Goal: Task Accomplishment & Management: Manage account settings

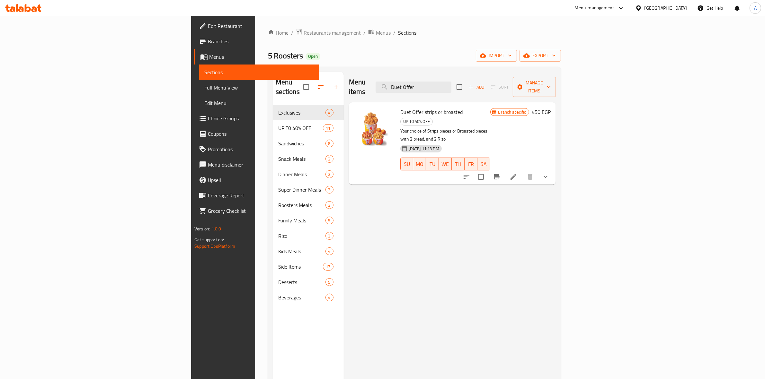
click at [556, 56] on span "export" at bounding box center [540, 56] width 31 height 8
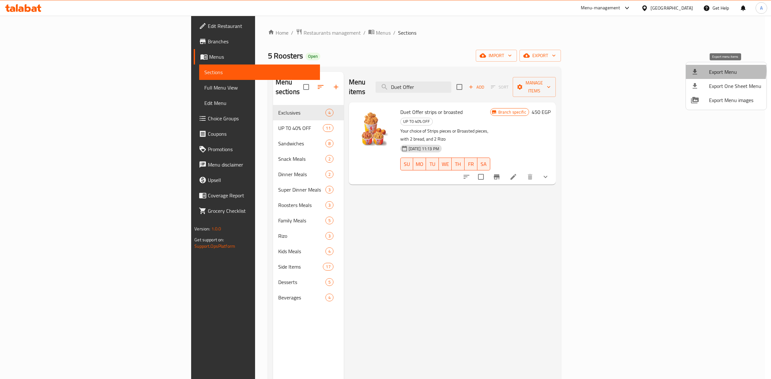
click at [725, 71] on span "Export Menu" at bounding box center [735, 72] width 52 height 8
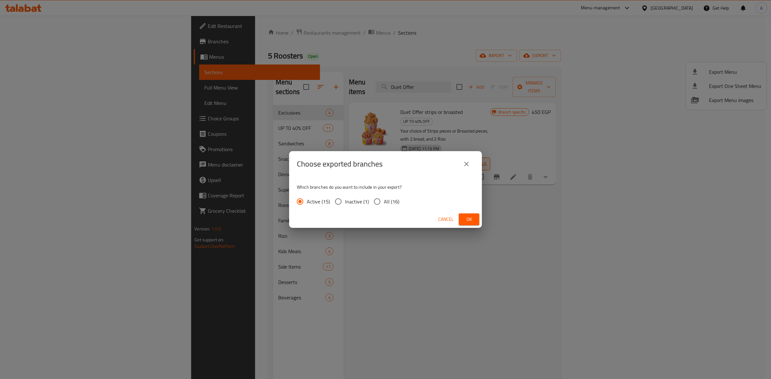
click at [388, 201] on span "All (16)" at bounding box center [391, 202] width 15 height 8
click at [384, 201] on input "All (16)" at bounding box center [376, 201] width 13 height 13
radio input "true"
click at [470, 218] on span "Ok" at bounding box center [469, 220] width 10 height 8
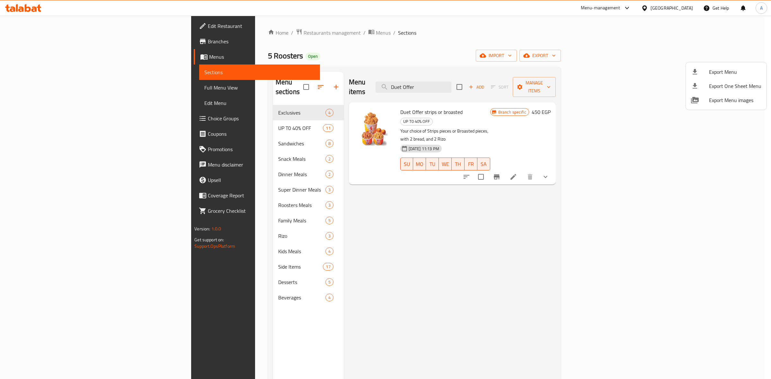
click at [718, 245] on div at bounding box center [385, 189] width 771 height 379
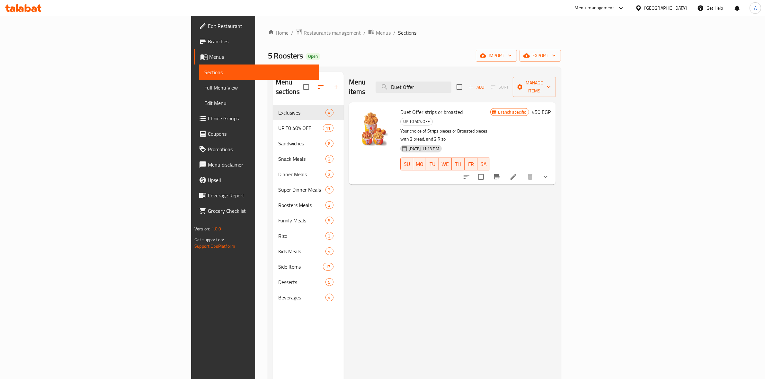
click at [512, 296] on div "Menu items Duet Offer Add Sort Manage items Duet Offer strips or broasted UP T0…" at bounding box center [450, 261] width 212 height 379
click at [273, 353] on div "Menu sections Exclusives 4 UP T0 40% OFF 11 Sandwiches 8 Snack Meals 2 Dinner M…" at bounding box center [308, 261] width 71 height 379
click at [208, 40] on span "Branches" at bounding box center [261, 42] width 106 height 8
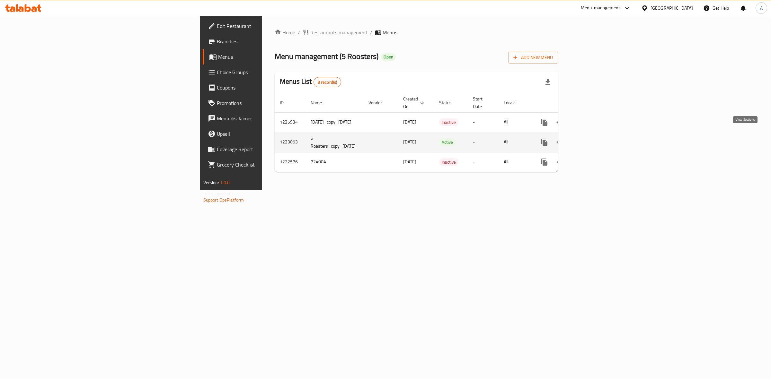
click at [595, 138] on icon "enhanced table" at bounding box center [591, 142] width 8 height 8
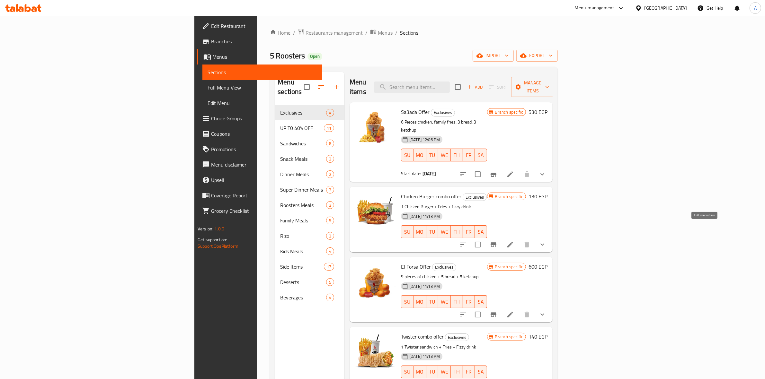
click at [514, 241] on icon at bounding box center [510, 245] width 8 height 8
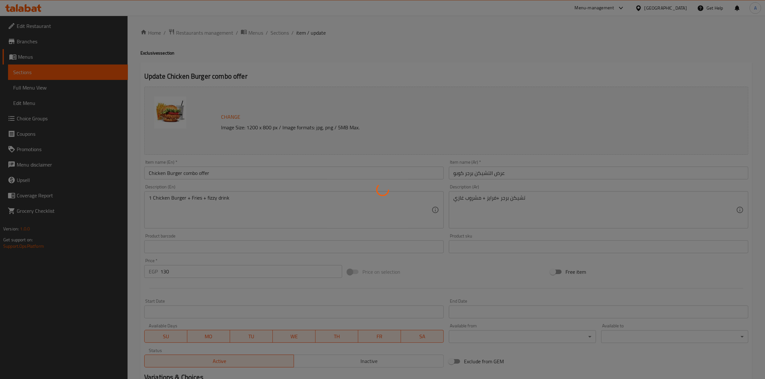
type input "المذاق"
type input "1"
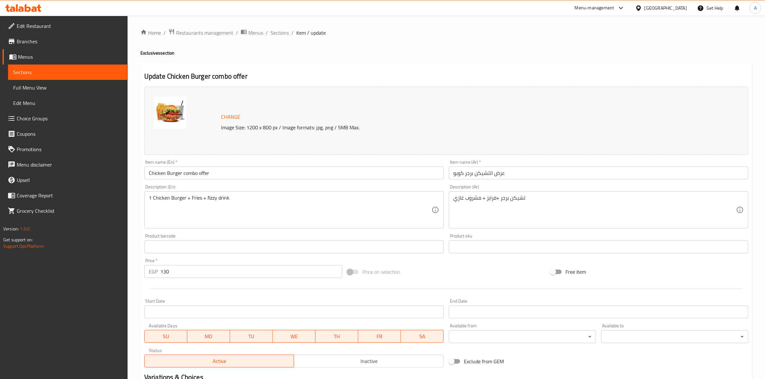
click at [236, 296] on div at bounding box center [446, 289] width 609 height 16
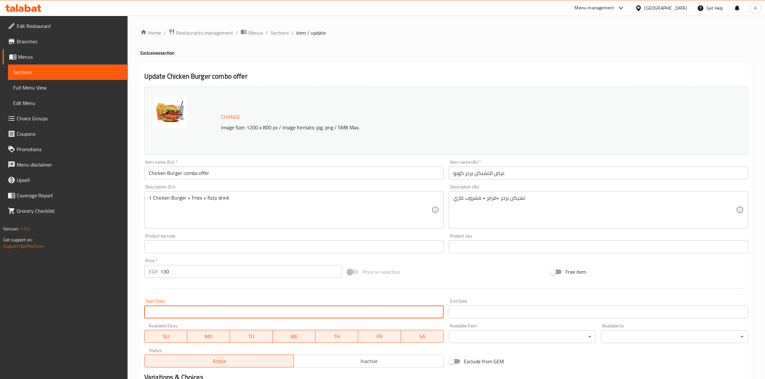
click at [238, 314] on input "Start Date" at bounding box center [293, 312] width 299 height 13
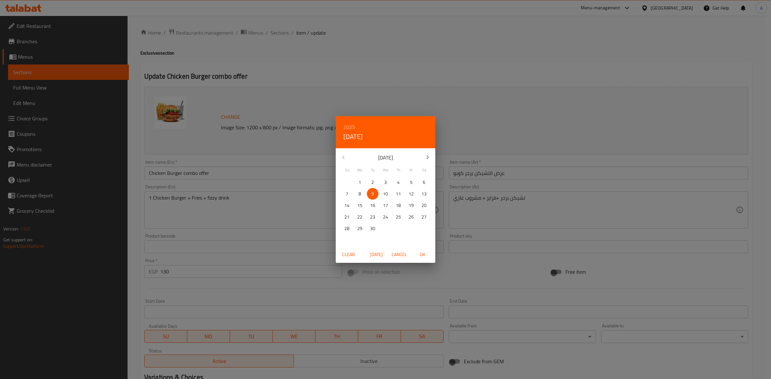
click at [274, 51] on div "2025 Tue, Sep 9 September 2025 Su Mo Tu We Th Fr Sa 31 1 2 3 4 5 6 7 8 9 10 11 …" at bounding box center [385, 189] width 771 height 379
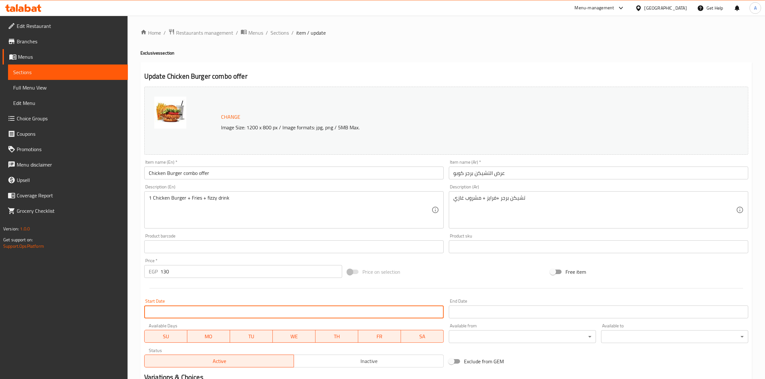
click at [27, 38] on span "Branches" at bounding box center [70, 42] width 106 height 8
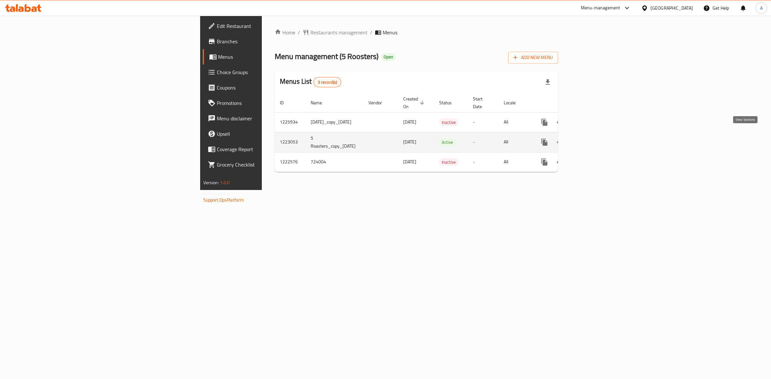
click at [594, 139] on icon "enhanced table" at bounding box center [591, 142] width 6 height 6
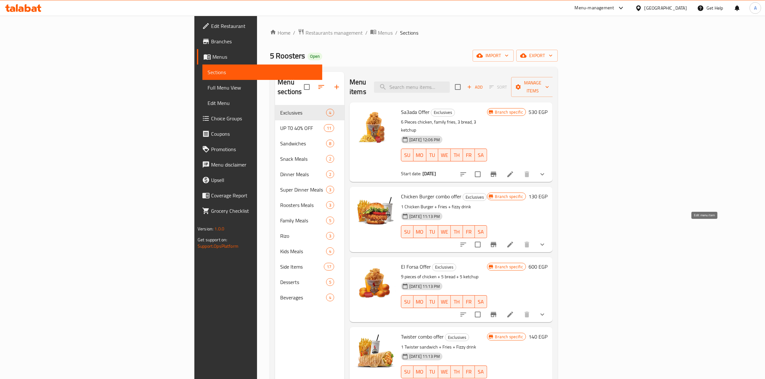
click at [514, 241] on icon at bounding box center [510, 245] width 8 height 8
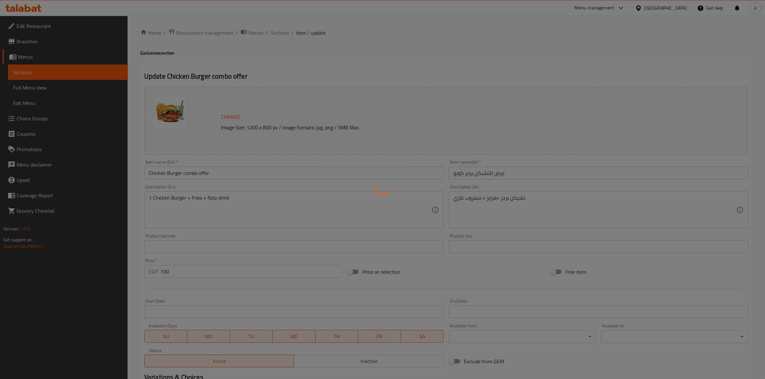
type input "المذاق"
type input "1"
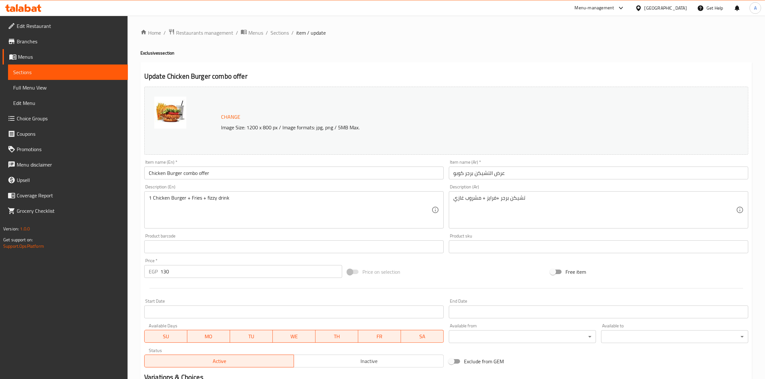
click at [209, 309] on input "Start Date" at bounding box center [293, 312] width 299 height 13
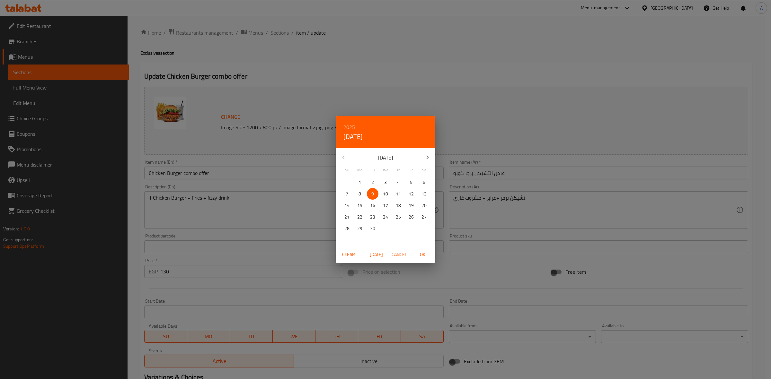
click at [370, 192] on span "9" at bounding box center [373, 194] width 12 height 8
click at [423, 255] on span "OK" at bounding box center [422, 255] width 15 height 8
type input "09-09-2025"
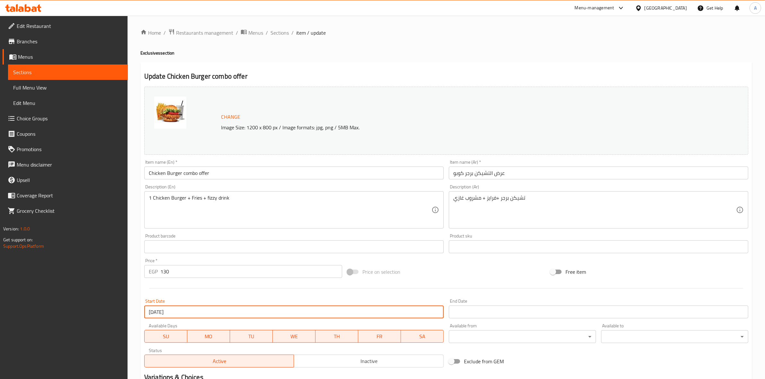
click at [464, 278] on div "Price on selection" at bounding box center [446, 271] width 203 height 17
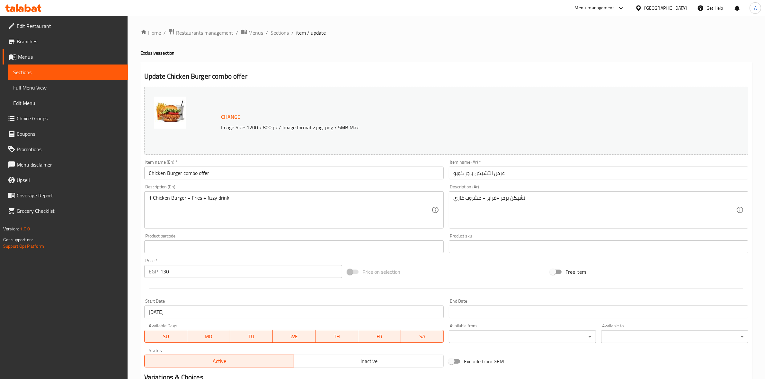
click at [477, 307] on input "Start Date" at bounding box center [598, 312] width 299 height 13
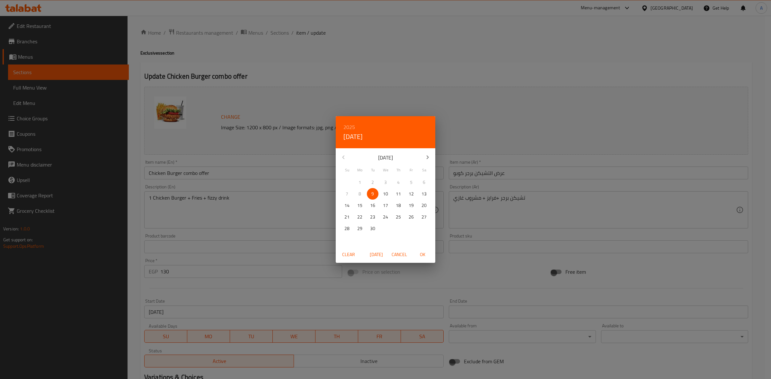
click at [347, 124] on h6 "2025" at bounding box center [349, 127] width 12 height 9
click at [388, 227] on div "2030" at bounding box center [386, 226] width 100 height 13
click at [360, 230] on p "30" at bounding box center [359, 229] width 5 height 8
click at [426, 216] on p "28" at bounding box center [424, 217] width 5 height 8
click at [424, 253] on span "OK" at bounding box center [422, 255] width 15 height 8
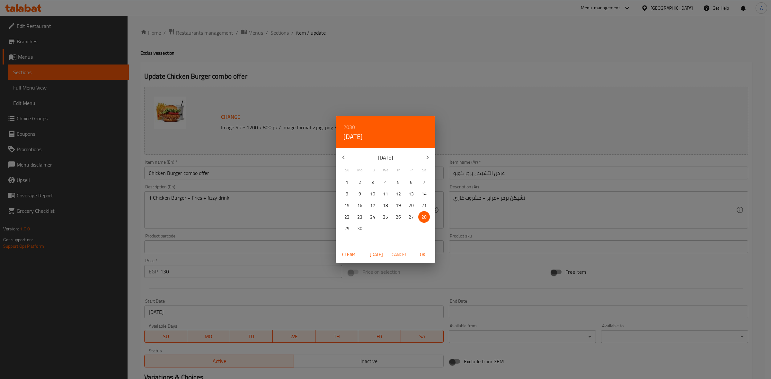
type input "28-09-2030"
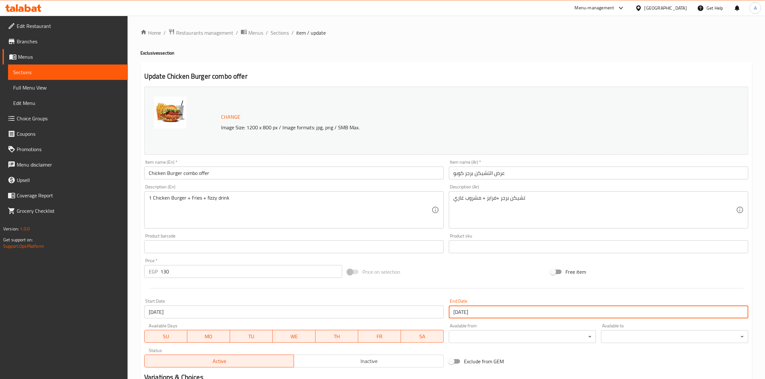
click at [479, 275] on div "Price on selection" at bounding box center [446, 271] width 203 height 17
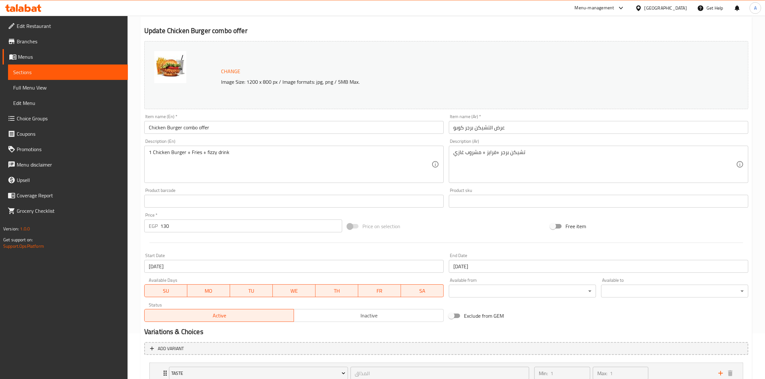
scroll to position [94, 0]
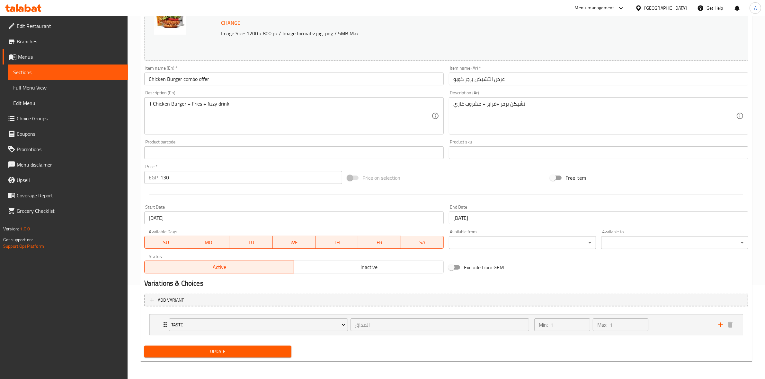
click at [243, 355] on span "Update" at bounding box center [217, 352] width 137 height 8
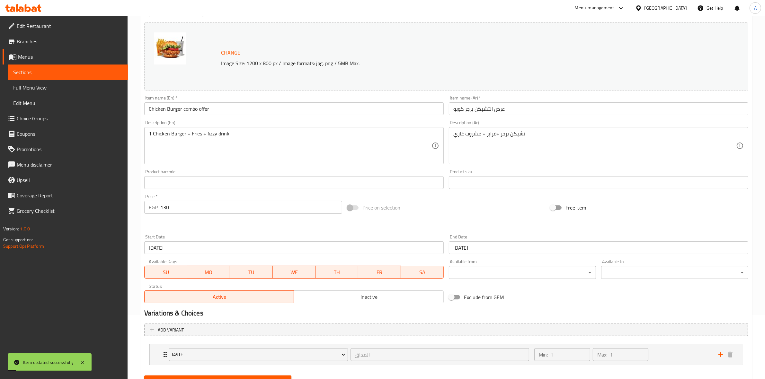
scroll to position [0, 0]
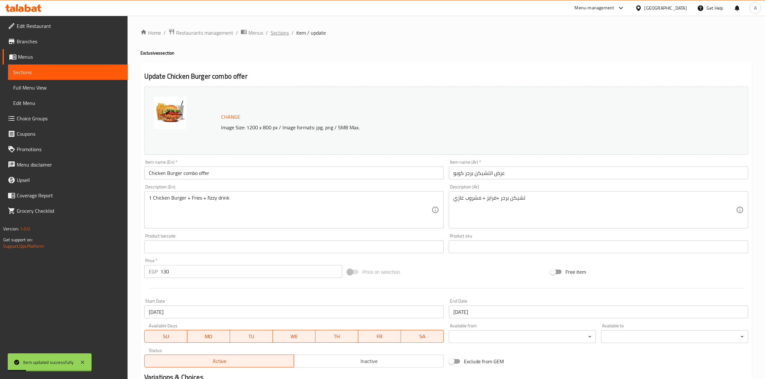
click at [280, 34] on span "Sections" at bounding box center [280, 33] width 18 height 8
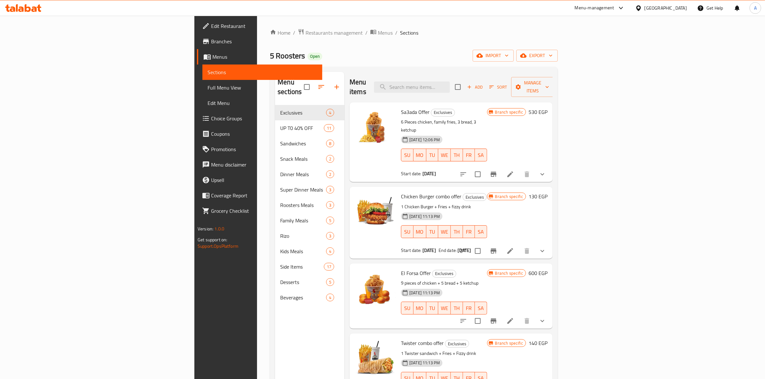
drag, startPoint x: 399, startPoint y: 55, endPoint x: 439, endPoint y: 74, distance: 43.4
click at [399, 55] on div "5 Roosters Open import export" at bounding box center [414, 56] width 288 height 12
click at [450, 82] on input "search" at bounding box center [412, 87] width 76 height 11
paste input "Twister Sandwich Combo"
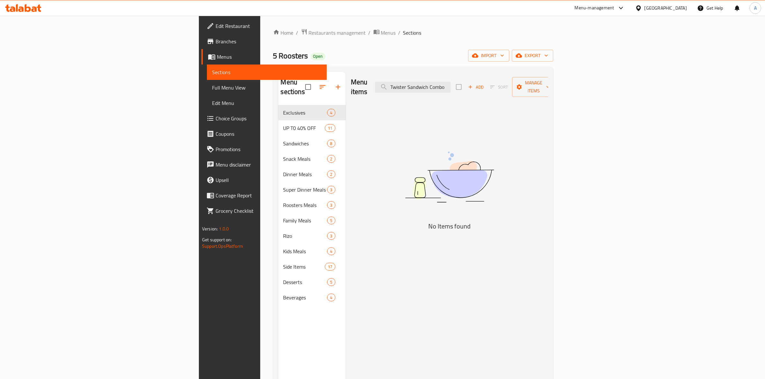
drag, startPoint x: 502, startPoint y: 83, endPoint x: 760, endPoint y: 83, distance: 258.0
click at [566, 83] on div "Home / Restaurants management / Menus / Sections 5 Roosters Open import export …" at bounding box center [413, 243] width 306 height 454
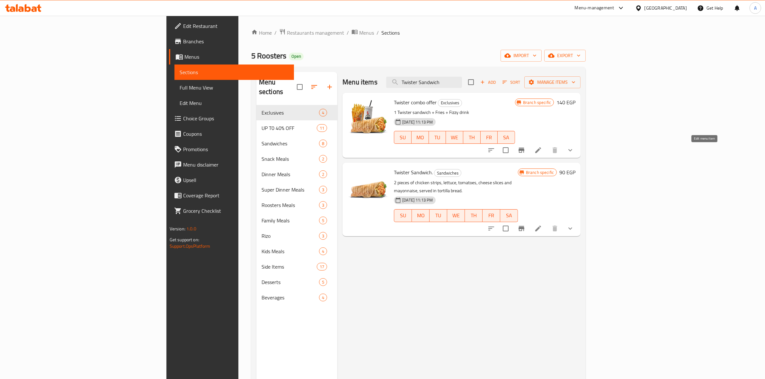
type input "Twister Sandwich"
click at [542, 147] on icon at bounding box center [538, 151] width 8 height 8
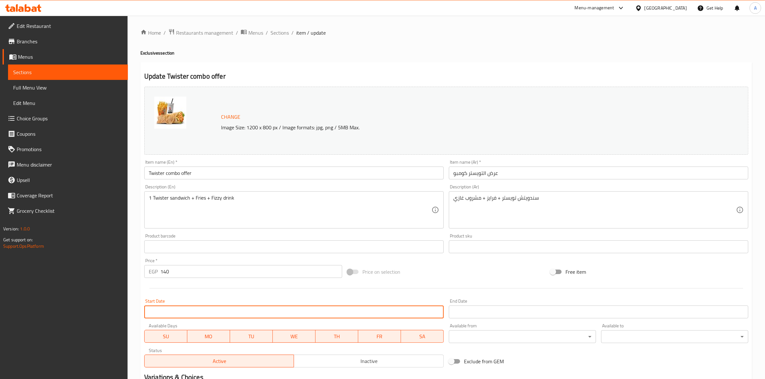
click at [192, 314] on input "Start Date" at bounding box center [293, 312] width 299 height 13
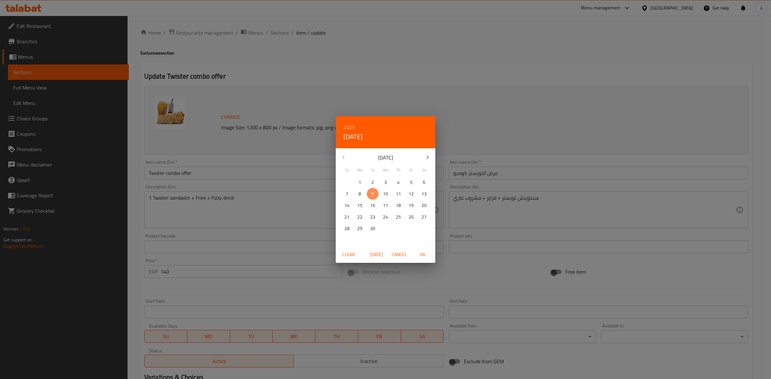
drag, startPoint x: 374, startPoint y: 194, endPoint x: 379, endPoint y: 199, distance: 6.8
click at [374, 194] on span "9" at bounding box center [373, 194] width 12 height 8
click at [421, 253] on span "OK" at bounding box center [422, 255] width 15 height 8
type input "09-09-2025"
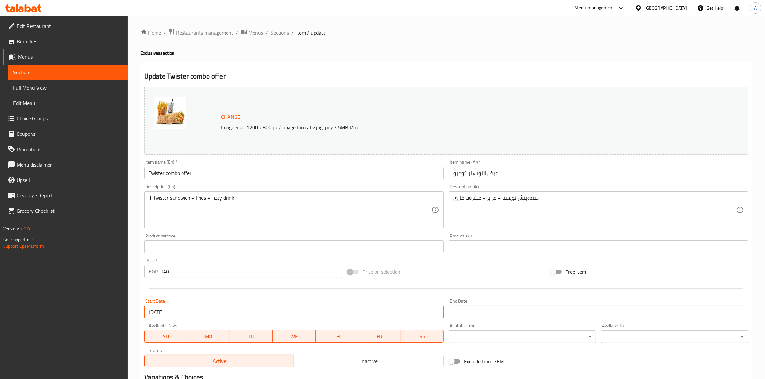
click at [492, 320] on div "End Date End Date" at bounding box center [598, 309] width 305 height 25
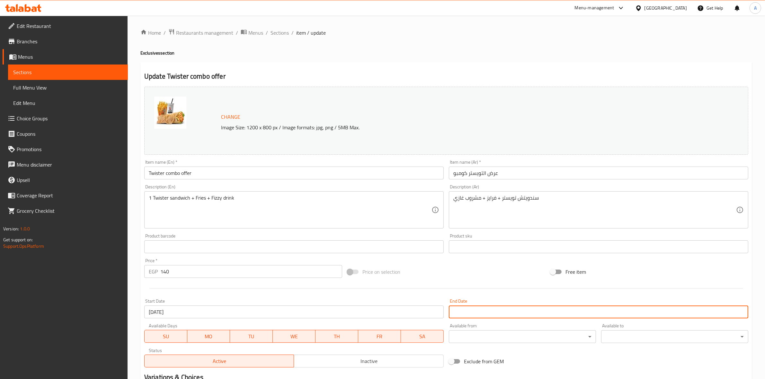
click at [487, 314] on input "Start Date" at bounding box center [598, 312] width 299 height 13
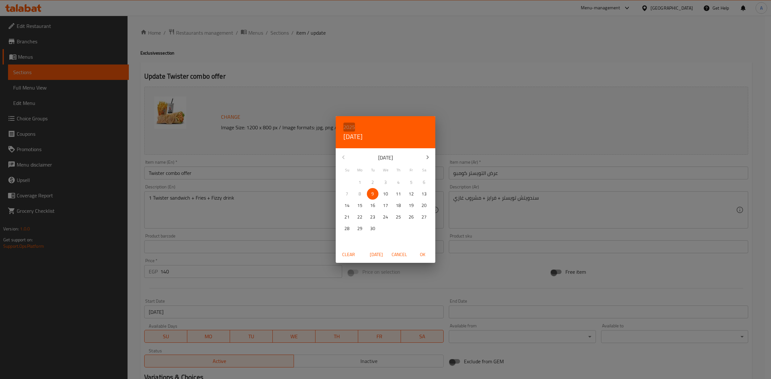
click at [351, 124] on h6 "2025" at bounding box center [349, 127] width 12 height 9
click at [383, 227] on div "2030" at bounding box center [386, 226] width 100 height 13
click at [425, 215] on p "28" at bounding box center [424, 217] width 5 height 8
click at [423, 254] on span "OK" at bounding box center [422, 255] width 15 height 8
type input "28-09-2030"
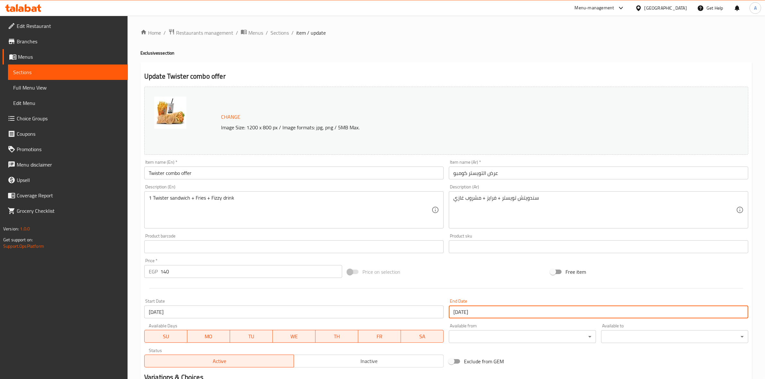
click at [457, 269] on div "Price on selection" at bounding box center [446, 271] width 203 height 17
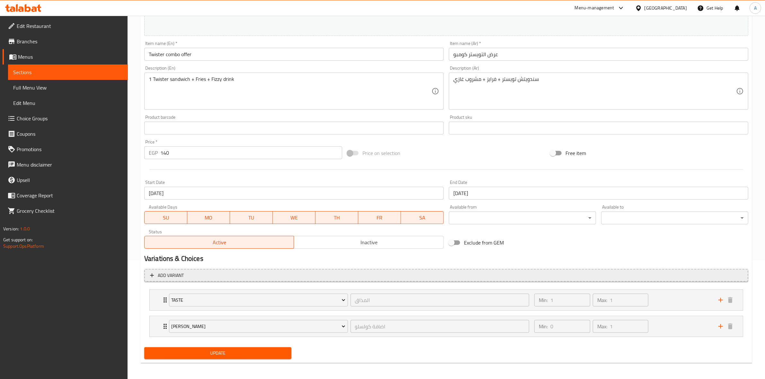
scroll to position [121, 0]
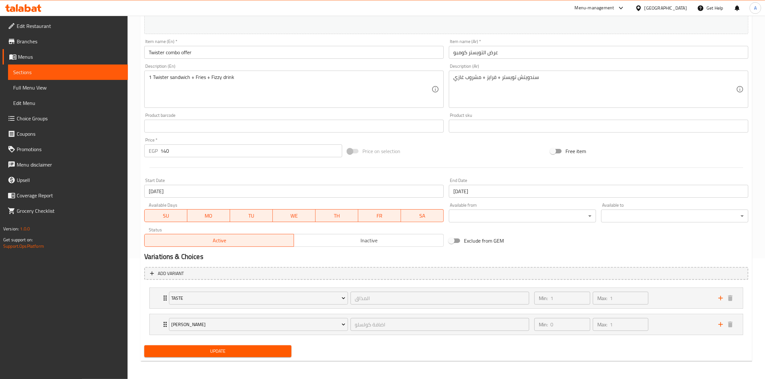
click at [210, 350] on span "Update" at bounding box center [217, 352] width 137 height 8
click at [454, 153] on div "Price on selection" at bounding box center [446, 151] width 203 height 17
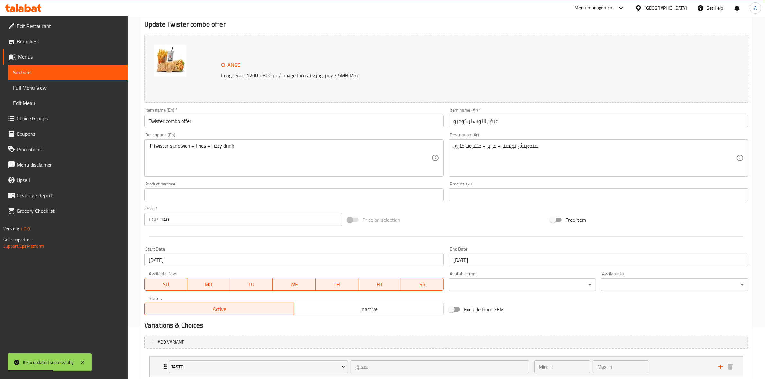
scroll to position [0, 0]
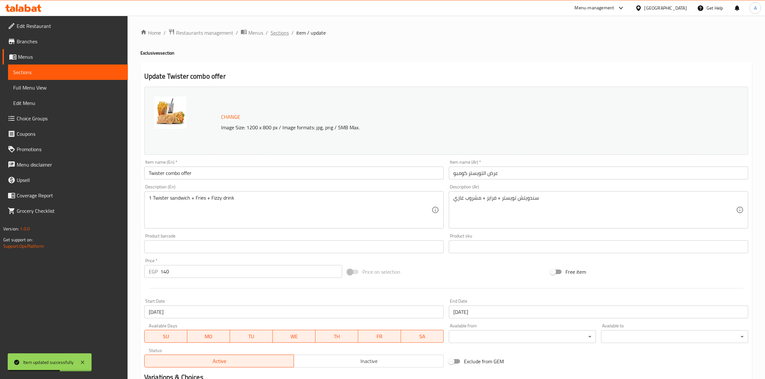
click at [281, 34] on span "Sections" at bounding box center [280, 33] width 18 height 8
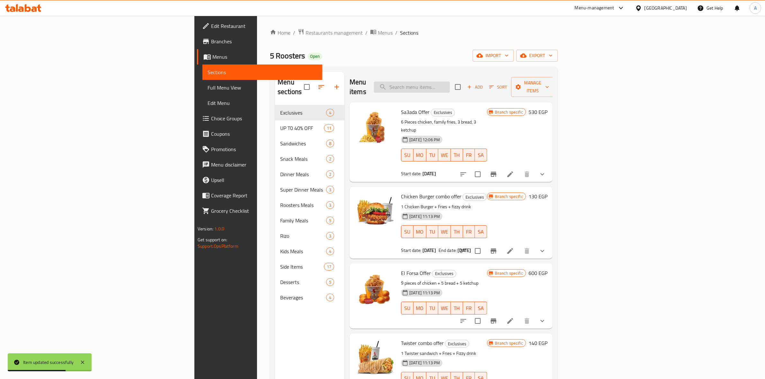
click at [450, 84] on input "search" at bounding box center [412, 87] width 76 height 11
paste input "Qarmasha Offer (Broasted)"
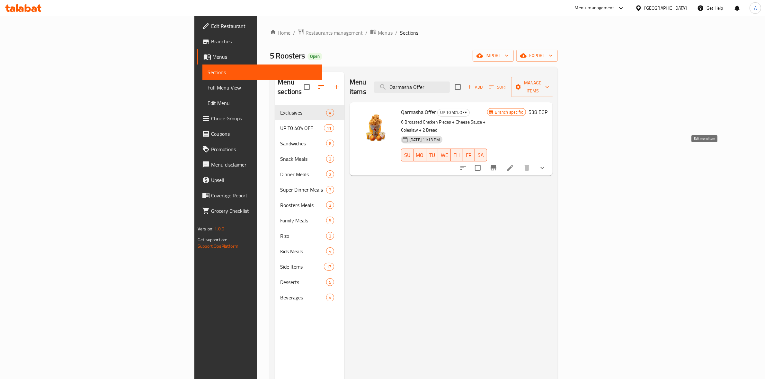
type input "Qarmasha Offer"
click at [514, 164] on icon at bounding box center [510, 168] width 8 height 8
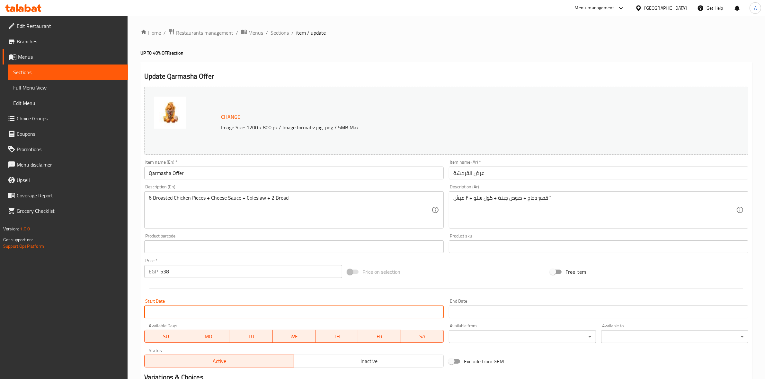
click at [231, 316] on input "Start Date" at bounding box center [293, 312] width 299 height 13
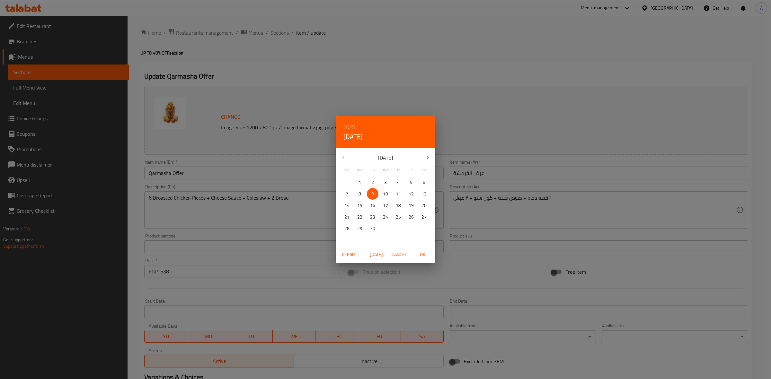
click at [426, 252] on span "OK" at bounding box center [422, 255] width 15 height 8
type input "09-09-2025"
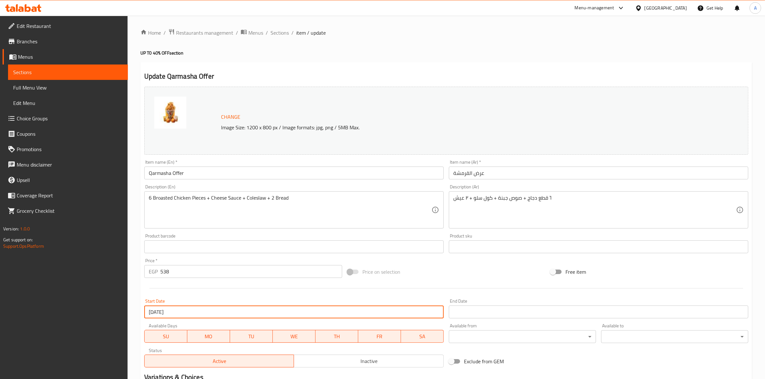
click at [494, 308] on input "Start Date" at bounding box center [598, 312] width 299 height 13
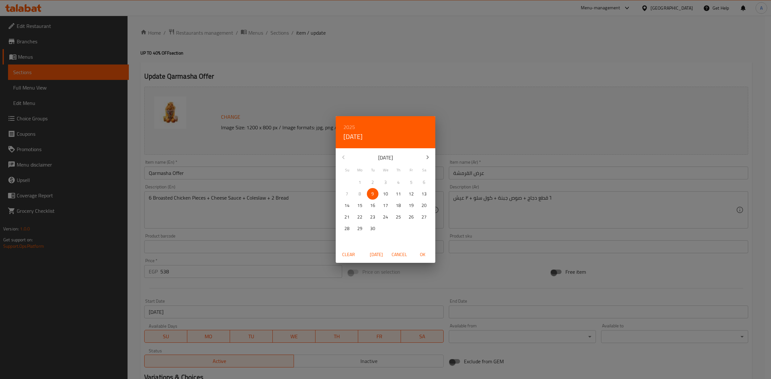
click at [354, 127] on h6 "2025" at bounding box center [349, 127] width 12 height 9
click at [386, 225] on div "2030" at bounding box center [386, 226] width 100 height 13
click at [422, 216] on p "28" at bounding box center [424, 217] width 5 height 8
click at [422, 254] on span "OK" at bounding box center [422, 255] width 15 height 8
type input "28-09-2030"
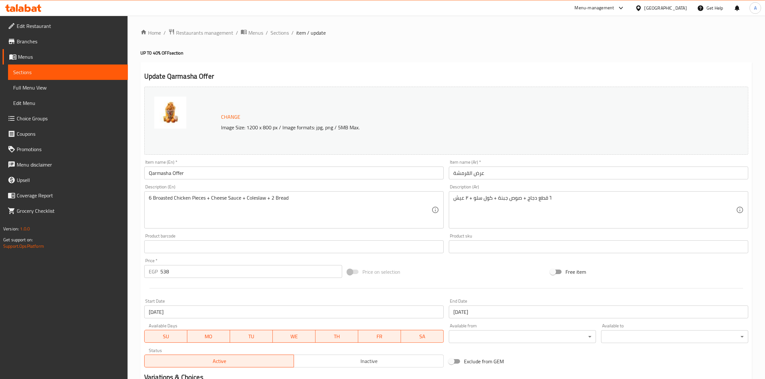
click at [482, 268] on div "Price on selection" at bounding box center [446, 271] width 203 height 17
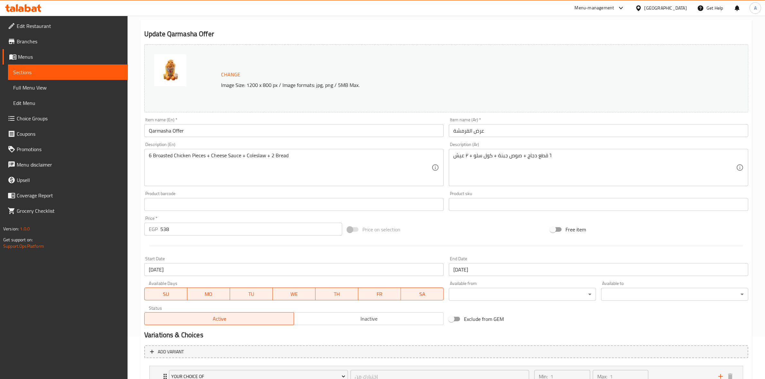
scroll to position [94, 0]
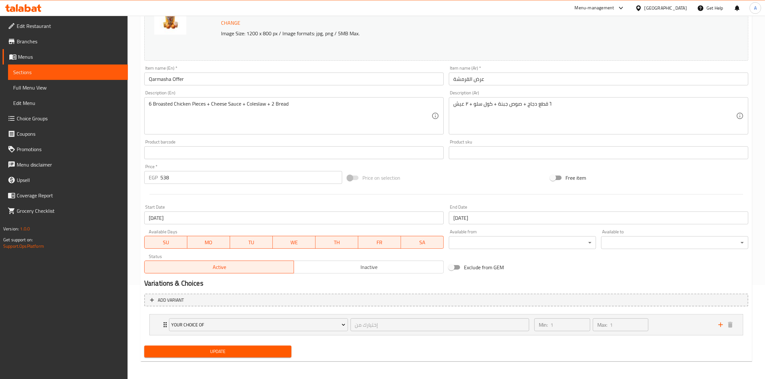
click at [227, 361] on div "Update Qarmasha Offer Change Image Size: 1200 x 800 px / Image formats: jpg, pn…" at bounding box center [446, 165] width 612 height 394
click at [228, 352] on span "Update" at bounding box center [217, 352] width 137 height 8
click at [230, 349] on span "Update" at bounding box center [217, 352] width 137 height 8
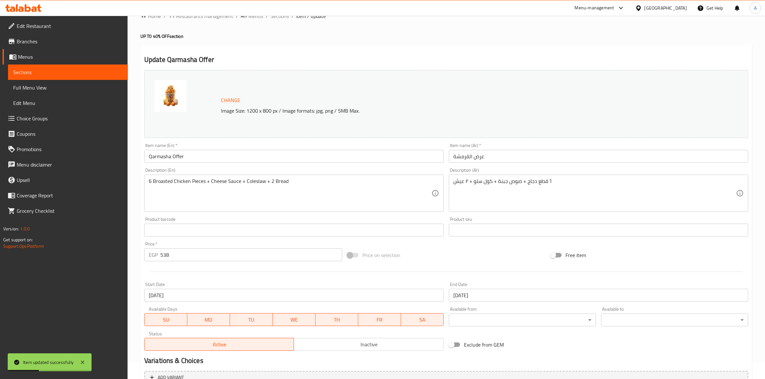
scroll to position [14, 0]
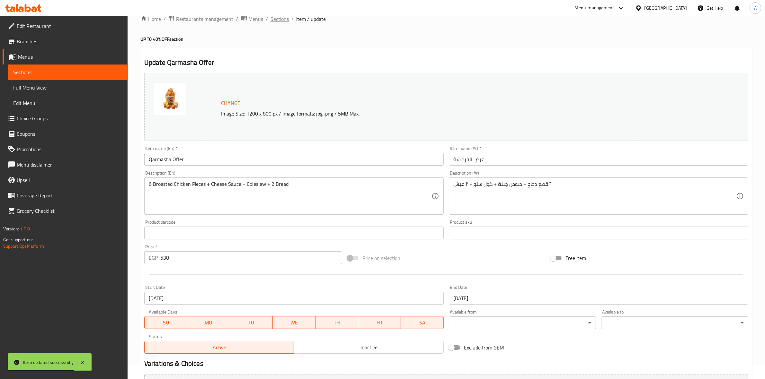
click at [276, 22] on span "Sections" at bounding box center [280, 19] width 18 height 8
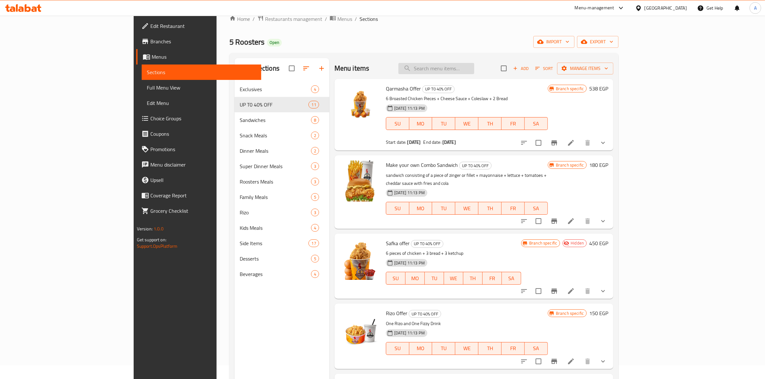
click at [474, 69] on input "search" at bounding box center [436, 68] width 76 height 11
paste input "Make Your Own Combo Sandwich"
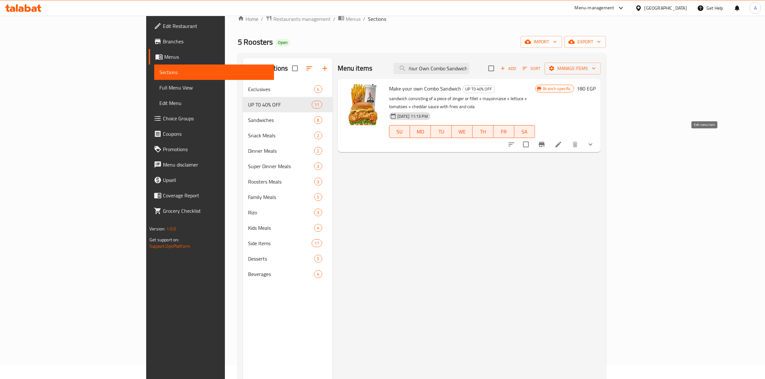
type input "Make Your Own Combo Sandwich"
click at [562, 141] on icon at bounding box center [559, 145] width 8 height 8
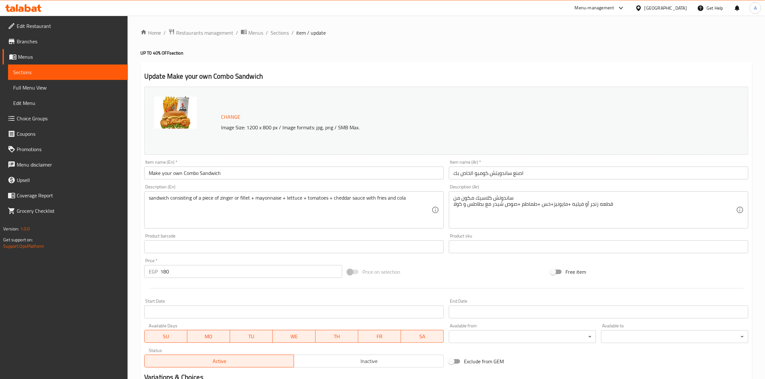
click at [178, 312] on input "Start Date" at bounding box center [293, 312] width 299 height 13
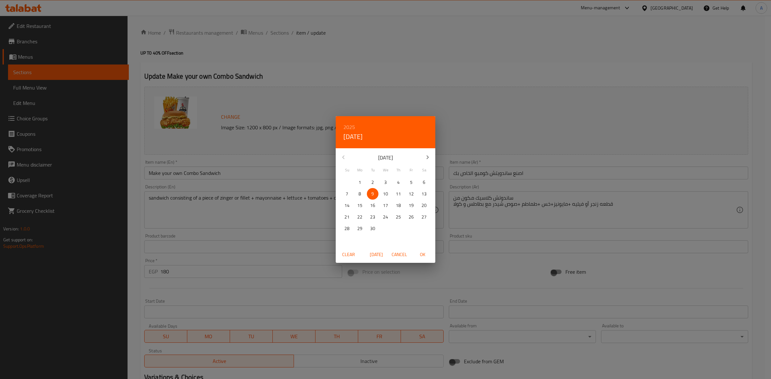
click at [373, 194] on p "9" at bounding box center [372, 194] width 3 height 8
click at [424, 255] on span "OK" at bounding box center [422, 255] width 15 height 8
type input "09-09-2025"
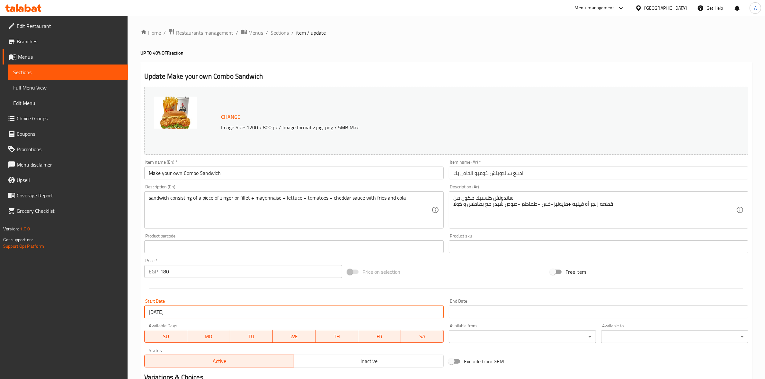
click at [468, 309] on input "Start Date" at bounding box center [598, 312] width 299 height 13
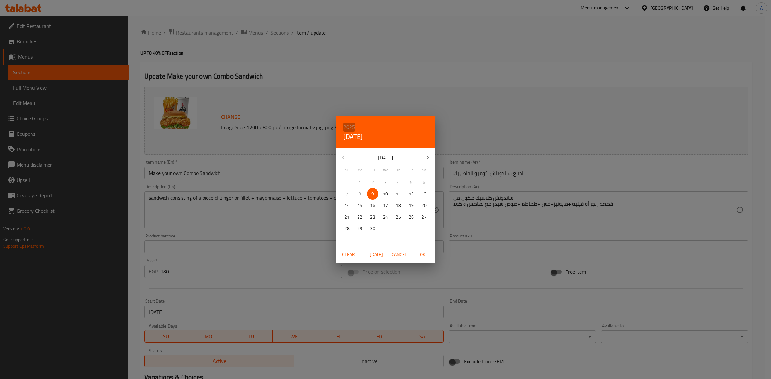
click at [346, 126] on h6 "2025" at bounding box center [349, 127] width 12 height 9
click at [384, 223] on div "2030" at bounding box center [386, 226] width 100 height 13
click at [423, 216] on p "28" at bounding box center [424, 217] width 5 height 8
click at [423, 254] on span "OK" at bounding box center [422, 255] width 15 height 8
type input "28-09-2030"
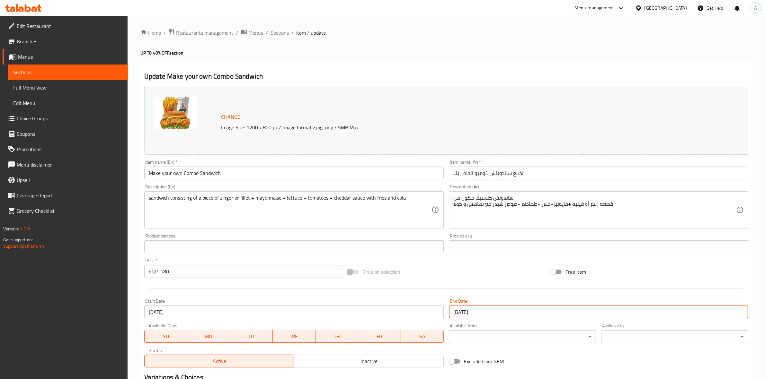
click at [461, 275] on div "Price on selection" at bounding box center [446, 271] width 203 height 17
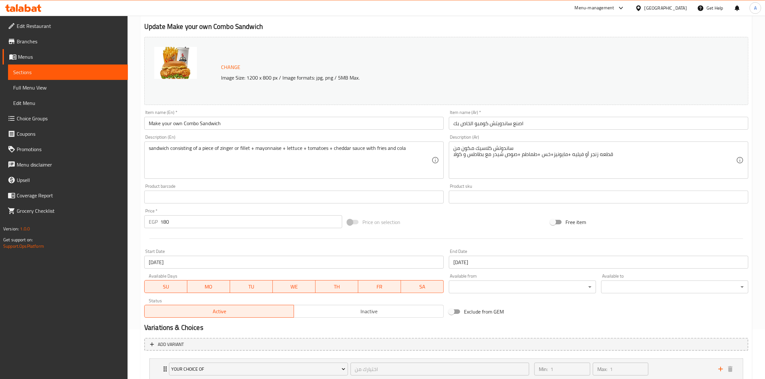
scroll to position [121, 0]
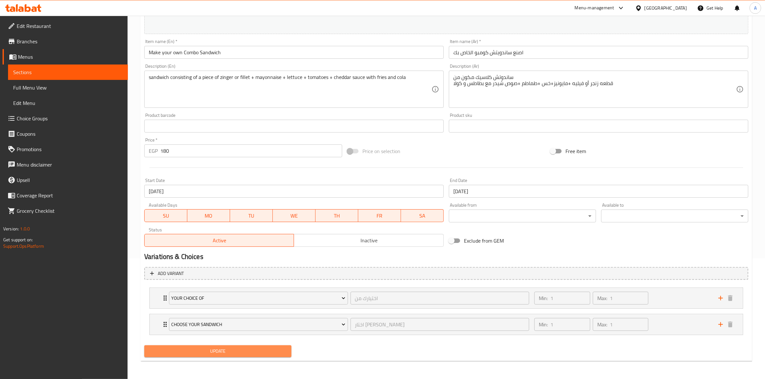
click at [206, 352] on span "Update" at bounding box center [217, 352] width 137 height 8
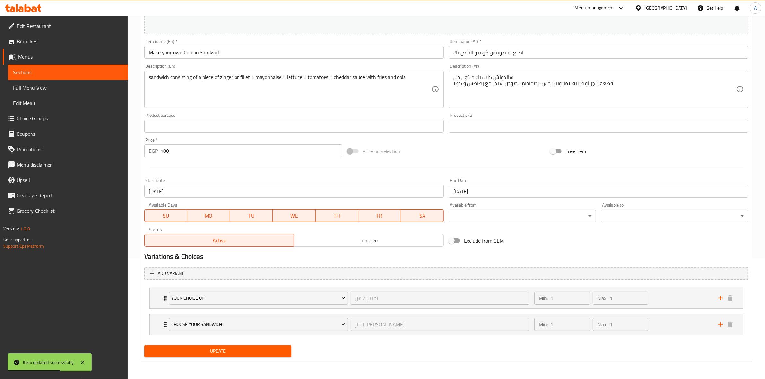
click at [457, 156] on div "Price on selection" at bounding box center [446, 151] width 203 height 17
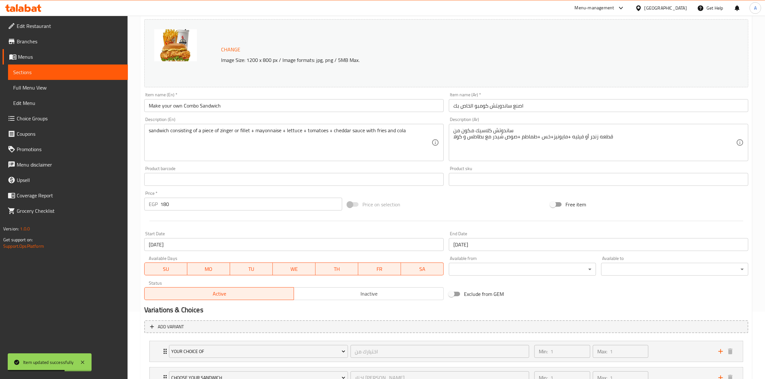
scroll to position [0, 0]
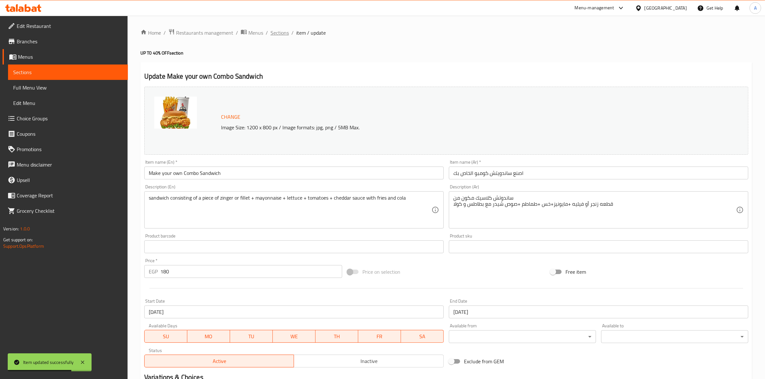
click at [280, 31] on span "Sections" at bounding box center [280, 33] width 18 height 8
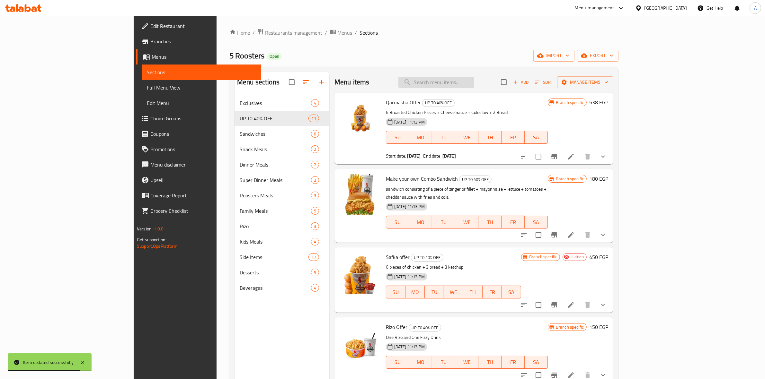
click at [474, 83] on input "search" at bounding box center [436, 82] width 76 height 11
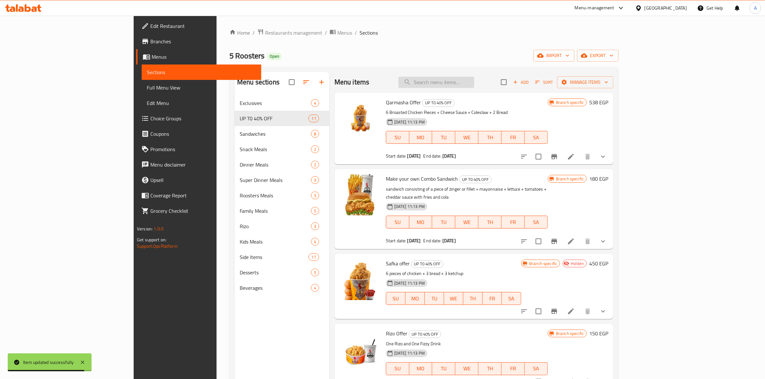
paste input "Rizo Offer"
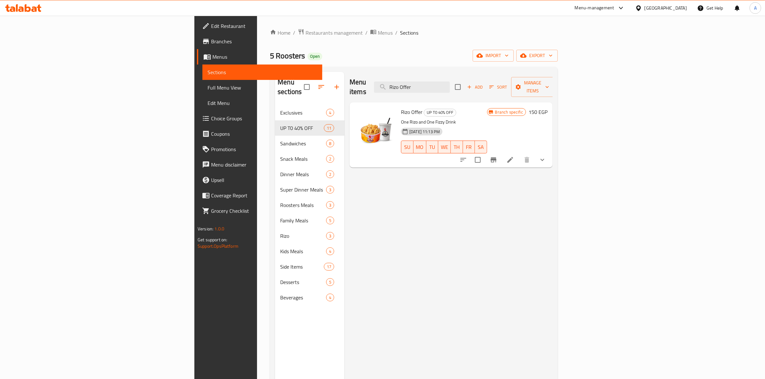
type input "Rizo Offer"
click at [519, 154] on li at bounding box center [510, 160] width 18 height 12
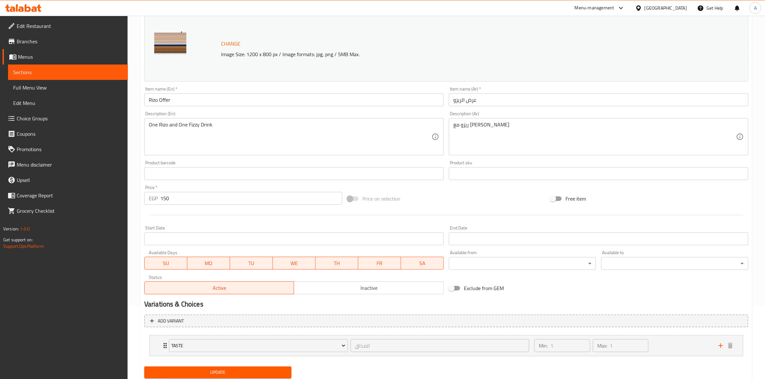
scroll to position [80, 0]
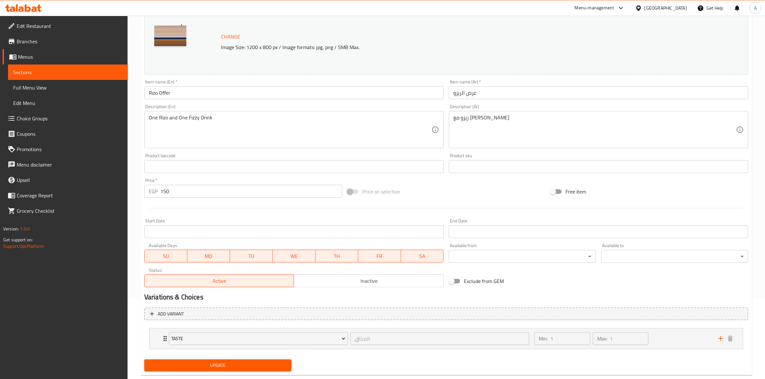
click at [291, 232] on input "Start Date" at bounding box center [293, 232] width 299 height 13
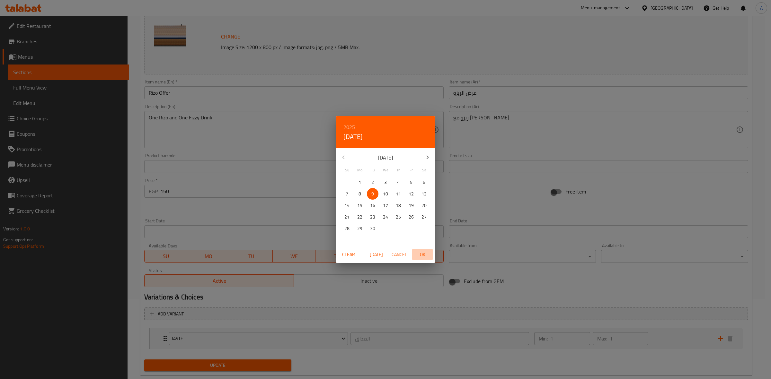
click at [420, 253] on span "OK" at bounding box center [422, 255] width 15 height 8
type input "09-09-2025"
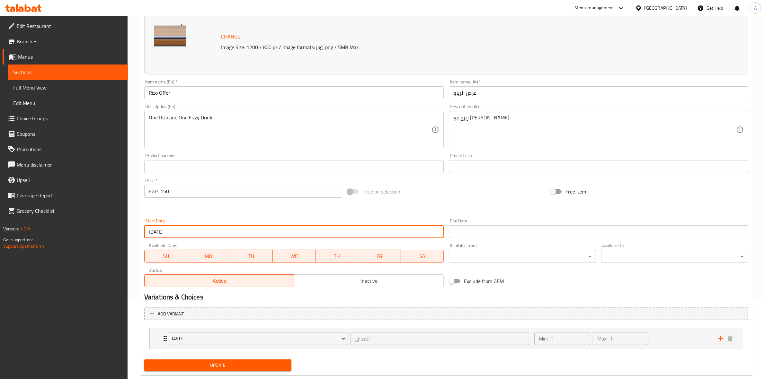
click at [476, 233] on input "Start Date" at bounding box center [598, 232] width 299 height 13
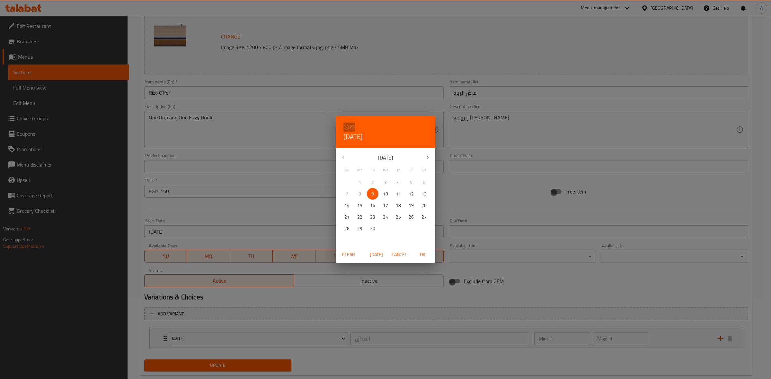
click at [352, 124] on h6 "2025" at bounding box center [349, 127] width 12 height 9
click at [383, 224] on div "2030" at bounding box center [386, 226] width 100 height 13
click at [424, 215] on p "28" at bounding box center [424, 217] width 5 height 8
click at [424, 254] on span "OK" at bounding box center [422, 255] width 15 height 8
type input "28-09-2030"
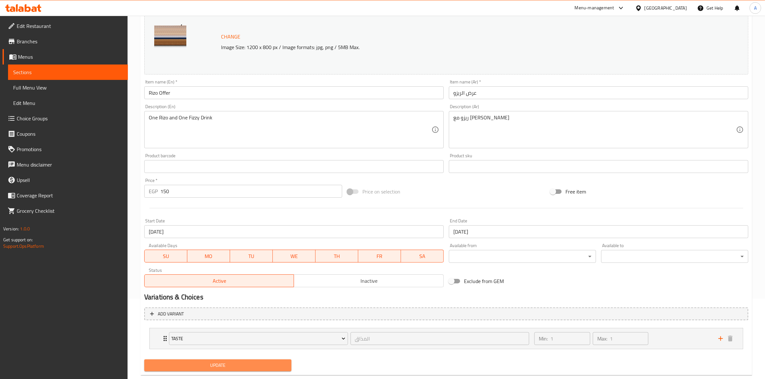
click at [228, 368] on span "Update" at bounding box center [217, 366] width 137 height 8
click at [386, 45] on p "Image Size: 1200 x 800 px / Image formats: jpg, png / 5MB Max." at bounding box center [437, 47] width 438 height 8
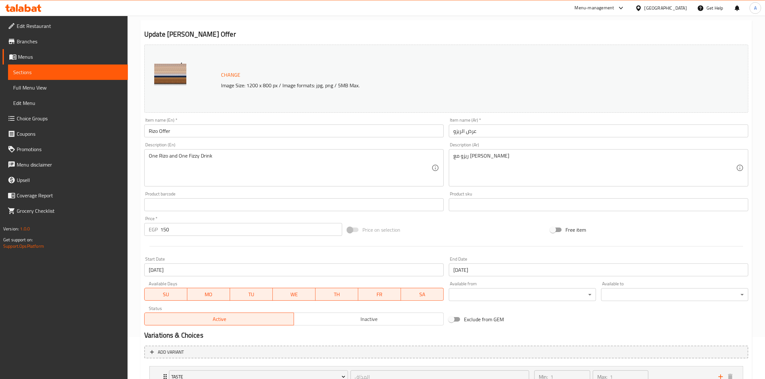
scroll to position [0, 0]
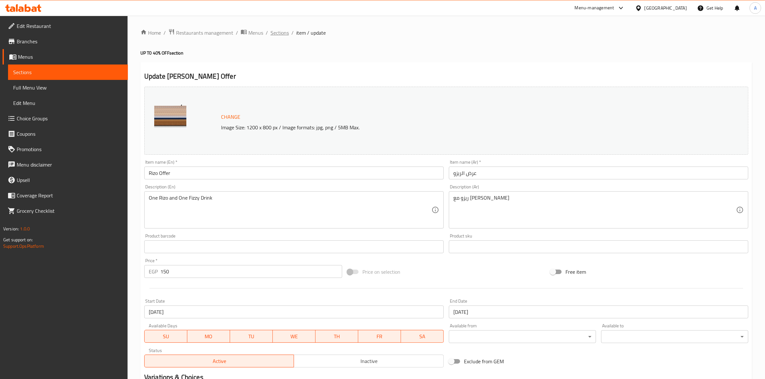
click at [277, 29] on span "Sections" at bounding box center [280, 33] width 18 height 8
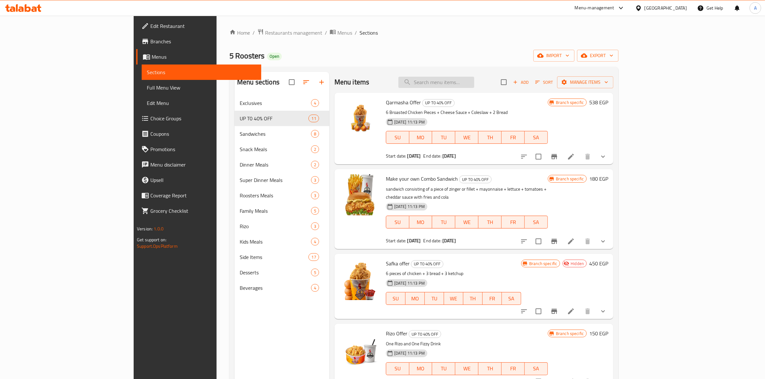
click at [474, 83] on input "search" at bounding box center [436, 82] width 76 height 11
paste input "Box Offer"
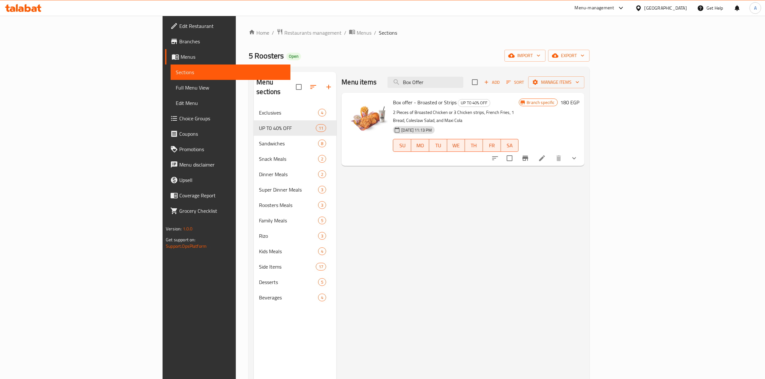
type input "Box Offer"
click at [551, 153] on li at bounding box center [542, 159] width 18 height 12
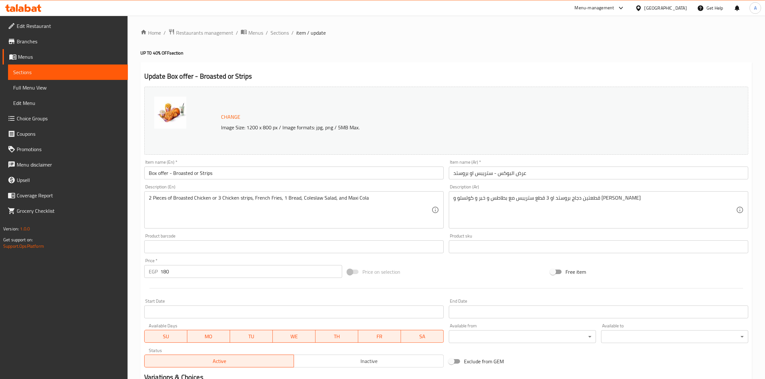
click at [203, 312] on input "Start Date" at bounding box center [293, 312] width 299 height 13
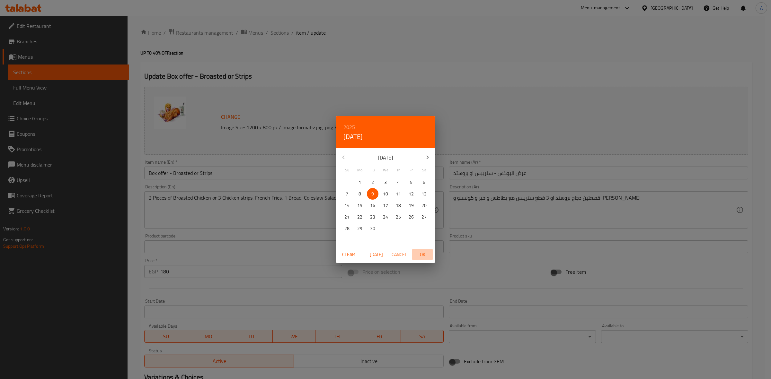
click at [418, 255] on span "OK" at bounding box center [422, 255] width 15 height 8
type input "09-09-2025"
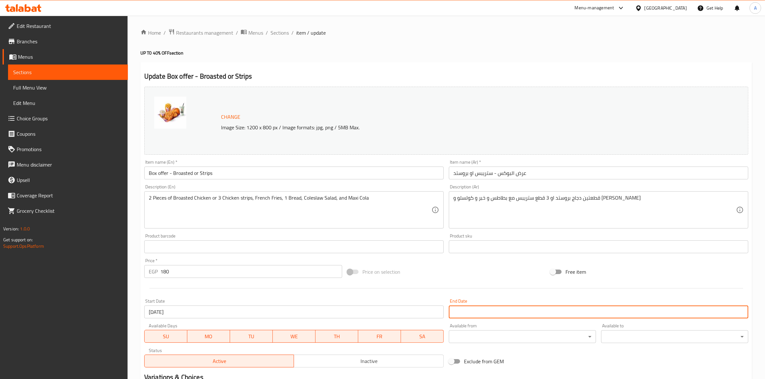
click at [489, 312] on input "Start Date" at bounding box center [598, 312] width 299 height 13
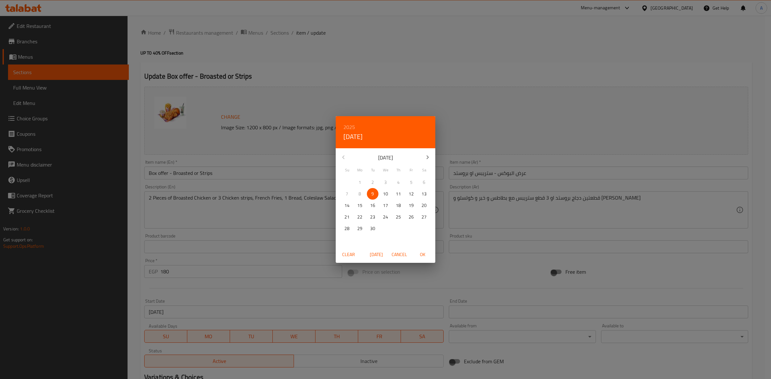
click at [356, 126] on div "2025 Tue, Sep 9" at bounding box center [386, 132] width 100 height 32
click at [354, 126] on h6 "2025" at bounding box center [349, 127] width 12 height 9
click at [383, 225] on div "2030" at bounding box center [386, 226] width 100 height 13
click at [423, 217] on p "28" at bounding box center [424, 217] width 5 height 8
click at [424, 252] on span "OK" at bounding box center [422, 255] width 15 height 8
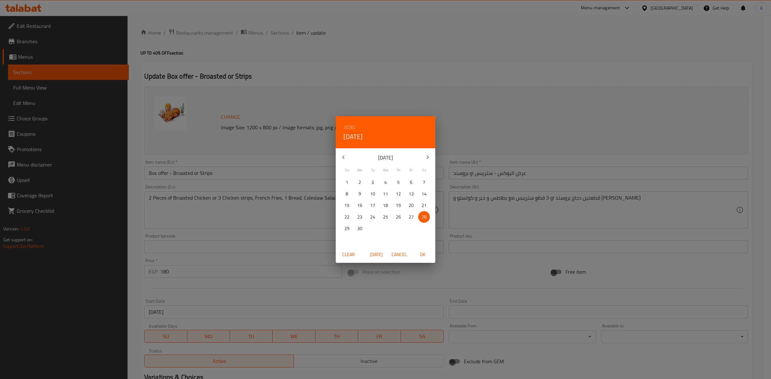
type input "28-09-2030"
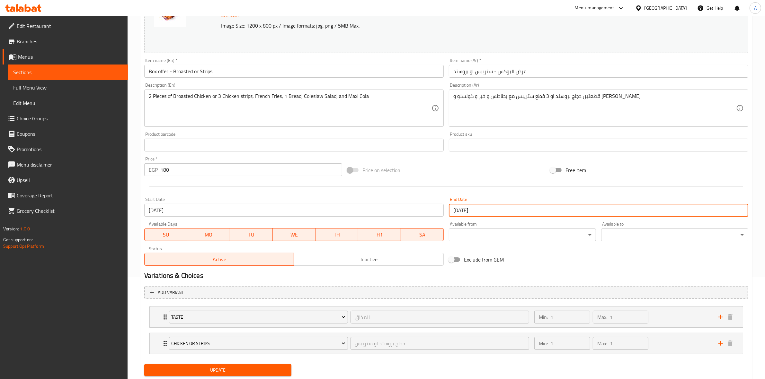
scroll to position [121, 0]
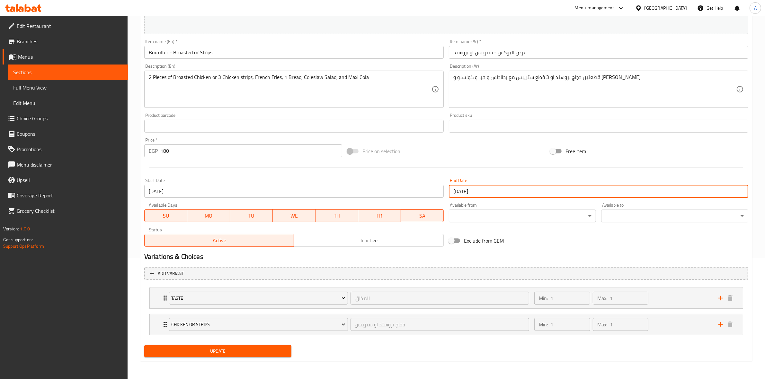
click at [381, 353] on div "Update" at bounding box center [446, 351] width 609 height 17
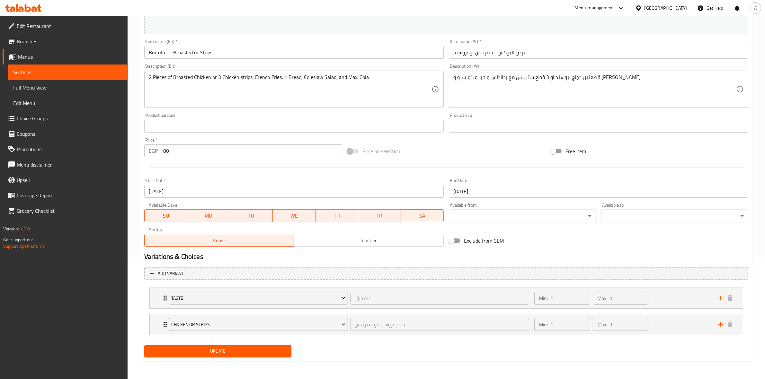
click at [243, 350] on span "Update" at bounding box center [217, 352] width 137 height 8
click at [349, 361] on div "Update Box offer - Broasted or Strips Change Image Size: 1200 x 800 px / Image …" at bounding box center [446, 152] width 612 height 420
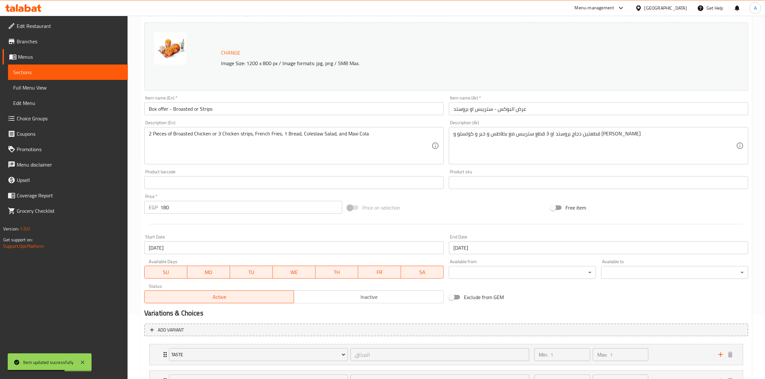
scroll to position [0, 0]
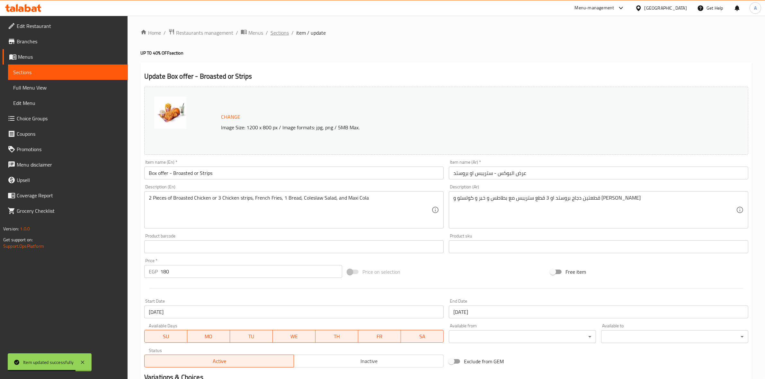
click at [281, 31] on span "Sections" at bounding box center [280, 33] width 18 height 8
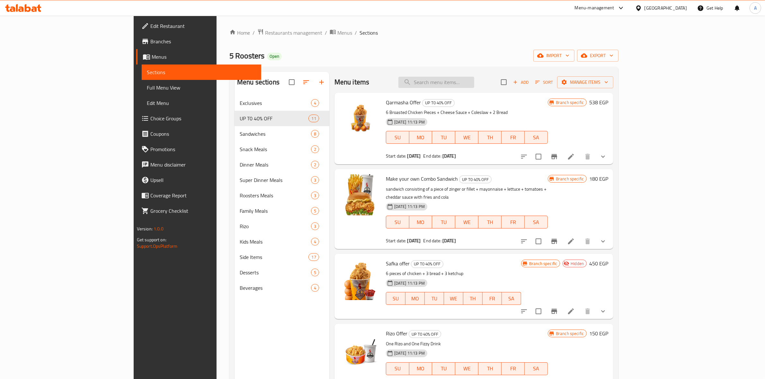
click at [474, 81] on input "search" at bounding box center [436, 82] width 76 height 11
paste input "Couple Offer"
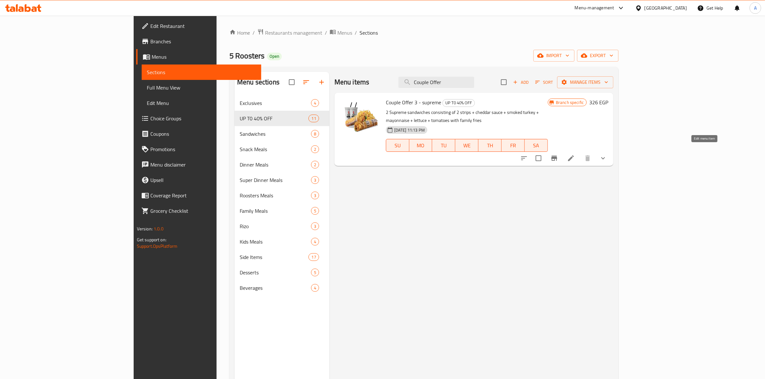
type input "Couple Offer"
click at [575, 155] on icon at bounding box center [571, 159] width 8 height 8
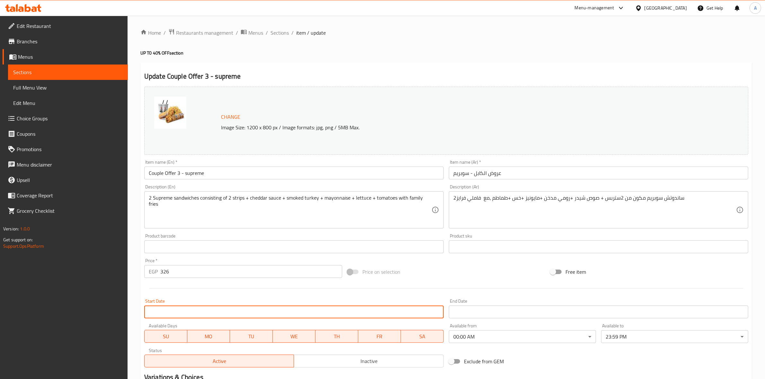
click at [295, 312] on input "Start Date" at bounding box center [293, 312] width 299 height 13
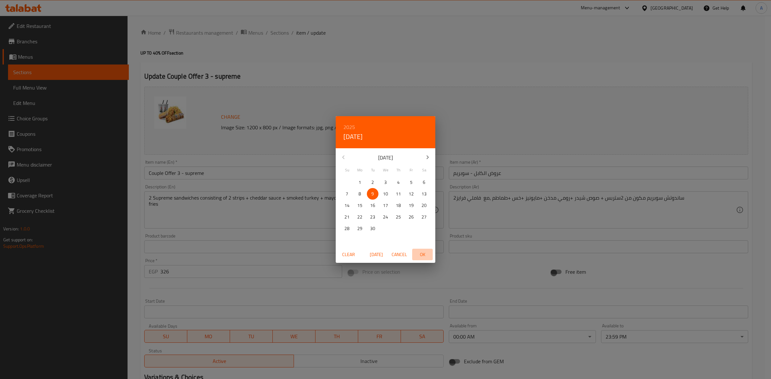
click at [423, 254] on span "OK" at bounding box center [422, 255] width 15 height 8
type input "09-09-2025"
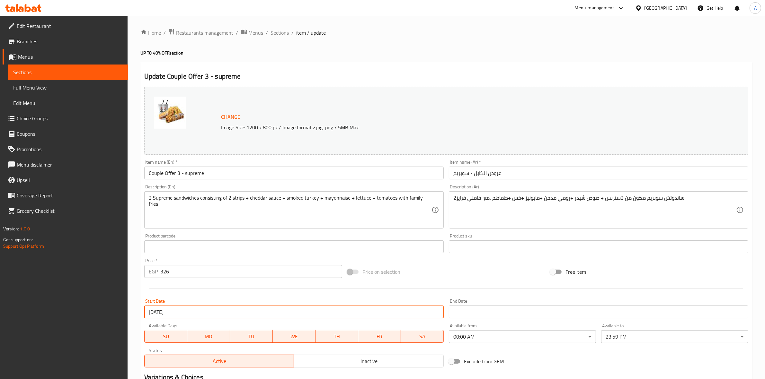
click at [483, 311] on input "Start Date" at bounding box center [598, 312] width 299 height 13
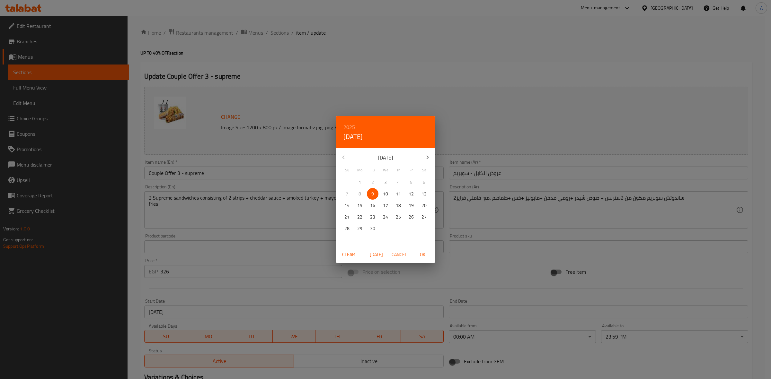
click at [347, 127] on h6 "2025" at bounding box center [349, 127] width 12 height 9
click at [386, 225] on div "2030" at bounding box center [386, 226] width 100 height 13
click at [423, 216] on p "28" at bounding box center [424, 217] width 5 height 8
click at [422, 252] on span "OK" at bounding box center [422, 255] width 15 height 8
type input "28-09-2030"
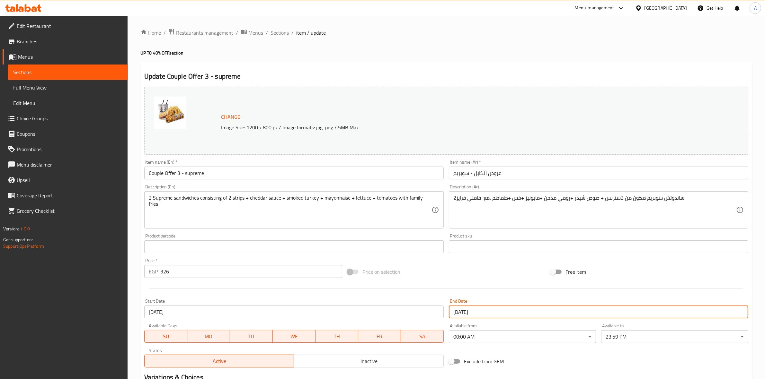
click at [455, 288] on div at bounding box center [446, 289] width 609 height 16
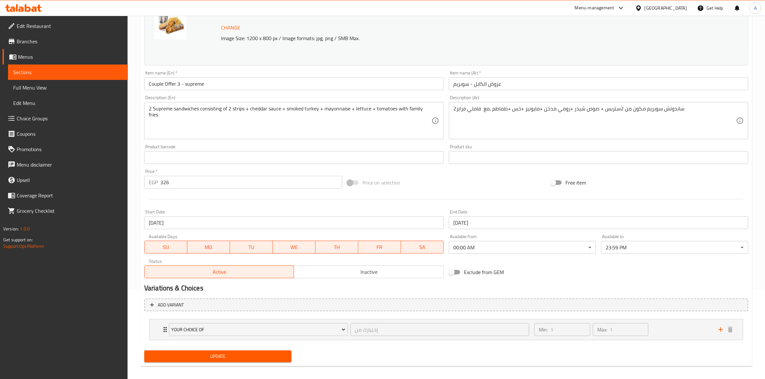
scroll to position [94, 0]
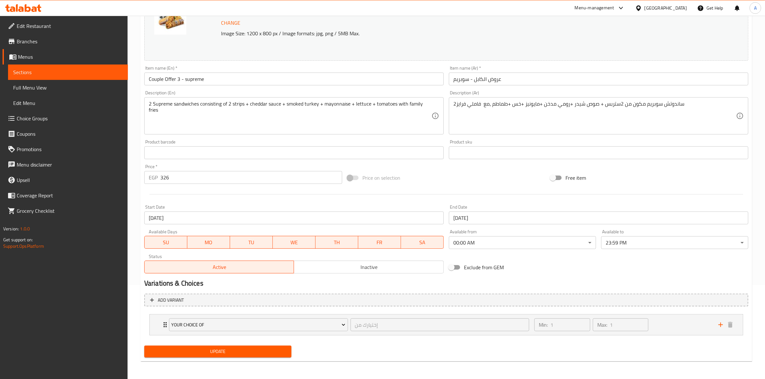
click at [248, 358] on div "Update" at bounding box center [218, 351] width 152 height 17
click at [246, 354] on span "Update" at bounding box center [217, 352] width 137 height 8
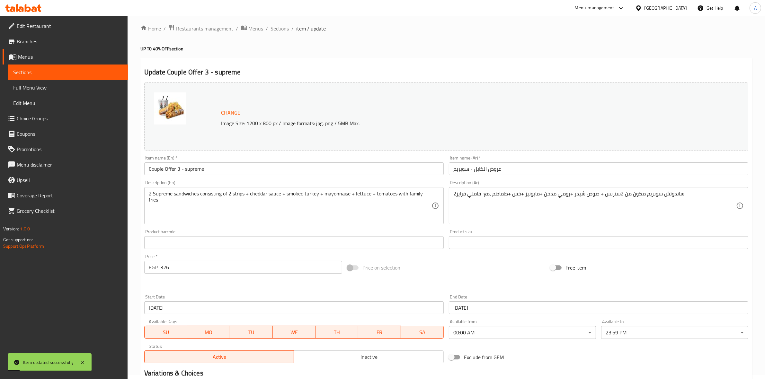
scroll to position [0, 0]
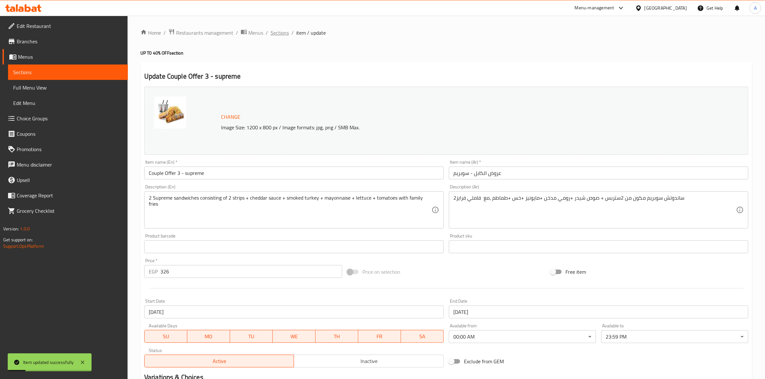
click at [275, 32] on span "Sections" at bounding box center [280, 33] width 18 height 8
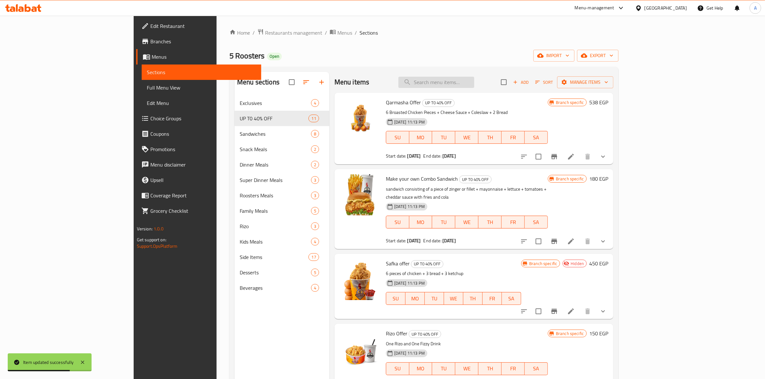
click at [474, 83] on input "search" at bounding box center [436, 82] width 76 height 11
paste input "Mix Offer"
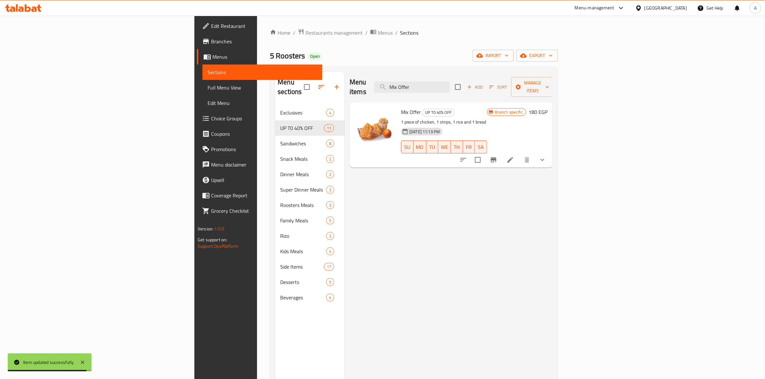
type input "Mix Offer"
click at [514, 156] on icon at bounding box center [510, 160] width 8 height 8
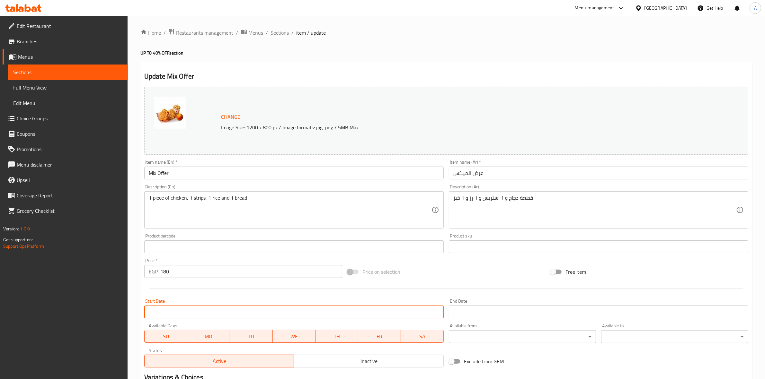
click at [291, 310] on input "Start Date" at bounding box center [293, 312] width 299 height 13
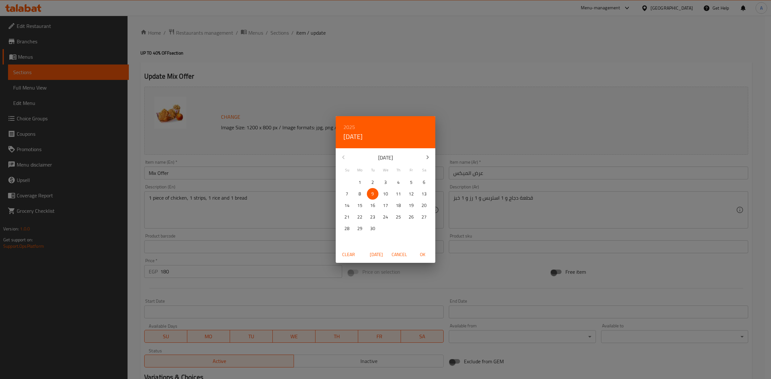
click at [421, 252] on span "OK" at bounding box center [422, 255] width 15 height 8
type input "09-09-2025"
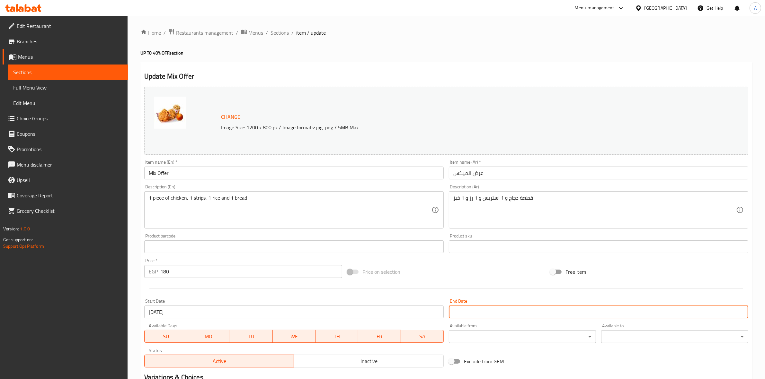
click at [475, 310] on input "Start Date" at bounding box center [598, 312] width 299 height 13
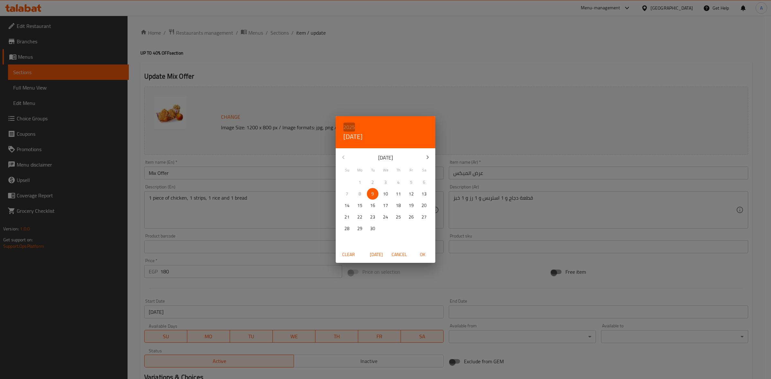
click at [343, 123] on h6 "2025" at bounding box center [349, 127] width 12 height 9
click at [384, 226] on div "2030" at bounding box center [386, 226] width 100 height 13
click at [424, 216] on p "28" at bounding box center [424, 217] width 5 height 8
click at [425, 255] on span "OK" at bounding box center [422, 255] width 15 height 8
type input "28-09-2030"
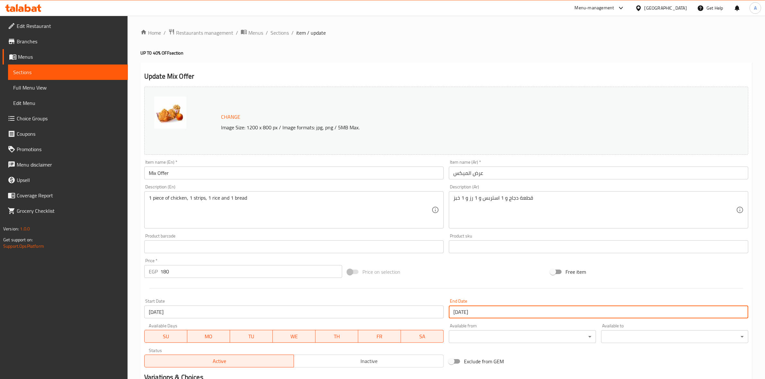
click at [457, 269] on div "Price on selection" at bounding box center [446, 271] width 203 height 17
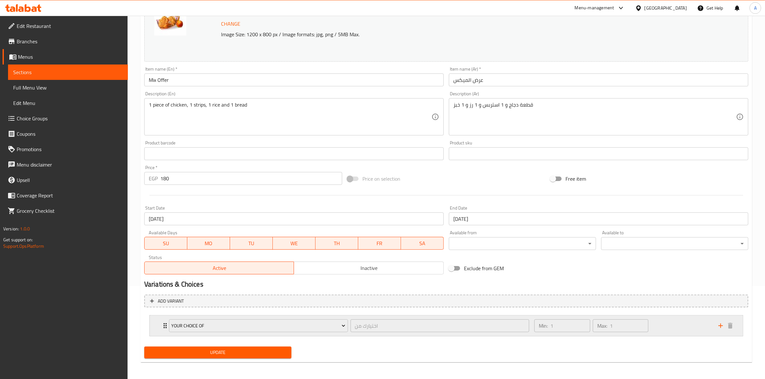
scroll to position [94, 0]
click at [239, 349] on span "Update" at bounding box center [217, 352] width 137 height 8
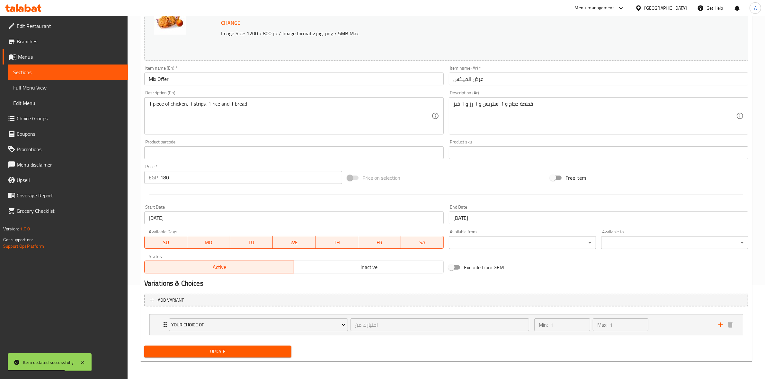
click at [329, 281] on h2 "Variations & Choices" at bounding box center [446, 284] width 604 height 10
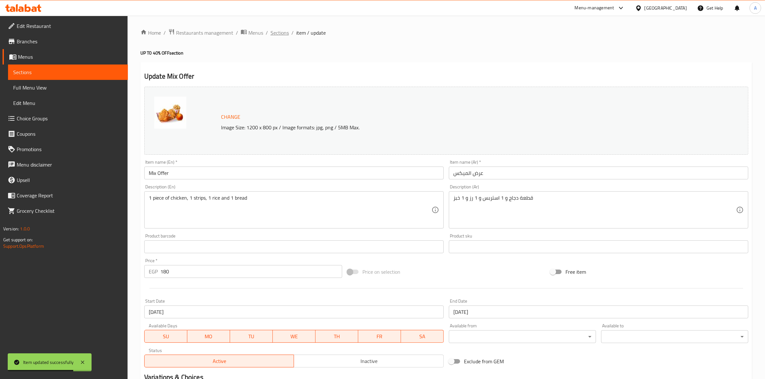
click at [273, 33] on span "Sections" at bounding box center [280, 33] width 18 height 8
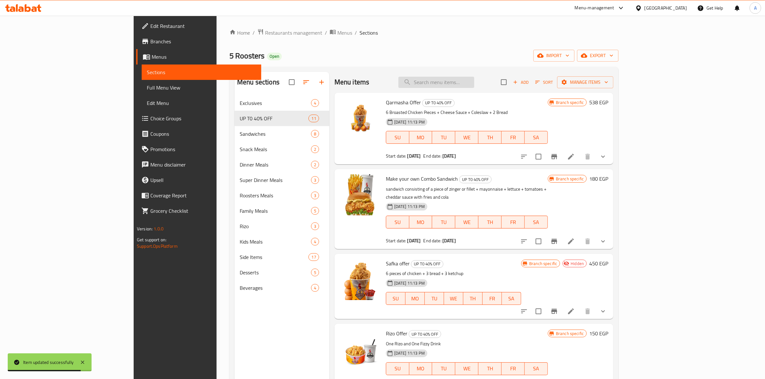
click at [474, 86] on input "search" at bounding box center [436, 82] width 76 height 11
paste input "Duet Offer"
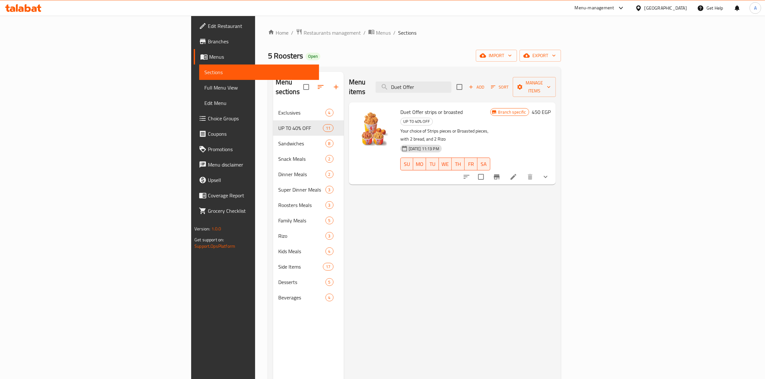
type input "Duet Offer"
click at [517, 173] on icon at bounding box center [514, 177] width 8 height 8
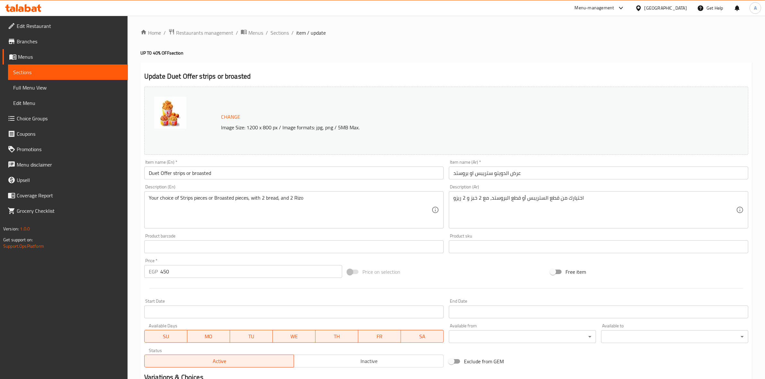
click at [198, 315] on input "Start Date" at bounding box center [293, 312] width 299 height 13
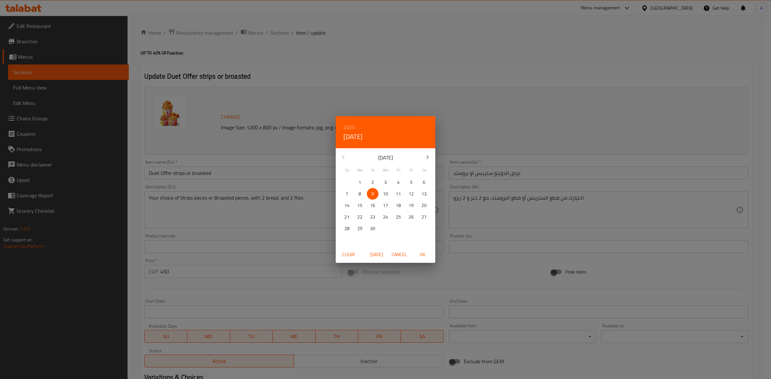
click at [421, 256] on span "OK" at bounding box center [422, 255] width 15 height 8
type input "09-09-2025"
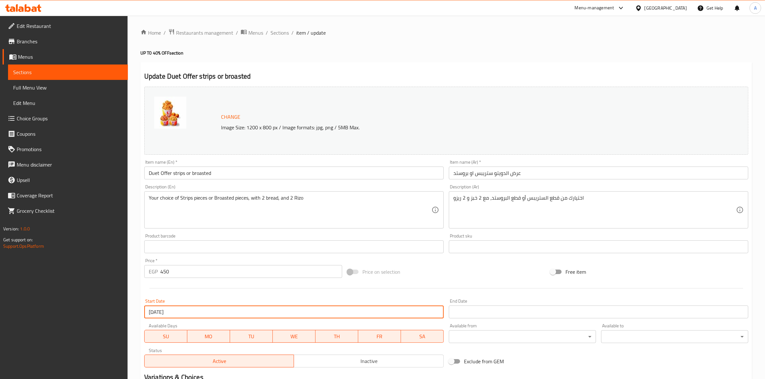
click at [491, 310] on input "Start Date" at bounding box center [598, 312] width 299 height 13
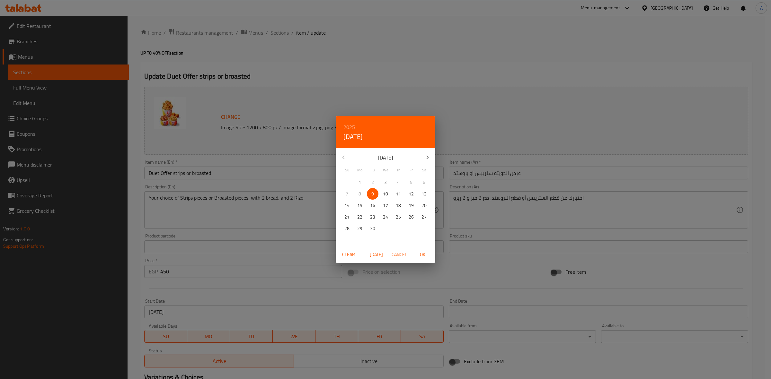
click at [350, 127] on h6 "2025" at bounding box center [349, 127] width 12 height 9
click at [381, 225] on div "2030" at bounding box center [386, 226] width 100 height 13
click at [421, 217] on span "28" at bounding box center [424, 217] width 12 height 8
click at [419, 250] on button "OK" at bounding box center [422, 255] width 21 height 12
type input "28-09-2030"
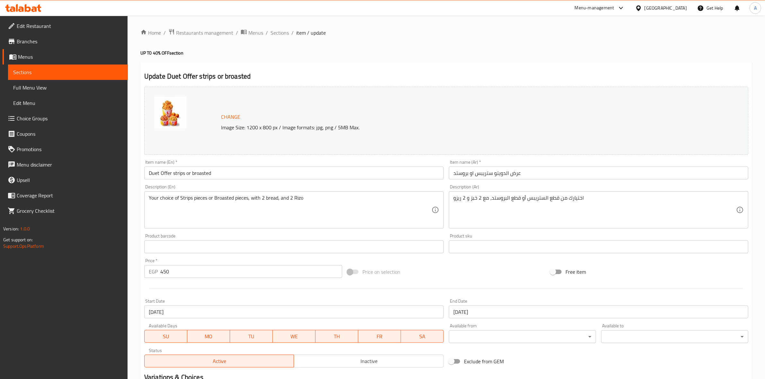
click at [465, 282] on div at bounding box center [446, 289] width 609 height 16
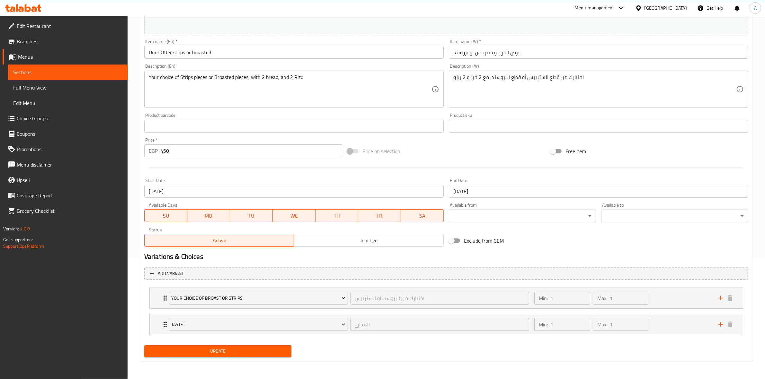
click at [247, 351] on span "Update" at bounding box center [217, 352] width 137 height 8
click at [439, 152] on div "Price on selection" at bounding box center [446, 151] width 203 height 17
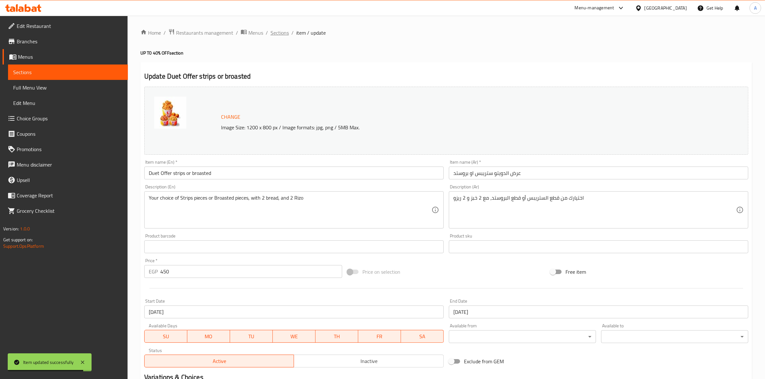
click at [282, 31] on span "Sections" at bounding box center [280, 33] width 18 height 8
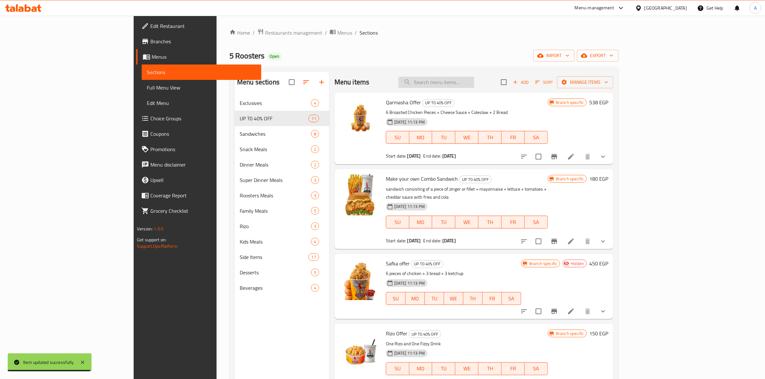
click at [474, 77] on input "search" at bounding box center [436, 82] width 76 height 11
paste input "El Lamma Offer"
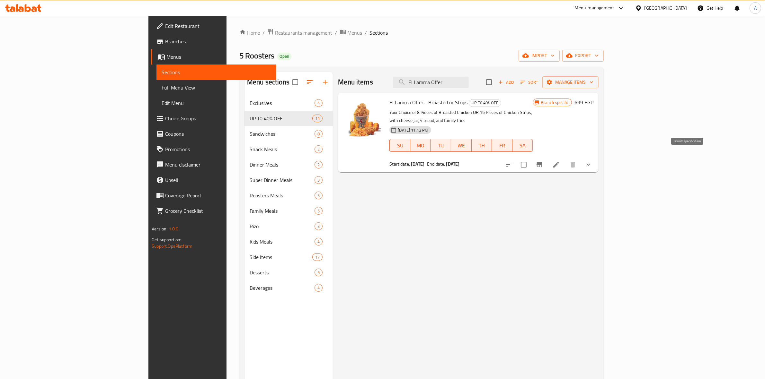
click at [547, 157] on button "Branch-specific-item" at bounding box center [539, 164] width 15 height 15
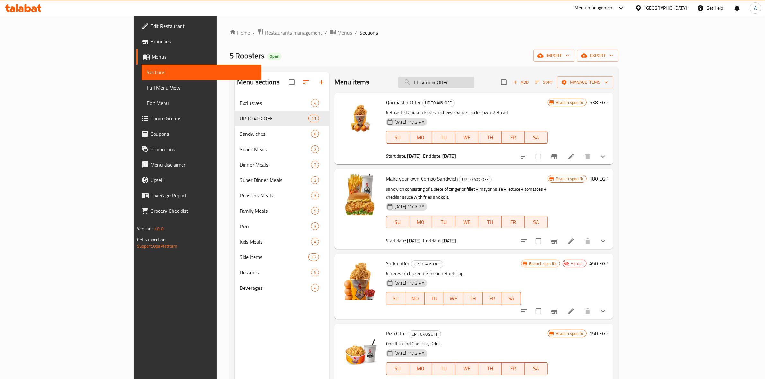
click at [474, 86] on input "El Lamma Offer" at bounding box center [436, 82] width 76 height 11
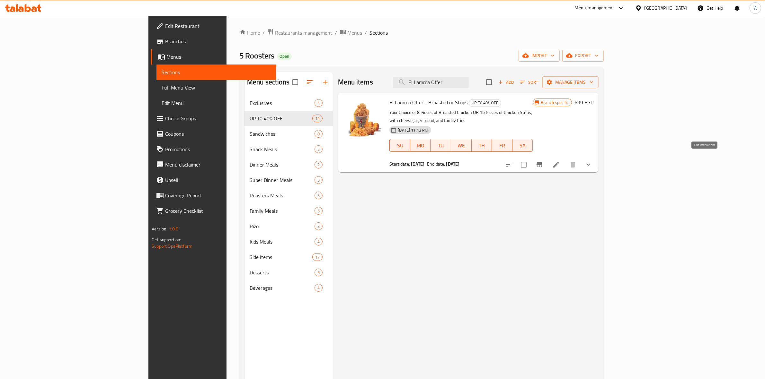
type input "El Lamma Offer"
click at [560, 161] on icon at bounding box center [556, 165] width 8 height 8
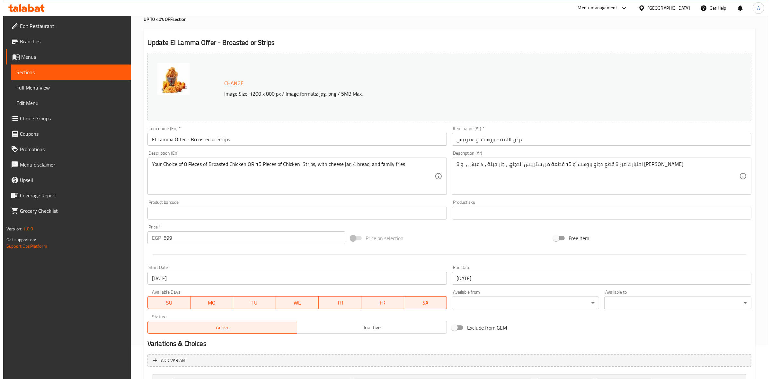
scroll to position [80, 0]
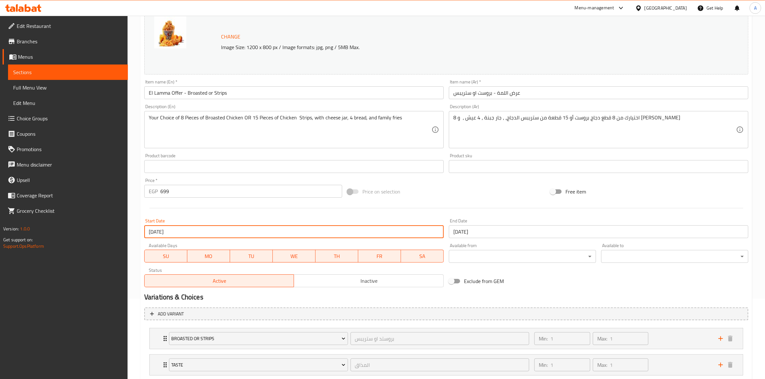
click at [183, 231] on input "26-08-2025" at bounding box center [293, 232] width 299 height 13
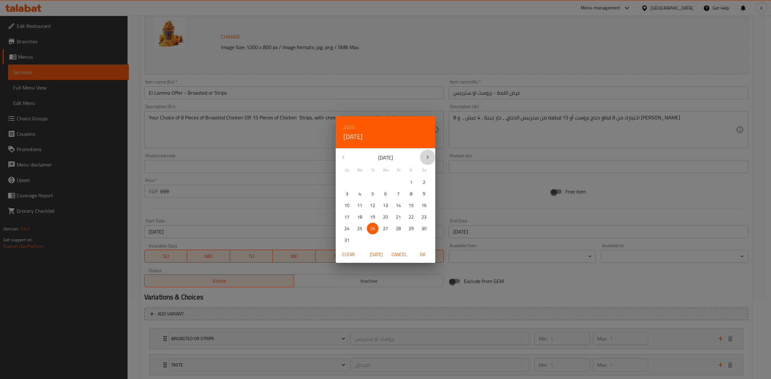
click at [428, 159] on icon "button" at bounding box center [428, 158] width 8 height 8
click at [371, 192] on p "9" at bounding box center [372, 194] width 3 height 8
click at [422, 253] on span "OK" at bounding box center [422, 255] width 15 height 8
type input "09-09-2025"
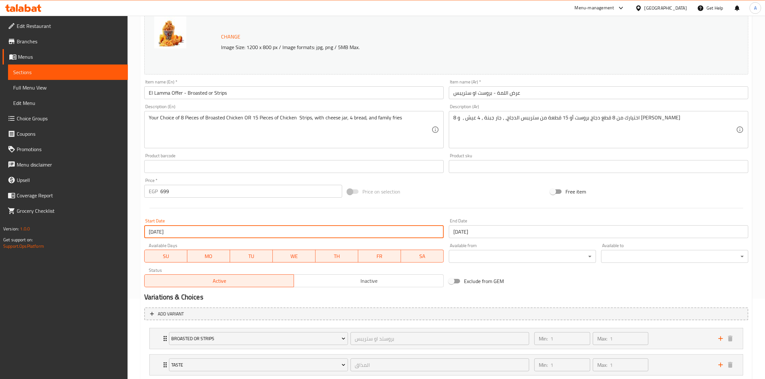
click at [486, 233] on input "01-08-2029" at bounding box center [598, 232] width 299 height 13
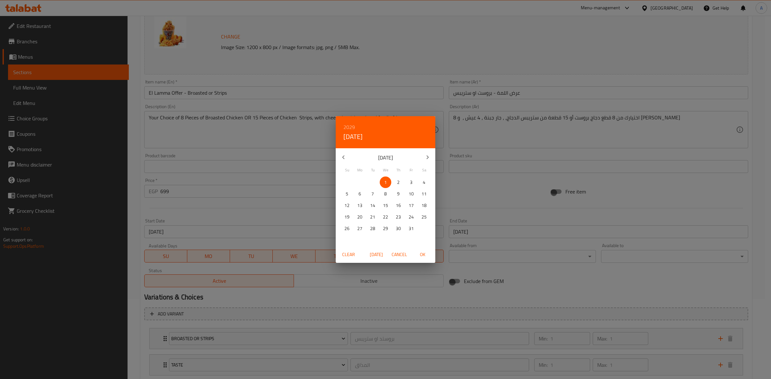
click at [346, 125] on h6 "2029" at bounding box center [349, 127] width 12 height 9
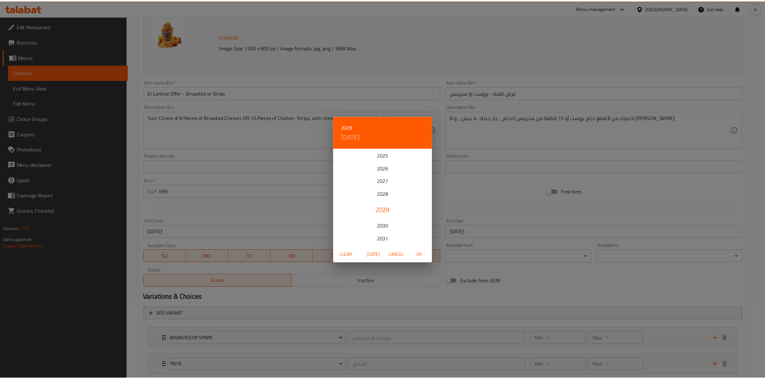
scroll to position [13, 0]
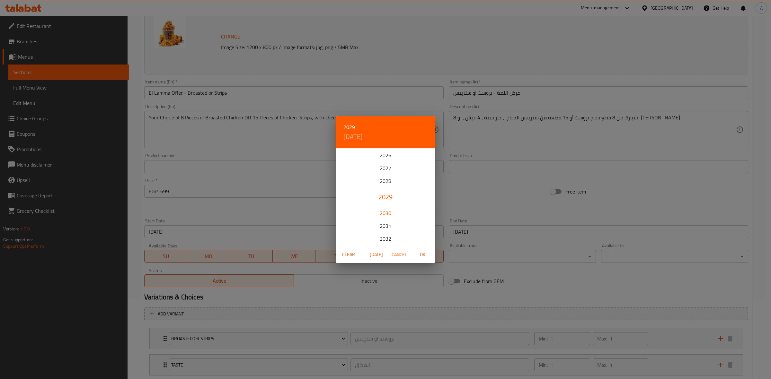
click at [384, 208] on div "2030" at bounding box center [386, 213] width 100 height 13
click at [386, 228] on p "28" at bounding box center [385, 229] width 5 height 8
click at [423, 253] on span "OK" at bounding box center [422, 255] width 15 height 8
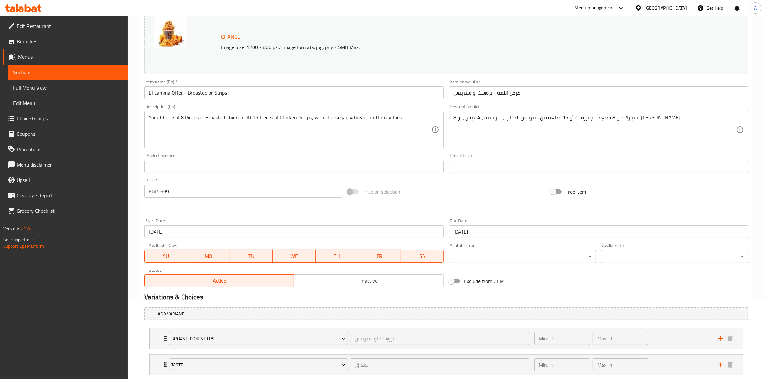
click at [551, 289] on div "Exclude from GEM" at bounding box center [547, 281] width 203 height 17
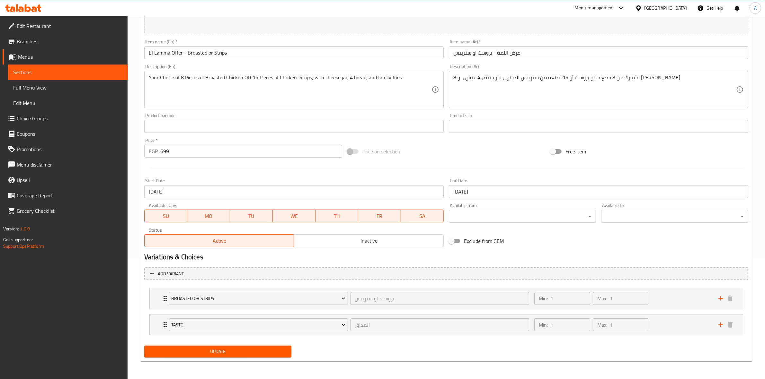
scroll to position [121, 0]
click at [492, 185] on input "28-08-2030" at bounding box center [598, 191] width 299 height 13
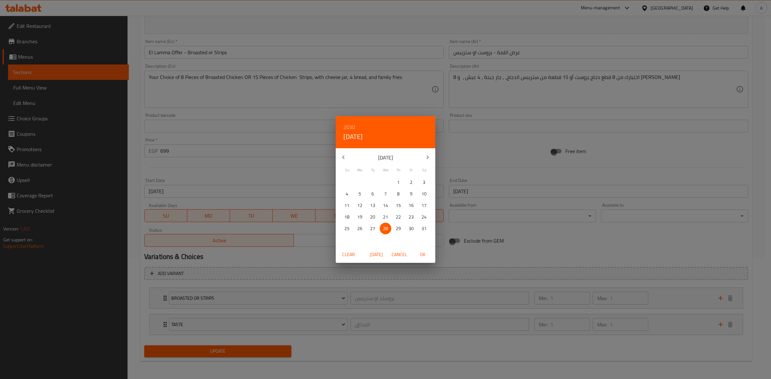
click at [427, 155] on icon "button" at bounding box center [428, 158] width 8 height 8
click at [427, 214] on span "28" at bounding box center [424, 217] width 12 height 8
click at [420, 258] on span "OK" at bounding box center [422, 255] width 15 height 8
type input "28-09-2030"
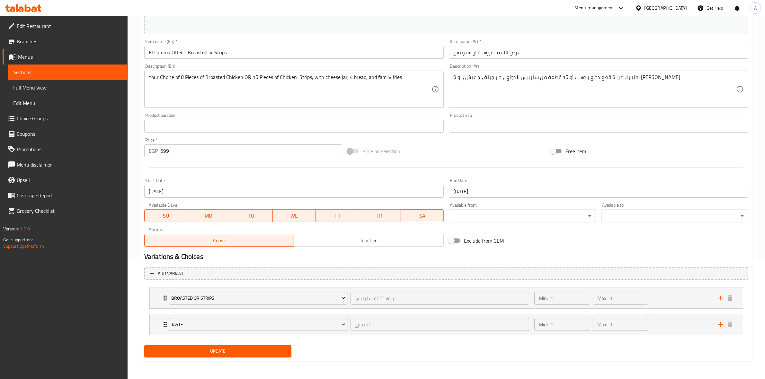
click at [561, 255] on h2 "Variations & Choices" at bounding box center [446, 257] width 604 height 10
click at [208, 350] on span "Update" at bounding box center [217, 352] width 137 height 8
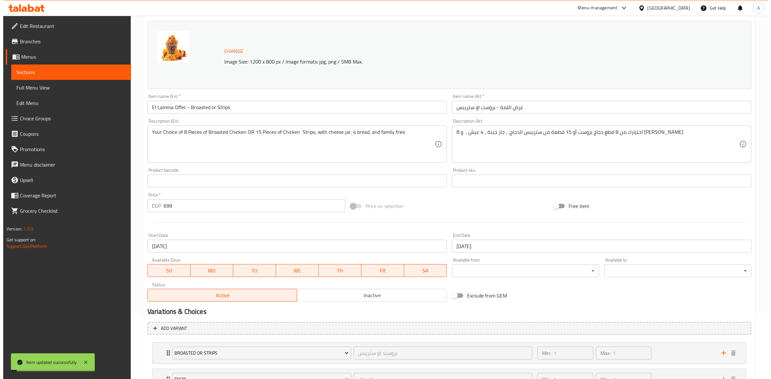
scroll to position [0, 0]
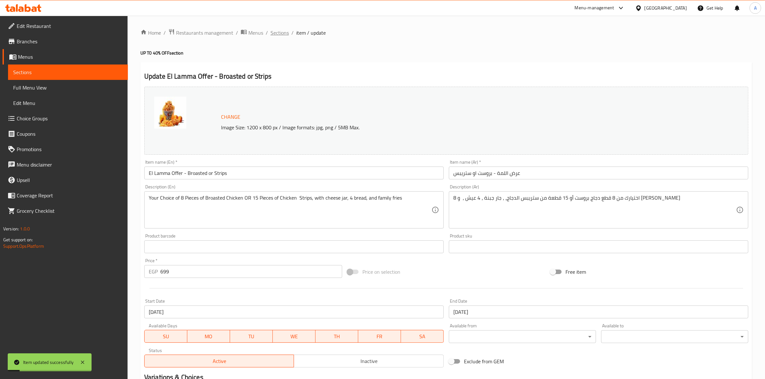
click at [283, 30] on span "Sections" at bounding box center [280, 33] width 18 height 8
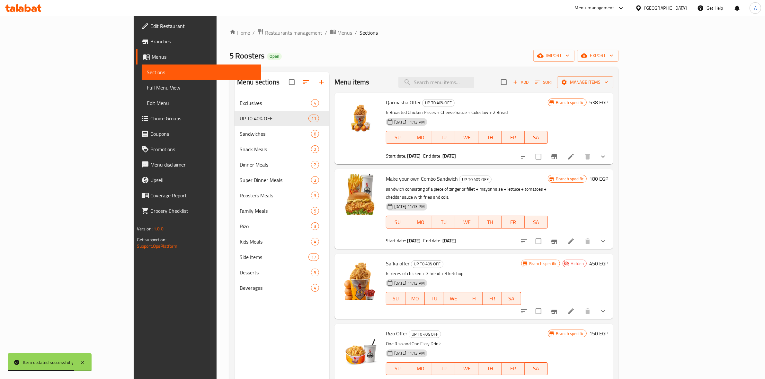
click at [397, 57] on div "5 Roosters Open import export" at bounding box center [423, 56] width 389 height 12
click at [473, 81] on input "search" at bounding box center [436, 82] width 76 height 11
paste input "Family Offer 2"
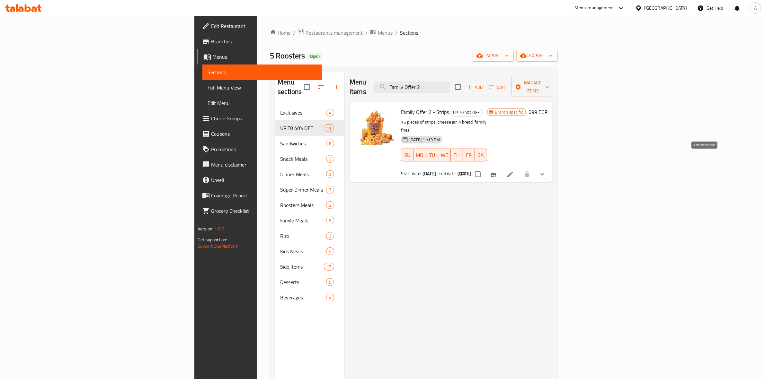
type input "Family Offer 2"
click at [514, 171] on icon at bounding box center [510, 175] width 8 height 8
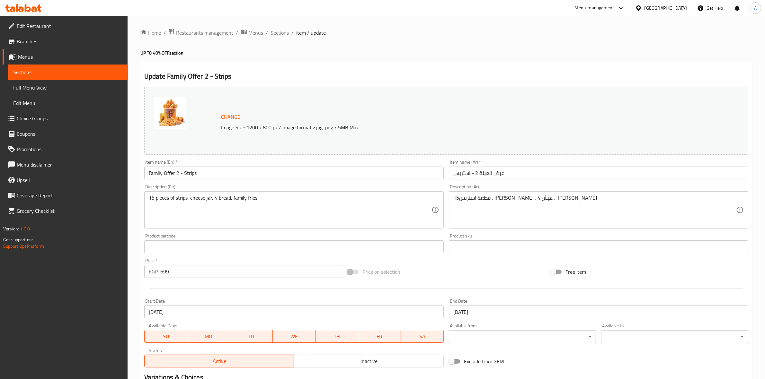
click at [187, 314] on input "26-08-2025" at bounding box center [293, 312] width 299 height 13
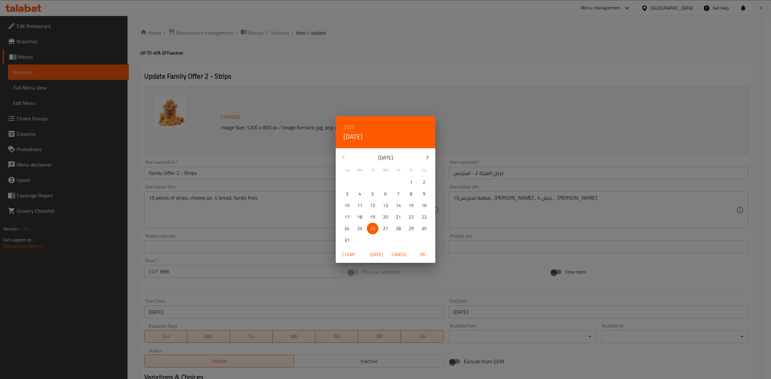
click at [424, 156] on icon "button" at bounding box center [428, 158] width 8 height 8
click at [373, 195] on p "9" at bounding box center [372, 194] width 3 height 8
click at [426, 254] on span "OK" at bounding box center [422, 255] width 15 height 8
type input "09-09-2025"
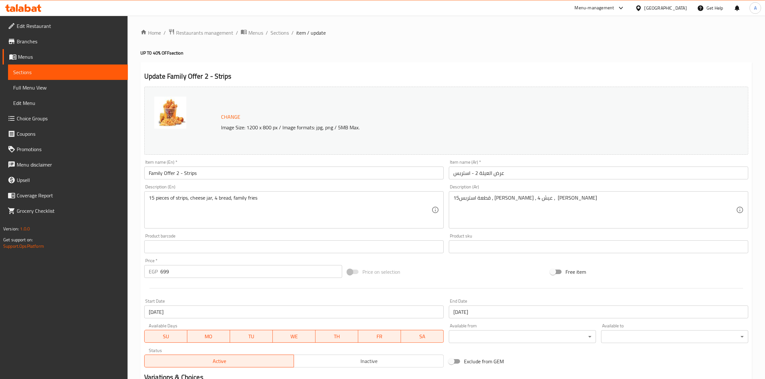
click at [476, 272] on div "Price on selection" at bounding box center [446, 271] width 203 height 17
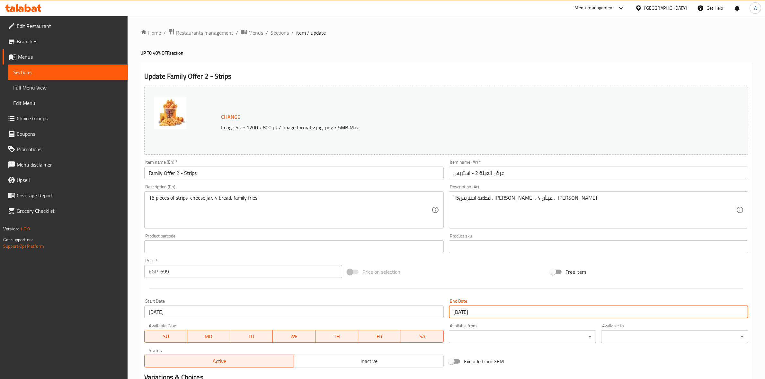
click at [477, 314] on input "01-08-2029" at bounding box center [598, 312] width 299 height 13
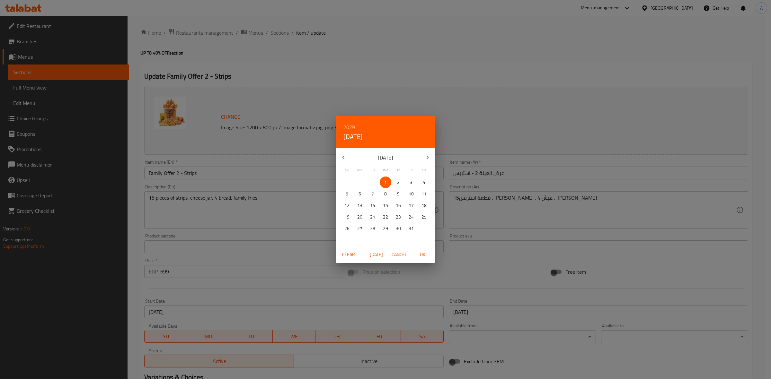
click at [344, 123] on h6 "2029" at bounding box center [349, 127] width 12 height 9
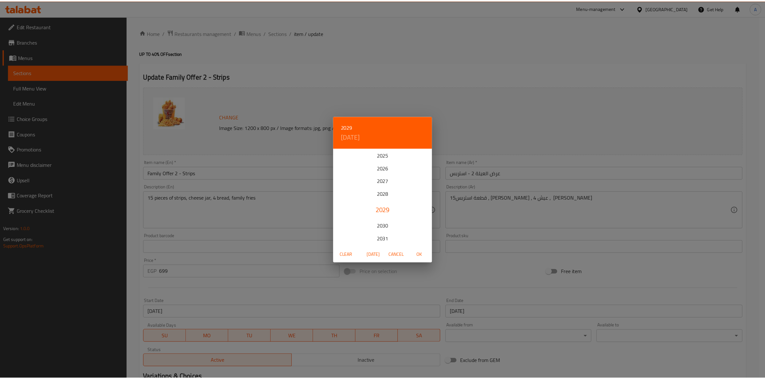
scroll to position [13, 0]
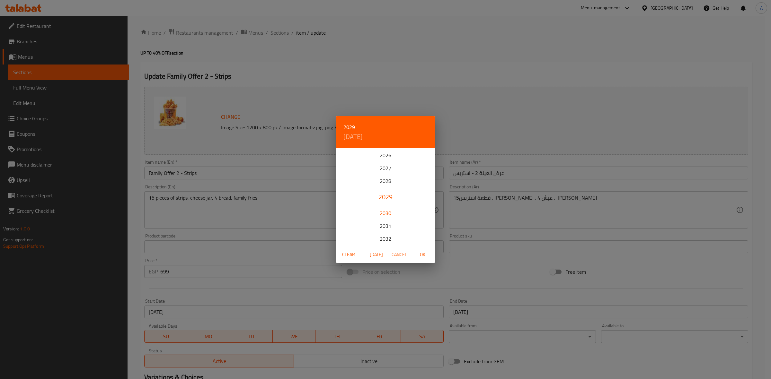
click at [383, 214] on div "2030" at bounding box center [386, 213] width 100 height 13
click at [386, 229] on p "28" at bounding box center [385, 229] width 5 height 8
click at [424, 253] on span "OK" at bounding box center [422, 255] width 15 height 8
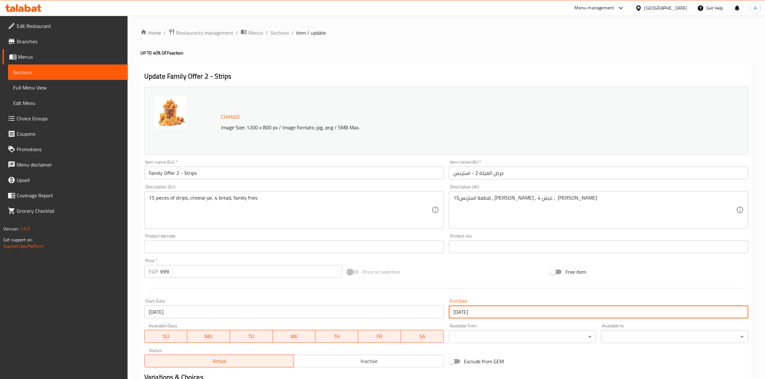
click at [487, 279] on div "Price on selection" at bounding box center [446, 271] width 203 height 17
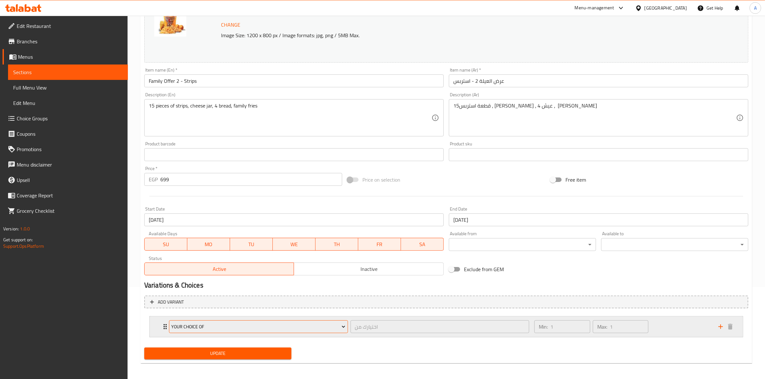
scroll to position [94, 0]
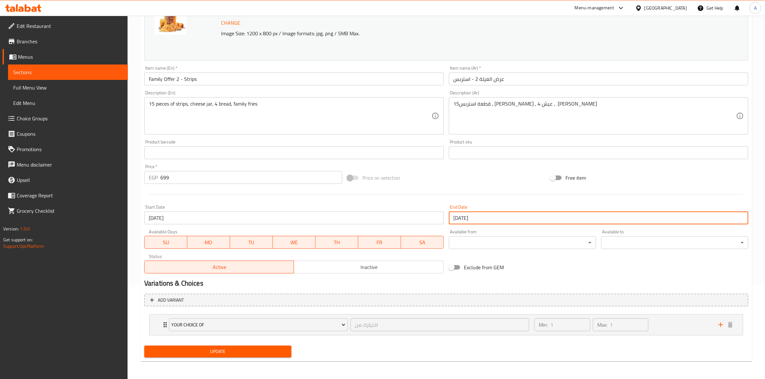
click at [503, 218] on input "28-08-2030" at bounding box center [598, 218] width 299 height 13
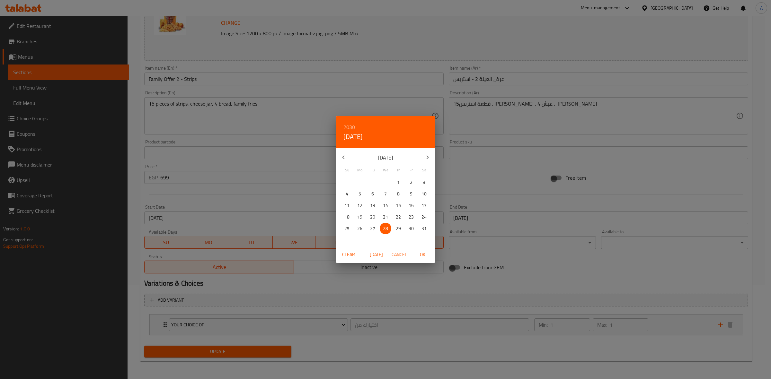
click at [428, 157] on icon "button" at bounding box center [428, 158] width 8 height 8
click at [425, 216] on p "28" at bounding box center [424, 217] width 5 height 8
click at [425, 257] on span "OK" at bounding box center [422, 255] width 15 height 8
type input "28-09-2030"
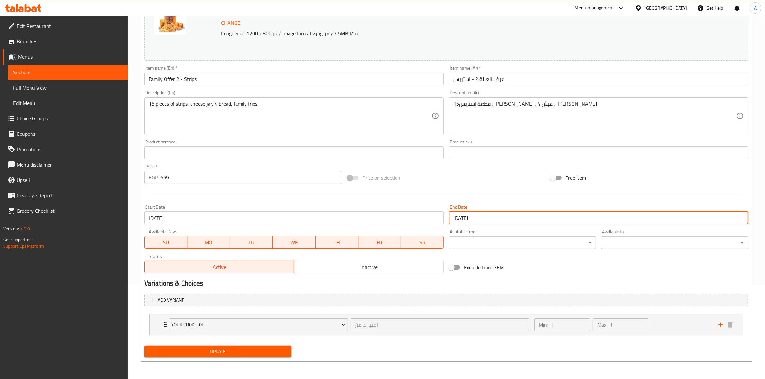
click at [540, 267] on div "Exclude from GEM" at bounding box center [547, 267] width 203 height 17
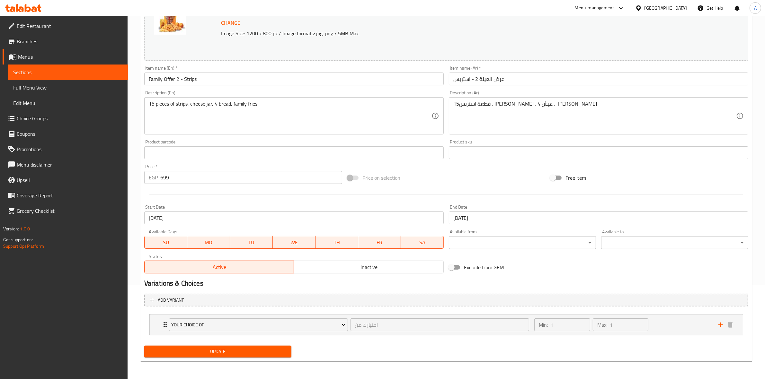
click at [215, 353] on span "Update" at bounding box center [217, 352] width 137 height 8
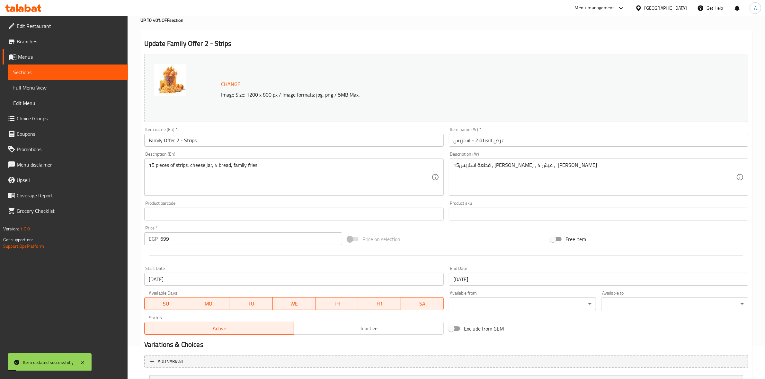
scroll to position [0, 0]
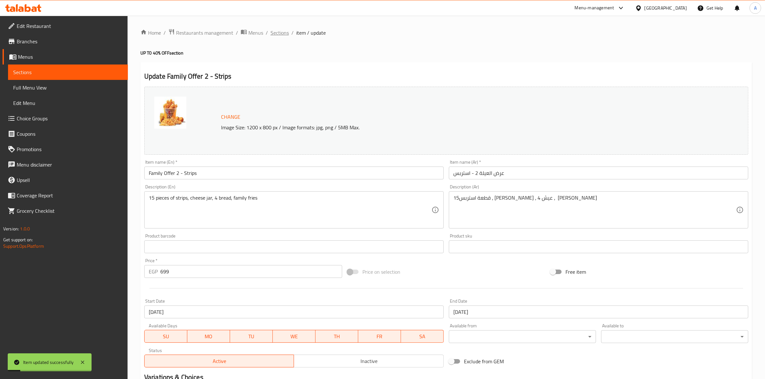
click at [272, 32] on span "Sections" at bounding box center [280, 33] width 18 height 8
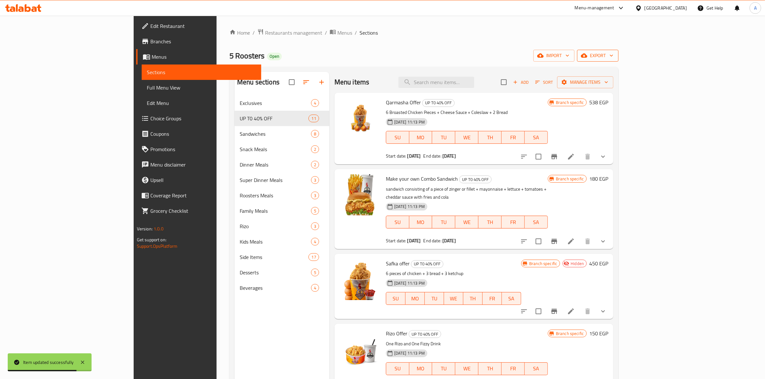
click at [619, 50] on button "export" at bounding box center [597, 56] width 41 height 12
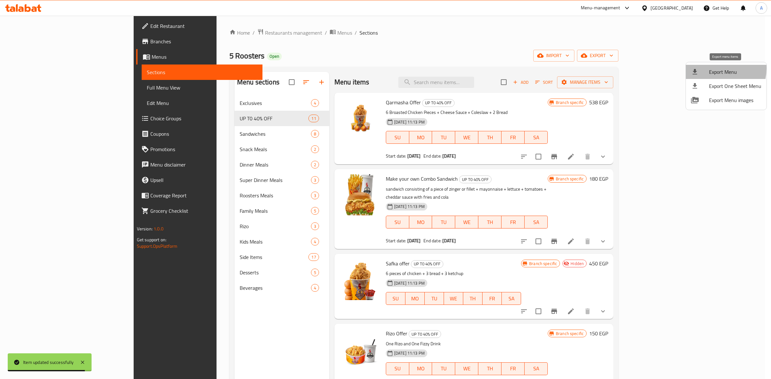
click at [712, 68] on span "Export Menu" at bounding box center [735, 72] width 52 height 8
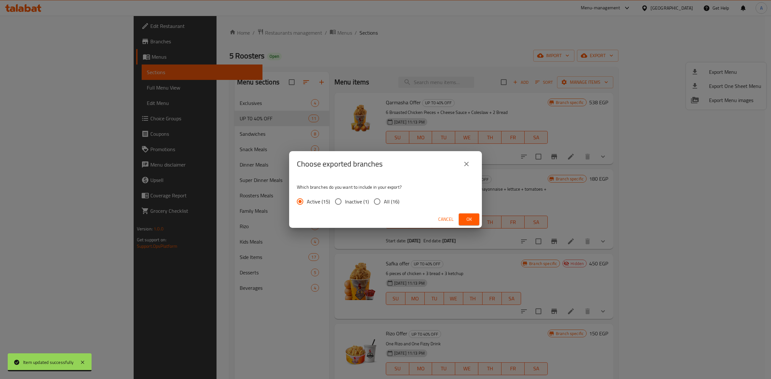
click at [379, 199] on input "All (16)" at bounding box center [376, 201] width 13 height 13
radio input "true"
click at [479, 218] on button "Ok" at bounding box center [469, 220] width 21 height 12
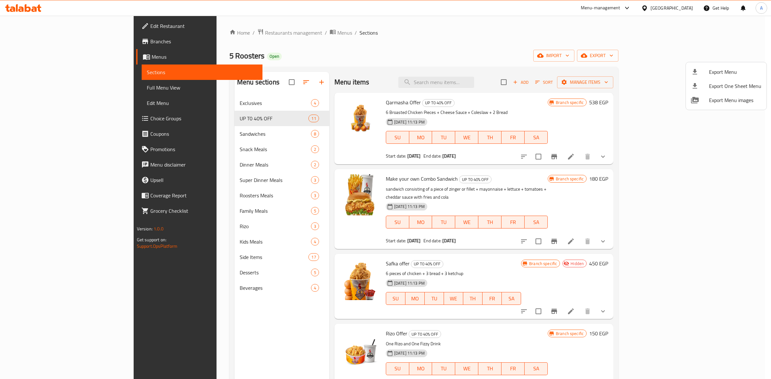
click at [470, 84] on div at bounding box center [385, 189] width 771 height 379
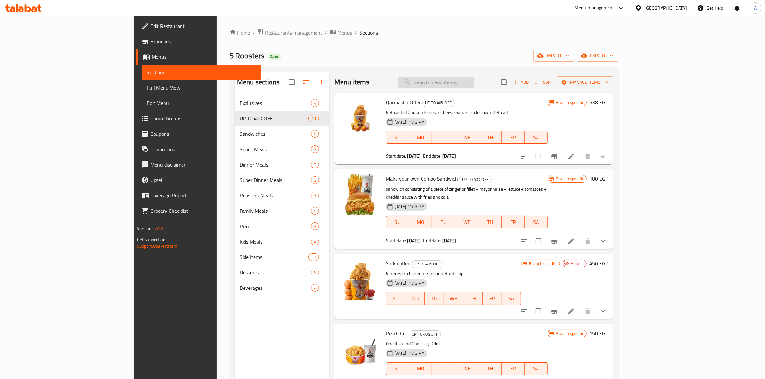
click at [471, 84] on input "search" at bounding box center [436, 82] width 76 height 11
paste input "1867028333"
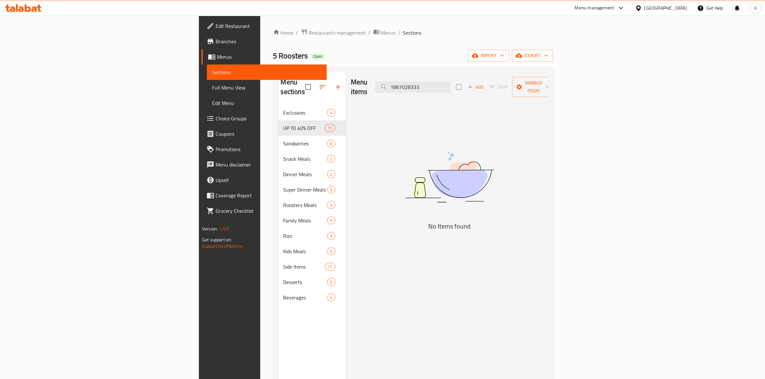
drag, startPoint x: 499, startPoint y: 81, endPoint x: 396, endPoint y: 71, distance: 103.7
click at [396, 71] on div "Menu sections Exclusives 4 UP T0 40% OFF 11 Sandwiches 8 Snack Meals 2 Dinner M…" at bounding box center [413, 262] width 280 height 390
click at [405, 281] on div "Menu items 1867028333 Add Sort Manage items No Items found" at bounding box center [447, 261] width 202 height 379
drag, startPoint x: 379, startPoint y: 145, endPoint x: 462, endPoint y: 94, distance: 97.2
click at [385, 142] on div "Menu items 1867028333 Add Sort Manage items No Items found" at bounding box center [447, 261] width 202 height 379
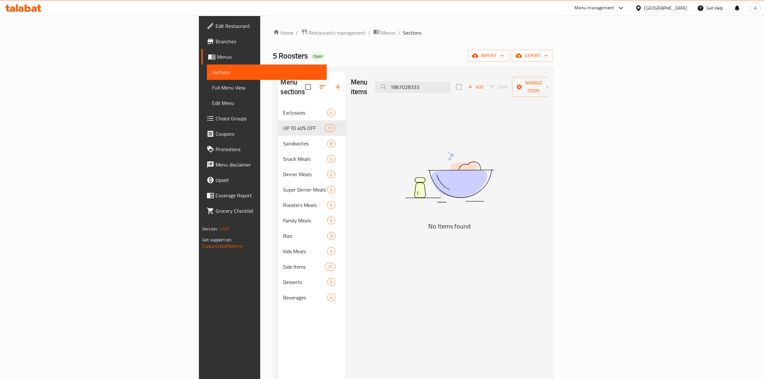
drag, startPoint x: 499, startPoint y: 82, endPoint x: 296, endPoint y: 49, distance: 206.1
click at [386, 66] on div "Home / Restaurants management / Menus / Sections 5 Roosters Open import export …" at bounding box center [413, 243] width 280 height 428
paste input "Twister Sandwich Combo"
drag, startPoint x: 502, startPoint y: 84, endPoint x: 693, endPoint y: 84, distance: 190.9
click at [548, 84] on div "Menu items Twister Sandwich Combo Add Sort Manage items" at bounding box center [449, 87] width 197 height 31
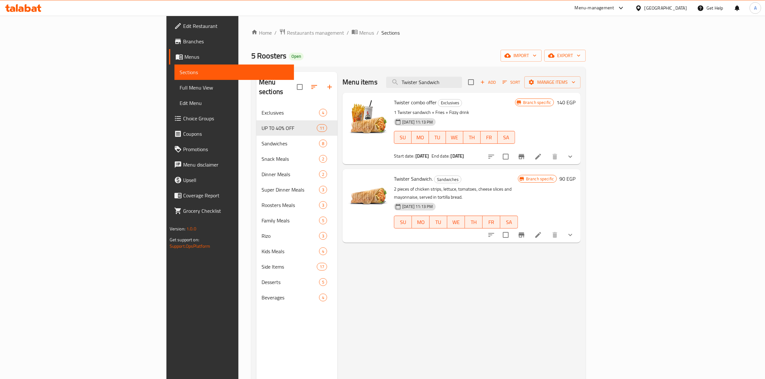
drag, startPoint x: 432, startPoint y: 346, endPoint x: 462, endPoint y: 369, distance: 37.7
click at [432, 346] on div "Menu items Twister Sandwich Add Sort Manage items Twister combo offer Exclusive…" at bounding box center [458, 261] width 243 height 379
click at [370, 275] on div "Menu items Twister Sandwich Add Sort Manage items Twister combo offer Exclusive…" at bounding box center [458, 261] width 243 height 379
drag, startPoint x: 502, startPoint y: 80, endPoint x: 377, endPoint y: 64, distance: 126.3
click at [383, 66] on div "Home / Restaurants management / Menus / Sections 5 Roosters Open import export …" at bounding box center [418, 243] width 334 height 428
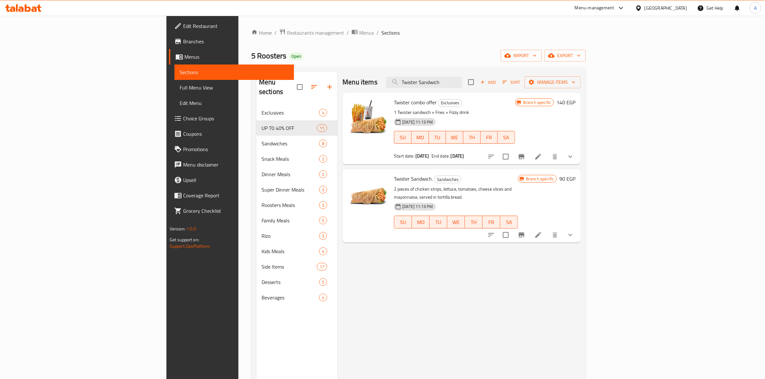
paste input "Qarmasha Offer (Broasted)"
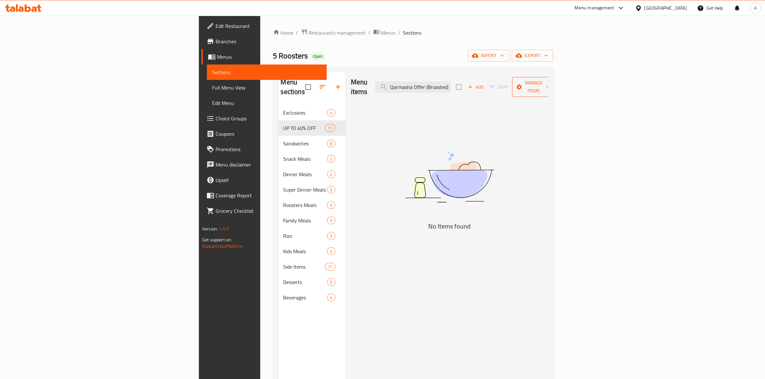
scroll to position [0, 1]
drag, startPoint x: 499, startPoint y: 84, endPoint x: 722, endPoint y: 84, distance: 223.0
click at [548, 84] on div "Menu items Qarmasha Offer (Broasted) Add Sort Manage items" at bounding box center [449, 87] width 197 height 31
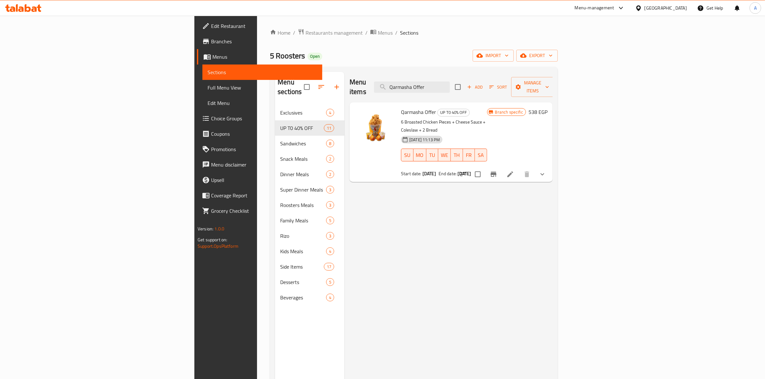
drag, startPoint x: 501, startPoint y: 81, endPoint x: 535, endPoint y: 80, distance: 33.8
click at [422, 81] on div "Menu items Qarmasha Offer Add Sort Manage items" at bounding box center [451, 87] width 203 height 31
drag, startPoint x: 456, startPoint y: 347, endPoint x: 325, endPoint y: 284, distance: 146.2
click at [456, 347] on div "Menu items Qarmasha Offer Add Sort Manage items Qarmasha Offer UP T0 40% OFF 6 …" at bounding box center [448, 261] width 208 height 379
click at [410, 216] on div "Menu items Qarmasha Offer Add Sort Manage items Qarmasha Offer UP T0 40% OFF 6 …" at bounding box center [448, 261] width 208 height 379
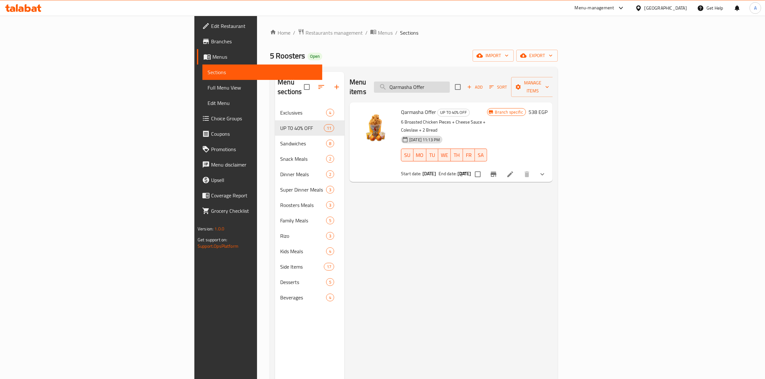
drag, startPoint x: 497, startPoint y: 83, endPoint x: 476, endPoint y: 83, distance: 21.2
click at [450, 83] on input "Qarmasha Offer" at bounding box center [412, 87] width 76 height 11
drag, startPoint x: 512, startPoint y: 84, endPoint x: 386, endPoint y: 79, distance: 126.4
click at [386, 79] on div "Menu items Qarmasha Offer Add Sort Manage items" at bounding box center [451, 87] width 203 height 31
paste input "Make Your Own Combo Sandwich"
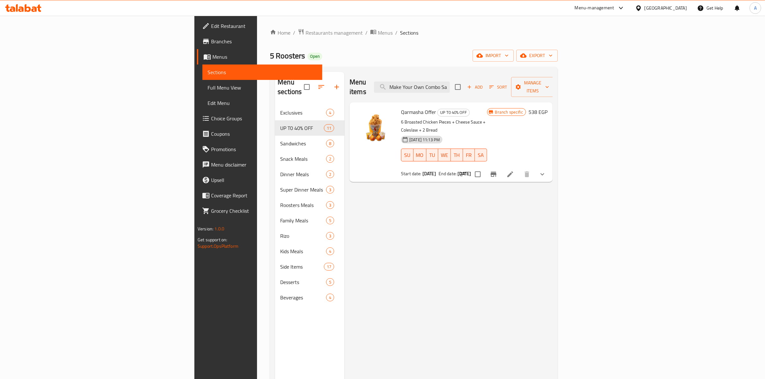
scroll to position [0, 14]
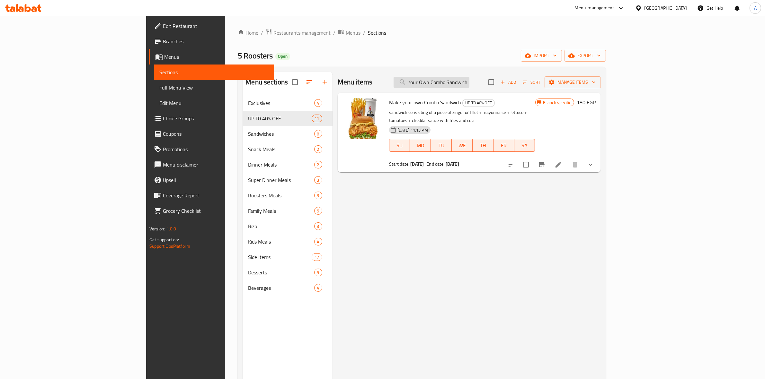
click at [469, 83] on input "Make Your Own Combo Sandwich" at bounding box center [432, 82] width 76 height 11
drag, startPoint x: 413, startPoint y: 340, endPoint x: 412, endPoint y: 335, distance: 4.7
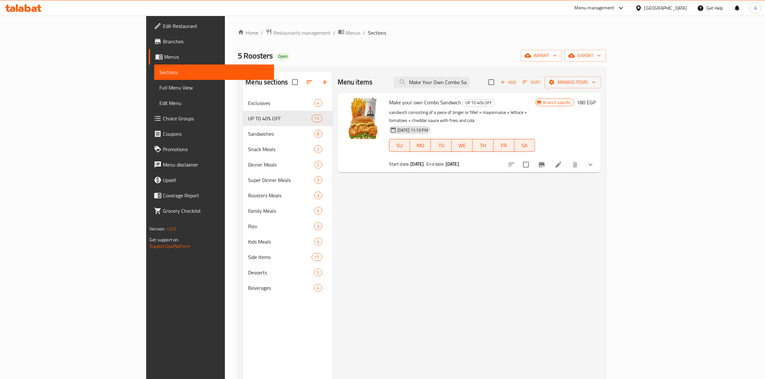
click at [413, 340] on div "Menu items Make Your Own Combo Sandwich Add Sort Manage items Make your own Com…" at bounding box center [467, 261] width 268 height 379
click at [469, 82] on input "Make Your Own Combo Sandwich" at bounding box center [432, 82] width 76 height 11
paste input "Box Offer"
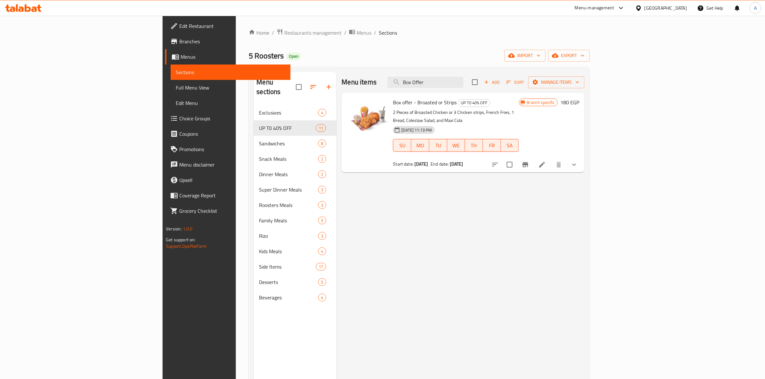
click at [584, 291] on div "Menu items Box Offer Add Sort Manage items Box offer - Broasted or Strips UP T0…" at bounding box center [460, 261] width 248 height 379
drag, startPoint x: 493, startPoint y: 85, endPoint x: 401, endPoint y: 71, distance: 92.9
click at [401, 72] on div "Menu items Box Offer Add Sort Manage items" at bounding box center [463, 82] width 243 height 21
paste input "Couple Offer (Supreme Sandwiches)"
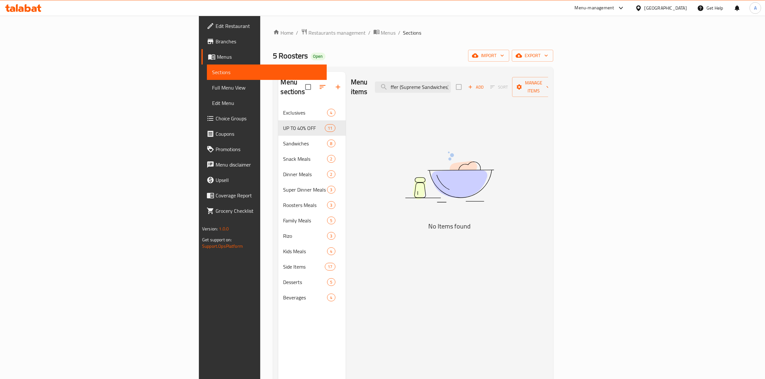
scroll to position [0, 20]
drag, startPoint x: 472, startPoint y: 84, endPoint x: 631, endPoint y: 84, distance: 159.1
click at [548, 84] on div "Menu items Couple Offer (Supreme Sandwiches) Add Sort Manage items" at bounding box center [449, 87] width 197 height 31
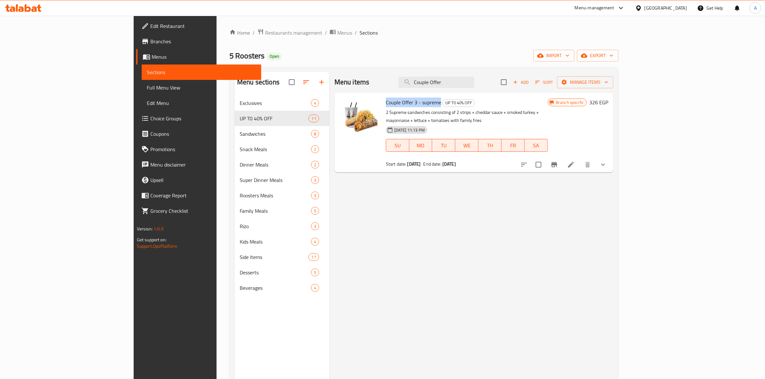
drag, startPoint x: 407, startPoint y: 103, endPoint x: 352, endPoint y: 103, distance: 55.3
click at [383, 103] on div "Couple Offer 3 - supreme UP T0 40% OFF 2 Supreme sandwiches consisting of 2 str…" at bounding box center [466, 132] width 167 height 75
copy span "Couple Offer 3 - supreme"
click at [414, 358] on div "Menu items Couple Offer Add Sort Manage items Couple Offer 3 - supreme UP T0 40…" at bounding box center [471, 261] width 284 height 379
drag, startPoint x: 500, startPoint y: 85, endPoint x: 424, endPoint y: 65, distance: 77.7
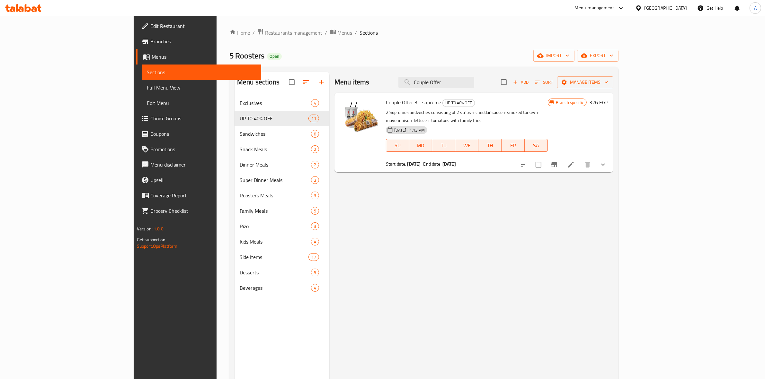
click at [363, 68] on div "Menu sections Exclusives 4 UP T0 40% OFF 11 Sandwiches 8 Snack Meals 2 Dinner M…" at bounding box center [423, 262] width 389 height 390
paste input "Mix"
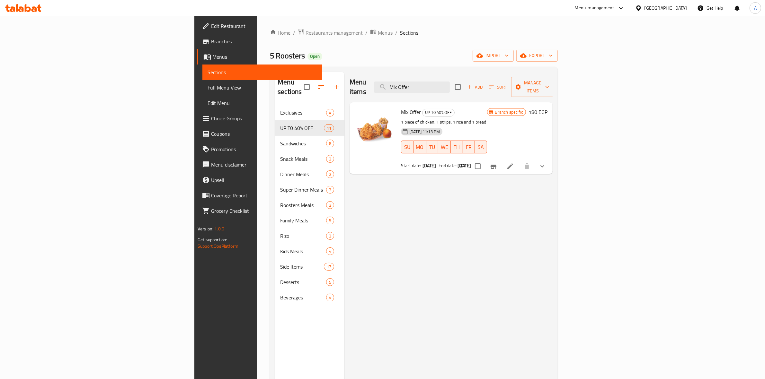
click at [275, 336] on div "Menu sections Exclusives 4 UP T0 40% OFF 11 Sandwiches 8 Snack Meals 2 Dinner M…" at bounding box center [309, 261] width 69 height 379
drag, startPoint x: 506, startPoint y: 81, endPoint x: 248, endPoint y: 39, distance: 261.5
click at [270, 40] on div "Home / Restaurants management / Menus / Sections 5 Roosters Open import export …" at bounding box center [414, 243] width 288 height 428
paste input "Duet Offer (Strips or Broasted)"
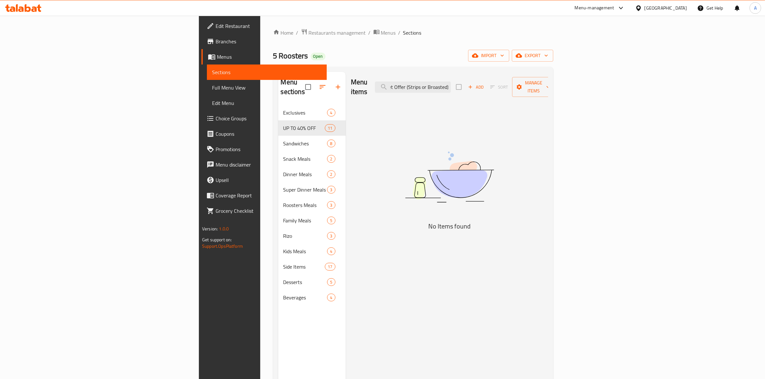
drag, startPoint x: 478, startPoint y: 84, endPoint x: 593, endPoint y: 59, distance: 118.0
click at [553, 59] on div "Home / Restaurants management / Menus / Sections 5 Roosters Open import export …" at bounding box center [413, 243] width 280 height 428
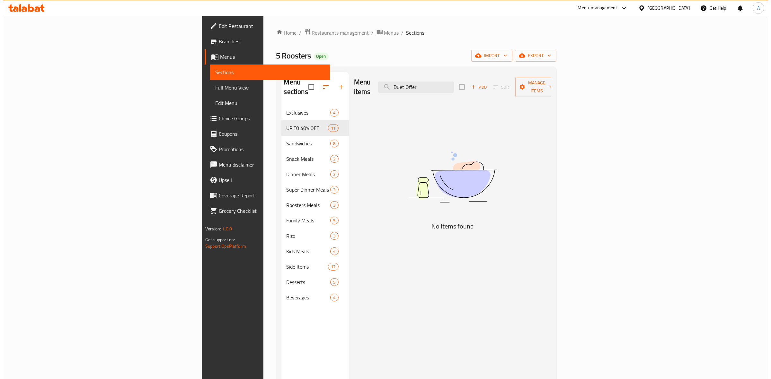
scroll to position [0, 0]
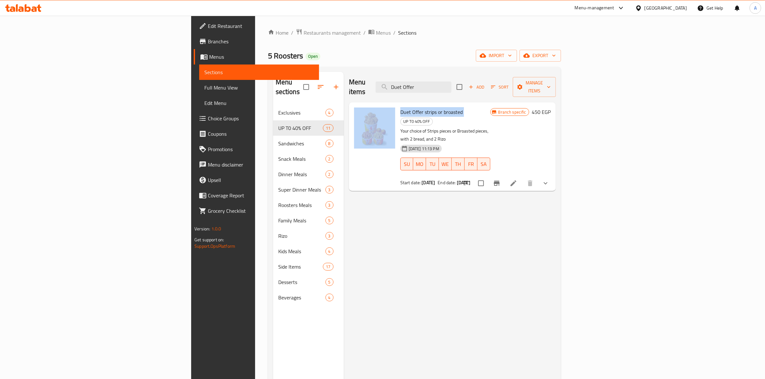
drag, startPoint x: 415, startPoint y: 103, endPoint x: 397, endPoint y: 100, distance: 18.2
click at [352, 105] on div "Duet Offer strips or broasted UP T0 40% OFF Your choice of Strips pieces or Bro…" at bounding box center [453, 147] width 202 height 84
copy div "Duet Offer strips or broasted"
click at [556, 282] on div "Menu items Duet Offer Add Sort Manage items Duet Offer strips or broasted UP T0…" at bounding box center [450, 261] width 212 height 379
drag, startPoint x: 493, startPoint y: 82, endPoint x: 154, endPoint y: 73, distance: 339.1
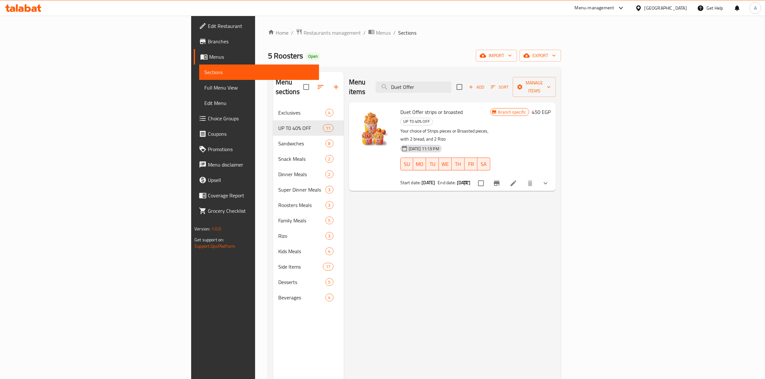
click at [268, 78] on div "Menu sections Exclusives 4 UP T0 40% OFF 11 Sandwiches 8 Snack Meals 2 Dinner M…" at bounding box center [414, 262] width 293 height 390
paste input "Family Offer 2 (Strips)"
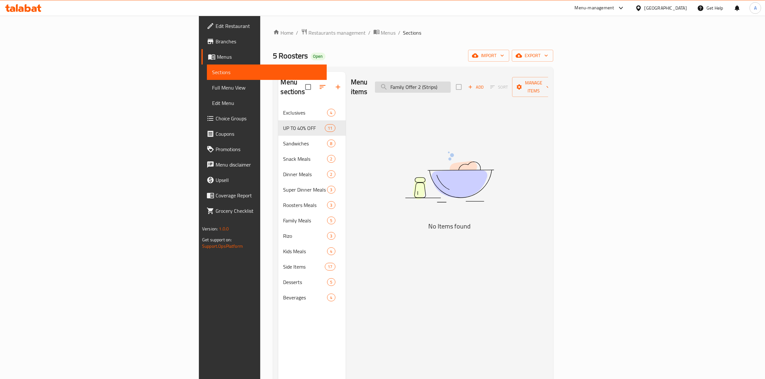
drag, startPoint x: 514, startPoint y: 84, endPoint x: 495, endPoint y: 87, distance: 19.6
click at [451, 87] on input "Family Offer 2 (Strips)" at bounding box center [413, 87] width 76 height 11
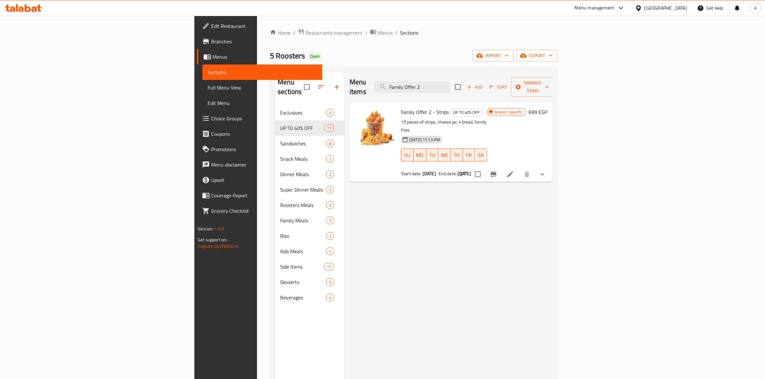
type input "Family Offer 2"
drag, startPoint x: 400, startPoint y: 101, endPoint x: 349, endPoint y: 104, distance: 51.2
click at [352, 105] on div "Family Offer 2 - Strips UP T0 40% OFF 15 pieces of strips, cheese jar, 4 bread,…" at bounding box center [451, 142] width 198 height 75
copy div "Family Offer 2 - Strips"
click at [344, 362] on div "Menu items Family Offer 2 Add Sort Manage items Family Offer 2 - Strips UP T0 4…" at bounding box center [448, 261] width 208 height 379
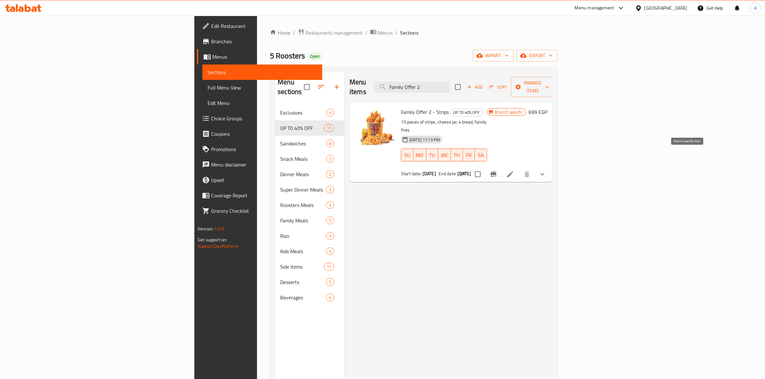
click at [497, 171] on icon "Branch-specific-item" at bounding box center [494, 175] width 8 height 8
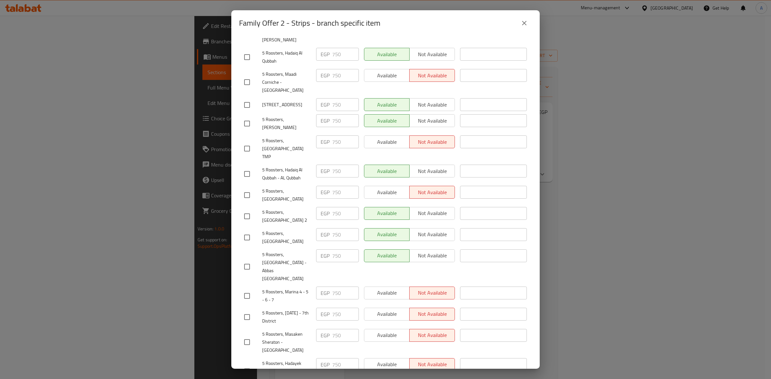
scroll to position [142, 0]
click at [390, 357] on div "Available Not available" at bounding box center [409, 363] width 91 height 13
click at [381, 357] on div "Available Not available" at bounding box center [409, 363] width 91 height 13
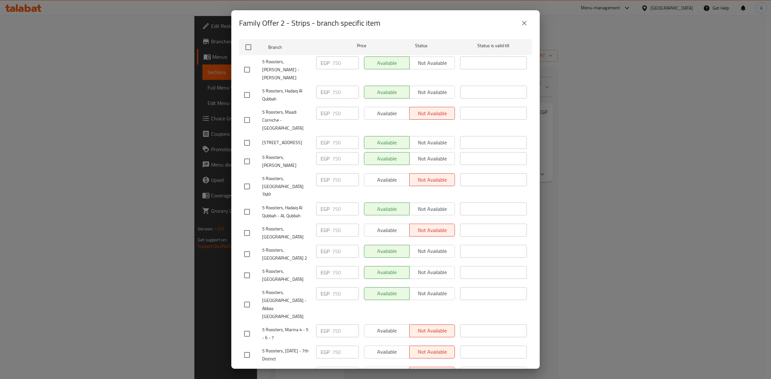
scroll to position [0, 0]
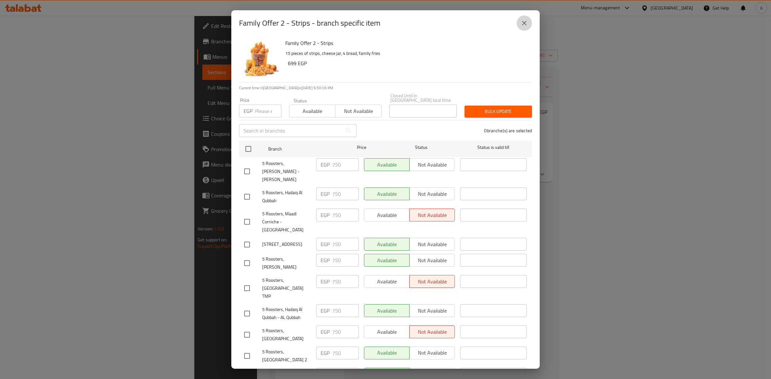
click at [520, 26] on button "close" at bounding box center [524, 22] width 15 height 15
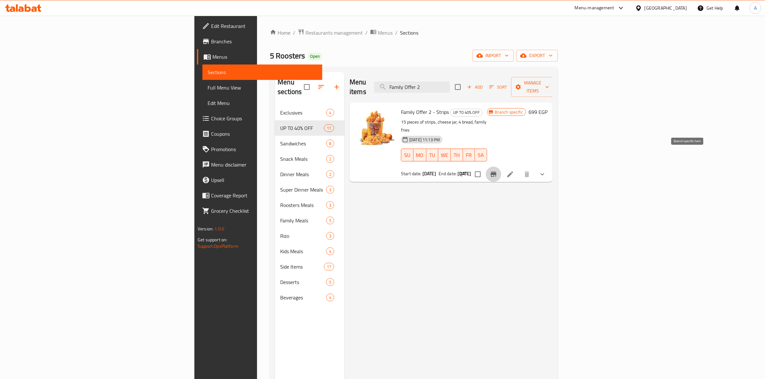
click at [497, 171] on icon "Branch-specific-item" at bounding box center [494, 175] width 8 height 8
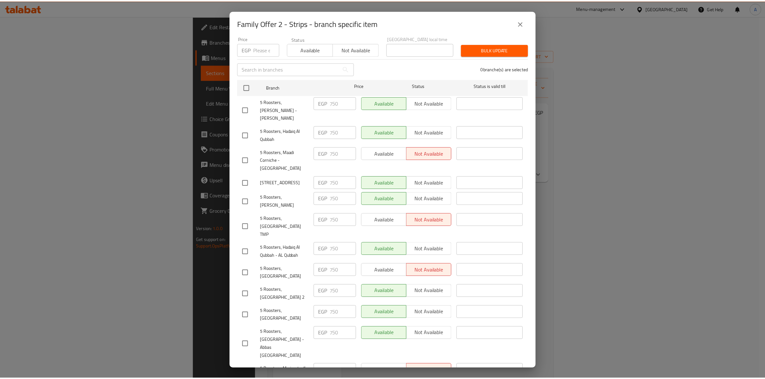
scroll to position [142, 0]
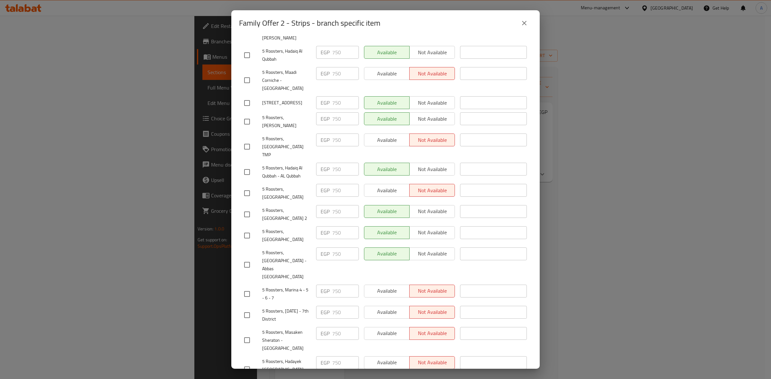
click at [243, 363] on input "checkbox" at bounding box center [246, 369] width 13 height 13
checkbox input "true"
click at [393, 358] on span "Available" at bounding box center [387, 362] width 40 height 9
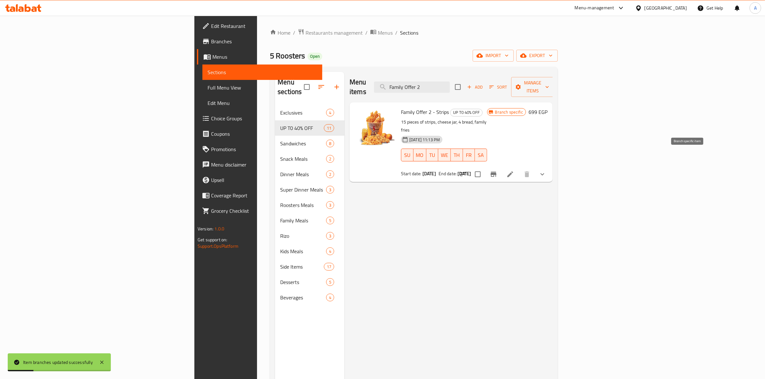
click at [496, 172] on icon "Branch-specific-item" at bounding box center [494, 174] width 6 height 5
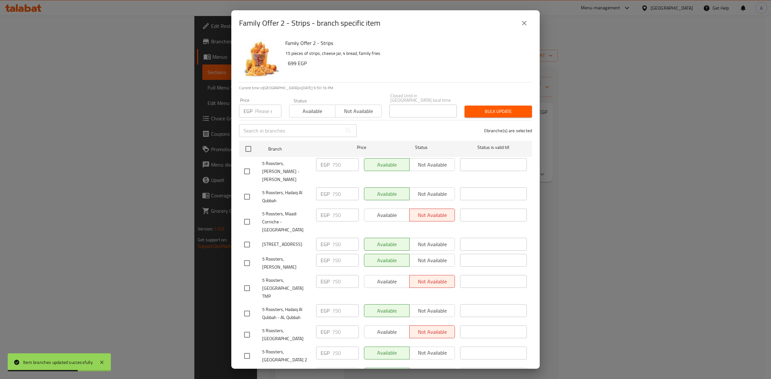
click at [528, 25] on icon "close" at bounding box center [525, 23] width 8 height 8
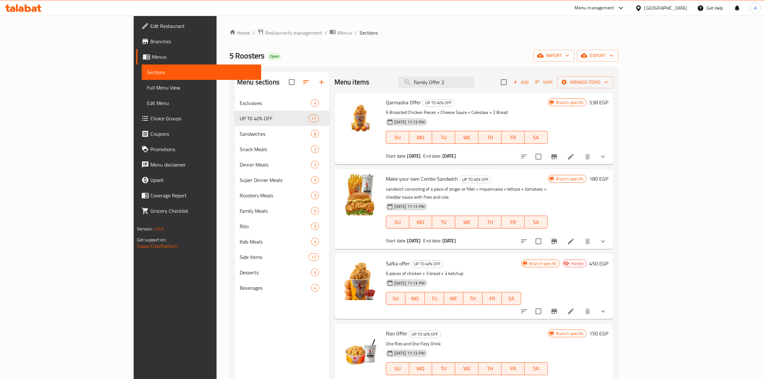
click at [28, 10] on icon at bounding box center [23, 8] width 36 height 8
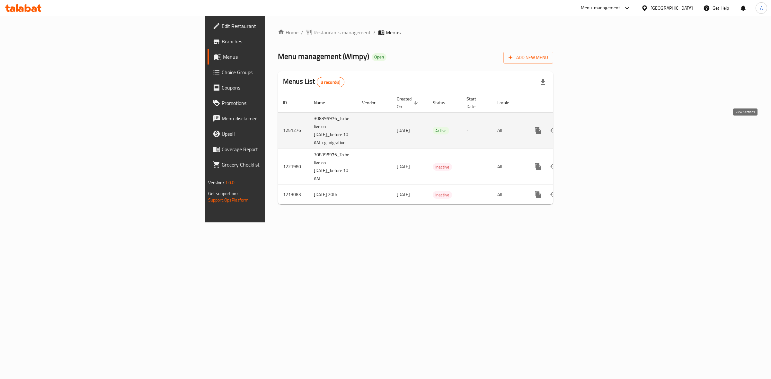
click at [588, 129] on icon "enhanced table" at bounding box center [585, 131] width 8 height 8
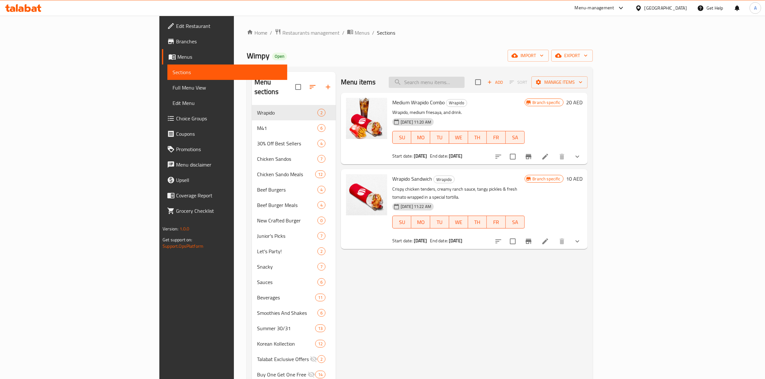
click at [465, 79] on input "search" at bounding box center [427, 82] width 76 height 11
paste input "Double Classic Chicken"
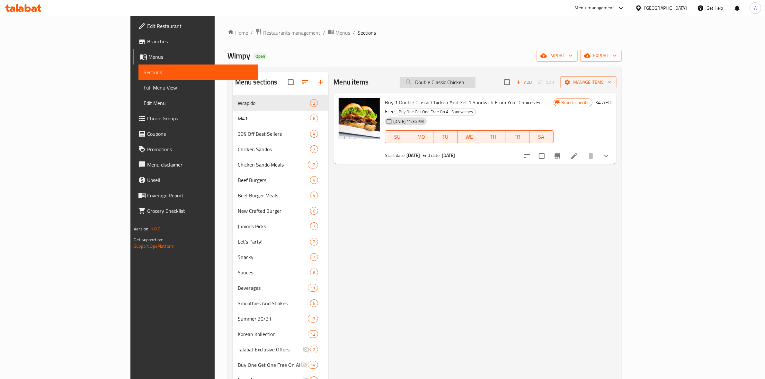
drag, startPoint x: 465, startPoint y: 83, endPoint x: 451, endPoint y: 81, distance: 13.3
click at [451, 81] on input "Double Classic Chicken" at bounding box center [438, 82] width 76 height 11
click at [458, 237] on div "Menu items Double Classic Chicken Add Sort Manage items Buy 1 Double Classic Ch…" at bounding box center [472, 301] width 288 height 458
drag, startPoint x: 516, startPoint y: 80, endPoint x: 297, endPoint y: 52, distance: 221.6
click at [298, 53] on div "Home / Restaurants management / Menus / Sections Wimpy Open import export Menu …" at bounding box center [424, 282] width 394 height 506
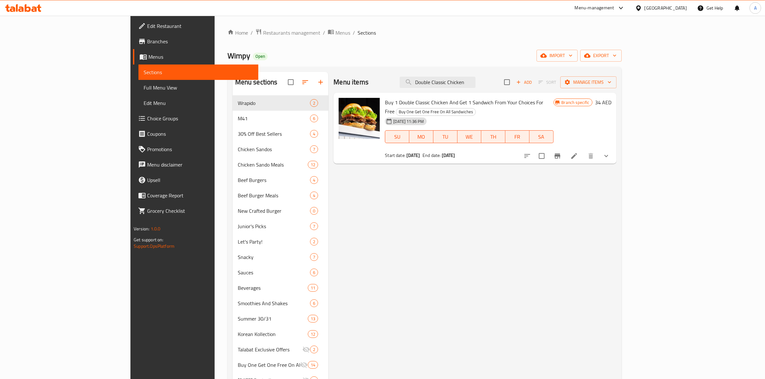
paste input "Spicy"
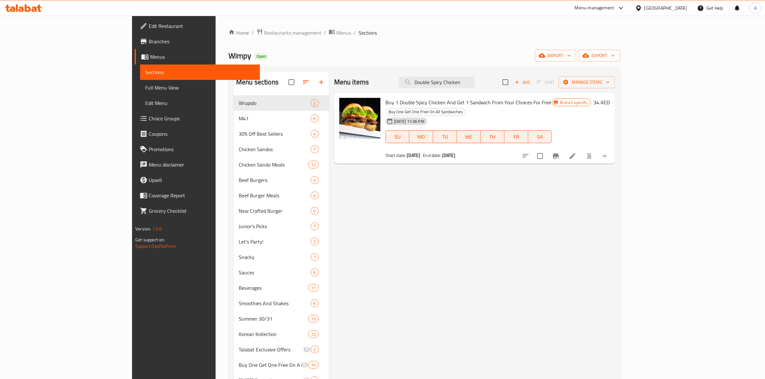
paste input "BBQ Baco"
drag, startPoint x: 515, startPoint y: 85, endPoint x: 358, endPoint y: 64, distance: 158.7
click at [358, 64] on div "Home / Restaurants management / Menus / Sections Wimpy Open import export Menu …" at bounding box center [424, 282] width 392 height 506
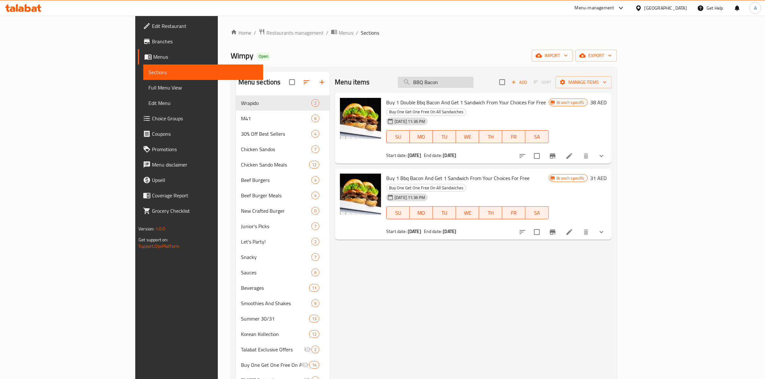
click at [474, 81] on input "BBQ Bacon" at bounding box center [436, 82] width 76 height 11
drag, startPoint x: 465, startPoint y: 85, endPoint x: 450, endPoint y: 81, distance: 14.8
click at [450, 81] on input "BBQ Bacon" at bounding box center [436, 82] width 76 height 11
drag, startPoint x: 502, startPoint y: 85, endPoint x: 264, endPoint y: 47, distance: 241.0
click at [266, 49] on div "Home / Restaurants management / Menus / Sections Wimpy Open import export Menu …" at bounding box center [424, 282] width 386 height 506
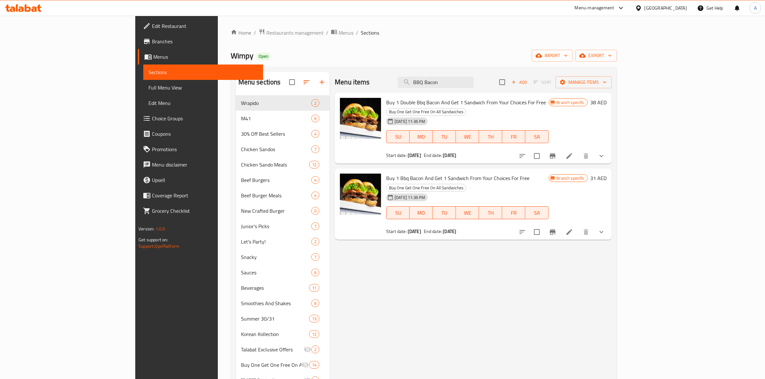
paste input "Double"
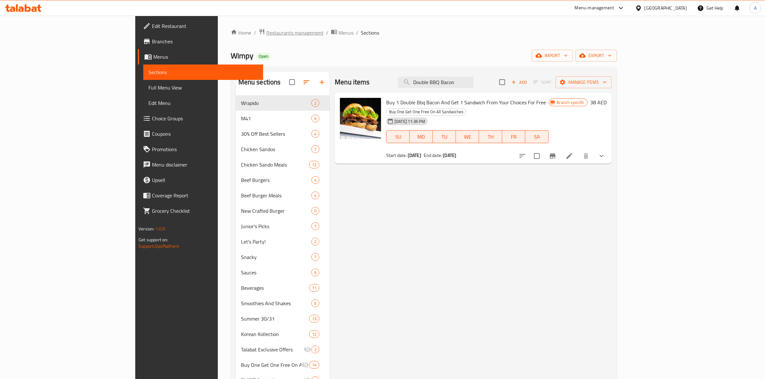
drag, startPoint x: 510, startPoint y: 81, endPoint x: 191, endPoint y: 31, distance: 322.7
click at [231, 35] on div "Home / Restaurants management / Menus / Sections Wimpy Open import export Menu …" at bounding box center [424, 282] width 386 height 506
paste input "Spicy Chicke"
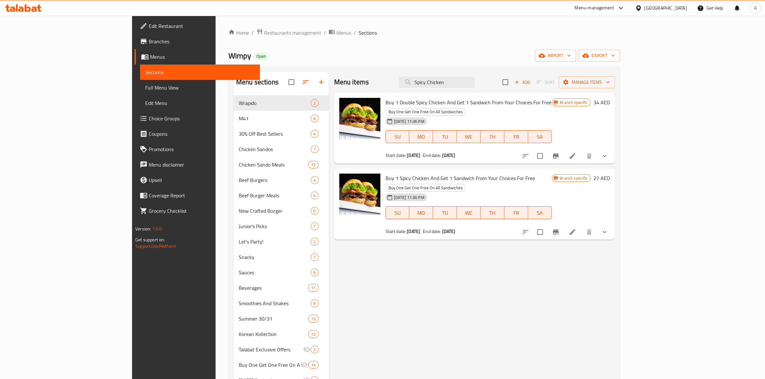
drag, startPoint x: 500, startPoint y: 82, endPoint x: 236, endPoint y: 45, distance: 266.7
click at [233, 47] on div "Home / Restaurants management / Menus / Sections Wimpy Open import export Menu …" at bounding box center [424, 282] width 392 height 506
paste input "Double Classic Chicken Combo"
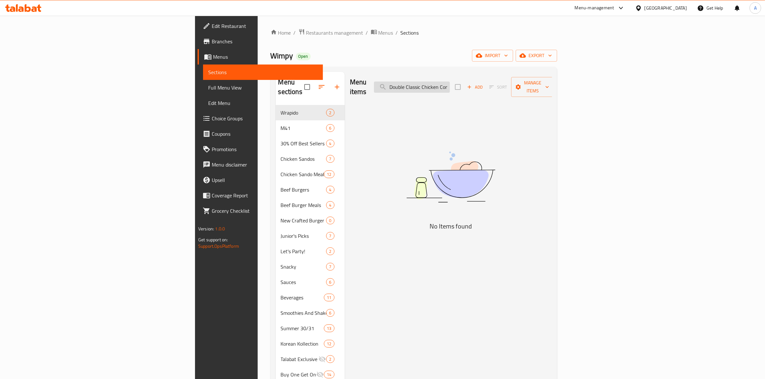
click at [450, 84] on input "Double Classic Chicken Combo" at bounding box center [412, 87] width 76 height 11
paste input "[GEOGRAPHIC_DATA]"
click at [450, 82] on input "Double Nashville Combo" at bounding box center [412, 87] width 76 height 11
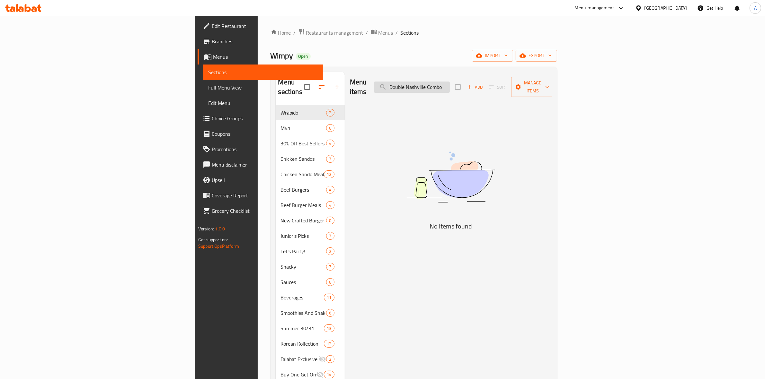
click at [450, 82] on input "Double Nashville Combo" at bounding box center [412, 87] width 76 height 11
paste input "Spicy Chicken"
click at [450, 82] on input "Spicy Chicken Combo" at bounding box center [412, 87] width 76 height 11
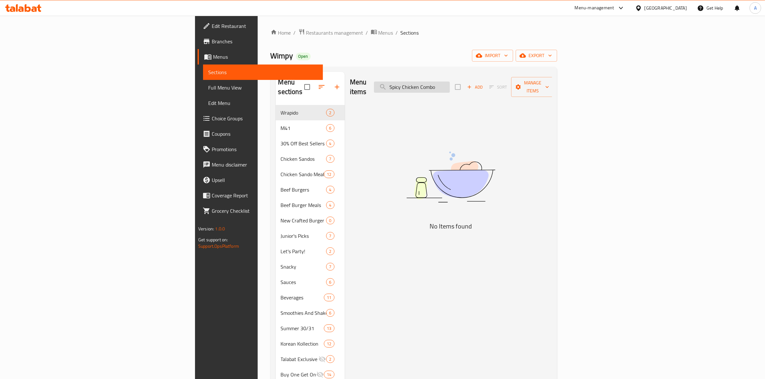
click at [450, 82] on input "Spicy Chicken Combo" at bounding box center [412, 87] width 76 height 11
paste input "BBQ Baco"
drag, startPoint x: 507, startPoint y: 81, endPoint x: 323, endPoint y: 31, distance: 190.0
click at [271, 42] on div "Home / Restaurants management / Menus / Sections Wimpy Open import export Menu …" at bounding box center [414, 287] width 287 height 516
paste input "Double"
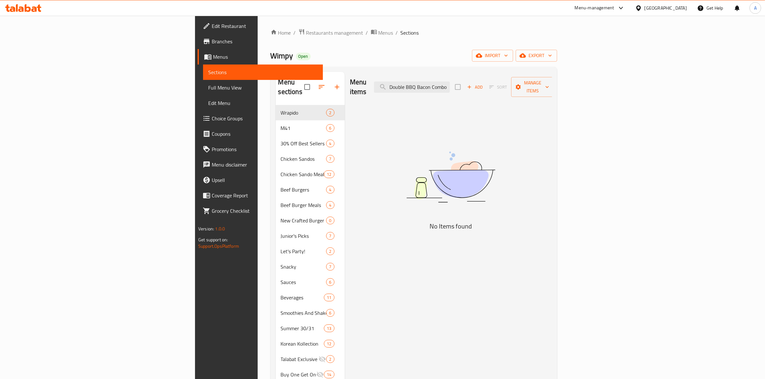
drag, startPoint x: 522, startPoint y: 82, endPoint x: 130, endPoint y: 26, distance: 396.0
click at [258, 26] on div "Home / Restaurants management / Menus / Sections Wimpy Open import export Menu …" at bounding box center [414, 287] width 312 height 542
paste input "Spicy Chicke"
click at [450, 85] on input "Double Spicy Chicken Combo" at bounding box center [412, 87] width 76 height 11
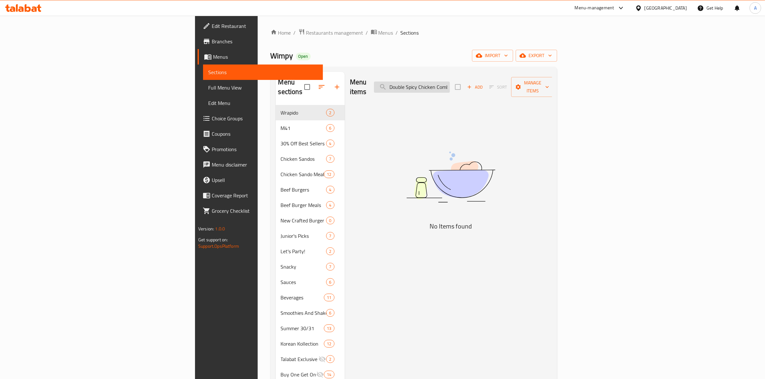
click at [450, 85] on input "Double Spicy Chicken Combo" at bounding box center [412, 87] width 76 height 11
paste input "Old Skool"
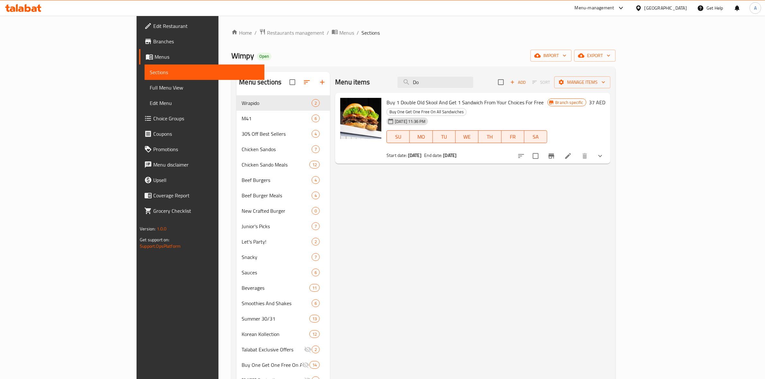
type input "D"
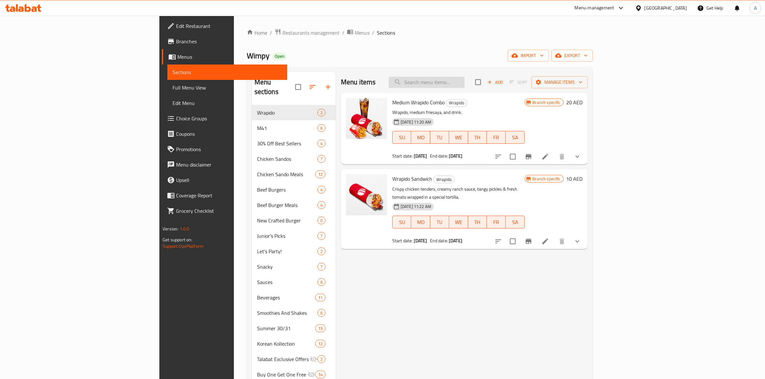
paste input "Truffle Burger"
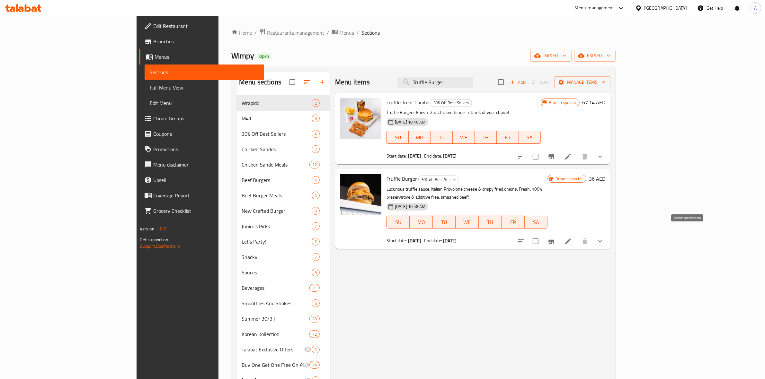
click at [554, 239] on icon "Branch-specific-item" at bounding box center [551, 241] width 6 height 5
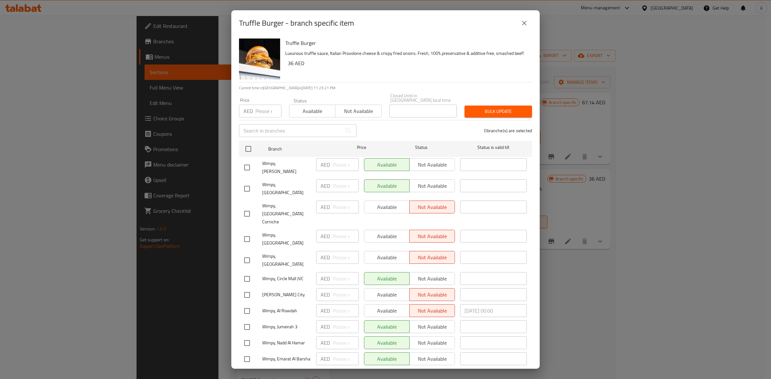
click at [528, 27] on icon "close" at bounding box center [525, 23] width 8 height 8
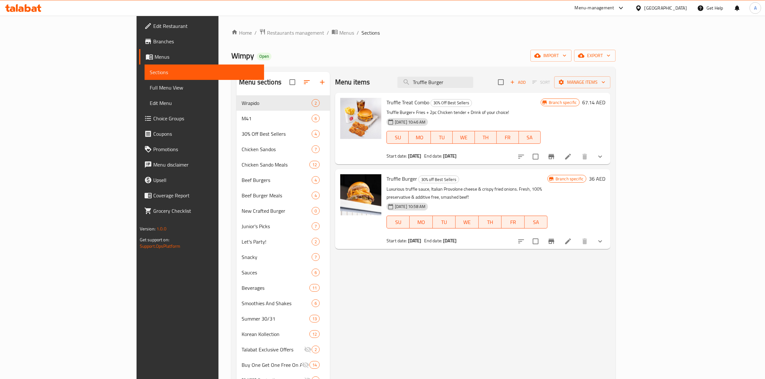
drag, startPoint x: 508, startPoint y: 85, endPoint x: 312, endPoint y: 44, distance: 200.1
click at [231, 37] on div "Home / Restaurants management / Menus / Sections Wimpy Open import export Menu …" at bounding box center [423, 282] width 384 height 506
paste input "Double Old Skool"
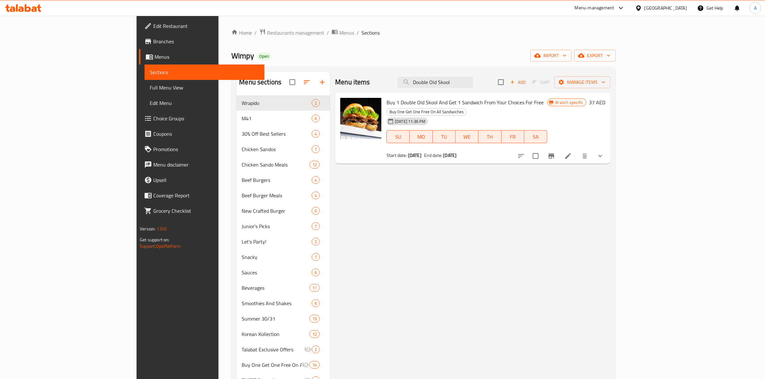
drag, startPoint x: 517, startPoint y: 84, endPoint x: 366, endPoint y: 71, distance: 152.2
click at [360, 79] on div "Menu items Double Old Skool Add Sort Manage items" at bounding box center [472, 82] width 275 height 21
paste input "New"
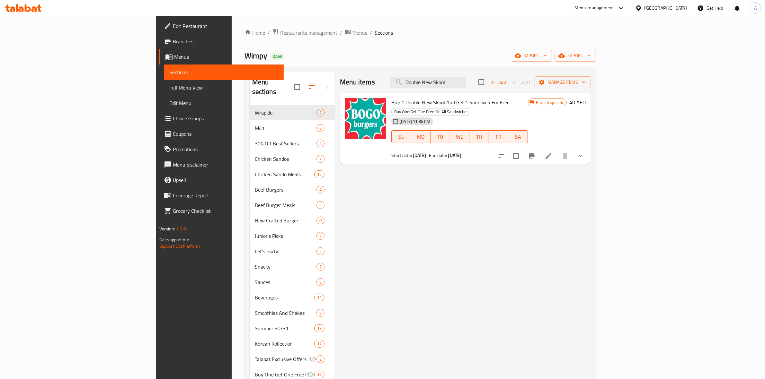
drag, startPoint x: 514, startPoint y: 82, endPoint x: 319, endPoint y: 77, distance: 195.1
click at [340, 79] on div "Menu items Double New Skool Add Sort Manage items" at bounding box center [465, 82] width 251 height 21
paste input "Truffle Burger"
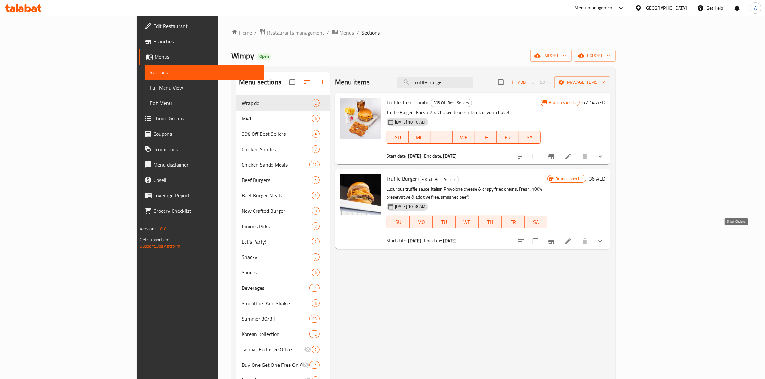
click at [604, 238] on icon "show more" at bounding box center [600, 242] width 8 height 8
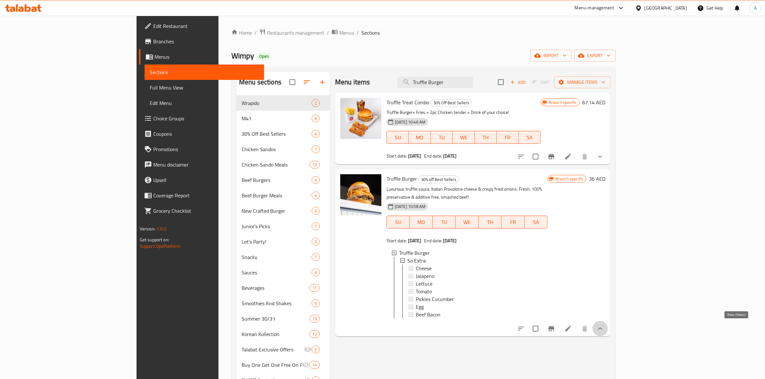
click at [604, 327] on icon "show more" at bounding box center [600, 329] width 8 height 8
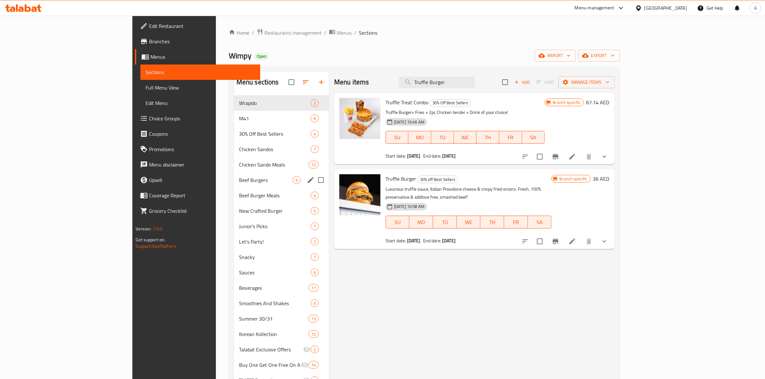
click at [234, 174] on div "Beef Burgers 4" at bounding box center [281, 180] width 95 height 15
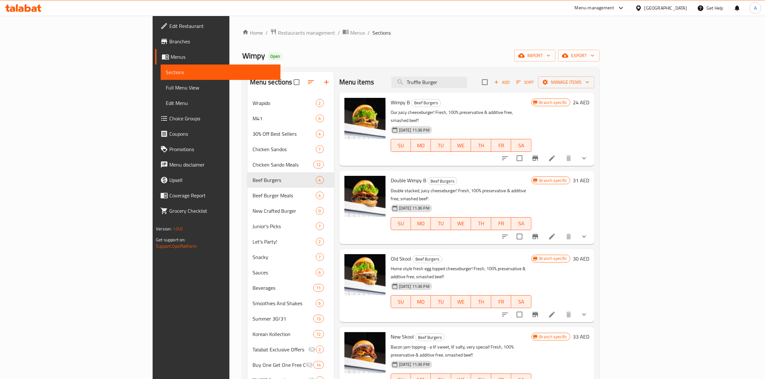
drag, startPoint x: 504, startPoint y: 84, endPoint x: 220, endPoint y: 78, distance: 283.5
click at [247, 81] on div "Menu sections Wrapido 2 M41 6 30% Off Best Sellers 4 Chicken Sandos 7 Chicken S…" at bounding box center [420, 301] width 347 height 458
paste input "Hot Honey Chicken Sando"
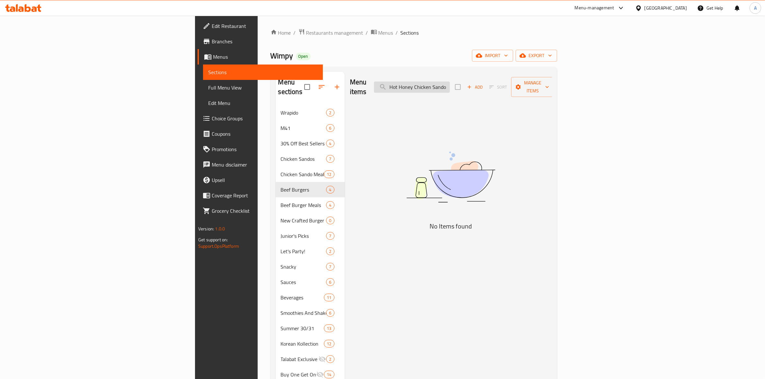
click at [450, 84] on input "Hot Honey Chicken Sando" at bounding box center [412, 87] width 76 height 11
paste input "Combo"
click at [450, 85] on input "Hot Honey Chicken Sando Combo" at bounding box center [412, 87] width 76 height 11
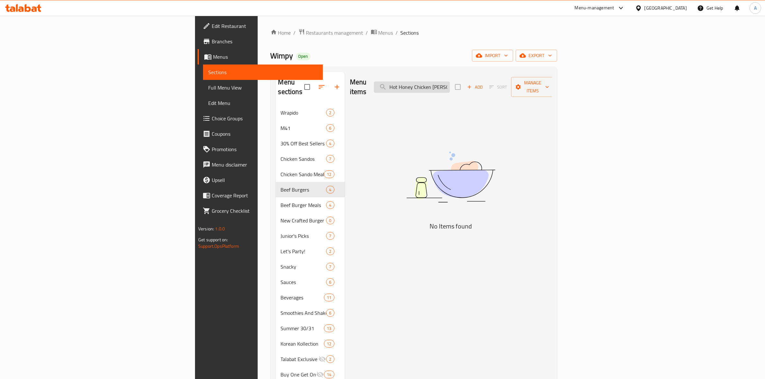
click at [450, 85] on input "Hot Honey Chicken Sando Combo" at bounding box center [412, 87] width 76 height 11
paste input "Cheesy Goodness (combo)"
drag, startPoint x: 502, startPoint y: 84, endPoint x: 771, endPoint y: 163, distance: 279.9
click at [765, 163] on html "​ Menu-management United Arab Emirates Get Help A Edit Restaurant Branches Menu…" at bounding box center [382, 189] width 765 height 379
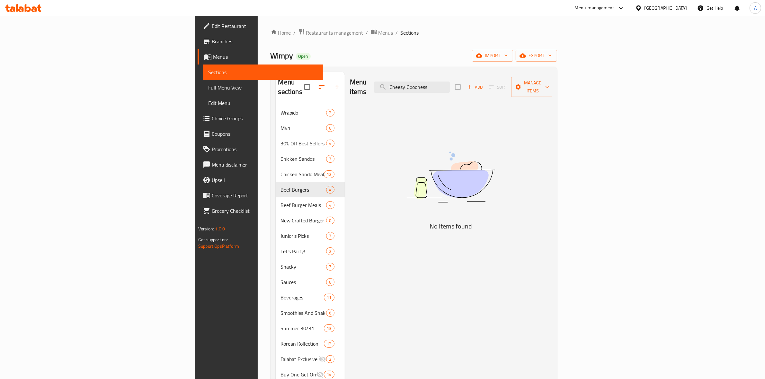
click at [531, 138] on img at bounding box center [450, 177] width 161 height 85
click at [450, 85] on input "Cheesy Goodness" at bounding box center [412, 87] width 76 height 11
drag, startPoint x: 508, startPoint y: 83, endPoint x: 181, endPoint y: 31, distance: 331.3
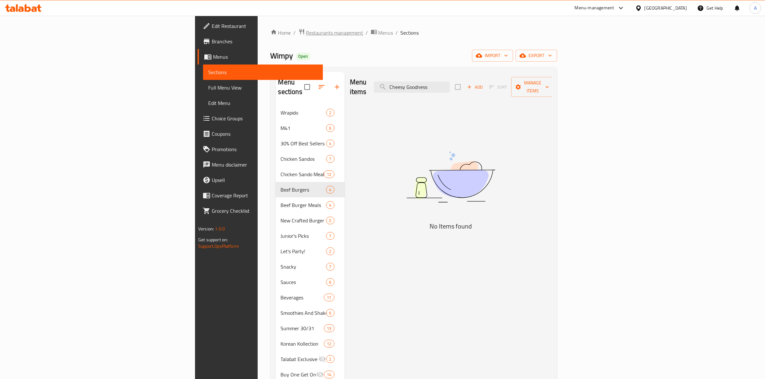
click at [271, 31] on div "Home / Restaurants management / Menus / Sections Wimpy Open import export Menu …" at bounding box center [414, 287] width 287 height 516
paste input "Trufflin' Loaded Frie"
drag, startPoint x: 514, startPoint y: 81, endPoint x: 238, endPoint y: 38, distance: 280.0
click at [271, 38] on div "Home / Restaurants management / Menus / Sections Wimpy Open import export Menu …" at bounding box center [414, 287] width 287 height 516
paste input "Mustard"
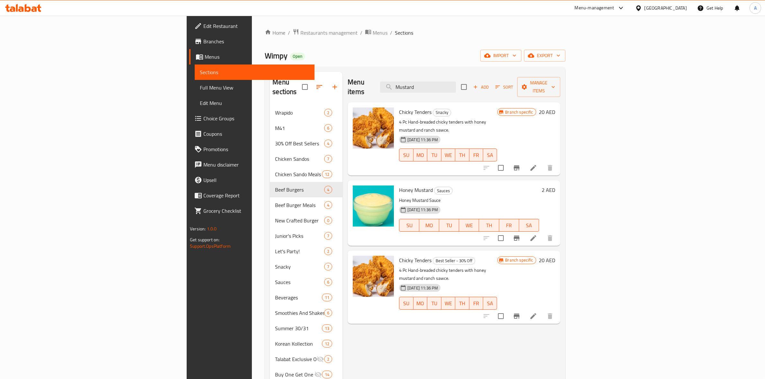
drag, startPoint x: 500, startPoint y: 83, endPoint x: 246, endPoint y: 61, distance: 255.4
click at [265, 61] on div "Home / Restaurants management / Menus / Sections Wimpy Open import export Menu …" at bounding box center [415, 287] width 300 height 516
paste input "Lemonade Juice"
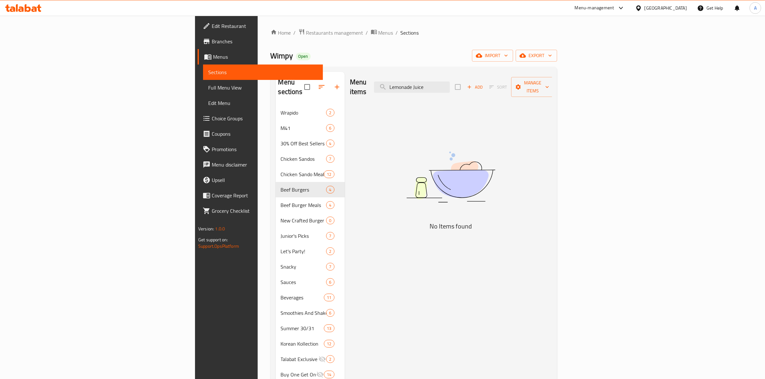
drag, startPoint x: 508, startPoint y: 85, endPoint x: 327, endPoint y: 67, distance: 181.5
click at [327, 67] on div "Home / Restaurants management / Menus / Sections Wimpy Open import export Menu …" at bounding box center [414, 287] width 287 height 516
paste input "Mo'jito"
type input "M"
click at [433, 127] on div "Menu items Add Sort Manage items No Items found" at bounding box center [448, 306] width 207 height 468
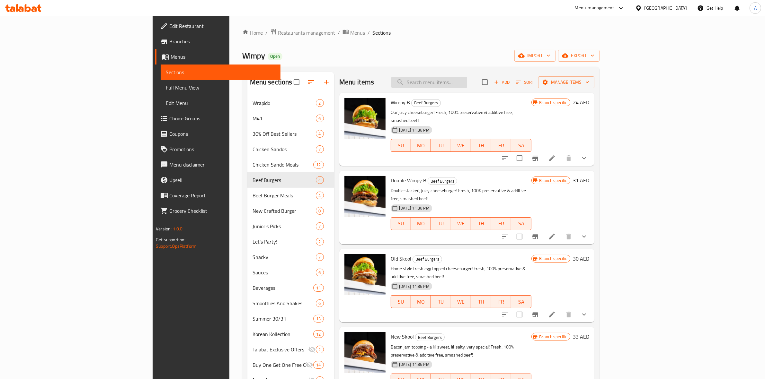
click at [467, 84] on input "search" at bounding box center [429, 82] width 76 height 11
paste input "Minty 'Nade"
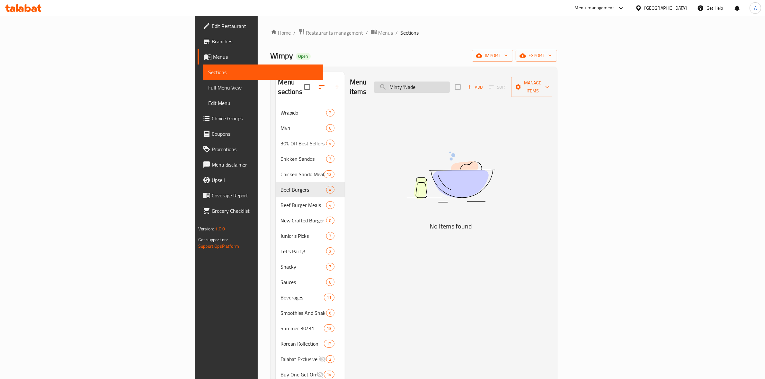
click at [450, 83] on input "Minty 'Nade" at bounding box center [412, 87] width 76 height 11
click at [450, 82] on input "Minty 'Nade" at bounding box center [412, 87] width 76 height 11
drag, startPoint x: 500, startPoint y: 83, endPoint x: 381, endPoint y: 65, distance: 120.9
click at [382, 66] on div "Home / Restaurants management / Menus / Sections Wimpy Open import export Menu …" at bounding box center [414, 287] width 287 height 516
paste input "Truffle Collection"
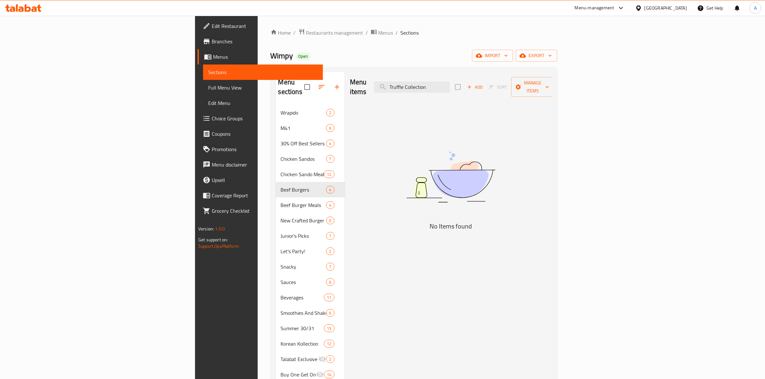
drag, startPoint x: 511, startPoint y: 83, endPoint x: 243, endPoint y: 55, distance: 269.8
click at [271, 59] on div "Home / Restaurants management / Menus / Sections Wimpy Open import export Menu …" at bounding box center [414, 287] width 287 height 516
paste input "Egg & Bacon (combo)"
drag, startPoint x: 491, startPoint y: 83, endPoint x: 540, endPoint y: 85, distance: 49.2
click at [540, 85] on div "Menu items Egg & Bacon (combo) Add Sort Manage items" at bounding box center [451, 87] width 202 height 31
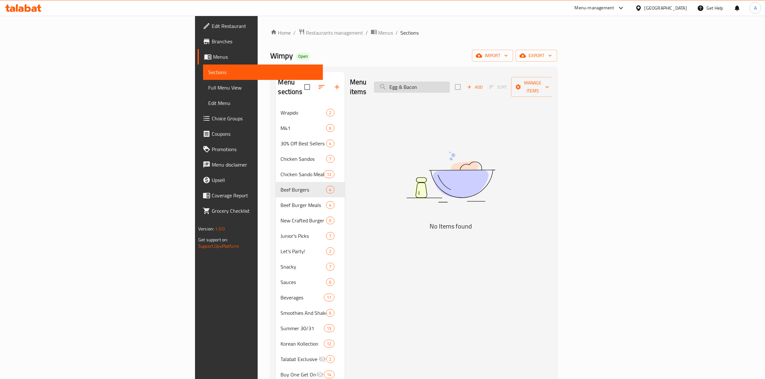
click at [450, 85] on input "Egg & Bacon" at bounding box center [412, 87] width 76 height 11
click at [484, 138] on img at bounding box center [450, 177] width 161 height 85
drag, startPoint x: 502, startPoint y: 85, endPoint x: 170, endPoint y: 49, distance: 333.2
click at [271, 63] on div "Home / Restaurants management / Menus / Sections Wimpy Open import export Menu …" at bounding box center [414, 287] width 287 height 516
paste input "Chicken Fillet Combo"
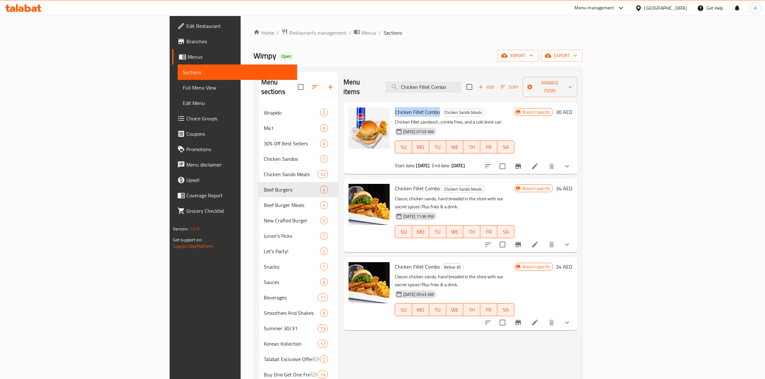
drag, startPoint x: 397, startPoint y: 103, endPoint x: 350, endPoint y: 103, distance: 46.6
click at [392, 105] on div "Chicken Fillet Combo Chicken Sando Meals Chicken fillet sandwich, crinkle fries…" at bounding box center [454, 138] width 125 height 67
click at [395, 107] on span "Chicken Fillet Combo" at bounding box center [417, 112] width 45 height 10
drag, startPoint x: 397, startPoint y: 104, endPoint x: 350, endPoint y: 107, distance: 48.0
click at [346, 107] on div "Chicken Fillet Combo Chicken Sando Meals Chicken fillet sandwich, crinkle fries…" at bounding box center [460, 138] width 229 height 67
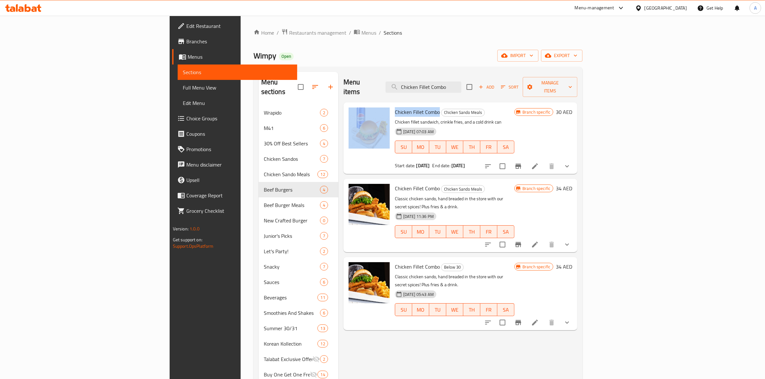
click at [395, 107] on span "Chicken Fillet Combo" at bounding box center [417, 112] width 45 height 10
drag, startPoint x: 397, startPoint y: 102, endPoint x: 376, endPoint y: 102, distance: 21.5
click at [392, 105] on div "Chicken Fillet Combo Chicken Sando Meals Chicken fillet sandwich, crinkle fries…" at bounding box center [454, 138] width 125 height 67
click at [395, 107] on span "Chicken Fillet Combo" at bounding box center [417, 112] width 45 height 10
drag, startPoint x: 397, startPoint y: 103, endPoint x: 352, endPoint y: 102, distance: 45.3
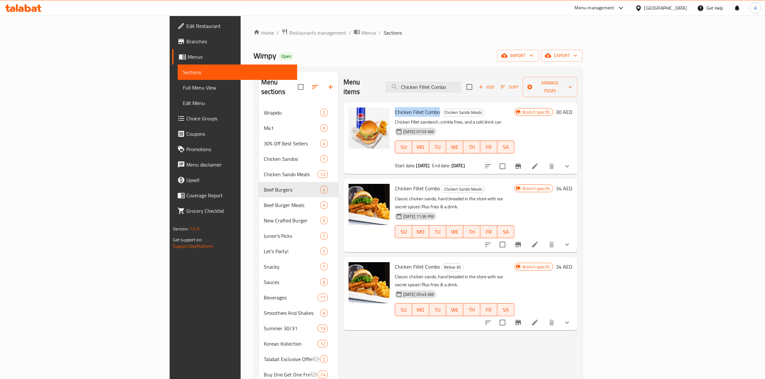
click at [392, 105] on div "Chicken Fillet Combo Chicken Sando Meals Chicken fillet sandwich, crinkle fries…" at bounding box center [454, 138] width 125 height 67
click at [397, 107] on span "Chicken Fillet Combo" at bounding box center [417, 112] width 45 height 10
drag, startPoint x: 514, startPoint y: 84, endPoint x: 548, endPoint y: 62, distance: 40.4
click at [320, 55] on div "Home / Restaurants management / Menus / Sections Wimpy Open import export Menu …" at bounding box center [418, 287] width 329 height 516
paste input "search"
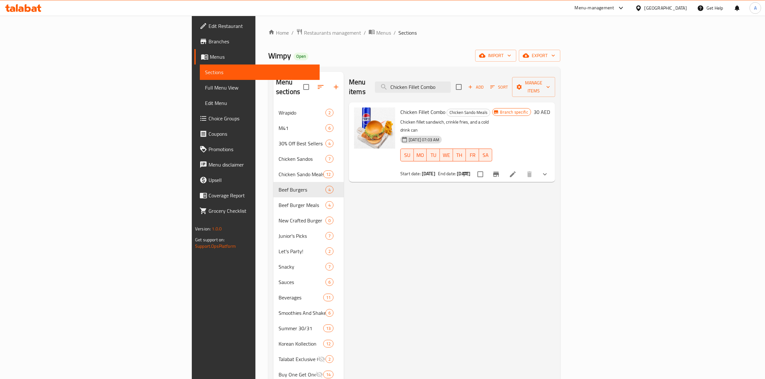
type input "Chicken Fillet Combo"
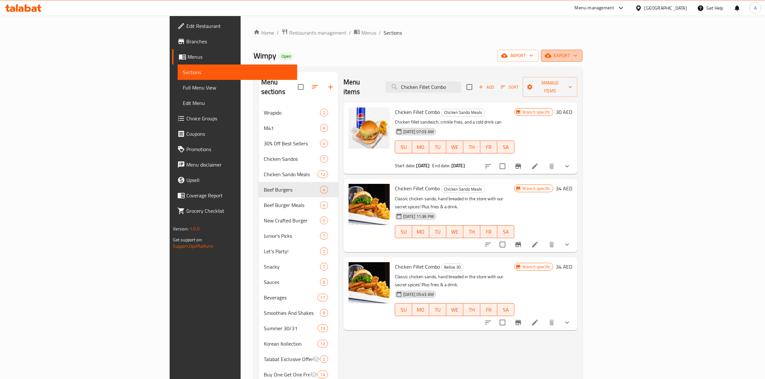
click at [583, 62] on button "export" at bounding box center [561, 56] width 41 height 12
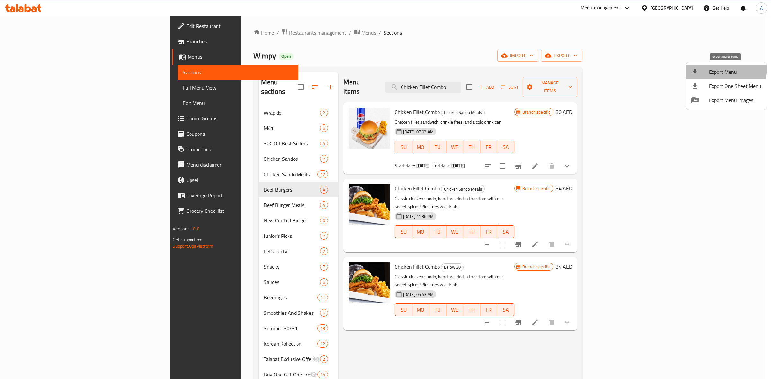
click at [717, 68] on span "Export Menu" at bounding box center [735, 72] width 52 height 8
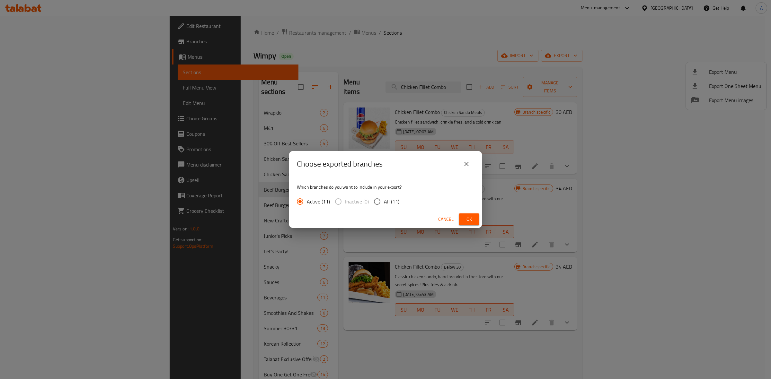
click at [388, 205] on span "All (11)" at bounding box center [391, 202] width 15 height 8
click at [384, 205] on input "All (11)" at bounding box center [376, 201] width 13 height 13
radio input "true"
click at [473, 220] on span "Ok" at bounding box center [469, 220] width 10 height 8
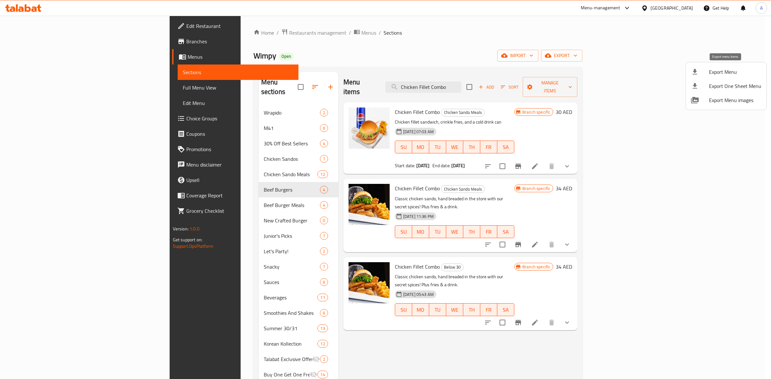
click at [712, 73] on span "Export Menu" at bounding box center [735, 72] width 52 height 8
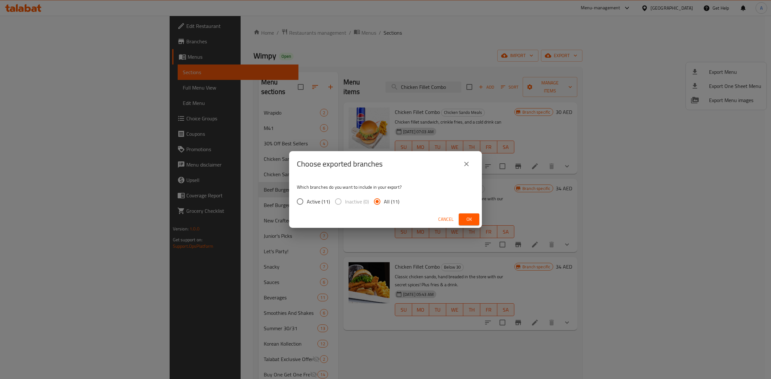
click at [468, 163] on icon "close" at bounding box center [467, 164] width 8 height 8
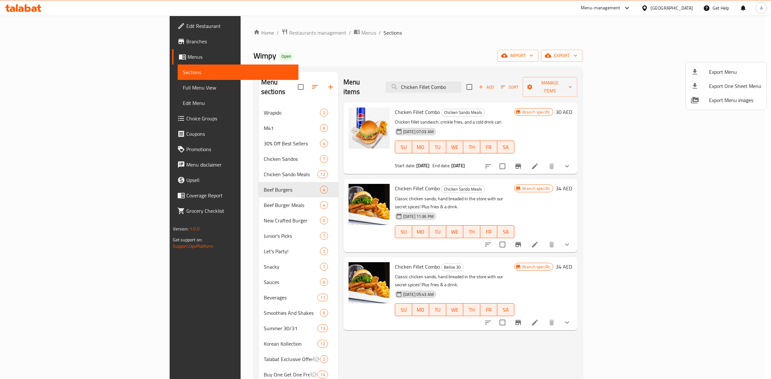
click at [485, 40] on div at bounding box center [385, 189] width 771 height 379
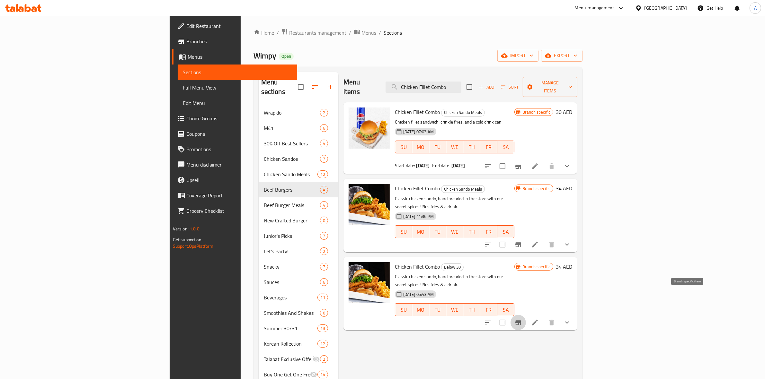
click at [522, 319] on icon "Branch-specific-item" at bounding box center [518, 323] width 8 height 8
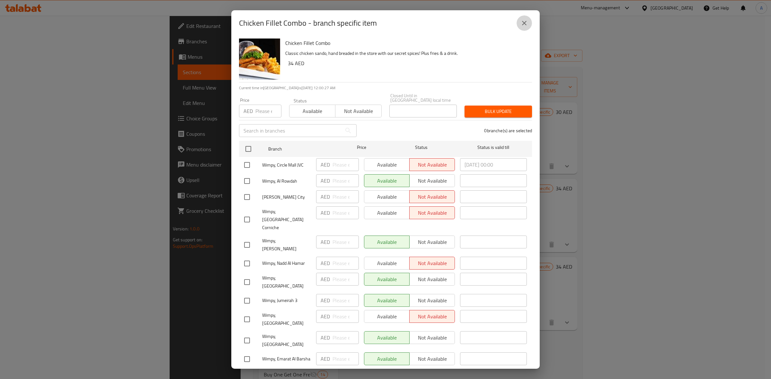
click at [522, 25] on icon "close" at bounding box center [525, 23] width 8 height 8
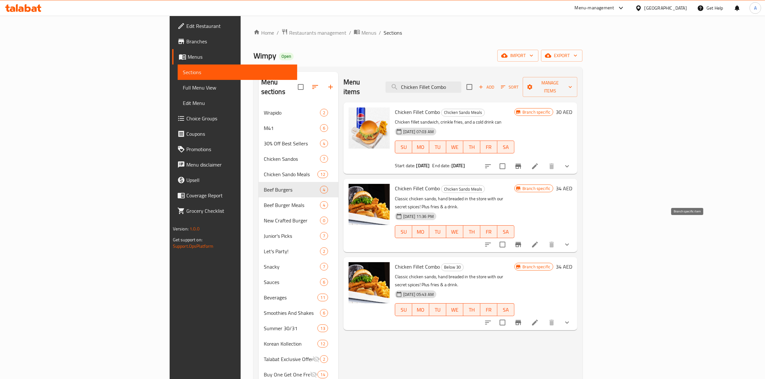
click at [522, 241] on icon "Branch-specific-item" at bounding box center [518, 245] width 8 height 8
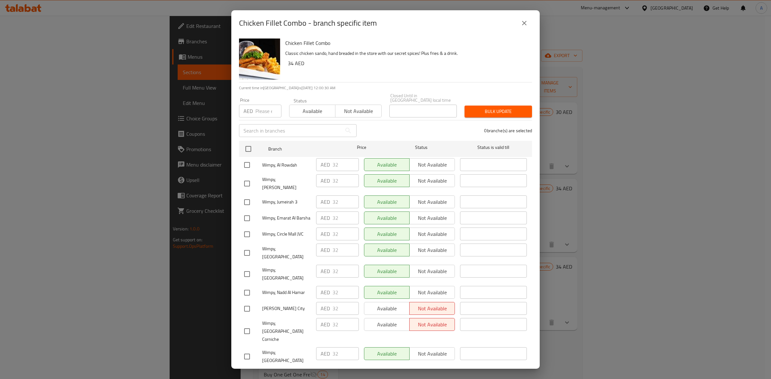
click at [528, 26] on icon "close" at bounding box center [525, 23] width 8 height 8
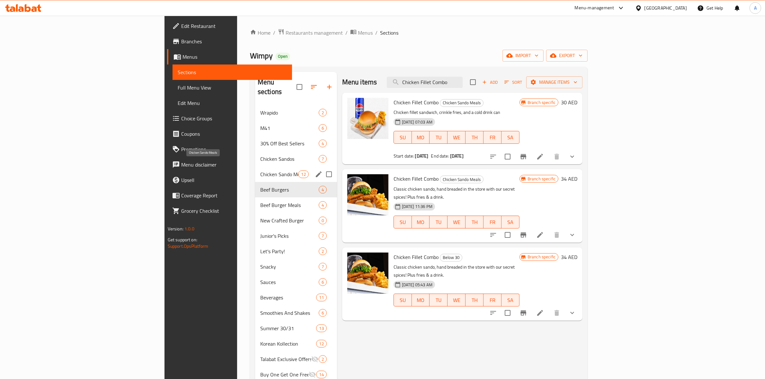
click at [260, 171] on span "Chicken Sando Meals" at bounding box center [279, 175] width 38 height 8
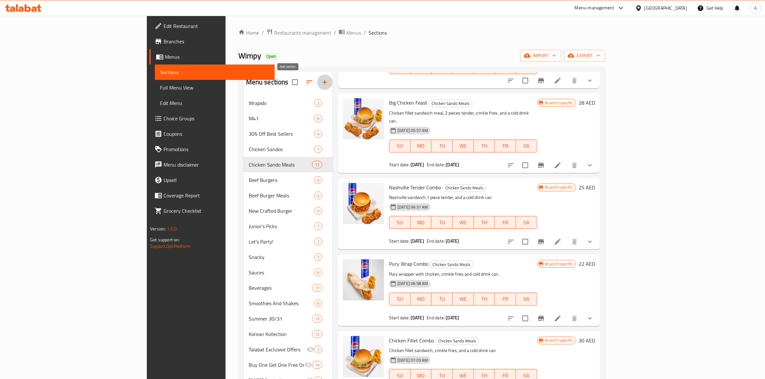
click at [317, 87] on button "button" at bounding box center [324, 82] width 15 height 15
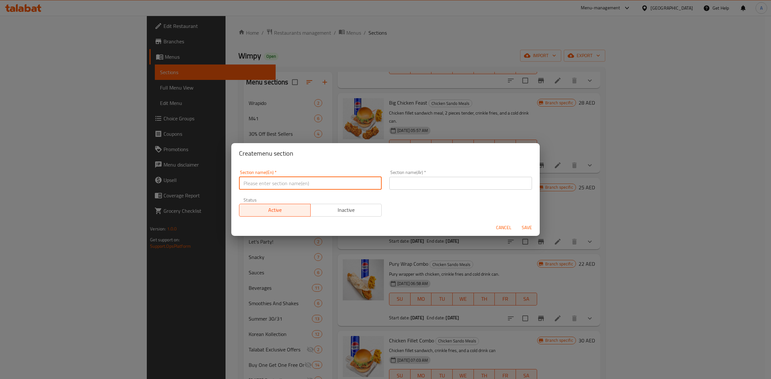
click at [296, 187] on input "text" at bounding box center [310, 183] width 143 height 13
paste input "Handbreaded Chicken"
drag, startPoint x: 304, startPoint y: 185, endPoint x: 185, endPoint y: 183, distance: 119.2
click at [185, 183] on div "Create menu section Section name(En)   * Handbreaded Chicken Section name(En) *…" at bounding box center [385, 189] width 771 height 379
type input "Handbreaded Chicken"
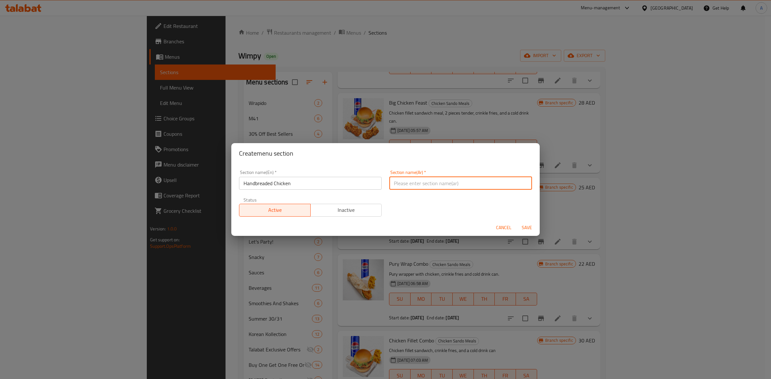
click at [434, 187] on input "text" at bounding box center [460, 183] width 143 height 13
paste input "دجاج مقلي يدويا"
type input "دجاج مقلي يدويا"
click at [528, 229] on span "Save" at bounding box center [526, 228] width 15 height 8
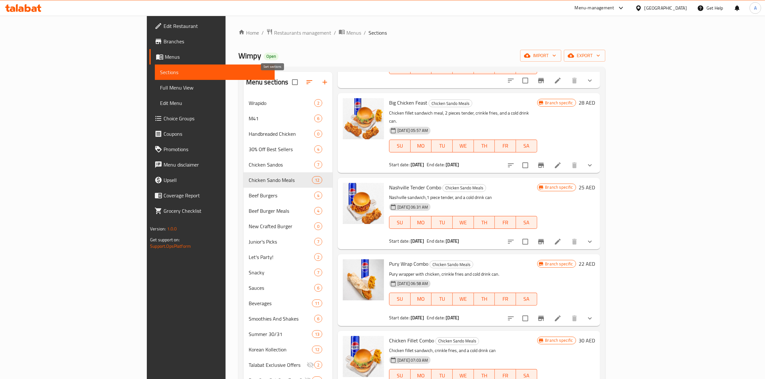
click at [306, 80] on icon "button" at bounding box center [310, 82] width 8 height 8
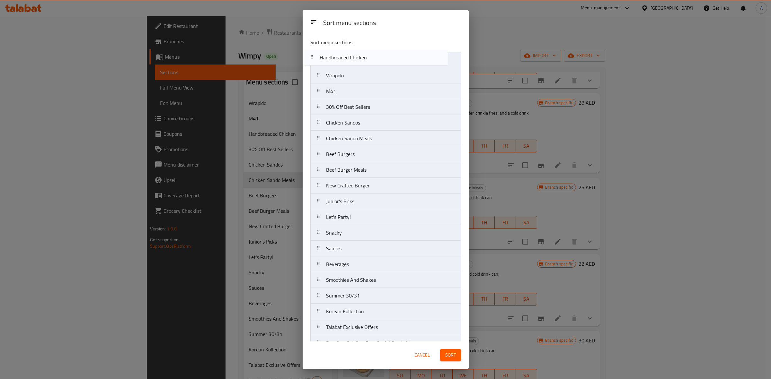
drag, startPoint x: 360, startPoint y: 97, endPoint x: 352, endPoint y: 61, distance: 36.8
click at [352, 61] on nav "Wrapido M41 Handbreaded Chicken 30% Off Best Sellers Chicken Sandos Chicken San…" at bounding box center [385, 280] width 151 height 457
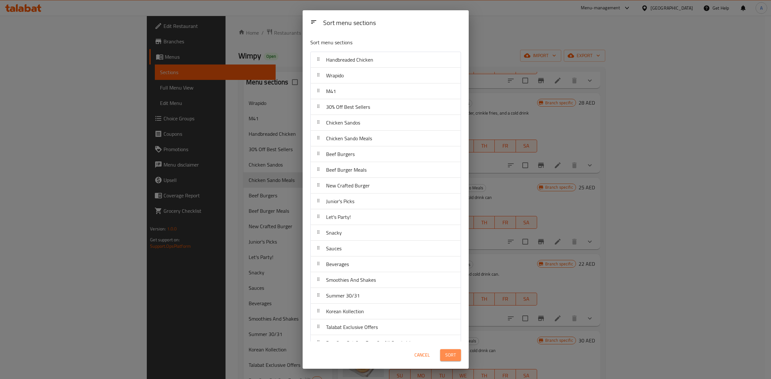
click at [448, 353] on span "Sort" at bounding box center [450, 356] width 11 height 8
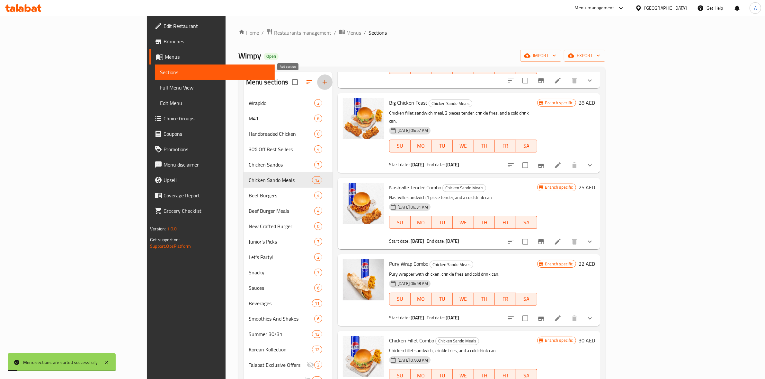
click at [321, 83] on icon "button" at bounding box center [325, 82] width 8 height 8
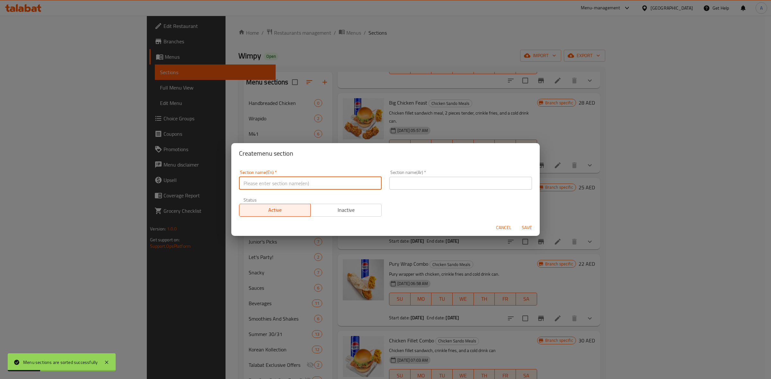
click at [319, 183] on input "text" at bounding box center [310, 183] width 143 height 13
paste input "Smashed Beef"
drag, startPoint x: 319, startPoint y: 183, endPoint x: 244, endPoint y: 166, distance: 77.0
click at [119, 171] on div "Create menu section Section name(En)   * Smashed Beef Section name(En) * Sectio…" at bounding box center [385, 189] width 771 height 379
type input "Smashed Beef"
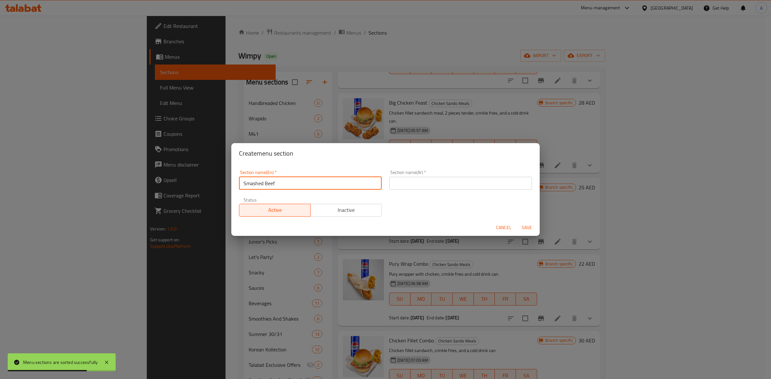
click at [457, 187] on input "text" at bounding box center [460, 183] width 143 height 13
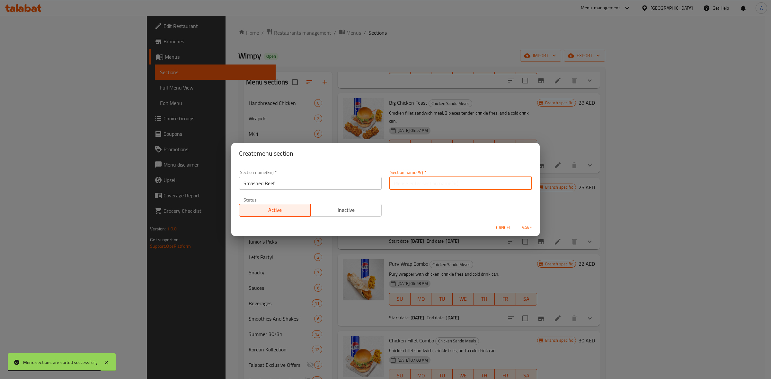
paste input "لحم بقري مهروس"
drag, startPoint x: 500, startPoint y: 184, endPoint x: 458, endPoint y: 183, distance: 41.5
click at [458, 183] on input "لحم بقري مهروس" at bounding box center [460, 183] width 143 height 13
type input "لحم بقري سماش"
click at [524, 226] on span "Save" at bounding box center [526, 228] width 15 height 8
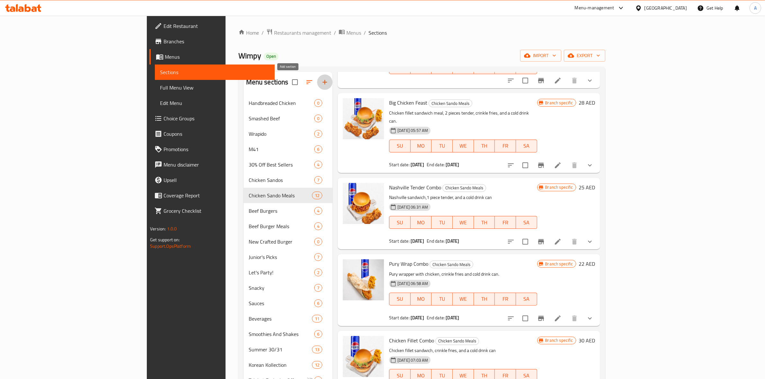
click at [321, 79] on icon "button" at bounding box center [325, 82] width 8 height 8
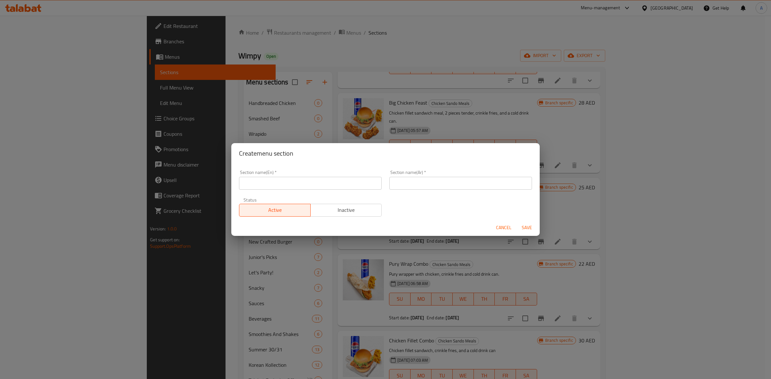
click at [404, 264] on div "Create menu section Section name(En)   * Section name(En) * Section name(Ar)   …" at bounding box center [385, 189] width 771 height 379
click at [508, 227] on span "Cancel" at bounding box center [503, 228] width 15 height 8
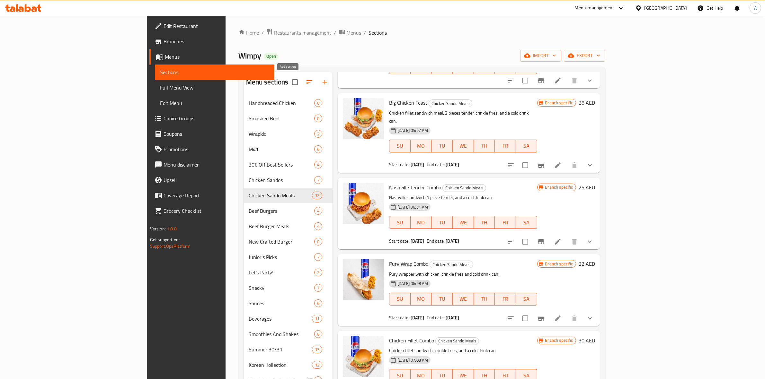
click at [321, 82] on icon "button" at bounding box center [325, 82] width 8 height 8
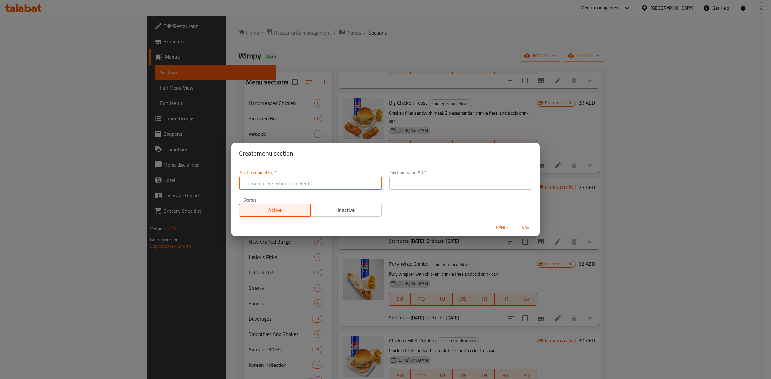
click at [296, 188] on input "text" at bounding box center [310, 183] width 143 height 13
paste input "Sandwich"
drag, startPoint x: 286, startPoint y: 184, endPoint x: 238, endPoint y: 184, distance: 48.5
click at [238, 184] on div "Section name(En)   * Sandwich Section name(En) *" at bounding box center [310, 179] width 150 height 27
type input "Sandwich"
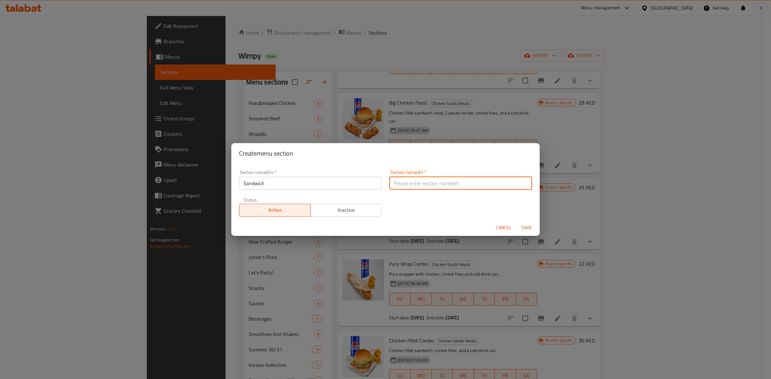
click at [448, 182] on input "text" at bounding box center [460, 183] width 143 height 13
type input "سندويتش"
click at [531, 224] on span "Save" at bounding box center [526, 228] width 15 height 8
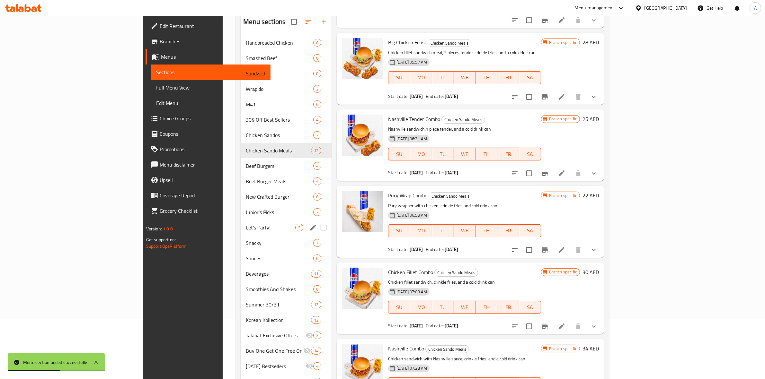
scroll to position [13, 0]
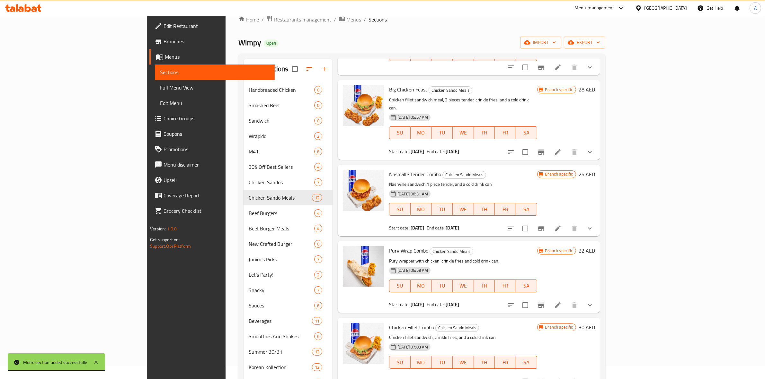
click at [321, 72] on icon "button" at bounding box center [325, 69] width 8 height 8
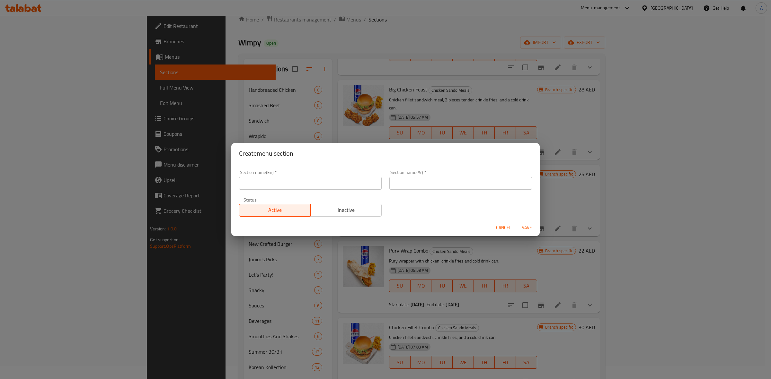
click at [315, 176] on div "Section name(En)   * Section name(En) *" at bounding box center [310, 180] width 143 height 20
click at [316, 182] on input "text" at bounding box center [310, 183] width 143 height 13
paste input "Let's Party"
type input "Let's Party"
drag, startPoint x: 272, startPoint y: 187, endPoint x: 244, endPoint y: 182, distance: 29.3
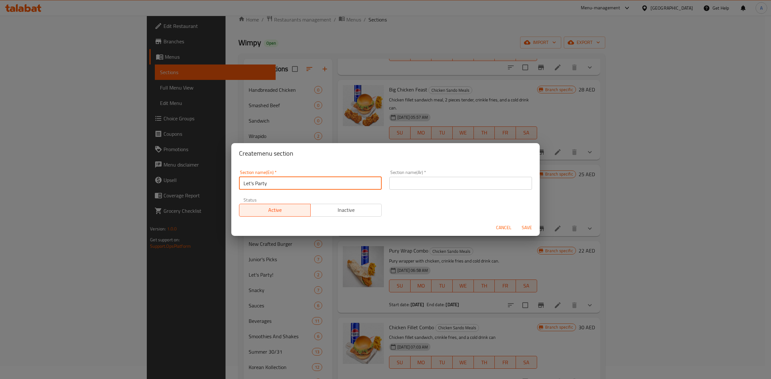
click at [244, 182] on input "Let's Party" at bounding box center [310, 183] width 143 height 13
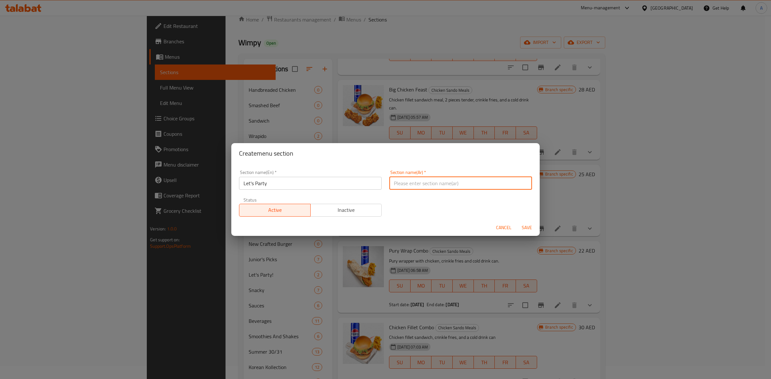
click at [446, 183] on input "text" at bounding box center [460, 183] width 143 height 13
paste input "دعونا نحتفل"
type input "دعونا نحتفل"
click at [530, 225] on span "Save" at bounding box center [526, 228] width 15 height 8
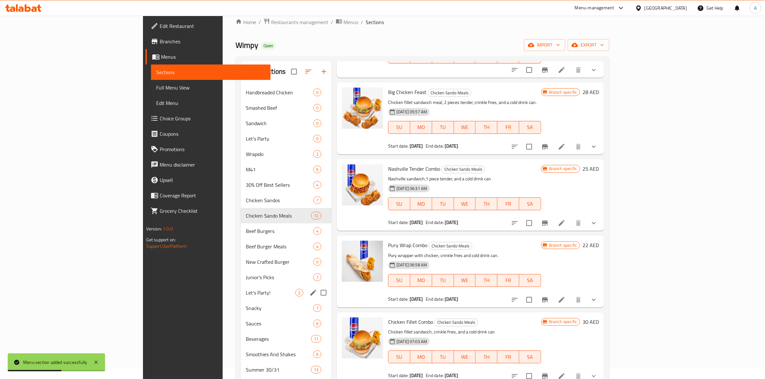
scroll to position [0, 0]
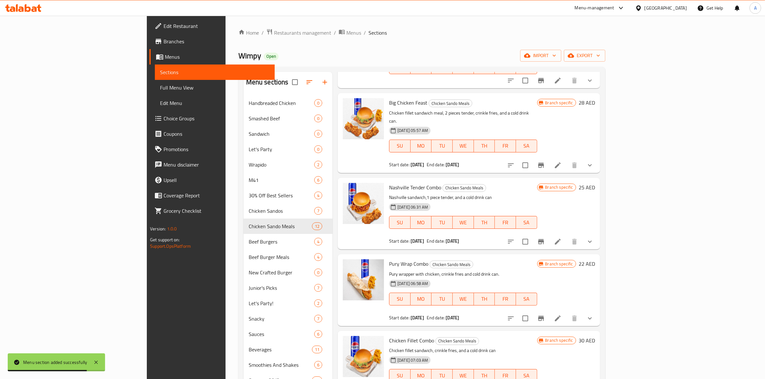
click at [321, 81] on icon "button" at bounding box center [325, 82] width 8 height 8
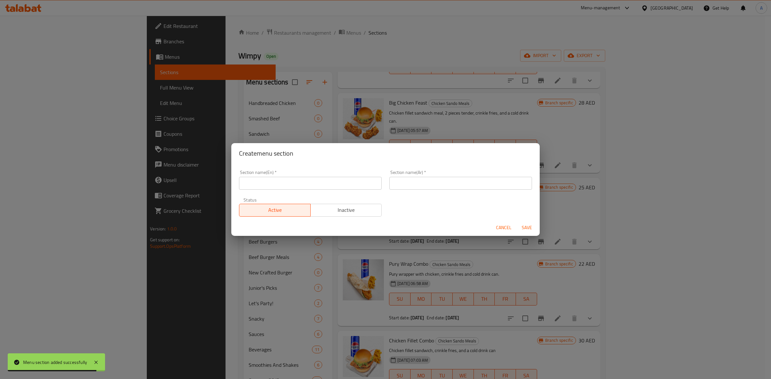
click at [338, 182] on input "text" at bounding box center [310, 183] width 143 height 13
paste input "Sides"
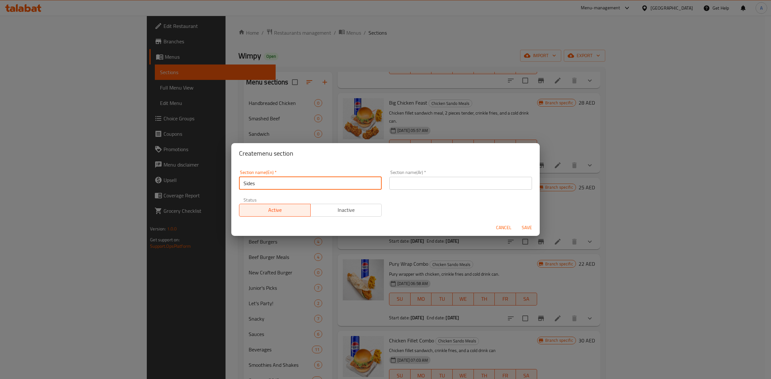
drag, startPoint x: 338, startPoint y: 182, endPoint x: 190, endPoint y: 162, distance: 149.4
click at [190, 162] on div "Create menu section Section name(En)   * Sides Section name(En) * Section name(…" at bounding box center [385, 189] width 771 height 379
type input "Sides"
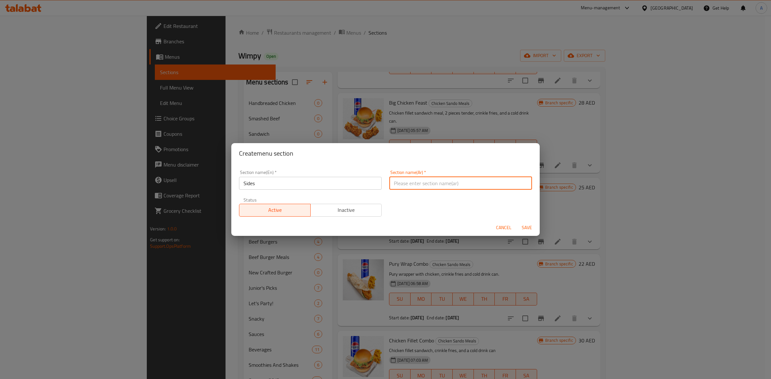
click at [436, 187] on input "text" at bounding box center [460, 183] width 143 height 13
paste input "الأطباق الجانبية"
type input "الأطباق الجانبية"
click at [528, 228] on span "Save" at bounding box center [526, 228] width 15 height 8
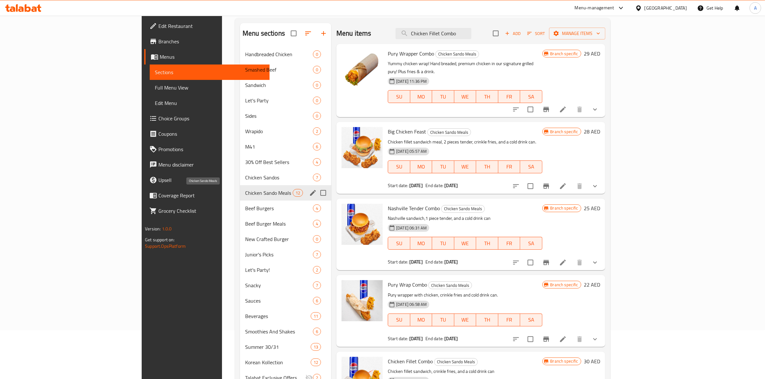
scroll to position [44, 0]
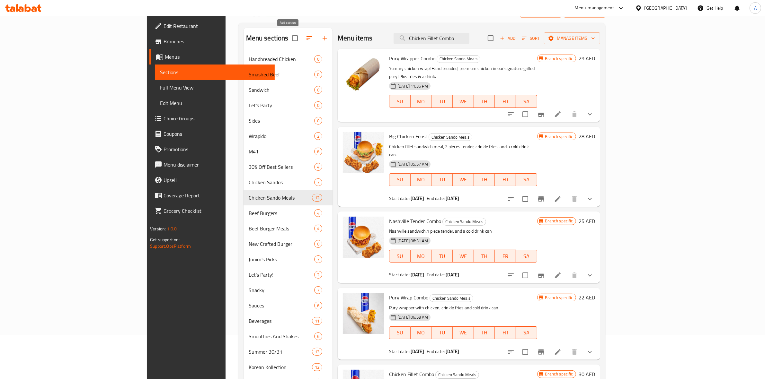
click at [321, 39] on icon "button" at bounding box center [325, 38] width 8 height 8
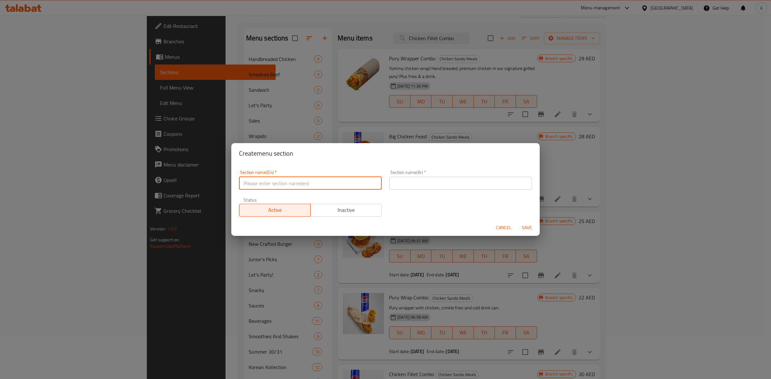
click at [283, 186] on input "text" at bounding box center [310, 183] width 143 height 13
paste input "Kids Meal"
drag, startPoint x: 293, startPoint y: 184, endPoint x: 185, endPoint y: 184, distance: 108.3
click at [185, 184] on div "Create menu section Section name(En)   * Kids Meal Section name(En) * Section n…" at bounding box center [385, 189] width 771 height 379
type input "Kids Meal"
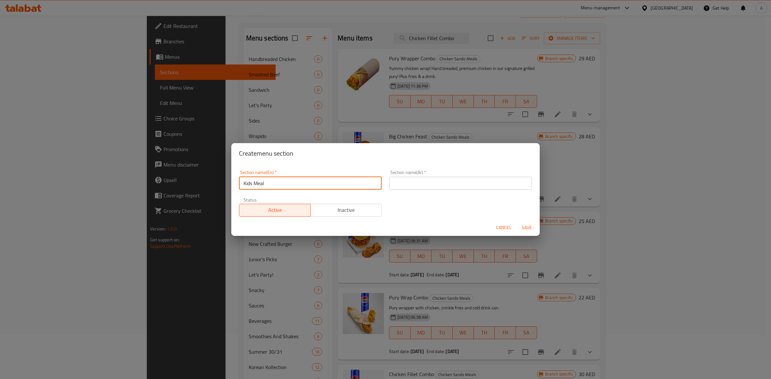
click at [455, 185] on input "text" at bounding box center [460, 183] width 143 height 13
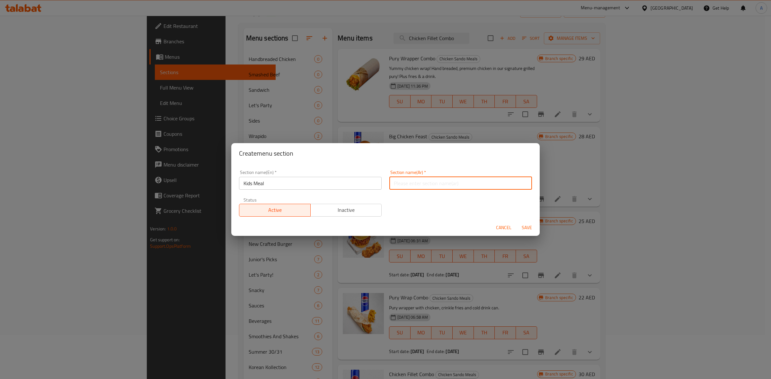
paste input "وجبة الأطفال"
type input "وجبة الأطفال"
click at [467, 209] on div "Section name(En)   * Kids Meal Section name(En) * Section name(Ar)   * وجبة الأ…" at bounding box center [385, 193] width 301 height 54
click at [524, 226] on span "Save" at bounding box center [526, 228] width 15 height 8
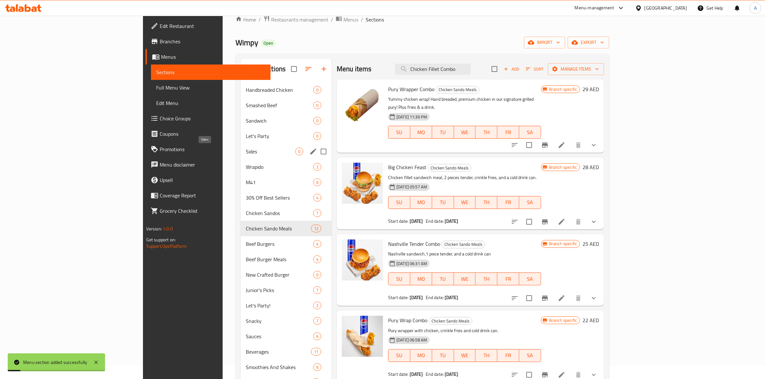
scroll to position [4, 0]
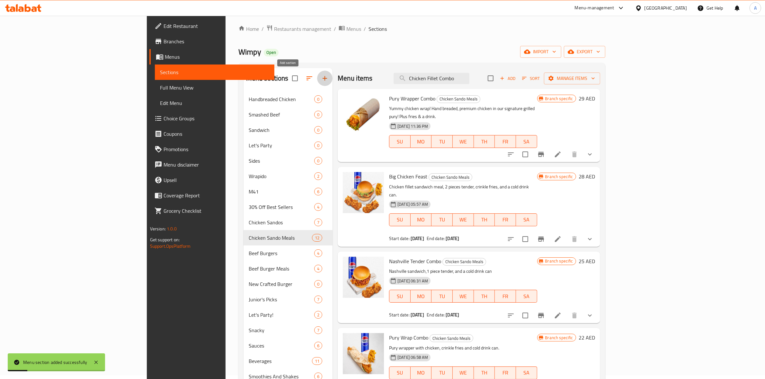
click at [321, 77] on icon "button" at bounding box center [325, 79] width 8 height 8
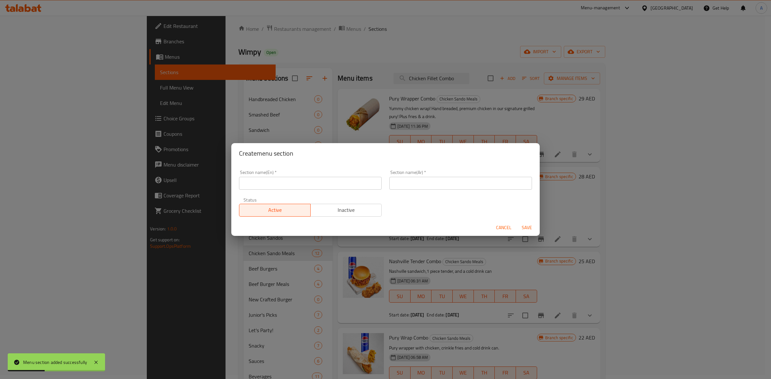
click at [281, 184] on input "text" at bounding box center [310, 183] width 143 height 13
paste input "Dips"
drag, startPoint x: 269, startPoint y: 186, endPoint x: 214, endPoint y: 182, distance: 54.5
click at [214, 182] on div "Create menu section Section name(En)   * Dips Section name(En) * Section name(A…" at bounding box center [385, 189] width 771 height 379
type input "Dips"
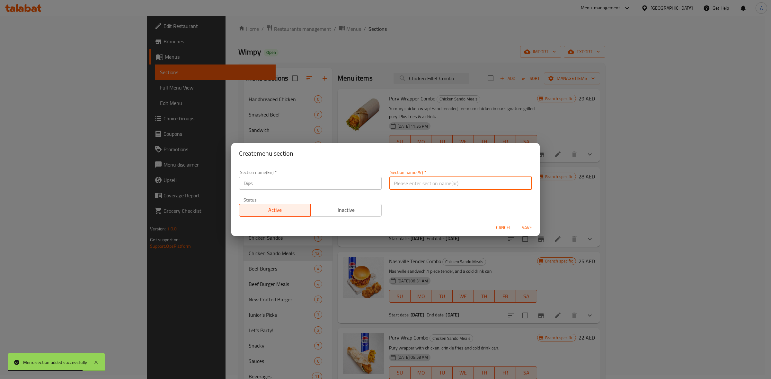
click at [435, 179] on input "text" at bounding box center [460, 183] width 143 height 13
paste input "الغمسات"
type input "الغمسات"
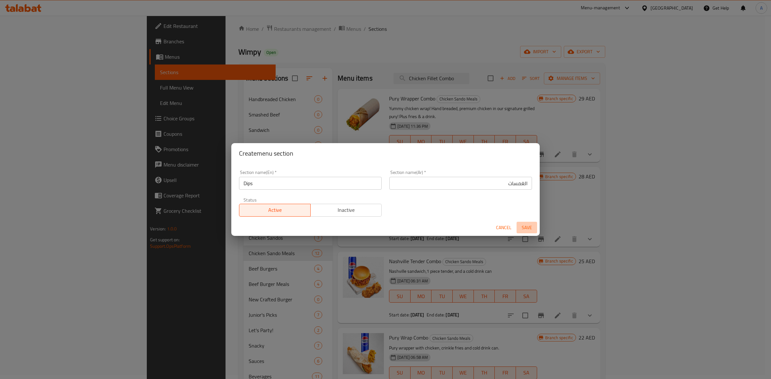
click at [529, 225] on span "Save" at bounding box center [526, 228] width 15 height 8
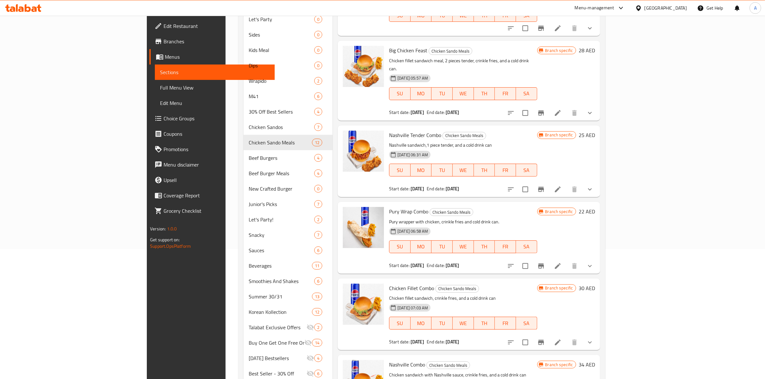
scroll to position [0, 0]
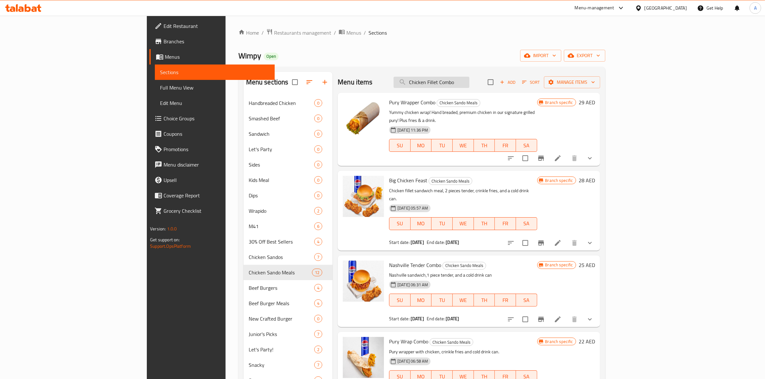
click at [469, 77] on input "Chicken Fillet Combo" at bounding box center [432, 82] width 76 height 11
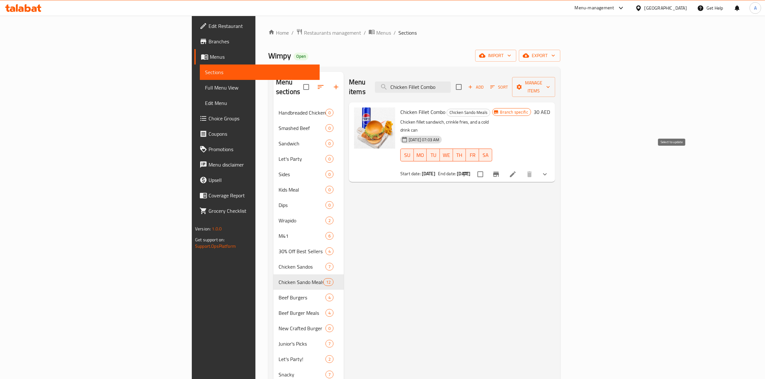
type input "Chicken Fillet Combo"
click at [487, 168] on input "checkbox" at bounding box center [480, 174] width 13 height 13
checkbox input "true"
click at [550, 81] on span "Manage items" at bounding box center [533, 87] width 33 height 16
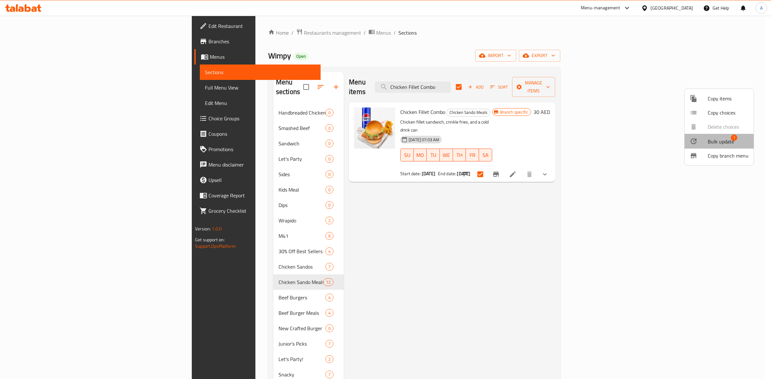
click at [717, 143] on span "Bulk update" at bounding box center [721, 142] width 26 height 8
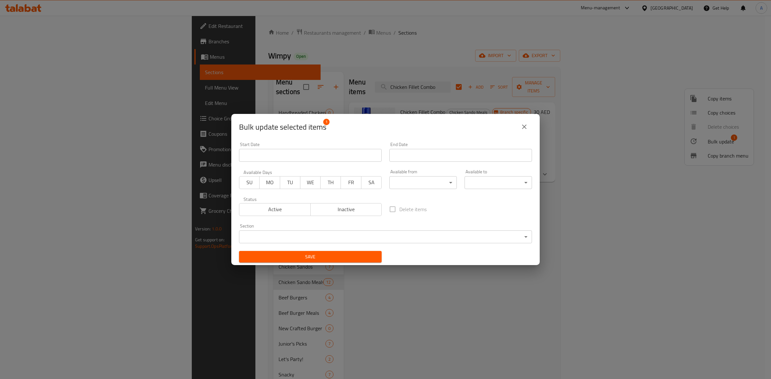
click at [322, 233] on body "​ Menu-management United Arab Emirates Get Help A Edit Restaurant Branches Menu…" at bounding box center [385, 198] width 771 height 364
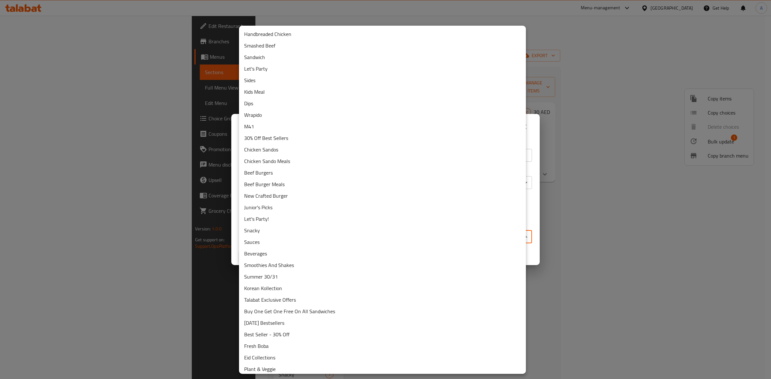
click at [286, 31] on li "Handbreaded Chicken" at bounding box center [382, 34] width 287 height 12
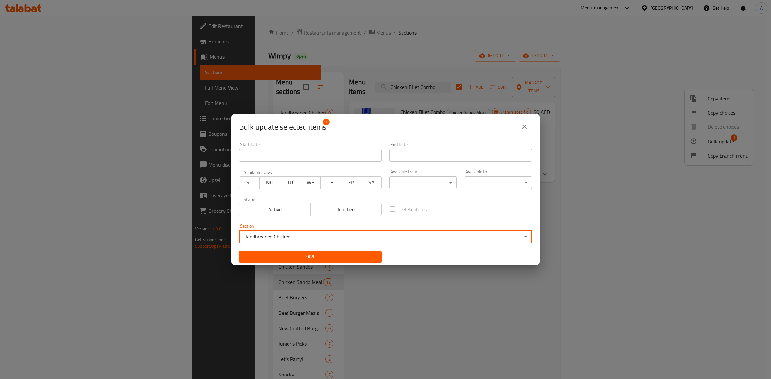
click at [320, 257] on span "Save" at bounding box center [310, 257] width 132 height 8
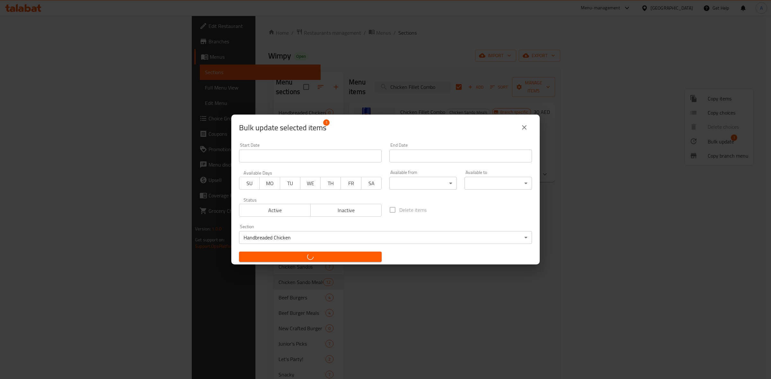
checkbox input "false"
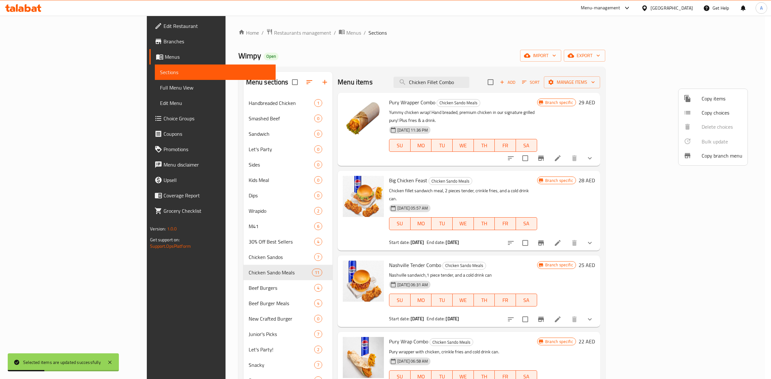
drag, startPoint x: 511, startPoint y: 83, endPoint x: 491, endPoint y: 79, distance: 20.4
click at [491, 79] on div at bounding box center [385, 189] width 771 height 379
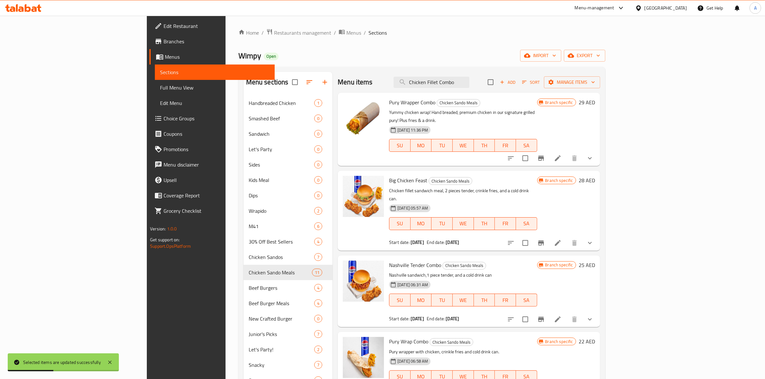
drag, startPoint x: 512, startPoint y: 83, endPoint x: 304, endPoint y: 74, distance: 207.8
click at [338, 74] on div "Menu items Chicken Fillet Combo Add Sort Manage items" at bounding box center [469, 82] width 263 height 21
paste input "Nashville Combo"
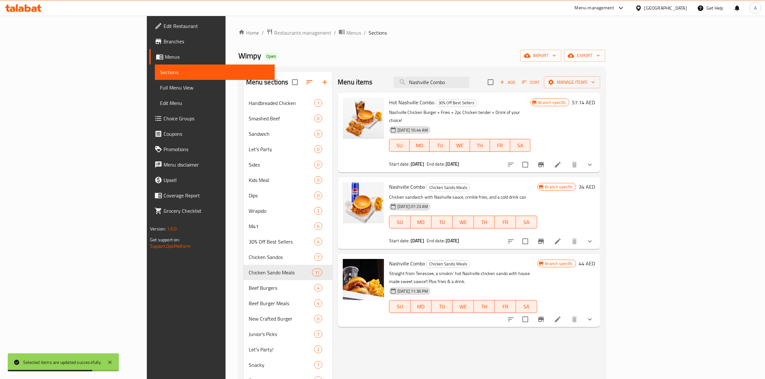
type input "Nashville Combo"
click at [532, 235] on input "checkbox" at bounding box center [525, 241] width 13 height 13
click at [595, 82] on span "Manage items" at bounding box center [572, 82] width 46 height 8
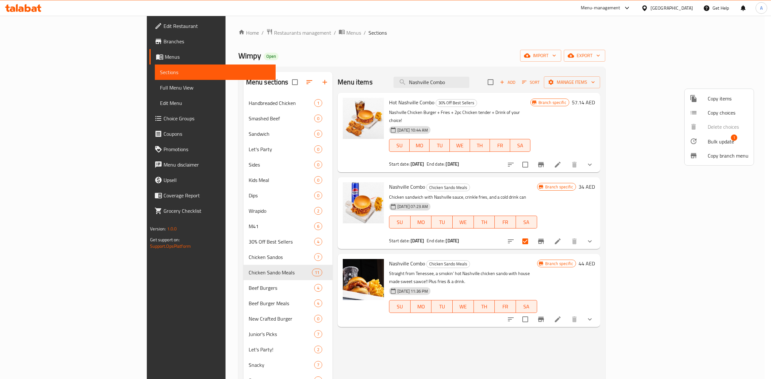
click at [722, 138] on span "Bulk update" at bounding box center [721, 142] width 26 height 8
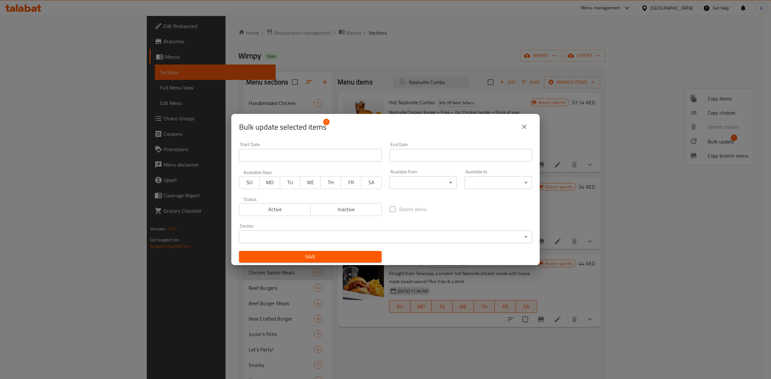
click at [335, 235] on body "​ Menu-management United Arab Emirates Get Help A Edit Restaurant Branches Menu…" at bounding box center [385, 198] width 771 height 364
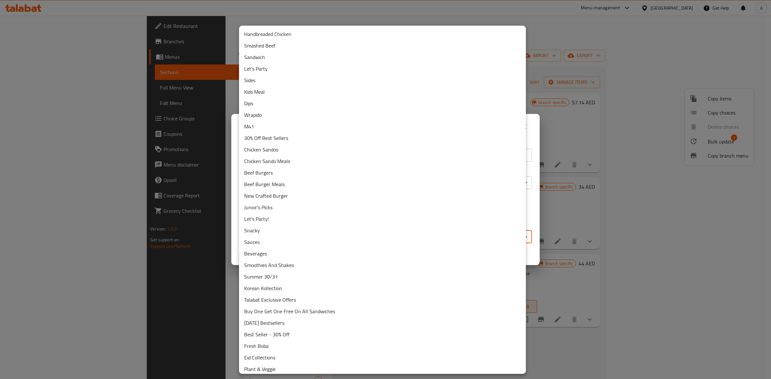
click at [291, 33] on li "Handbreaded Chicken" at bounding box center [382, 34] width 287 height 12
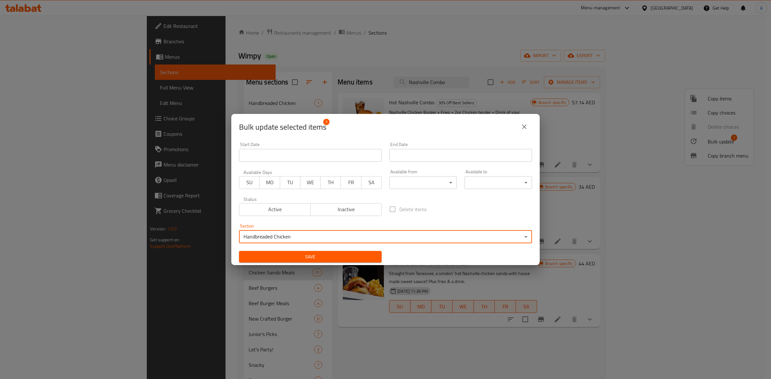
click at [338, 255] on span "Save" at bounding box center [310, 257] width 132 height 8
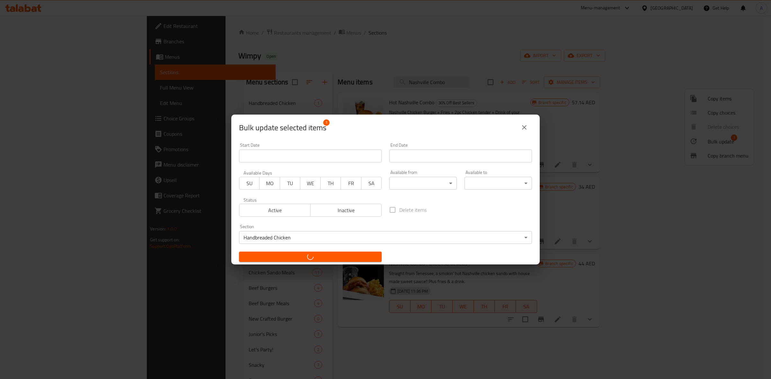
checkbox input "false"
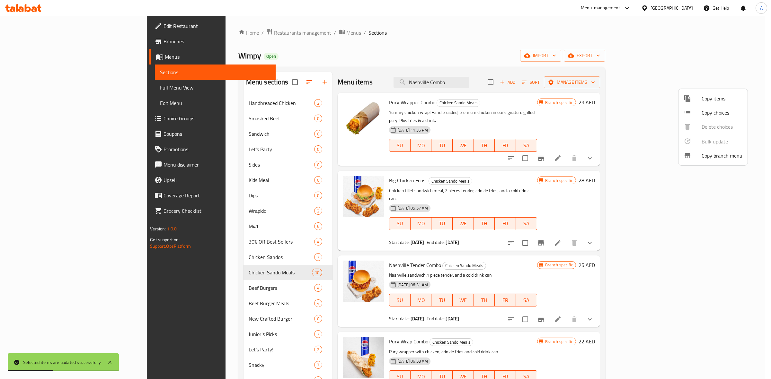
click at [500, 83] on div at bounding box center [385, 189] width 771 height 379
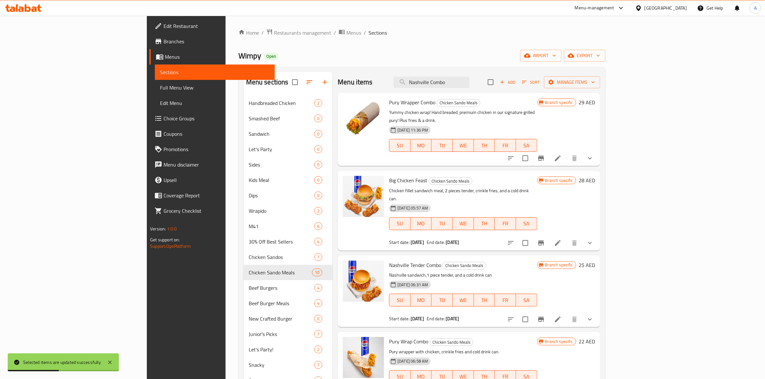
drag, startPoint x: 500, startPoint y: 83, endPoint x: 193, endPoint y: 48, distance: 308.5
click at [238, 50] on div "Home / Restaurants management / Menus / Sections Wimpy Open import export Menu …" at bounding box center [421, 336] width 367 height 614
paste input "Wimpy B"
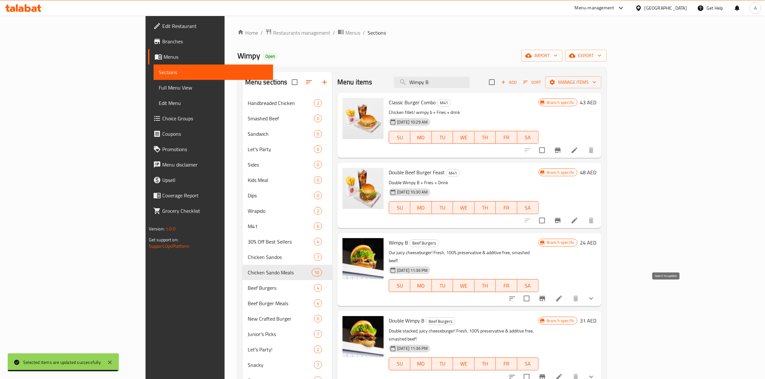
type input "Wimpy B"
click at [533, 292] on input "checkbox" at bounding box center [526, 298] width 13 height 13
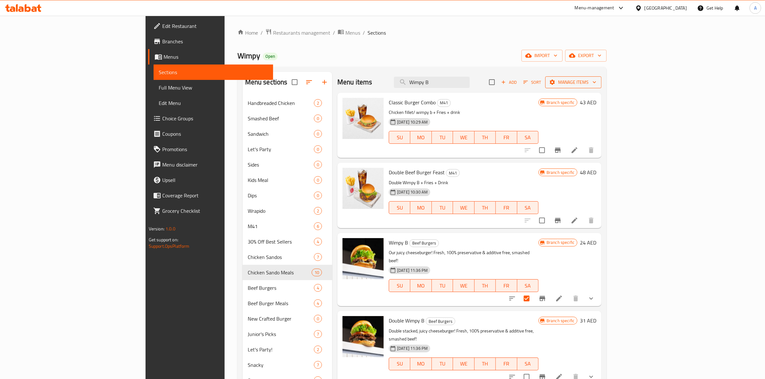
click at [596, 82] on span "Manage items" at bounding box center [573, 82] width 46 height 8
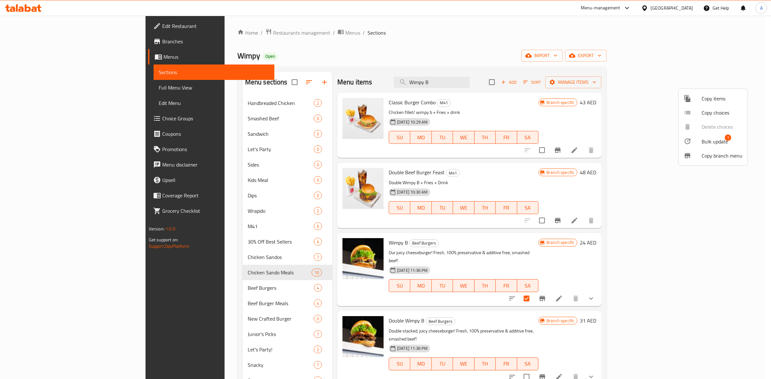
click at [701, 139] on div at bounding box center [693, 142] width 18 height 8
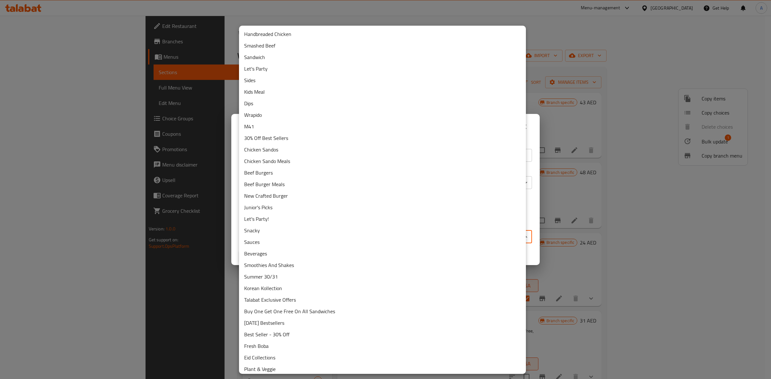
click at [327, 235] on body "​ Menu-management United Arab Emirates Get Help A Edit Restaurant Branches Menu…" at bounding box center [385, 198] width 771 height 364
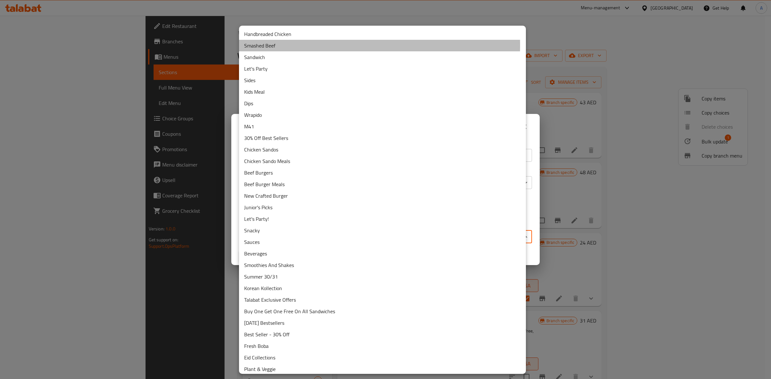
click at [288, 45] on li "Smashed Beef" at bounding box center [382, 46] width 287 height 12
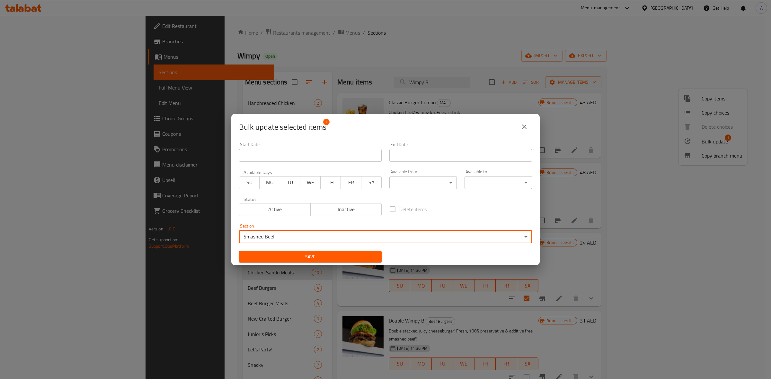
click at [325, 258] on span "Save" at bounding box center [310, 257] width 132 height 8
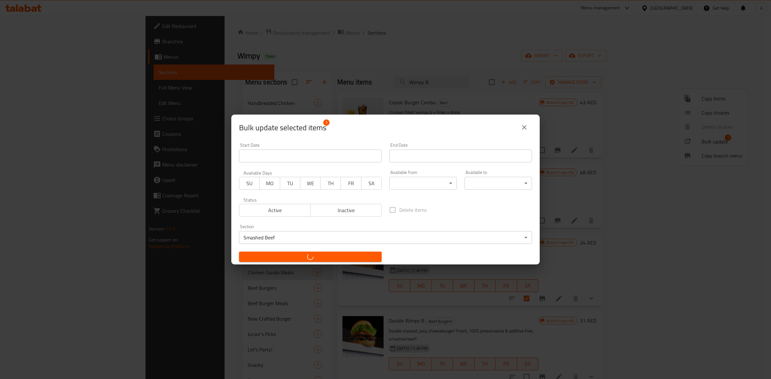
checkbox input "false"
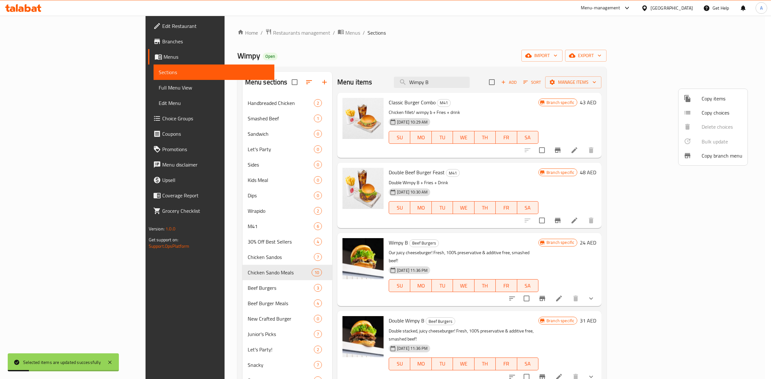
click at [489, 82] on div at bounding box center [385, 189] width 771 height 379
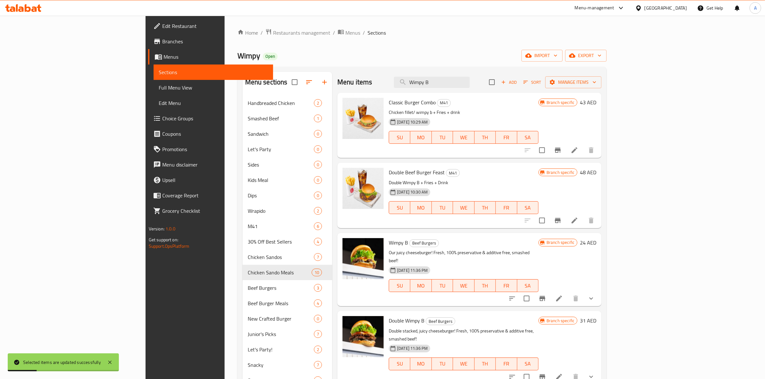
drag, startPoint x: 480, startPoint y: 82, endPoint x: 291, endPoint y: 69, distance: 189.7
click at [291, 69] on div "Menu sections Handbreaded Chicken 2 Smashed Beef 1 Sandwich 0 Let's Party 0 Sid…" at bounding box center [422, 355] width 370 height 576
paste input "Double"
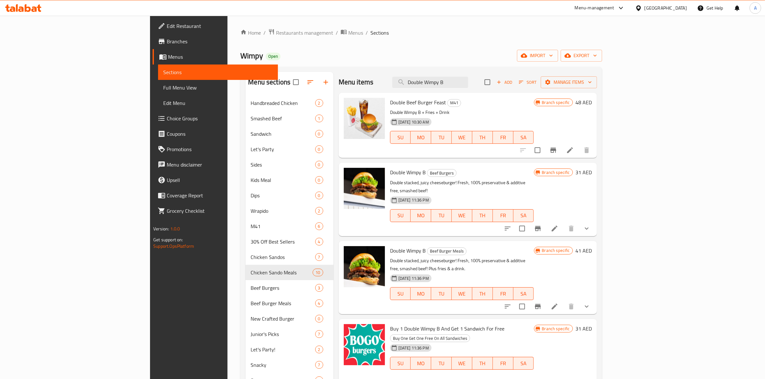
type input "Double Wimpy B"
click at [529, 222] on input "checkbox" at bounding box center [521, 228] width 13 height 13
click at [597, 87] on button "Manage items" at bounding box center [569, 82] width 56 height 12
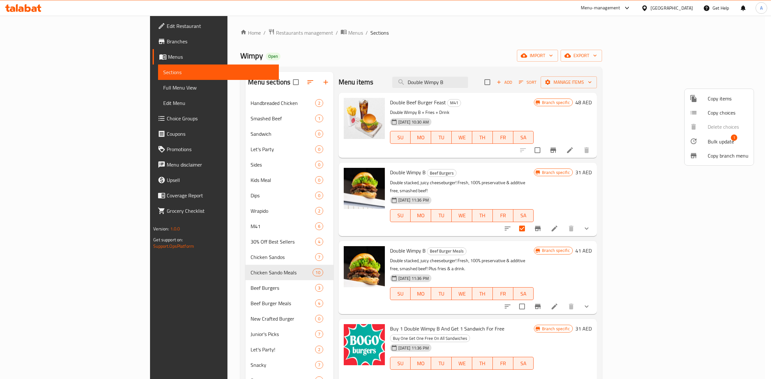
click at [717, 139] on span "Bulk update" at bounding box center [721, 142] width 26 height 8
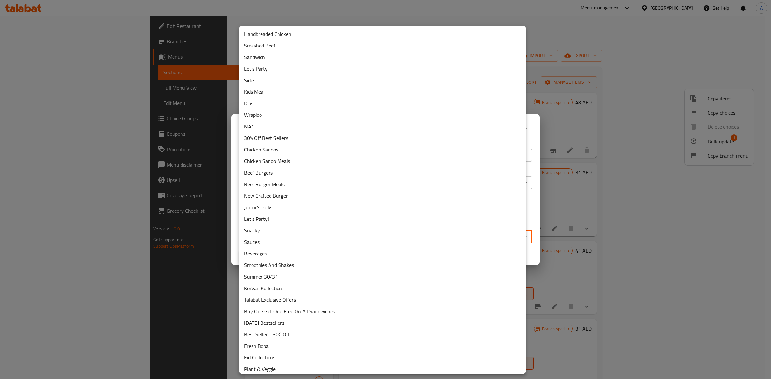
click at [322, 237] on body "​ Menu-management United Arab Emirates Get Help A Edit Restaurant Branches Menu…" at bounding box center [385, 198] width 771 height 364
click at [272, 44] on li "Smashed Beef" at bounding box center [382, 46] width 287 height 12
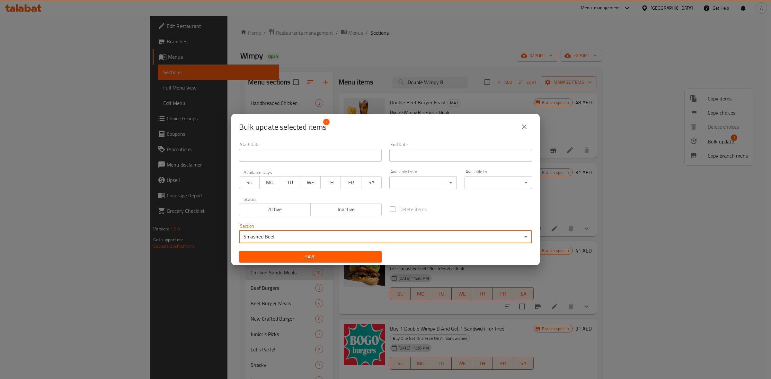
click at [334, 256] on span "Save" at bounding box center [310, 257] width 132 height 8
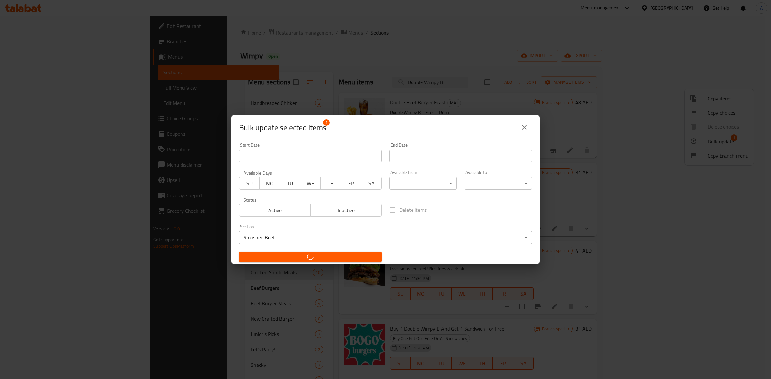
checkbox input "false"
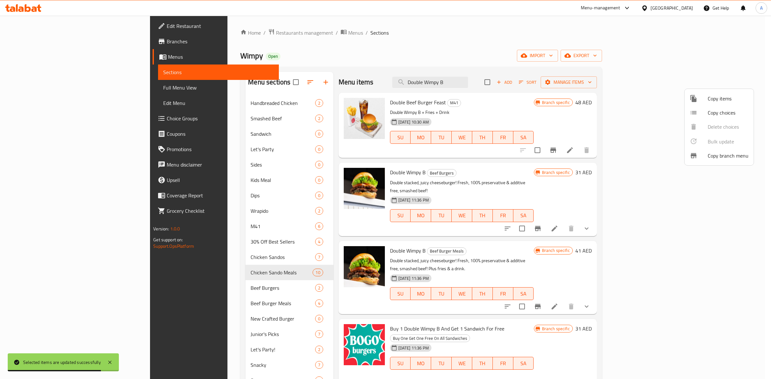
click at [526, 105] on div at bounding box center [385, 189] width 771 height 379
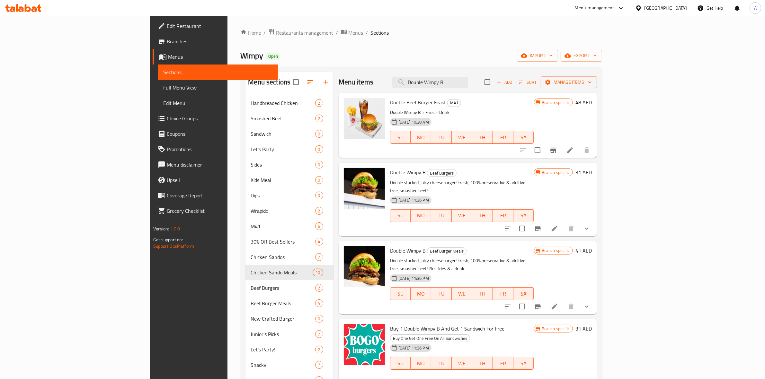
drag, startPoint x: 380, startPoint y: 84, endPoint x: 336, endPoint y: 65, distance: 47.6
click at [260, 77] on div "Menu sections Handbreaded Chicken 2 Smashed Beef 2 Sandwich 0 Let's Party 0 Sid…" at bounding box center [420, 355] width 351 height 566
paste input "Old Skool"
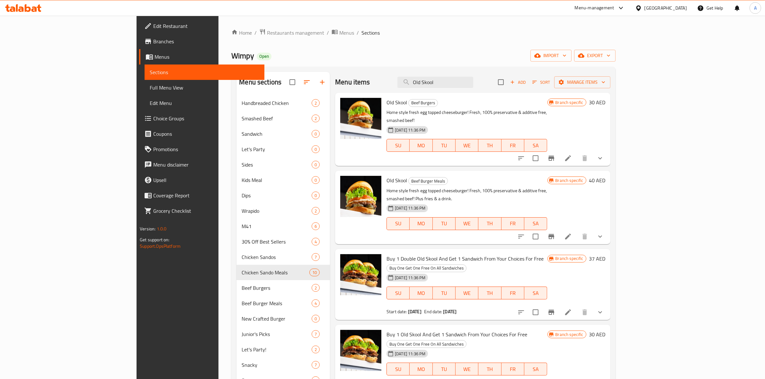
type input "Old Skool"
click at [542, 230] on input "checkbox" at bounding box center [535, 236] width 13 height 13
click at [612, 58] on icon "button" at bounding box center [608, 55] width 6 height 6
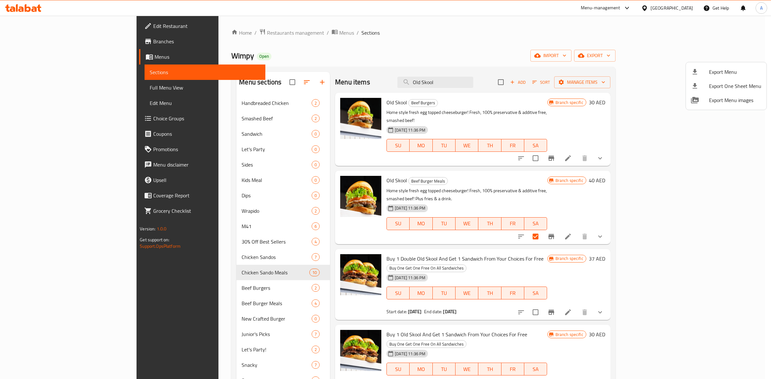
click at [592, 52] on div at bounding box center [385, 189] width 771 height 379
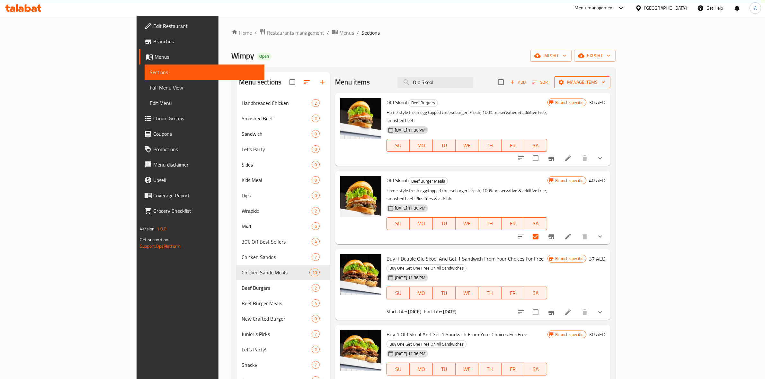
click at [605, 86] on span "Manage items" at bounding box center [582, 82] width 46 height 8
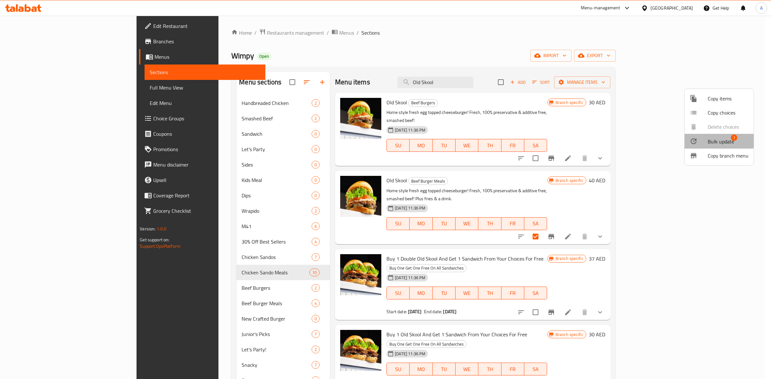
click at [709, 139] on span "Bulk update" at bounding box center [721, 142] width 26 height 8
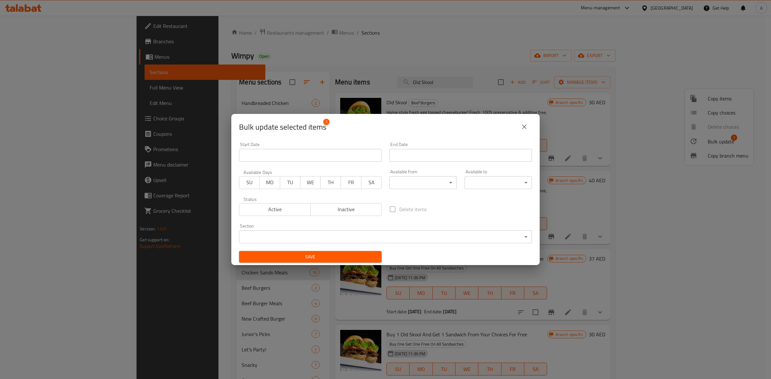
click at [306, 230] on div "Section ​ ​" at bounding box center [385, 234] width 293 height 20
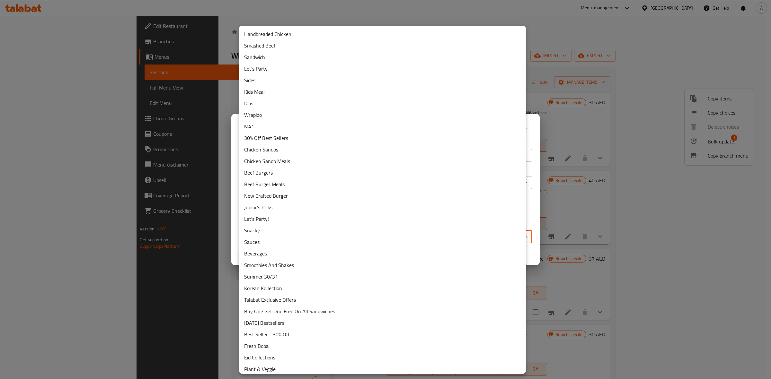
click at [304, 235] on body "​ Menu-management United Arab Emirates Get Help A Edit Restaurant Branches Menu…" at bounding box center [385, 198] width 771 height 364
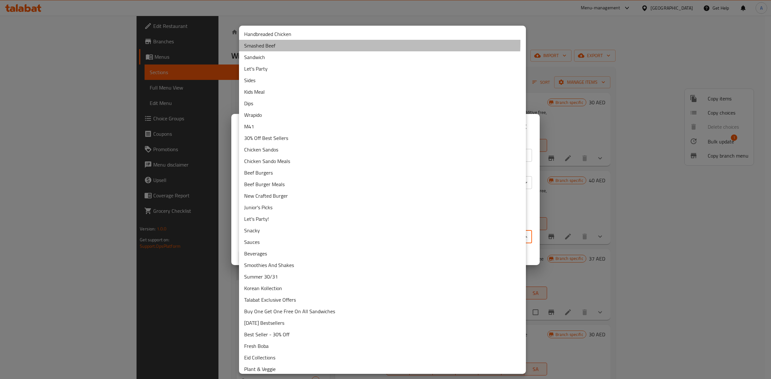
click at [293, 42] on li "Smashed Beef" at bounding box center [382, 46] width 287 height 12
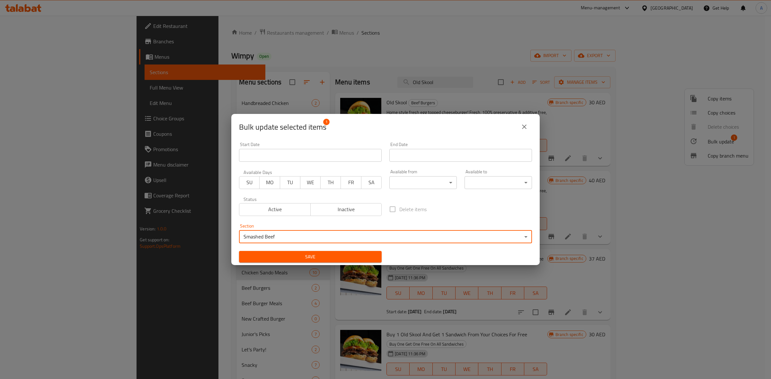
click at [307, 253] on span "Save" at bounding box center [310, 257] width 132 height 8
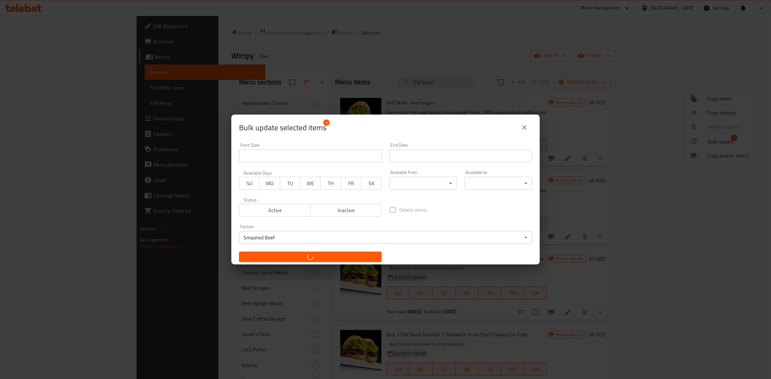
checkbox input "false"
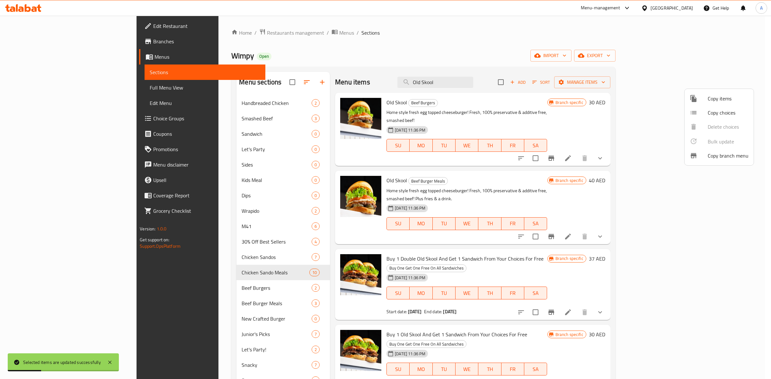
drag, startPoint x: 499, startPoint y: 84, endPoint x: 317, endPoint y: 51, distance: 184.7
click at [317, 51] on div at bounding box center [385, 189] width 771 height 379
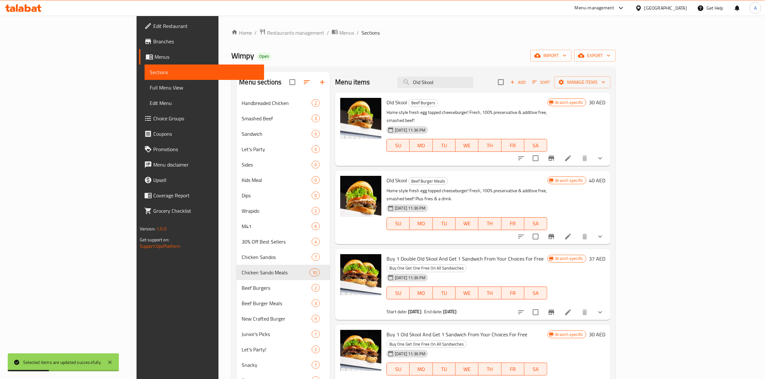
drag, startPoint x: 488, startPoint y: 83, endPoint x: 280, endPoint y: 56, distance: 209.2
click at [280, 56] on div "Home / Restaurants management / Menus / Sections Wimpy Open import export Menu …" at bounding box center [423, 336] width 384 height 614
paste input "New"
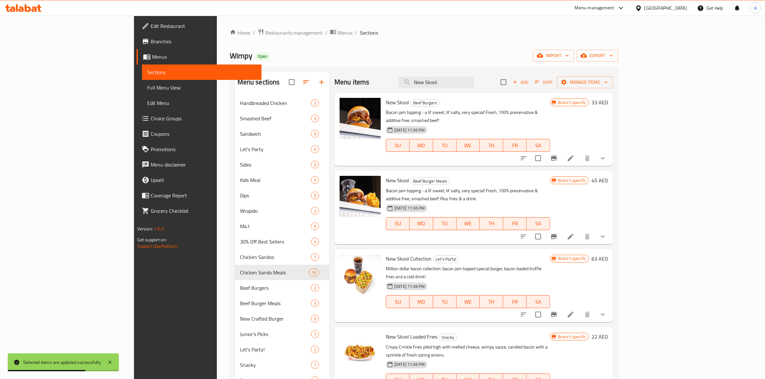
type input "New Skool"
click at [545, 230] on input "checkbox" at bounding box center [537, 236] width 13 height 13
click at [608, 82] on span "Manage items" at bounding box center [585, 82] width 46 height 8
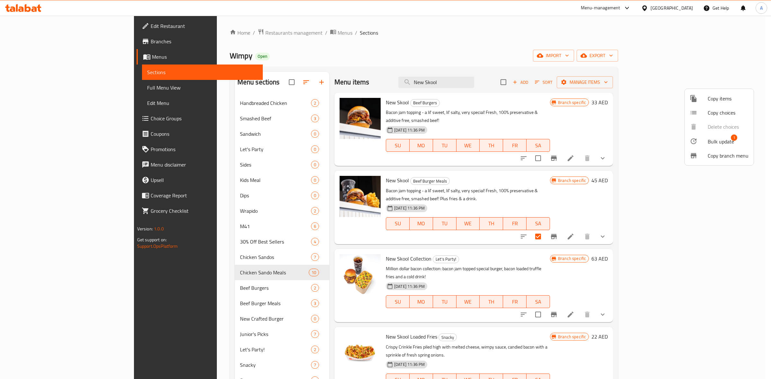
click at [719, 140] on span "Bulk update" at bounding box center [721, 142] width 26 height 8
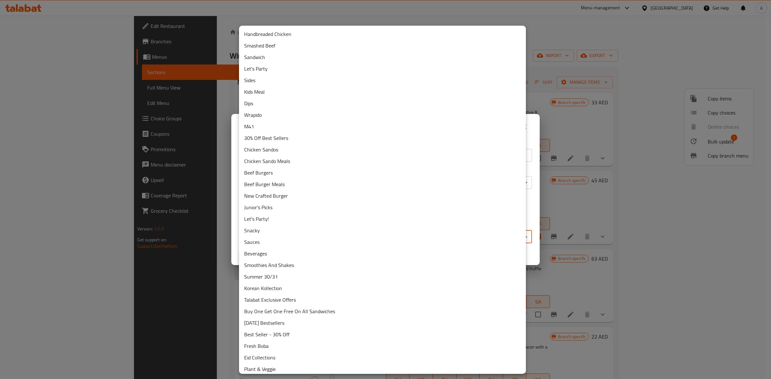
click at [346, 230] on body "​ Menu-management United Arab Emirates Get Help A Edit Restaurant Branches Menu…" at bounding box center [385, 198] width 771 height 364
click at [291, 45] on li "Smashed Beef" at bounding box center [382, 46] width 287 height 12
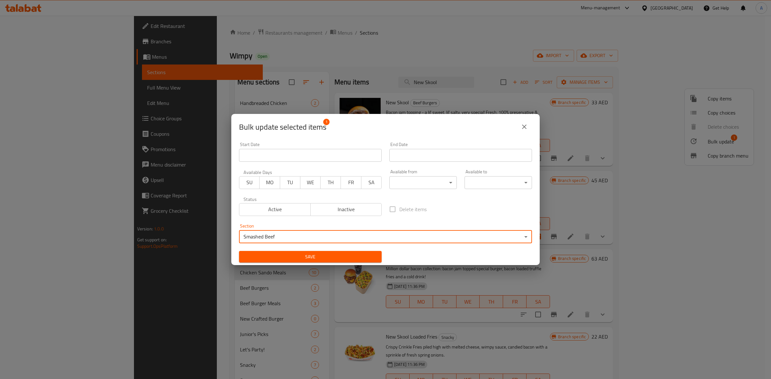
click at [314, 255] on span "Save" at bounding box center [310, 257] width 132 height 8
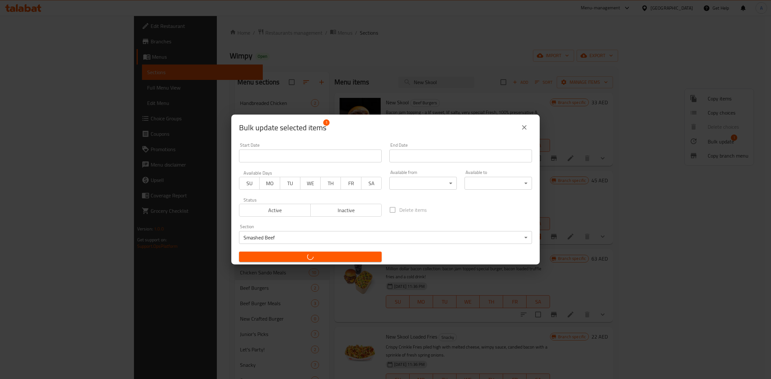
checkbox input "false"
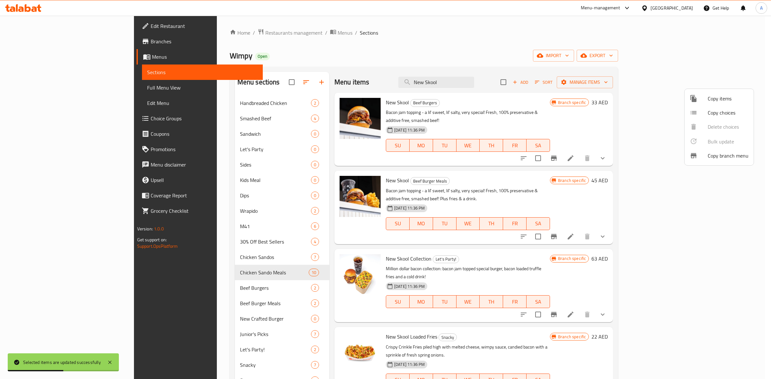
click at [498, 87] on div at bounding box center [385, 189] width 771 height 379
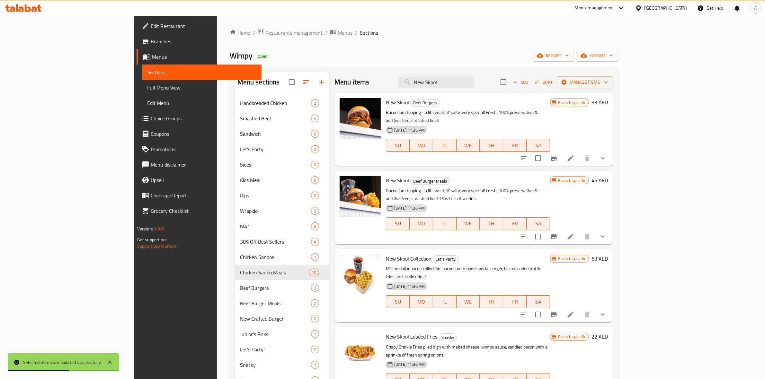
drag, startPoint x: 505, startPoint y: 83, endPoint x: 254, endPoint y: 48, distance: 253.3
click at [254, 48] on div "Home / Restaurants management / Menus / Sections Wimpy Open import export Menu …" at bounding box center [424, 336] width 389 height 614
paste input "Chicken Fillet"
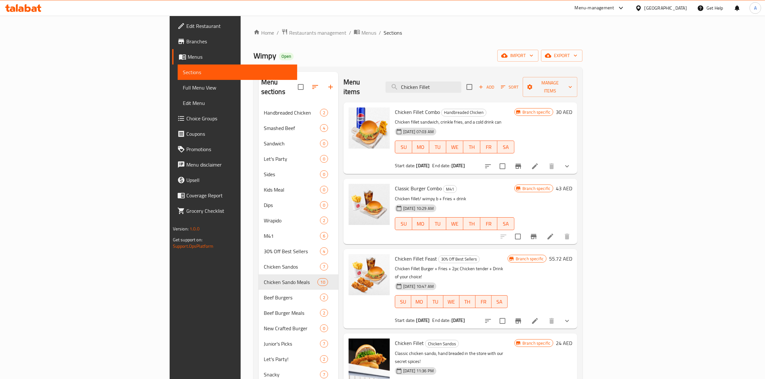
type input "Chicken Fillet"
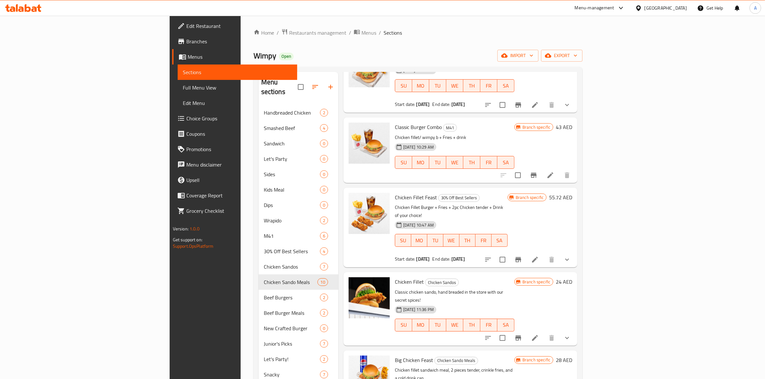
scroll to position [80, 0]
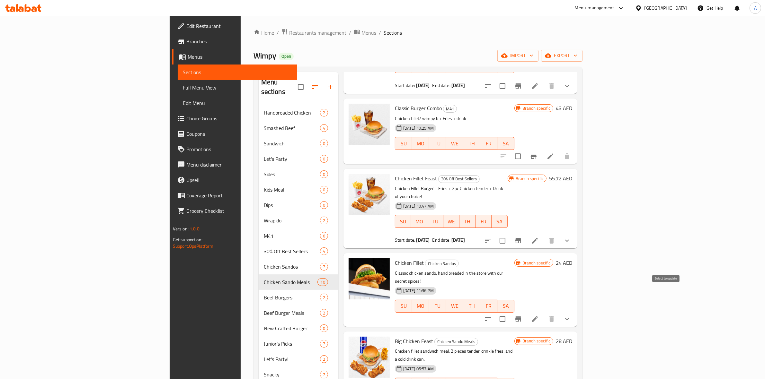
click at [509, 313] on input "checkbox" at bounding box center [502, 319] width 13 height 13
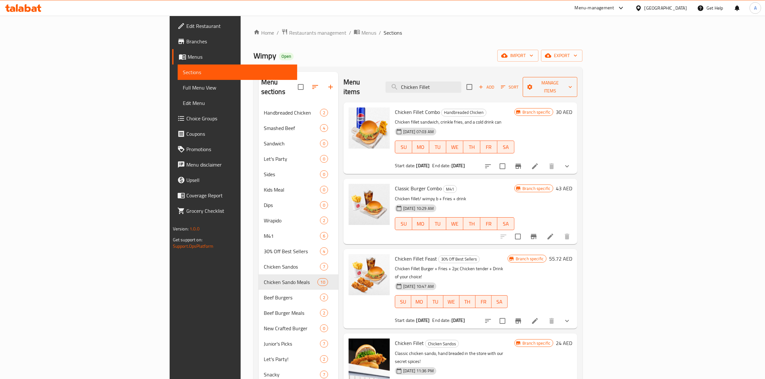
click at [572, 84] on span "Manage items" at bounding box center [550, 87] width 44 height 16
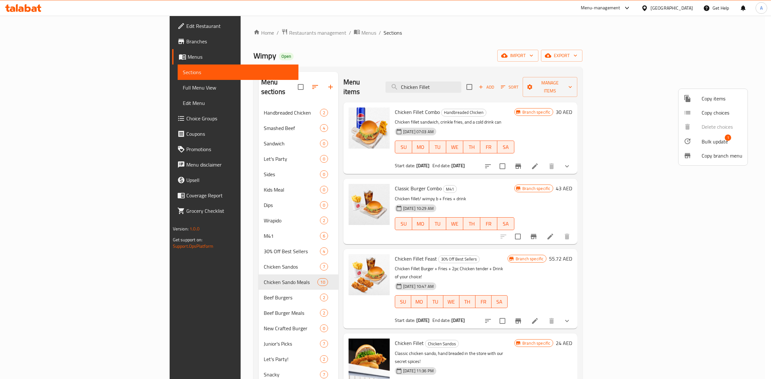
click at [713, 144] on span "Bulk update" at bounding box center [715, 142] width 26 height 8
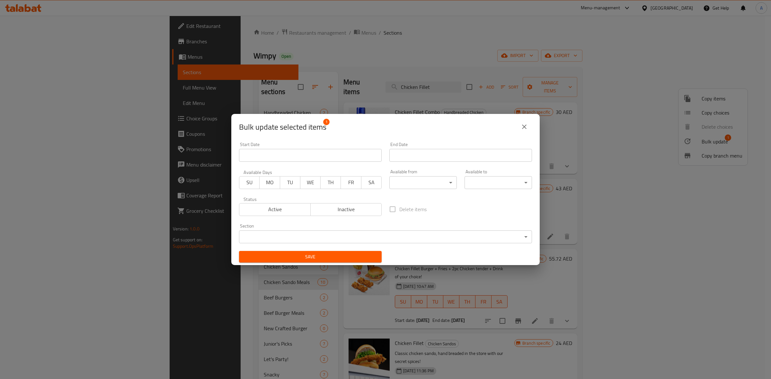
click at [316, 235] on body "​ Menu-management United Arab Emirates Get Help A Edit Restaurant Branches Menu…" at bounding box center [385, 198] width 771 height 364
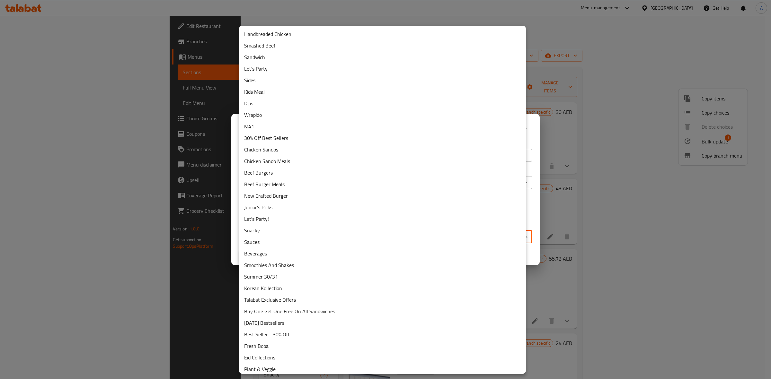
click at [269, 59] on li "Sandwich" at bounding box center [382, 57] width 287 height 12
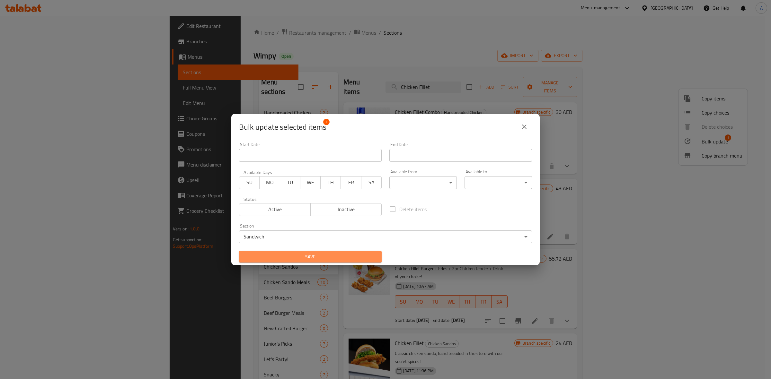
click at [312, 256] on span "Save" at bounding box center [310, 257] width 132 height 8
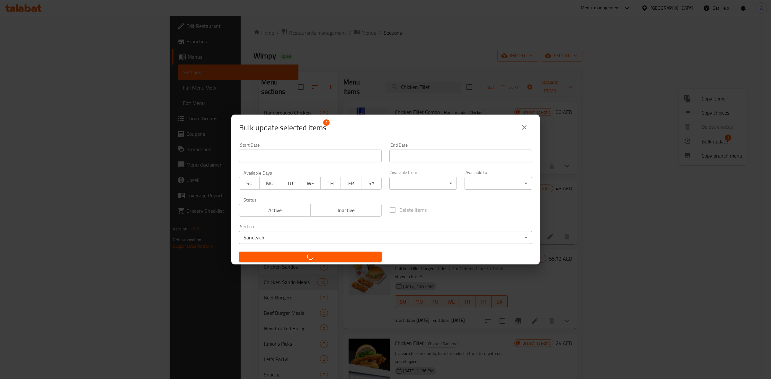
checkbox input "false"
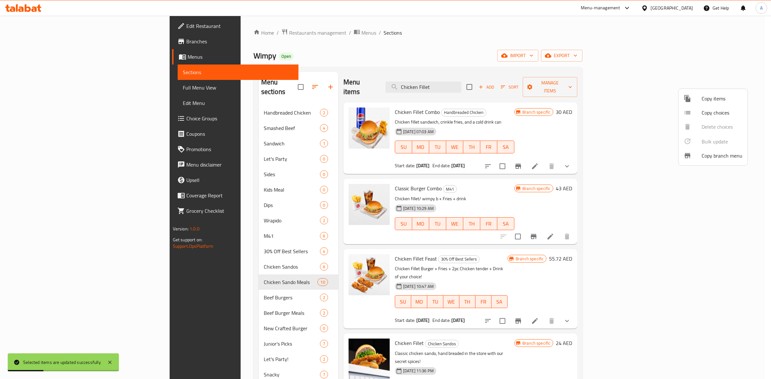
click at [174, 132] on div at bounding box center [385, 189] width 771 height 379
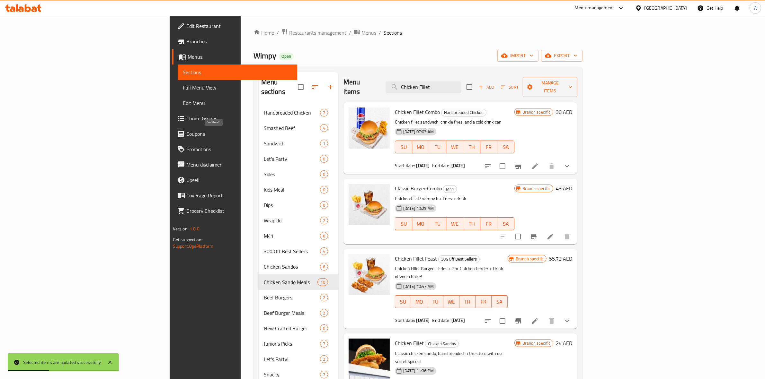
click at [264, 140] on span "Sandwich" at bounding box center [292, 144] width 56 height 8
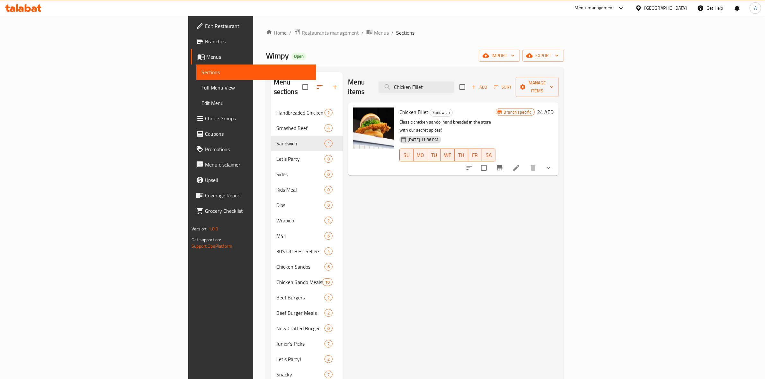
drag, startPoint x: 460, startPoint y: 81, endPoint x: 334, endPoint y: 47, distance: 130.1
click at [280, 54] on div "Home / Restaurants management / Menus / Sections Wimpy Open import export Menu …" at bounding box center [415, 341] width 298 height 624
paste input "Wimpy B Combo"
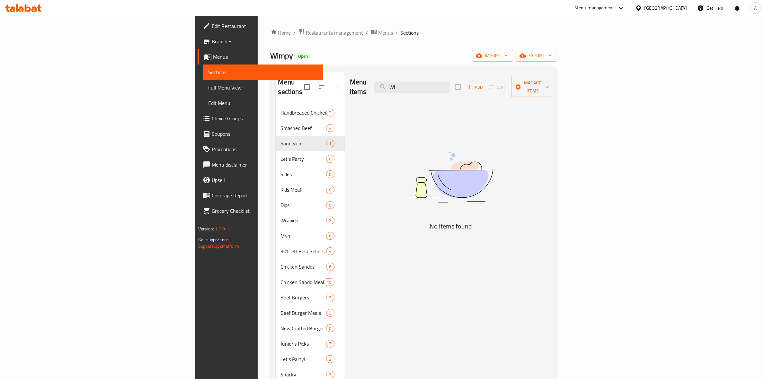
type input "W"
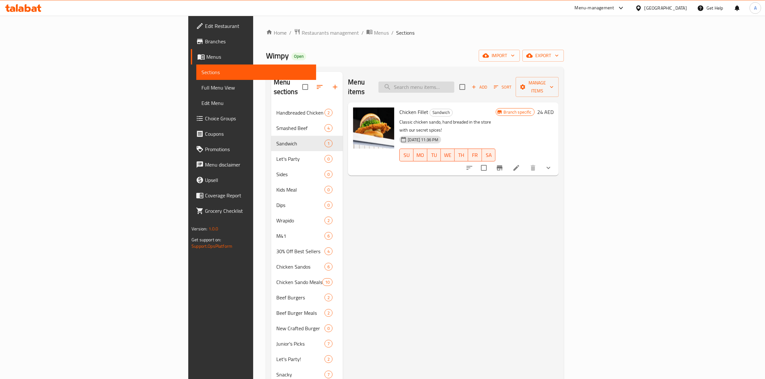
paste input "Double Wimpy B"
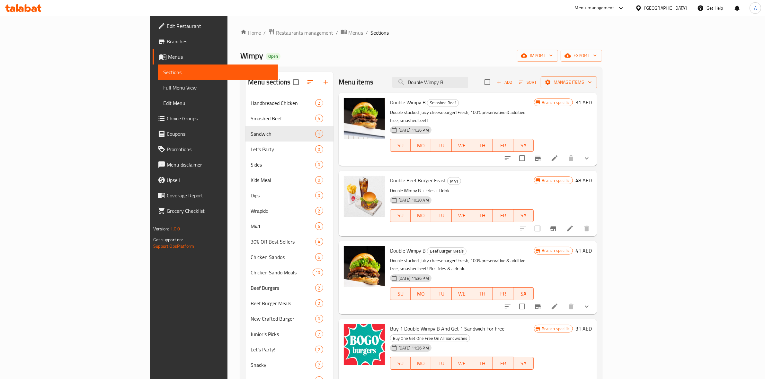
type input "Double Wimpy B"
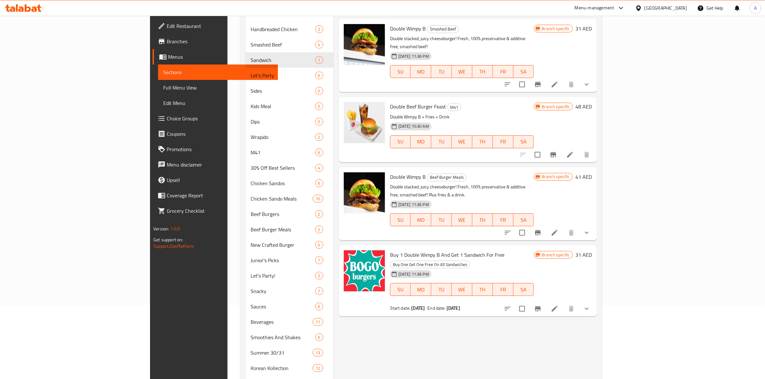
scroll to position [80, 0]
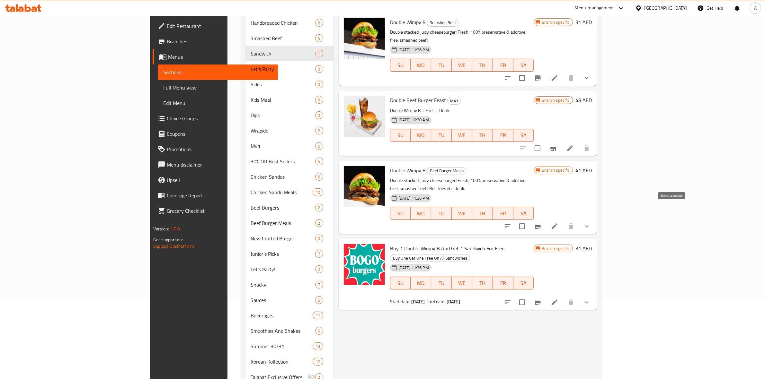
click at [529, 220] on input "checkbox" at bounding box center [521, 226] width 13 height 13
checkbox input "true"
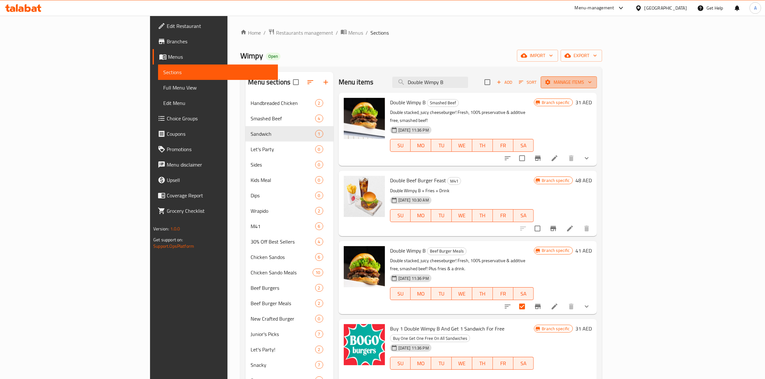
click at [592, 84] on span "Manage items" at bounding box center [569, 82] width 46 height 8
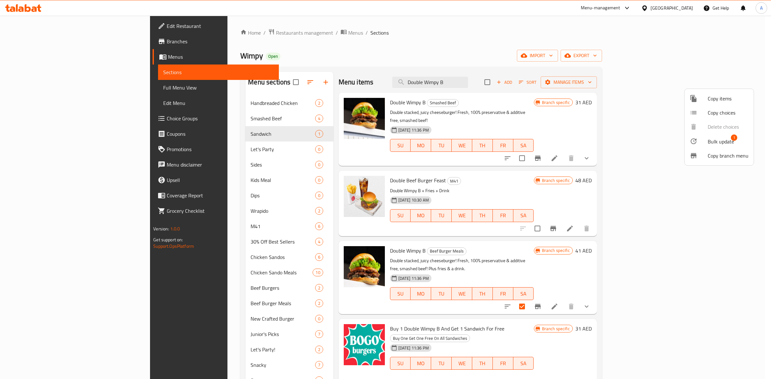
click at [718, 146] on span "Bulk update" at bounding box center [721, 142] width 26 height 8
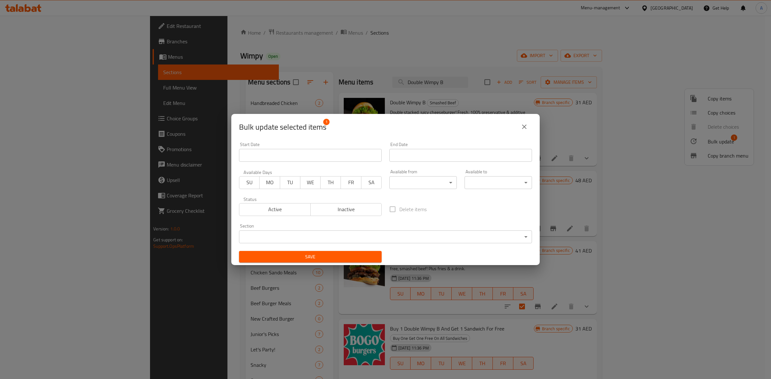
click at [272, 235] on body "​ Menu-management United Arab Emirates Get Help A Edit Restaurant Branches Menu…" at bounding box center [385, 198] width 771 height 364
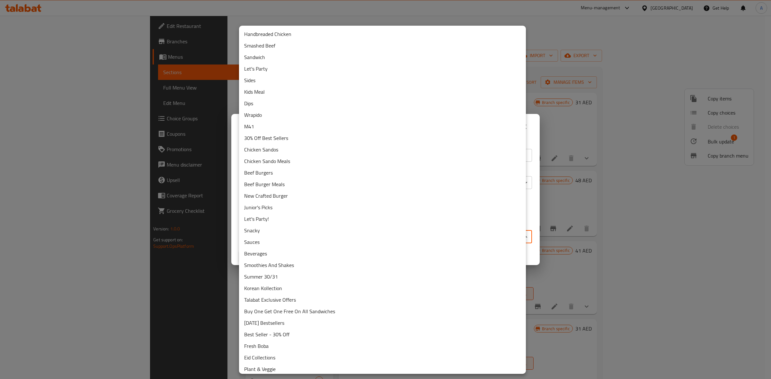
click at [612, 114] on div at bounding box center [385, 189] width 771 height 379
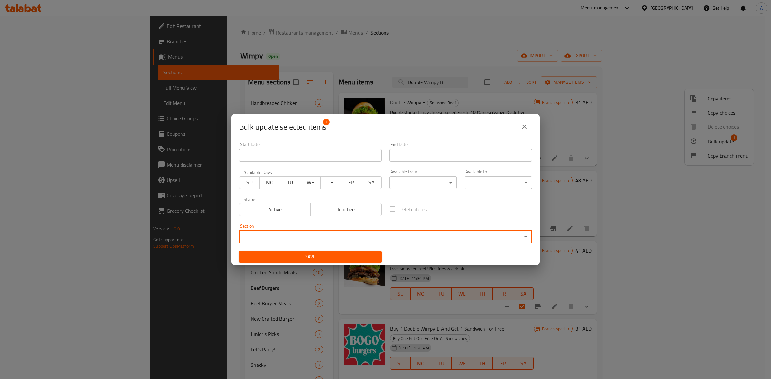
click at [525, 125] on icon "close" at bounding box center [525, 127] width 8 height 8
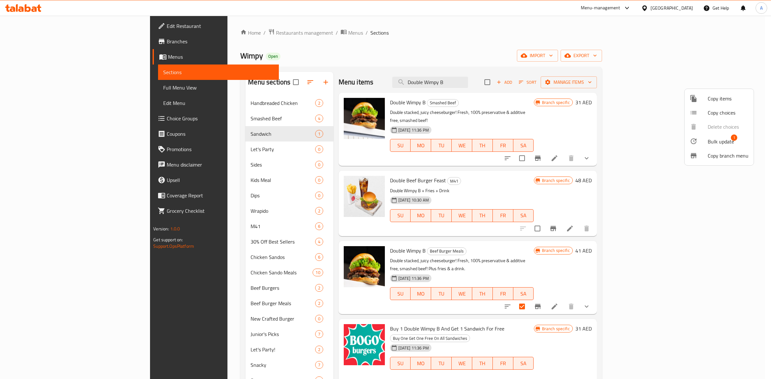
click at [508, 81] on div at bounding box center [385, 189] width 771 height 379
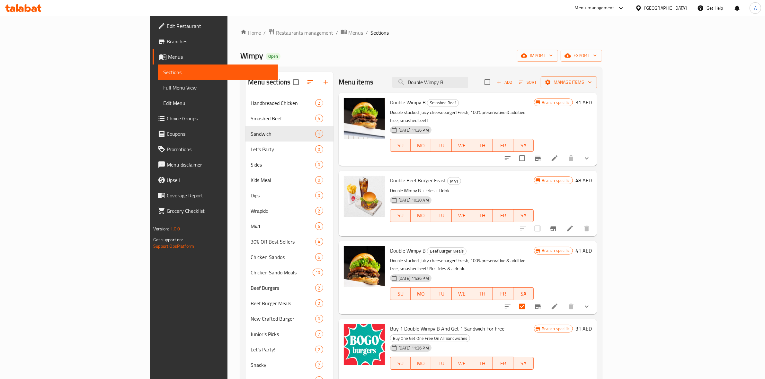
drag, startPoint x: 460, startPoint y: 84, endPoint x: 208, endPoint y: 78, distance: 252.9
click at [245, 78] on div "Menu sections Handbreaded Chicken 2 Smashed Beef 4 Sandwich 1 Let's Party 0 Sid…" at bounding box center [420, 355] width 351 height 566
paste input "search"
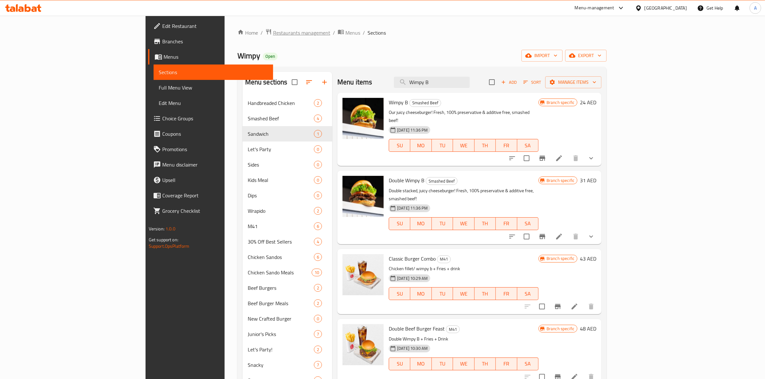
drag, startPoint x: 492, startPoint y: 80, endPoint x: 169, endPoint y: 29, distance: 327.6
click at [237, 33] on div "Home / Restaurants management / Menus / Sections Wimpy Open import export Menu …" at bounding box center [422, 336] width 370 height 614
paste input "Chicken Fillet"
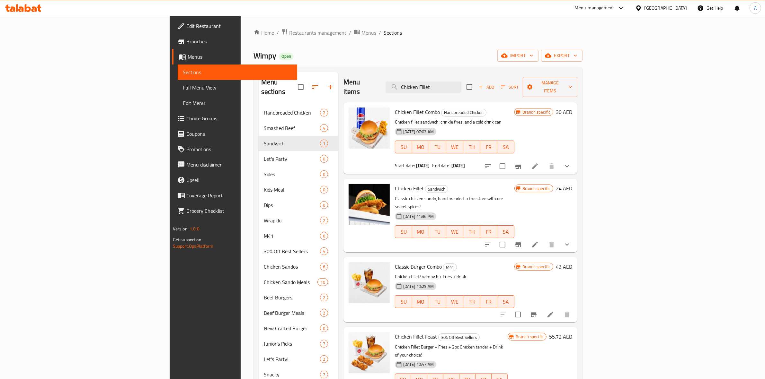
drag, startPoint x: 498, startPoint y: 81, endPoint x: 248, endPoint y: 73, distance: 250.4
click at [259, 73] on div "Menu sections Handbreaded Chicken 2 Smashed Beef 4 Sandwich 1 Let's Party 0 Sid…" at bounding box center [418, 359] width 319 height 575
paste input "[GEOGRAPHIC_DATA]"
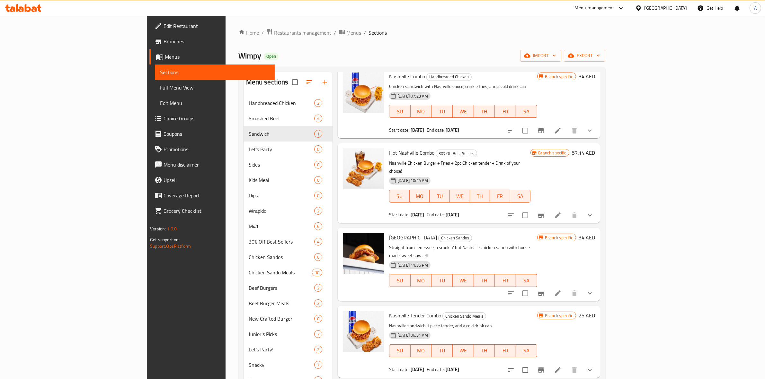
scroll to position [40, 0]
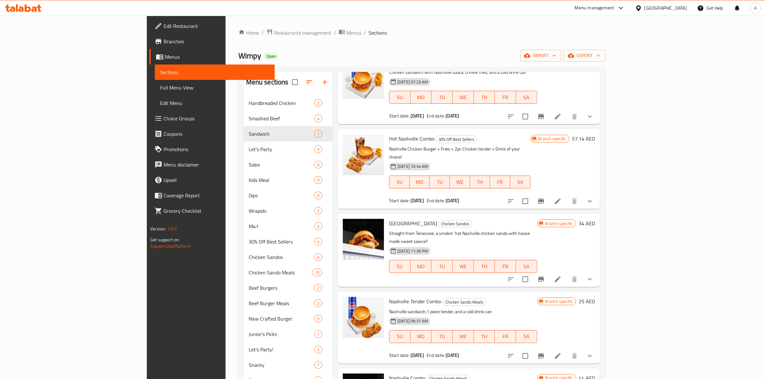
type input "[GEOGRAPHIC_DATA]"
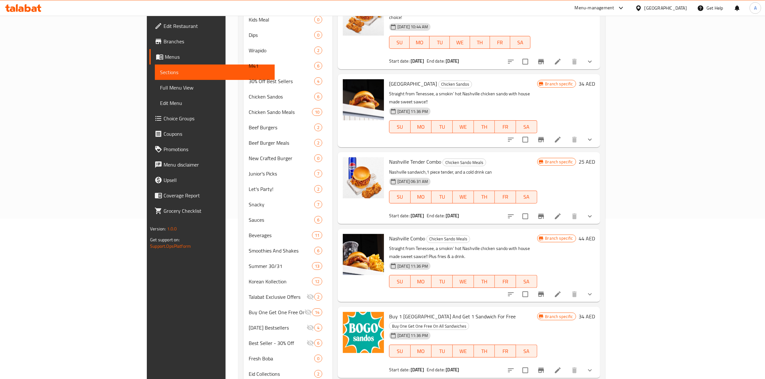
scroll to position [0, 0]
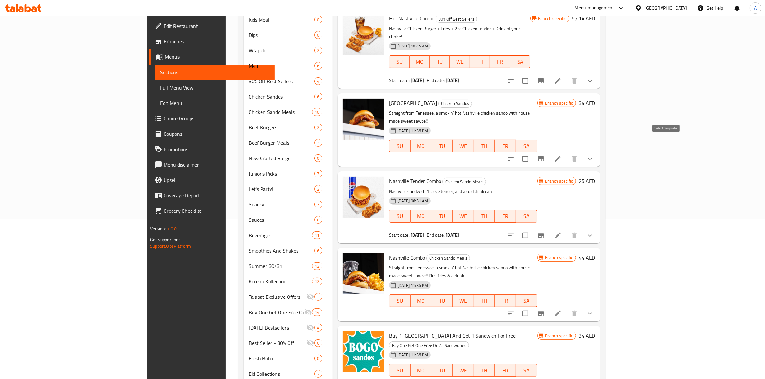
click at [532, 152] on input "checkbox" at bounding box center [525, 158] width 13 height 13
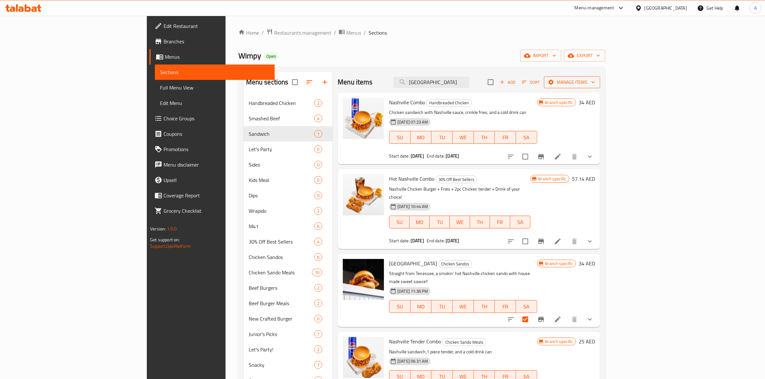
click at [595, 85] on span "Manage items" at bounding box center [572, 82] width 46 height 8
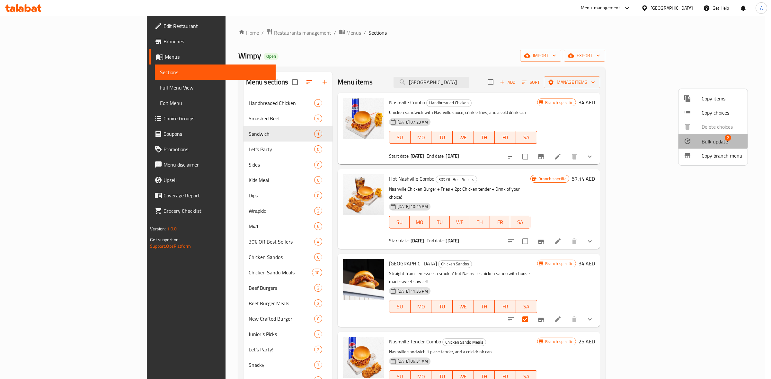
click at [709, 139] on span "Bulk update" at bounding box center [715, 142] width 26 height 8
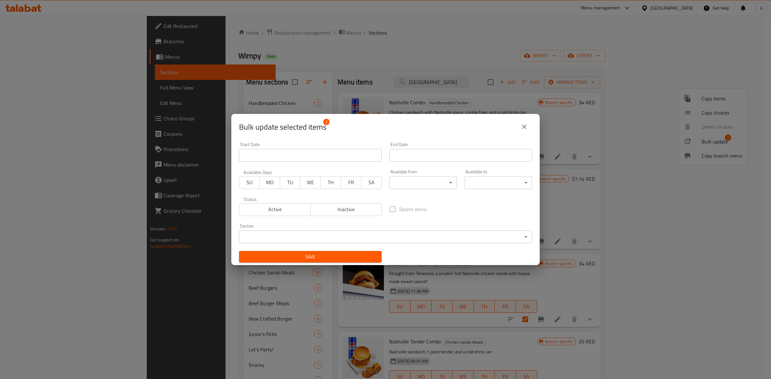
click at [314, 232] on body "​ Menu-management United Arab Emirates Get Help A Edit Restaurant Branches Menu…" at bounding box center [385, 198] width 771 height 364
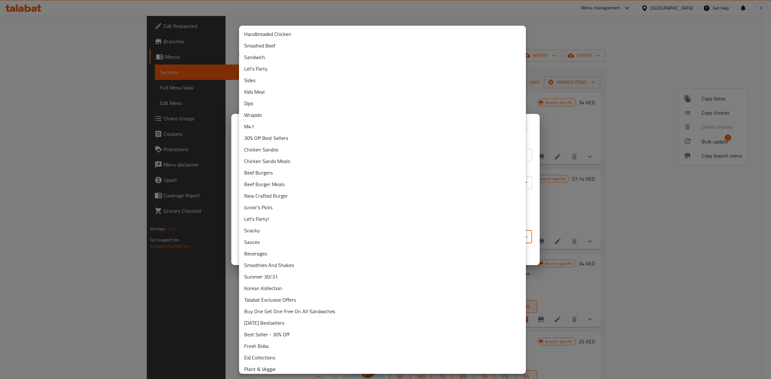
click at [278, 58] on li "Sandwich" at bounding box center [382, 57] width 287 height 12
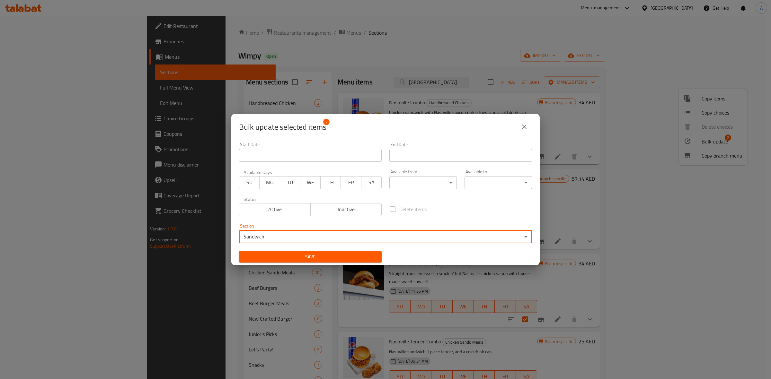
click at [332, 257] on span "Save" at bounding box center [310, 257] width 132 height 8
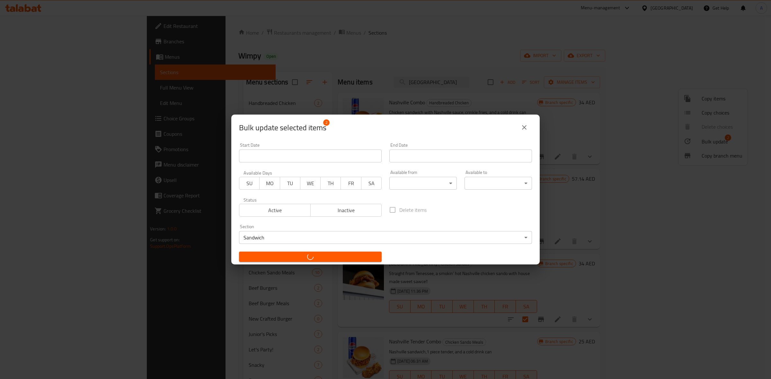
checkbox input "false"
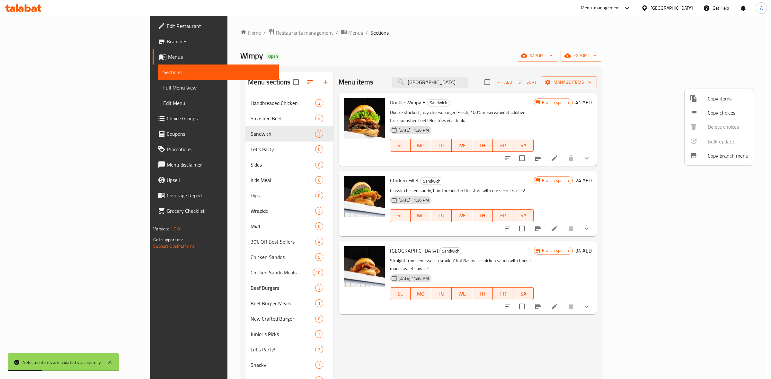
click at [493, 82] on div at bounding box center [385, 189] width 771 height 379
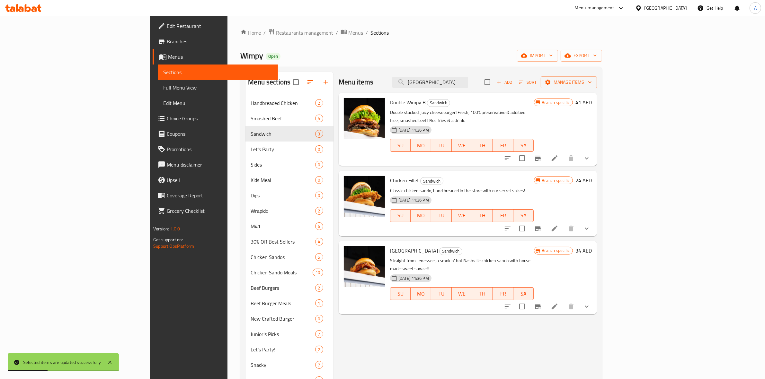
drag, startPoint x: 497, startPoint y: 85, endPoint x: 360, endPoint y: 64, distance: 138.4
click at [358, 65] on div "Home / Restaurants management / Menus / Sections Wimpy Open import export Menu …" at bounding box center [420, 336] width 361 height 614
paste input "Old Skool"
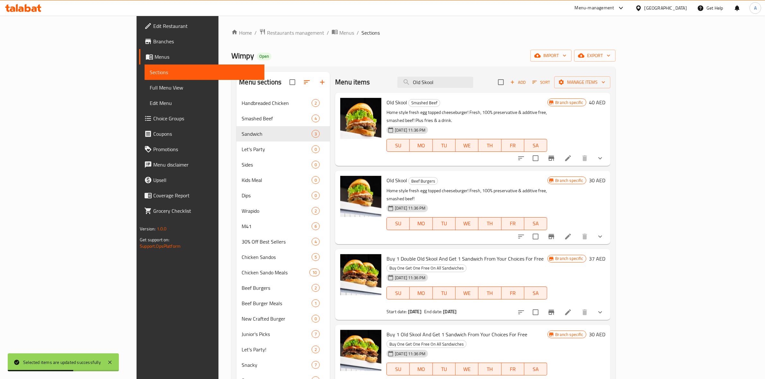
type input "Old Skool"
click at [542, 230] on input "checkbox" at bounding box center [535, 236] width 13 height 13
click at [610, 76] on button "Manage items" at bounding box center [582, 82] width 56 height 12
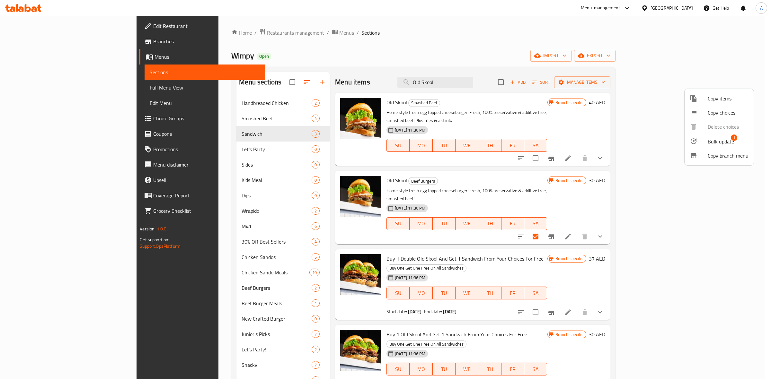
click at [711, 140] on span "Bulk update" at bounding box center [721, 142] width 26 height 8
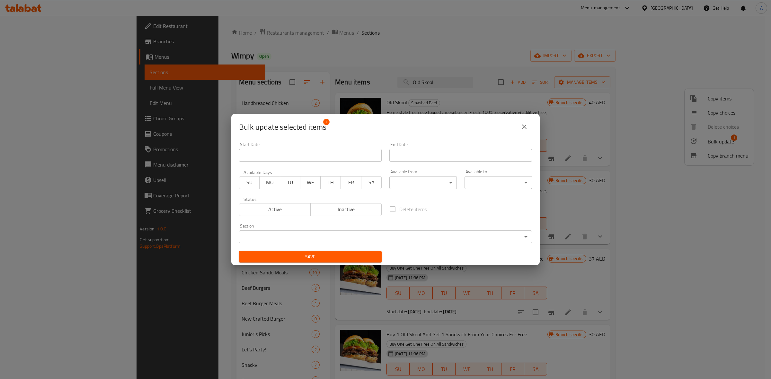
click at [313, 240] on body "​ Menu-management United Arab Emirates Get Help A Edit Restaurant Branches Menu…" at bounding box center [385, 198] width 771 height 364
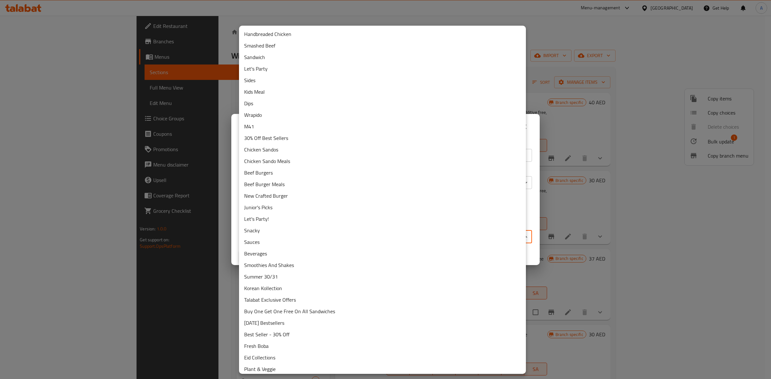
click at [265, 57] on li "Sandwich" at bounding box center [382, 57] width 287 height 12
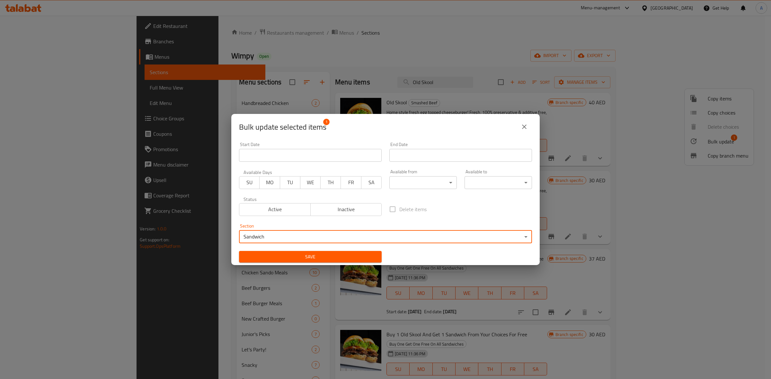
click at [315, 256] on span "Save" at bounding box center [310, 257] width 132 height 8
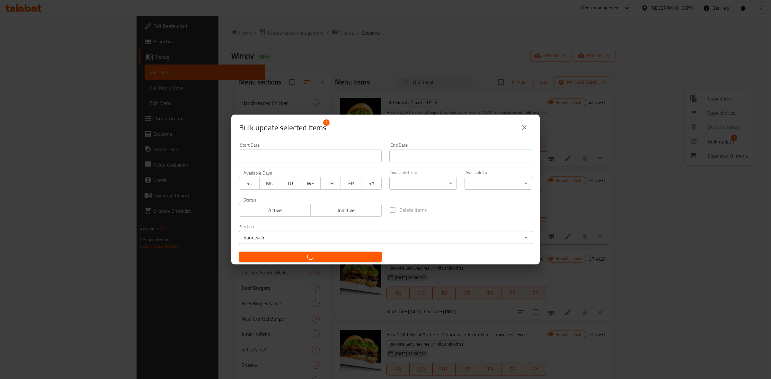
checkbox input "false"
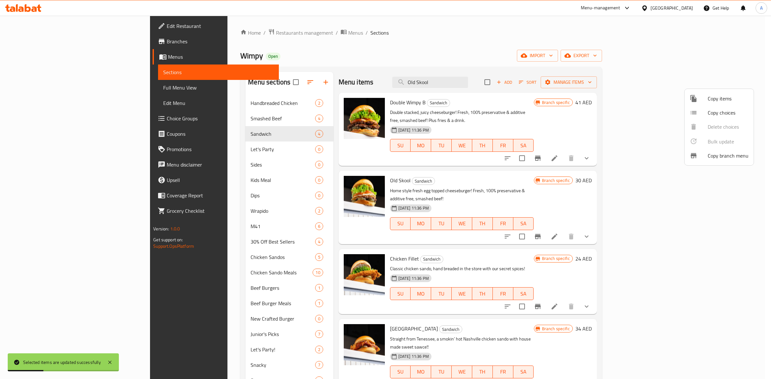
click at [500, 83] on div at bounding box center [385, 189] width 771 height 379
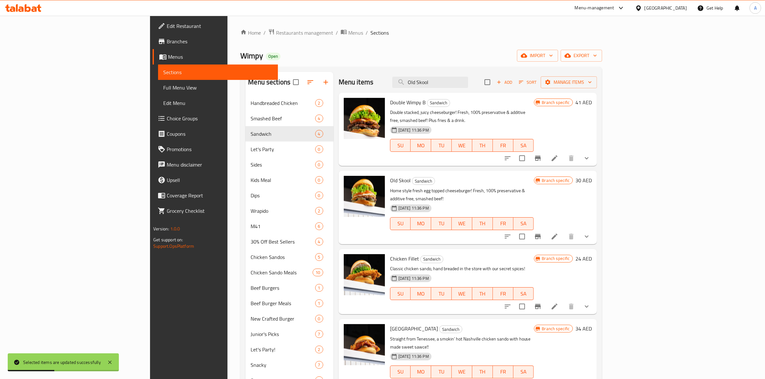
drag, startPoint x: 496, startPoint y: 85, endPoint x: 382, endPoint y: 72, distance: 114.1
click at [382, 72] on div "Menu items Old Skool Add Sort Manage items" at bounding box center [468, 82] width 258 height 21
paste input "New"
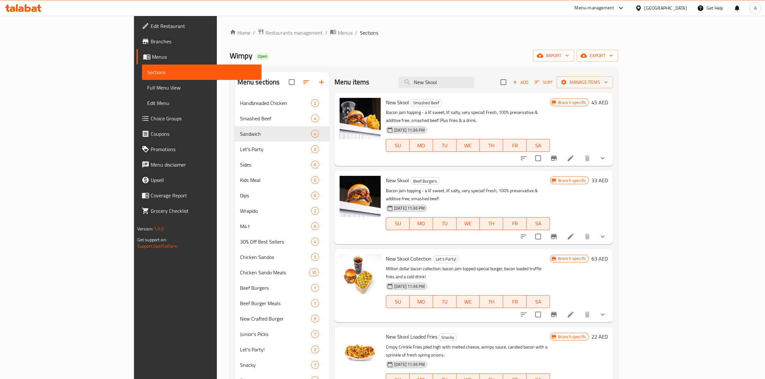
type input "New Skool"
click at [545, 230] on input "checkbox" at bounding box center [537, 236] width 13 height 13
click at [608, 85] on span "Manage items" at bounding box center [585, 82] width 46 height 8
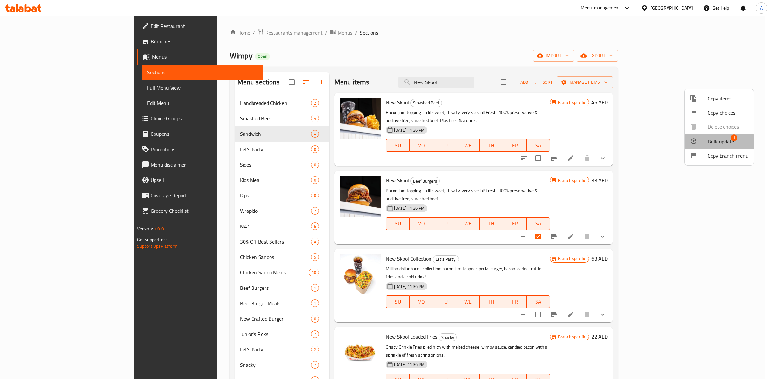
click at [717, 143] on span "Bulk update" at bounding box center [721, 142] width 26 height 8
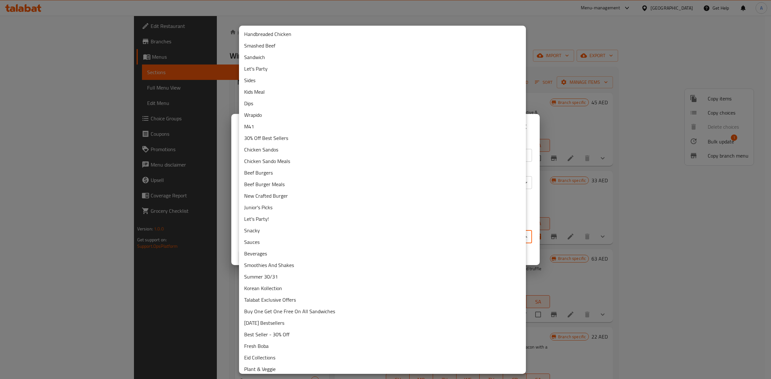
click at [310, 234] on body "​ Menu-management United Arab Emirates Get Help A Edit Restaurant Branches Menu…" at bounding box center [385, 198] width 771 height 364
click at [267, 58] on li "Sandwich" at bounding box center [382, 57] width 287 height 12
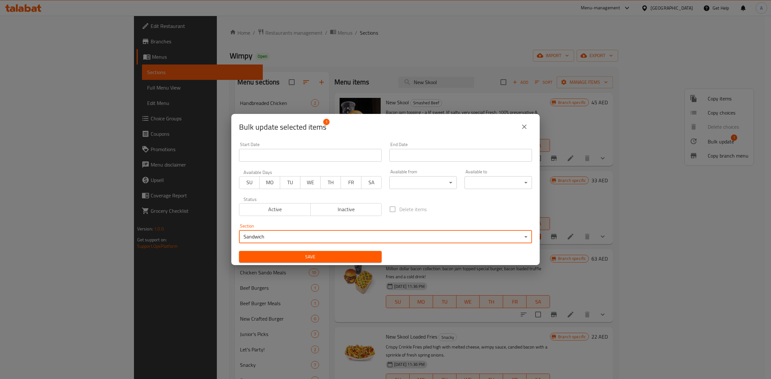
click at [316, 259] on span "Save" at bounding box center [310, 257] width 132 height 8
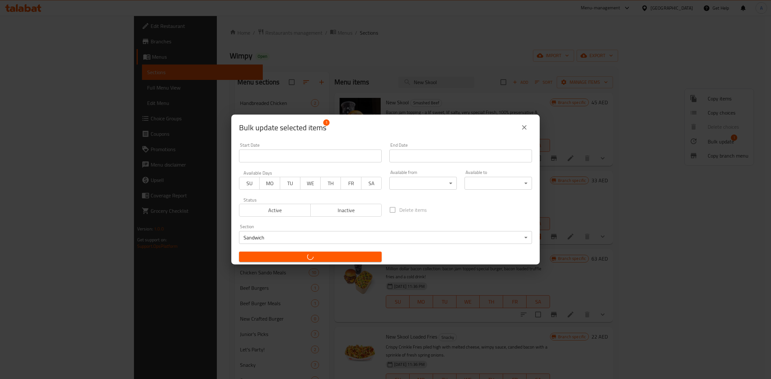
checkbox input "false"
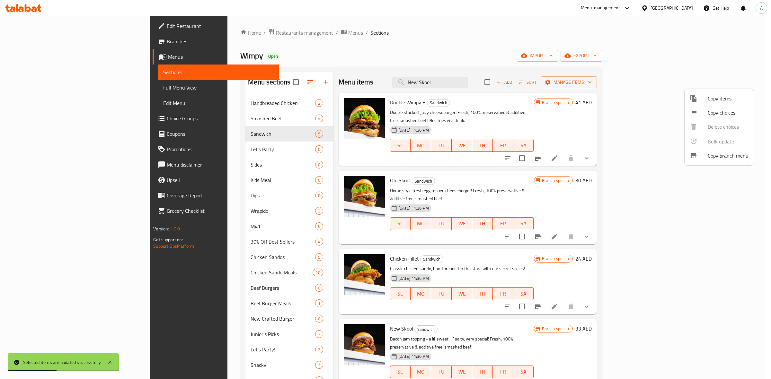
click at [143, 290] on div at bounding box center [385, 189] width 771 height 379
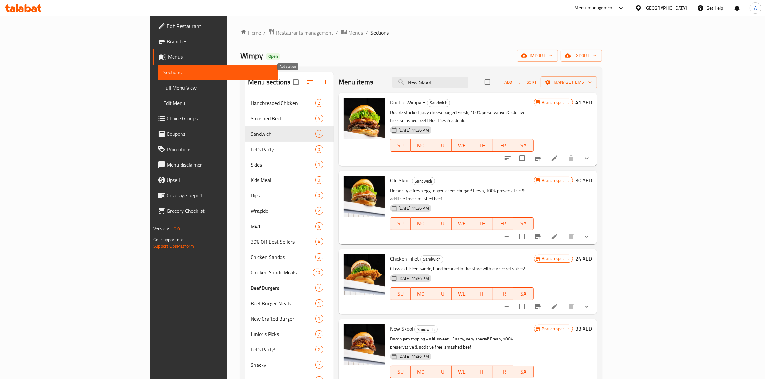
click at [322, 82] on icon "button" at bounding box center [326, 82] width 8 height 8
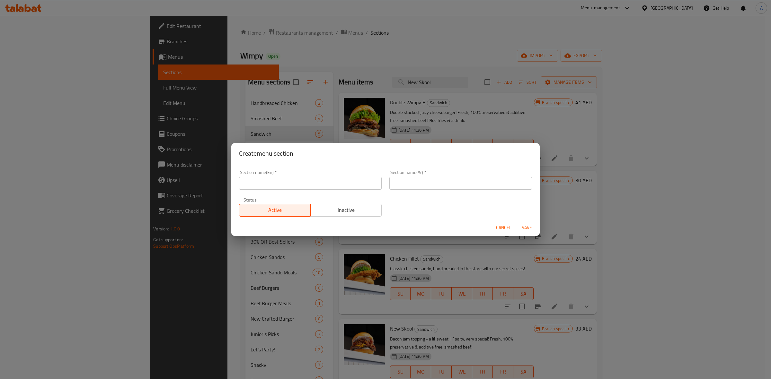
click at [280, 184] on input "text" at bounding box center [310, 183] width 143 height 13
type input "wrap"
click at [423, 211] on div "Section name(En)   * wrap Section name(En) * Section name(Ar)   * Section name(…" at bounding box center [385, 193] width 301 height 54
click at [421, 184] on input "text" at bounding box center [460, 183] width 143 height 13
type input "راب"
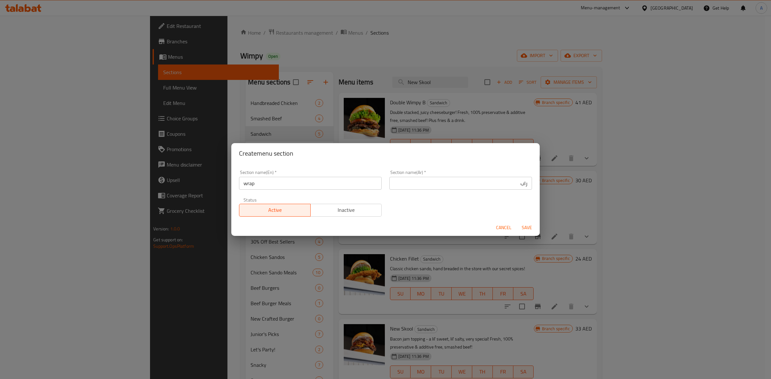
drag, startPoint x: 402, startPoint y: 212, endPoint x: 406, endPoint y: 212, distance: 4.2
click at [402, 212] on div "Section name(En)   * wrap Section name(En) * Section name(Ar)   * راب Section n…" at bounding box center [385, 193] width 301 height 54
click at [530, 226] on span "Save" at bounding box center [526, 228] width 15 height 8
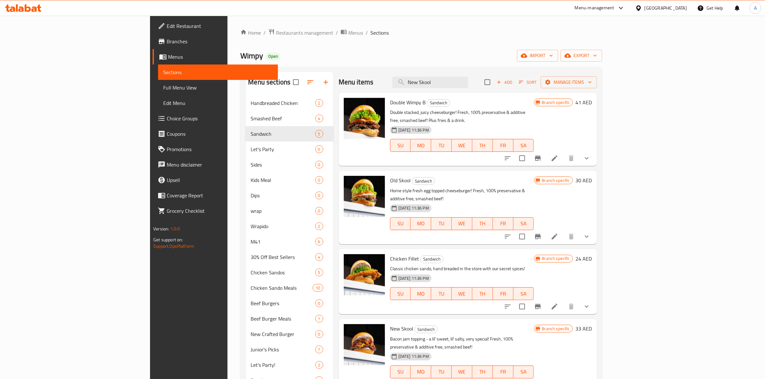
drag, startPoint x: 512, startPoint y: 83, endPoint x: 270, endPoint y: 47, distance: 245.2
click at [272, 50] on div "Home / Restaurants management / Menus / Sections Wimpy Open import export Menu …" at bounding box center [420, 344] width 361 height 630
paste input "Medium Wrapido Combo"
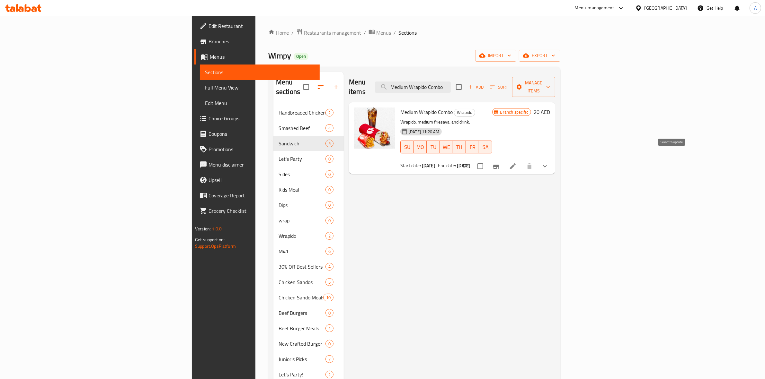
type input "Medium Wrapido Combo"
click at [487, 160] on input "checkbox" at bounding box center [480, 166] width 13 height 13
checkbox input "true"
click at [550, 79] on span "Manage items" at bounding box center [533, 87] width 33 height 16
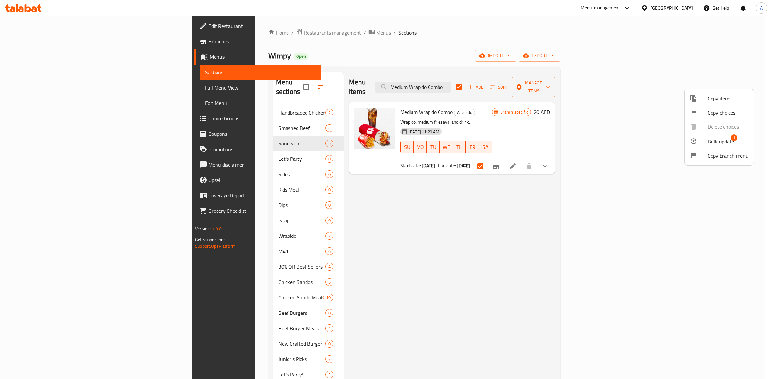
click at [713, 140] on span "Bulk update" at bounding box center [721, 142] width 26 height 8
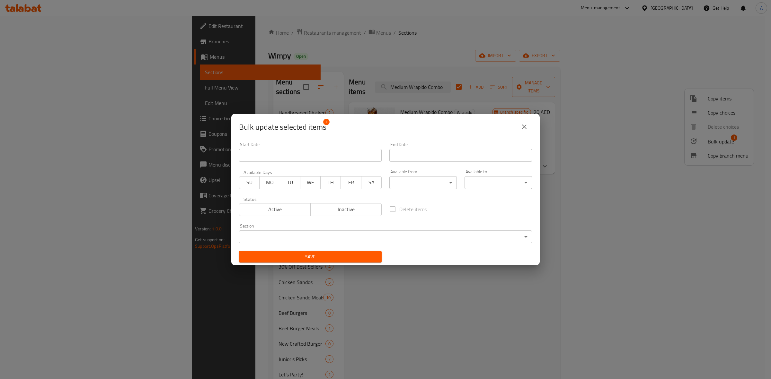
click at [316, 238] on body "​ Menu-management United Arab Emirates Get Help A Edit Restaurant Branches Menu…" at bounding box center [385, 198] width 771 height 364
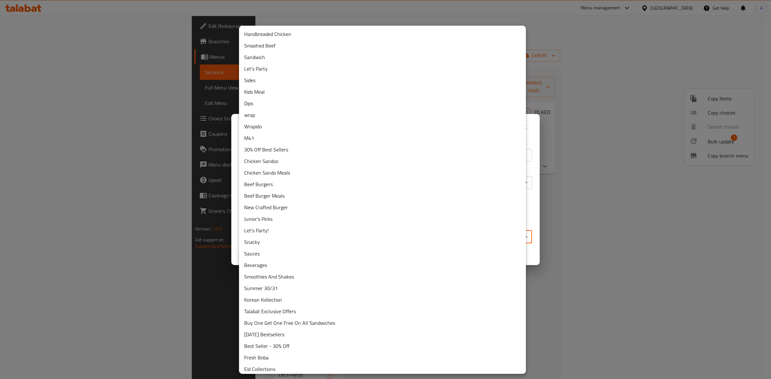
click at [264, 112] on li "wrap" at bounding box center [382, 115] width 287 height 12
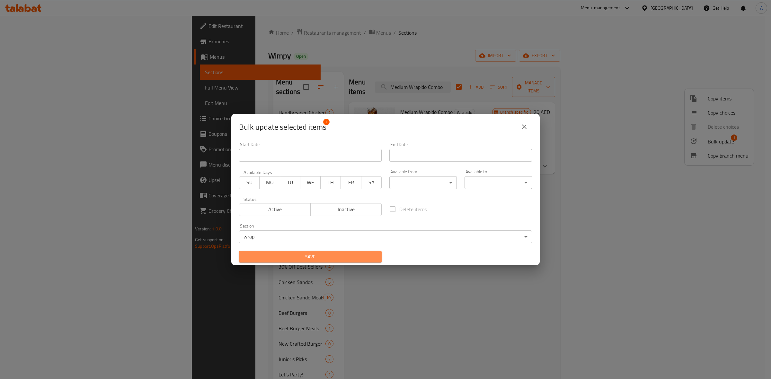
click at [320, 257] on span "Save" at bounding box center [310, 257] width 132 height 8
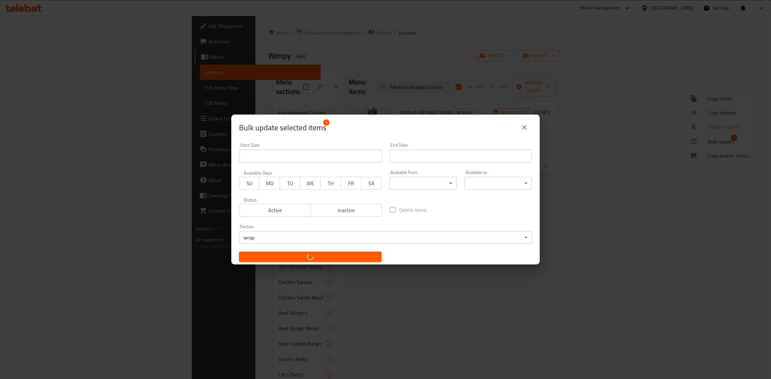
checkbox input "false"
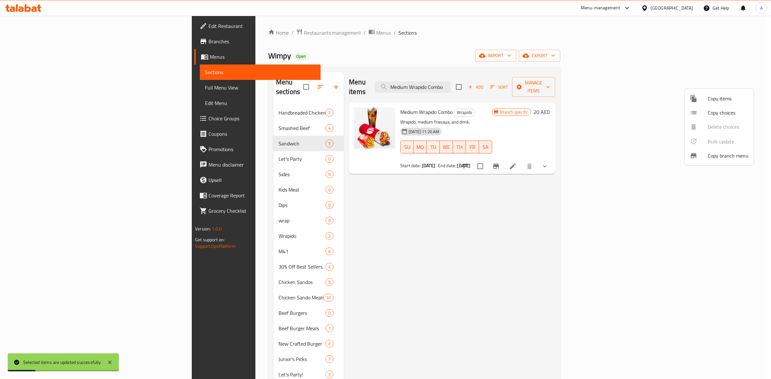
click at [520, 82] on div at bounding box center [385, 189] width 771 height 379
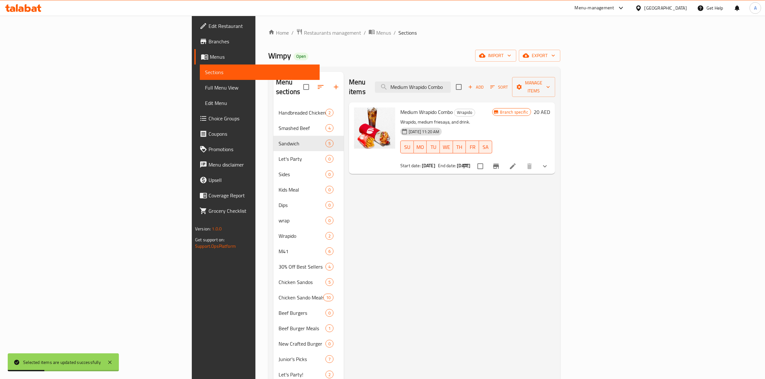
drag, startPoint x: 519, startPoint y: 83, endPoint x: 251, endPoint y: 40, distance: 271.6
click at [268, 44] on div "Home / Restaurants management / Menus / Sections Wimpy Open import export Menu …" at bounding box center [414, 348] width 292 height 639
paste input "Wrapido Sandwich"
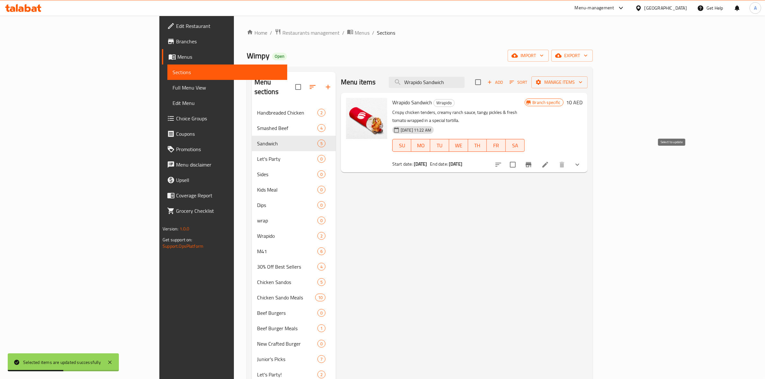
type input "Wrapido Sandwich"
click at [520, 158] on input "checkbox" at bounding box center [512, 164] width 13 height 13
checkbox input "true"
click at [583, 80] on span "Manage items" at bounding box center [560, 82] width 46 height 8
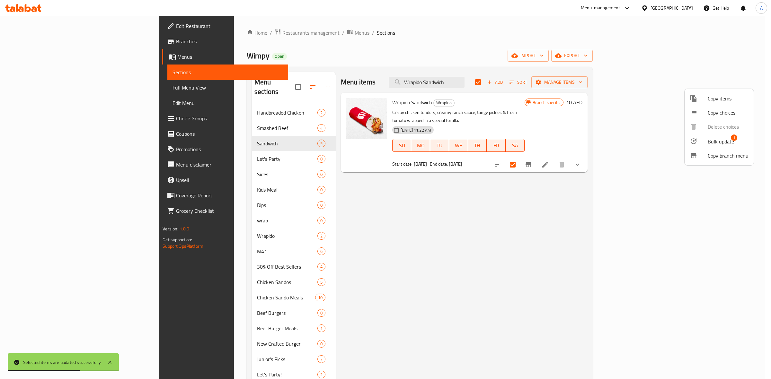
click at [712, 142] on span "Bulk update" at bounding box center [721, 142] width 26 height 8
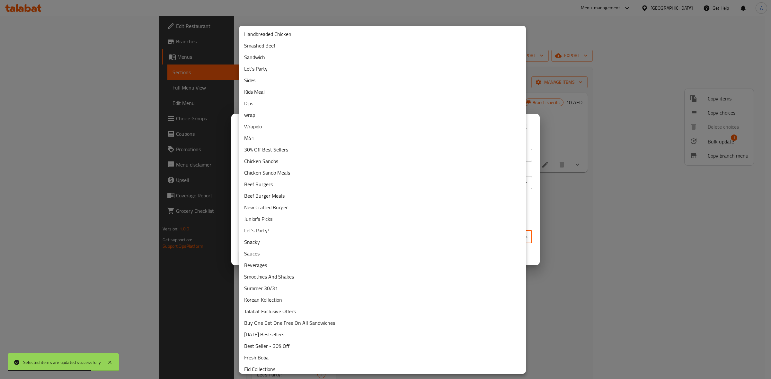
click at [342, 232] on body "Selected items are updated successfully ​ Menu-management United Arab Emirates …" at bounding box center [385, 198] width 771 height 364
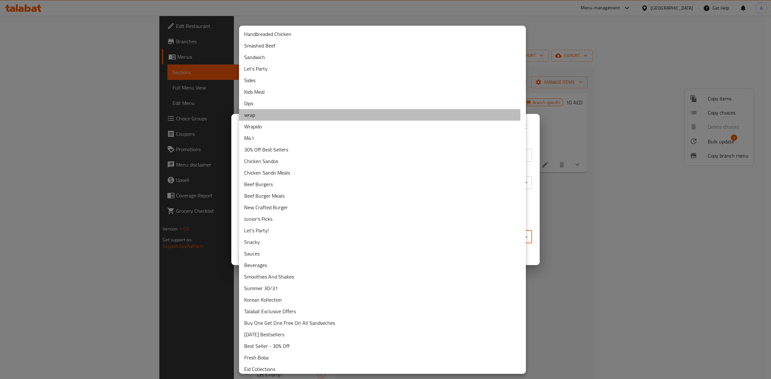
click at [278, 118] on li "wrap" at bounding box center [382, 115] width 287 height 12
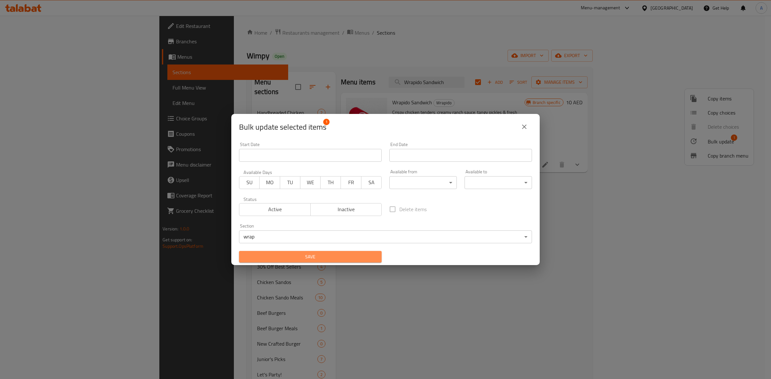
click at [314, 257] on span "Save" at bounding box center [310, 257] width 132 height 8
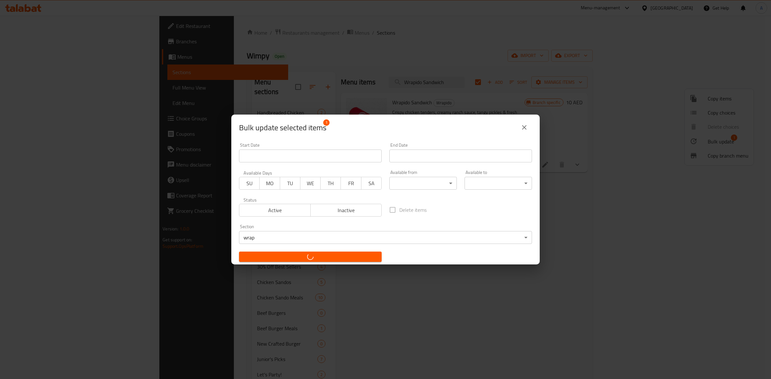
checkbox input "false"
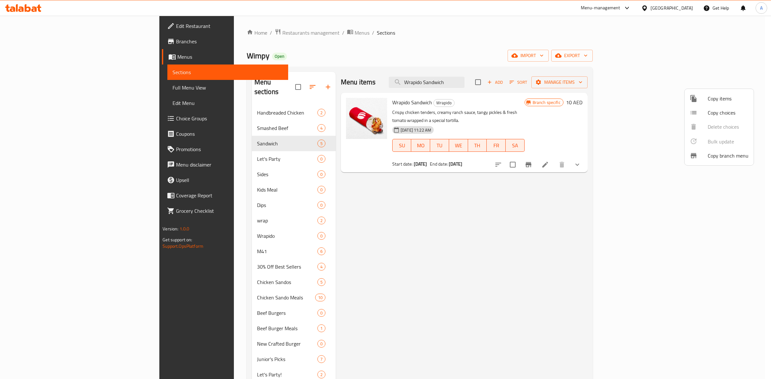
click at [507, 82] on div at bounding box center [385, 189] width 771 height 379
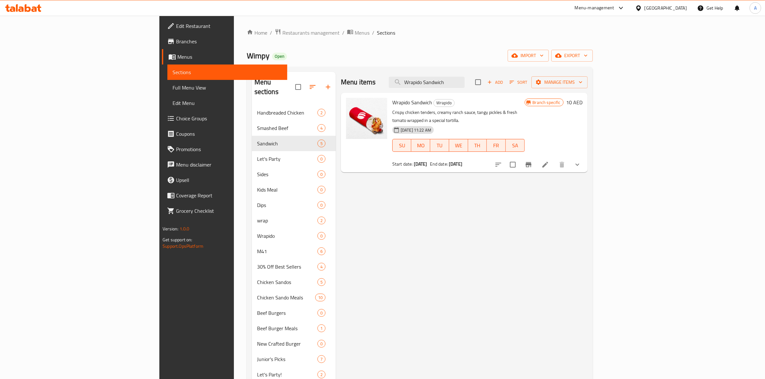
drag, startPoint x: 509, startPoint y: 81, endPoint x: 323, endPoint y: 49, distance: 189.1
click at [323, 49] on div "Home / Restaurants management / Menus / Sections Wimpy Open import export Menu …" at bounding box center [420, 348] width 346 height 639
paste input "Crinkly Fries"
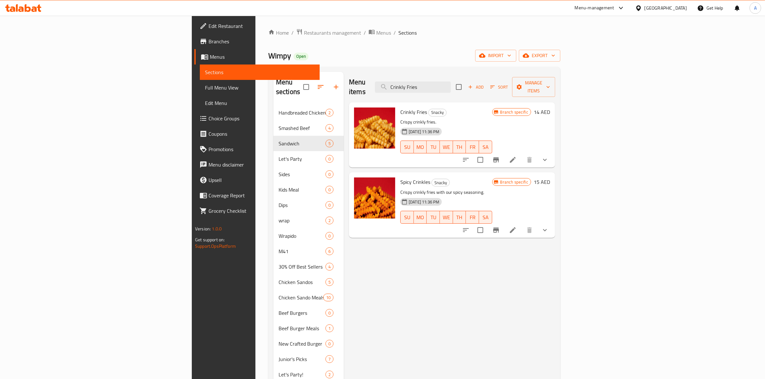
type input "Crinkly Fries"
click at [487, 153] on input "checkbox" at bounding box center [480, 159] width 13 height 13
click at [550, 85] on span "Manage items" at bounding box center [533, 87] width 33 height 16
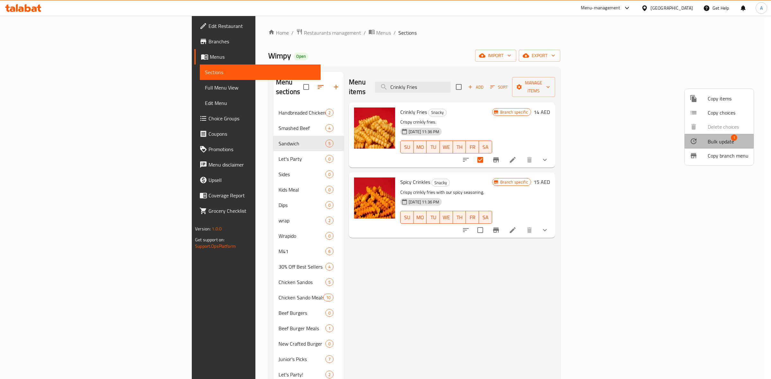
click at [713, 139] on span "Bulk update" at bounding box center [721, 142] width 26 height 8
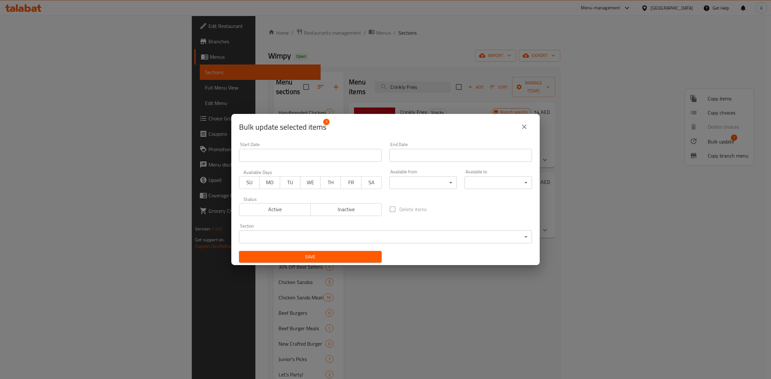
click at [267, 239] on body "​ Menu-management United Arab Emirates Get Help A Edit Restaurant Branches Menu…" at bounding box center [385, 198] width 771 height 364
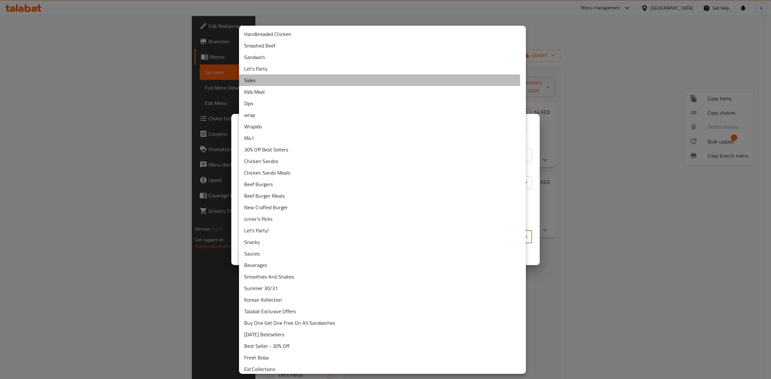
click at [273, 81] on li "Sides" at bounding box center [382, 81] width 287 height 12
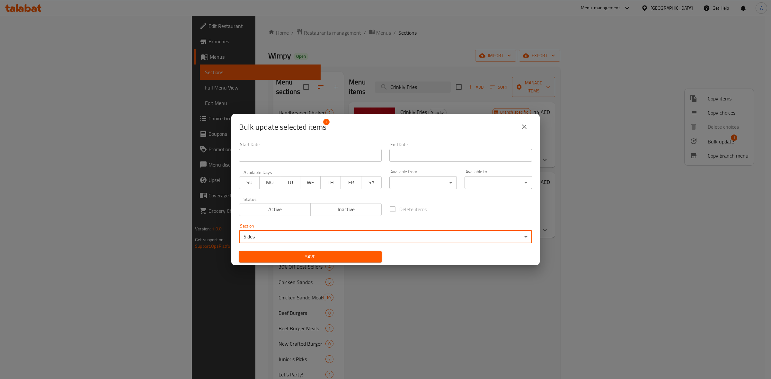
click at [296, 253] on span "Save" at bounding box center [310, 257] width 132 height 8
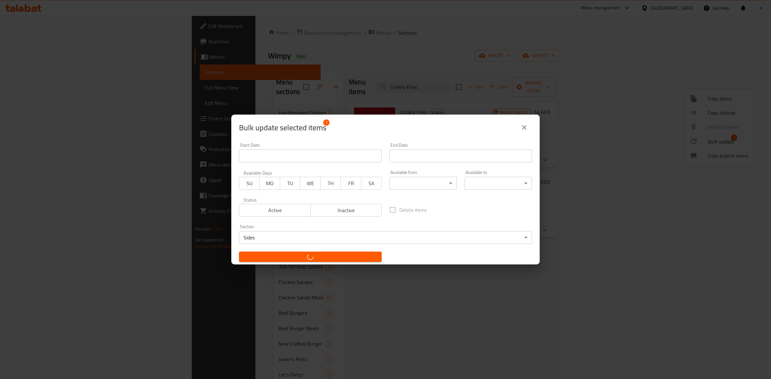
checkbox input "false"
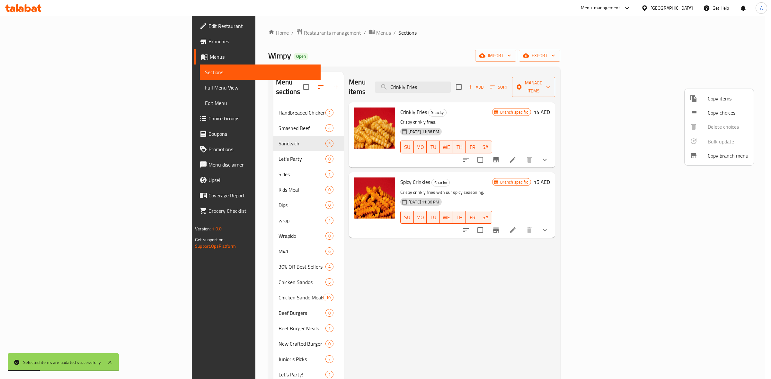
click at [672, 221] on div at bounding box center [385, 189] width 771 height 379
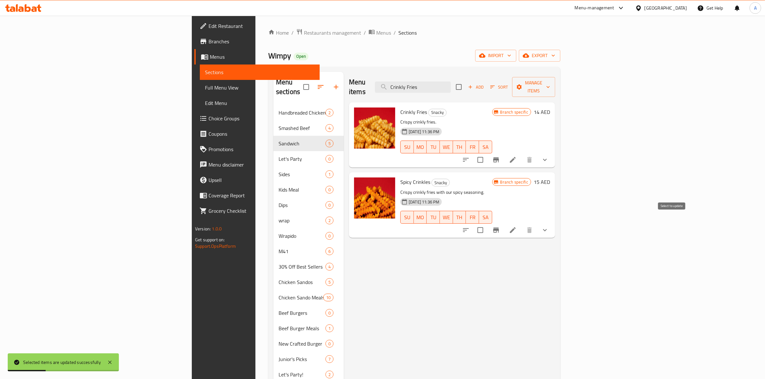
click at [487, 224] on input "checkbox" at bounding box center [480, 230] width 13 height 13
click at [555, 78] on button "Manage items" at bounding box center [533, 87] width 43 height 20
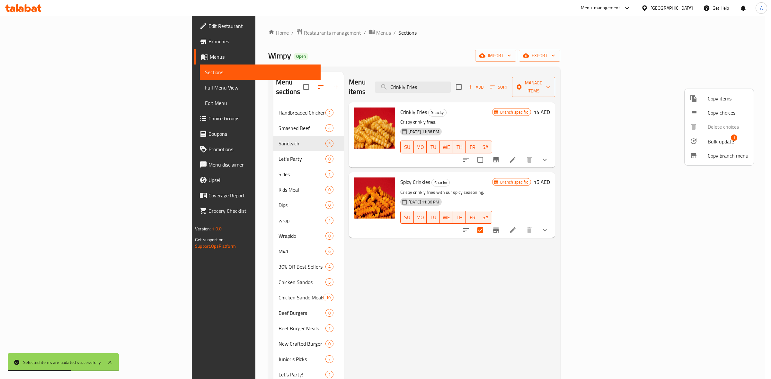
click at [715, 143] on span "Bulk update" at bounding box center [721, 142] width 26 height 8
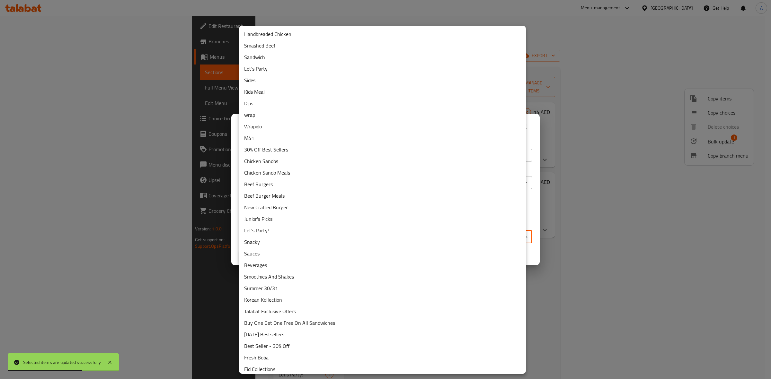
click at [263, 231] on body "Selected items are updated successfully ​ Menu-management United Arab Emirates …" at bounding box center [385, 198] width 771 height 364
click at [271, 82] on li "Sides" at bounding box center [382, 81] width 287 height 12
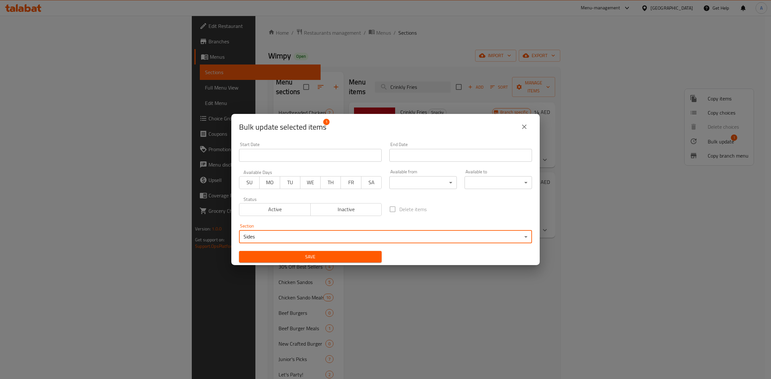
click at [301, 253] on span "Save" at bounding box center [310, 257] width 132 height 8
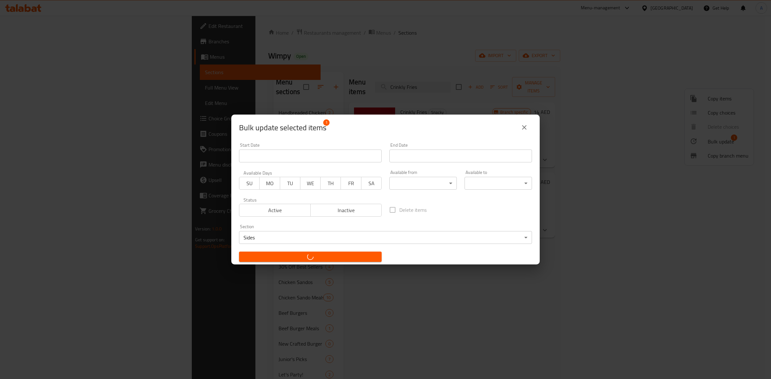
checkbox input "false"
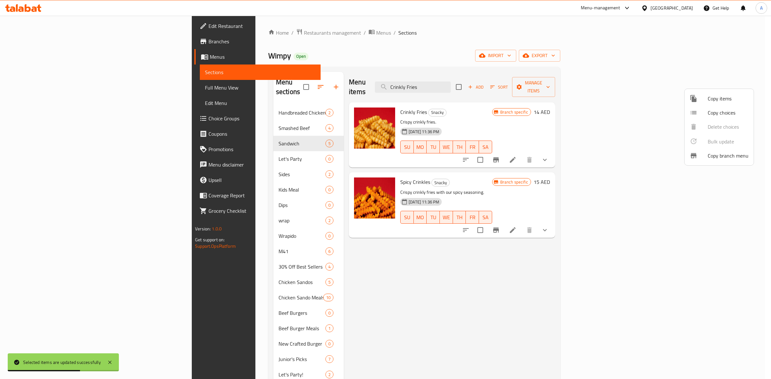
click at [497, 83] on div at bounding box center [385, 189] width 771 height 379
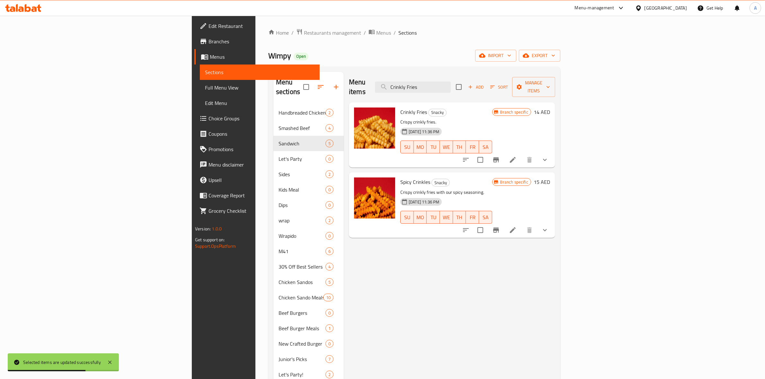
drag, startPoint x: 500, startPoint y: 82, endPoint x: 332, endPoint y: 51, distance: 171.2
click at [322, 55] on div "Home / Restaurants management / Menus / Sections Wimpy Open import export Menu …" at bounding box center [414, 348] width 292 height 639
paste input "hicky Tender"
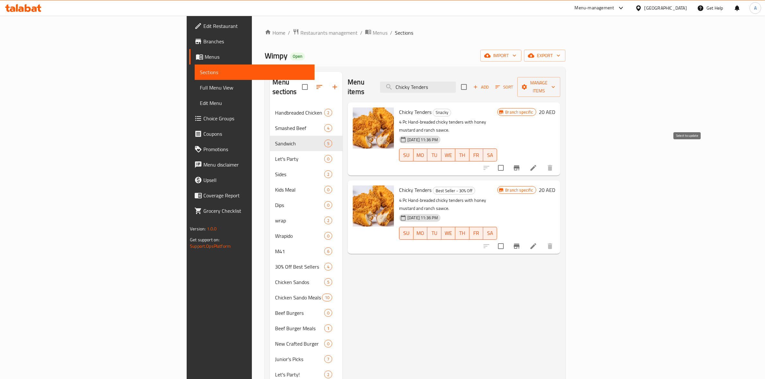
type input "Chicky Tenders"
click at [508, 161] on input "checkbox" at bounding box center [500, 167] width 13 height 13
click at [555, 81] on span "Manage items" at bounding box center [538, 87] width 33 height 16
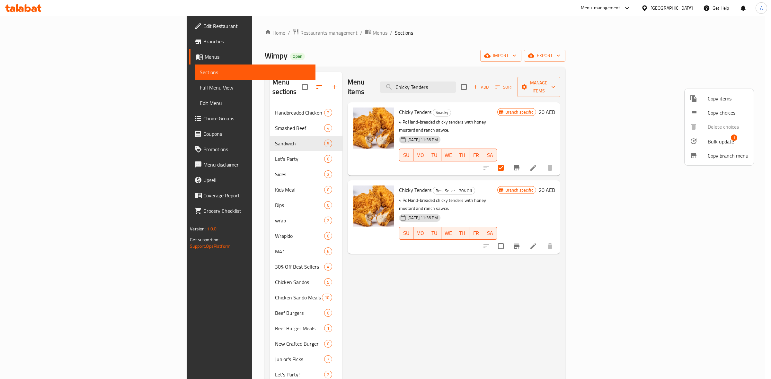
click at [713, 141] on span "Bulk update" at bounding box center [721, 142] width 26 height 8
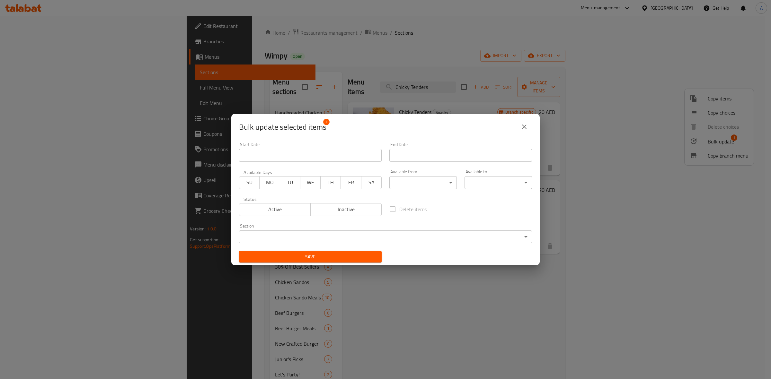
drag, startPoint x: 299, startPoint y: 230, endPoint x: 299, endPoint y: 236, distance: 5.5
click at [299, 231] on div "Section ​ ​" at bounding box center [385, 234] width 293 height 20
click at [301, 238] on body "​ Menu-management United Arab Emirates Get Help A Edit Restaurant Branches Menu…" at bounding box center [385, 198] width 771 height 364
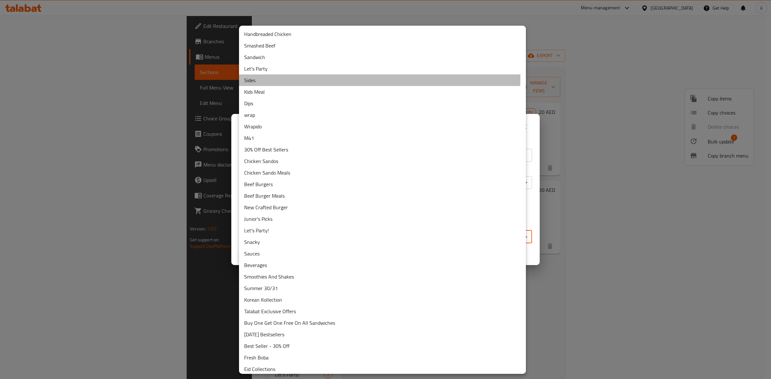
click at [274, 76] on li "Sides" at bounding box center [382, 81] width 287 height 12
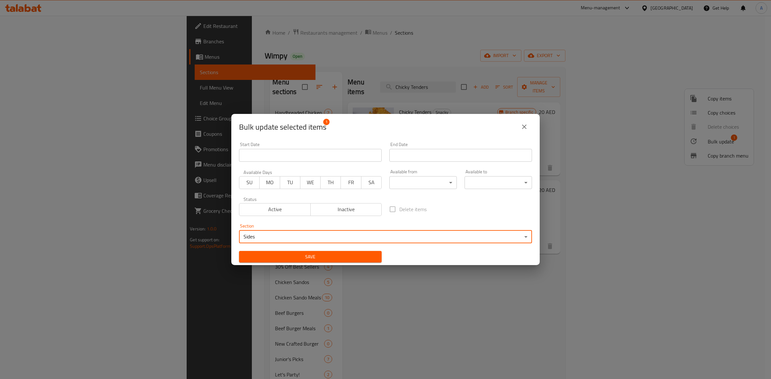
click at [332, 254] on span "Save" at bounding box center [310, 257] width 132 height 8
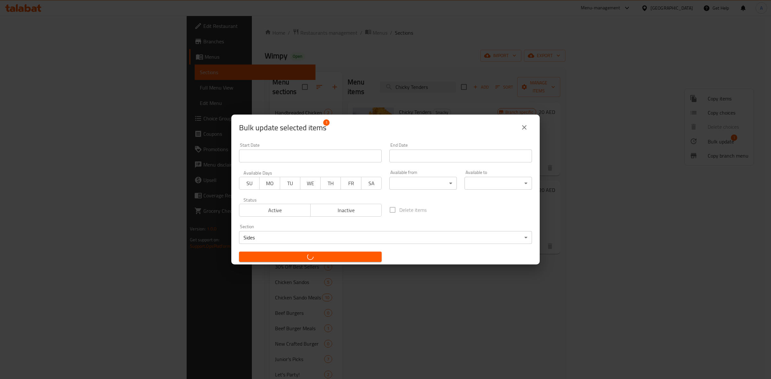
checkbox input "false"
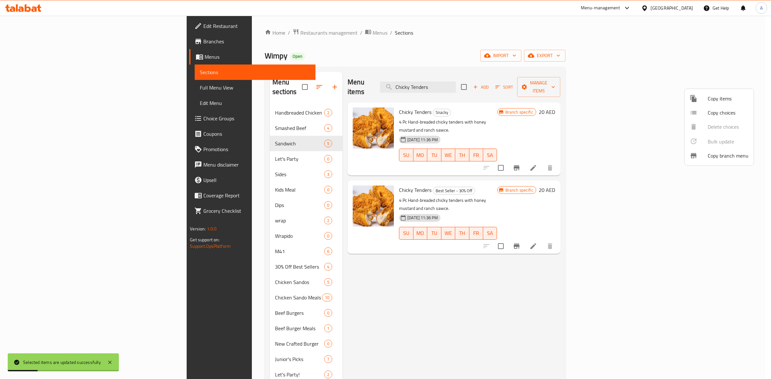
click at [478, 83] on div at bounding box center [385, 189] width 771 height 379
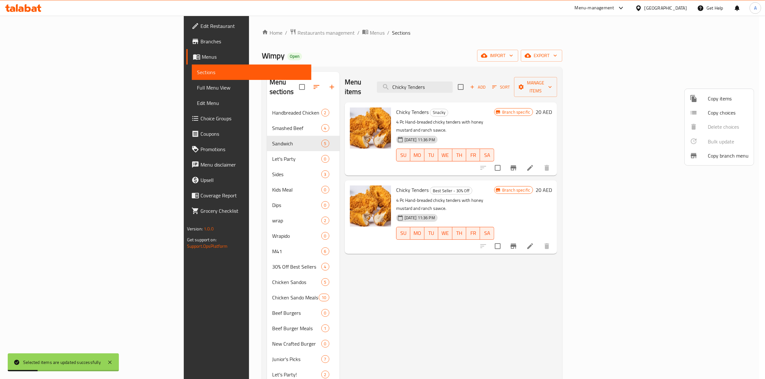
click at [453, 83] on input "Chicky Tenders" at bounding box center [415, 87] width 76 height 11
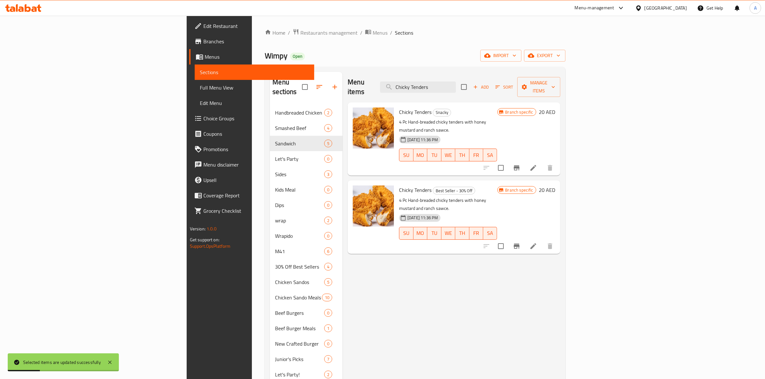
click at [456, 83] on input "Chicky Tenders" at bounding box center [418, 87] width 76 height 11
paste input "New Skool Loaded Frie"
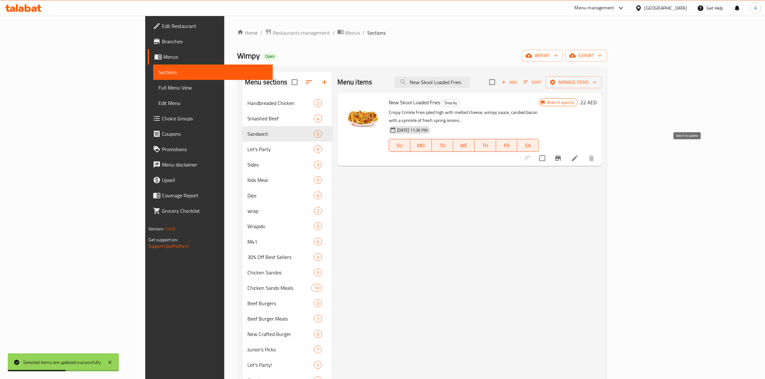
type input "New Skool Loaded Fries"
click at [549, 153] on input "checkbox" at bounding box center [542, 158] width 13 height 13
checkbox input "true"
click at [597, 82] on span "Manage items" at bounding box center [574, 82] width 46 height 8
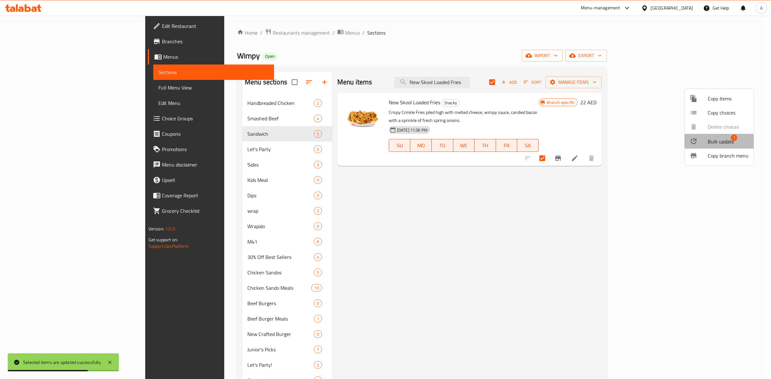
click at [712, 143] on span "Bulk update" at bounding box center [721, 142] width 26 height 8
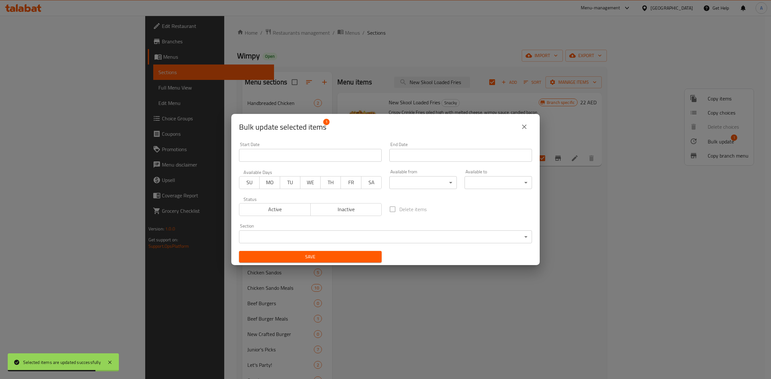
click at [325, 232] on body "Selected items are updated successfully ​ Menu-management United Arab Emirates …" at bounding box center [385, 198] width 771 height 364
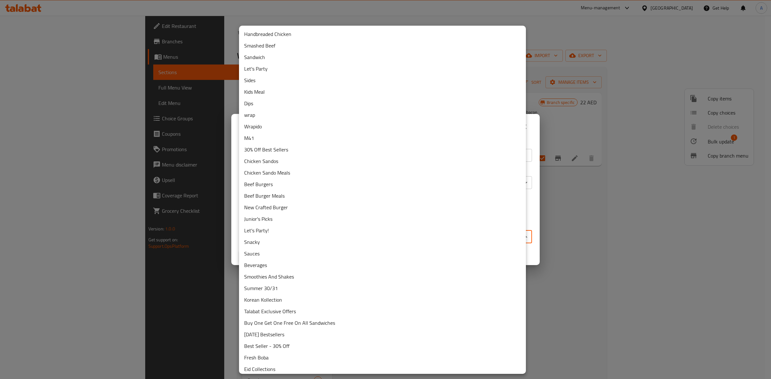
click at [263, 81] on li "Sides" at bounding box center [382, 81] width 287 height 12
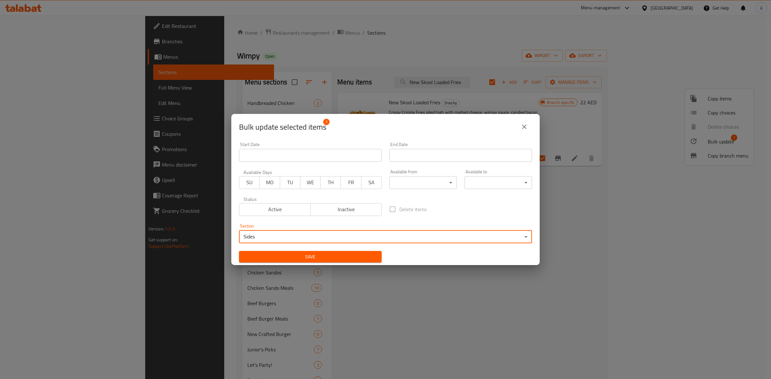
click at [312, 254] on span "Save" at bounding box center [310, 257] width 132 height 8
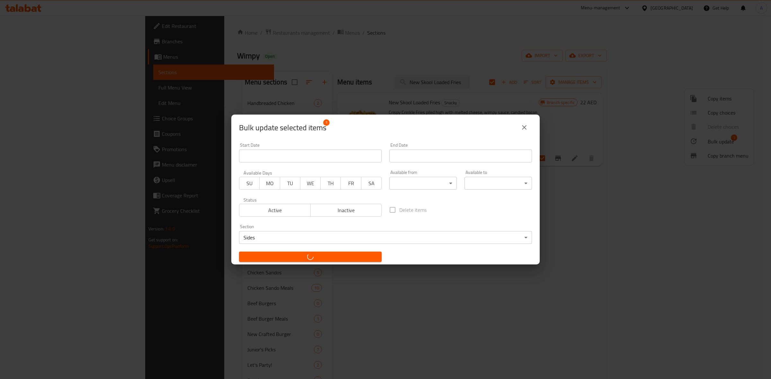
checkbox input "false"
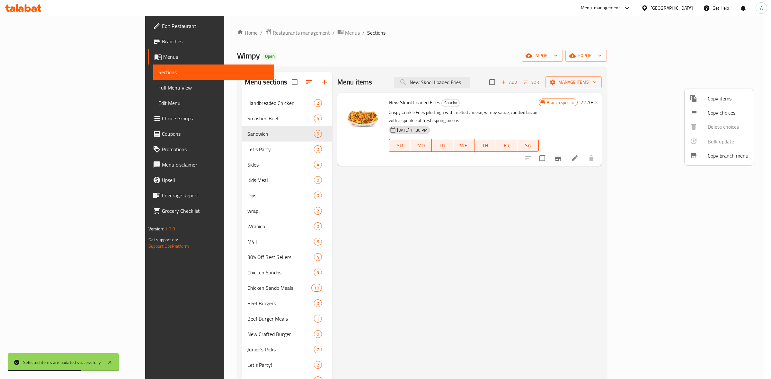
click at [489, 81] on div at bounding box center [385, 189] width 771 height 379
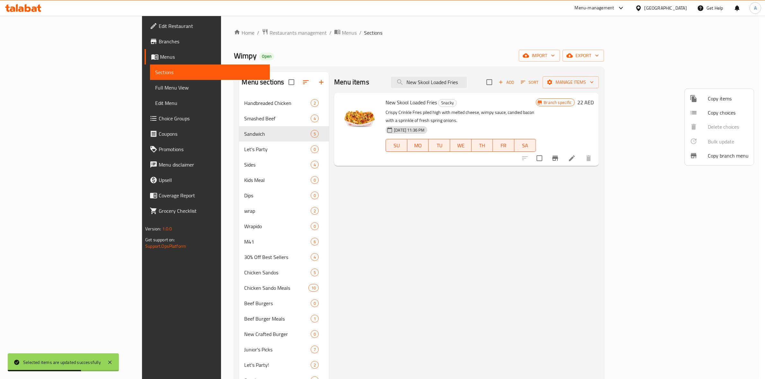
click at [467, 81] on input "New Skool Loaded Fries" at bounding box center [429, 82] width 76 height 11
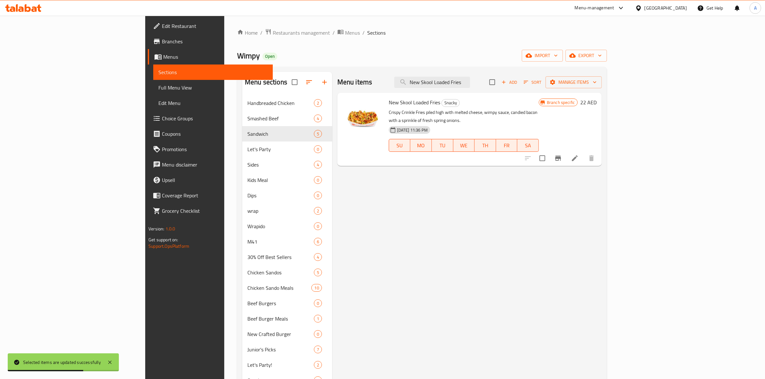
click at [470, 81] on input "New Skool Loaded Fries" at bounding box center [432, 82] width 76 height 11
paste input "Onion Ring"
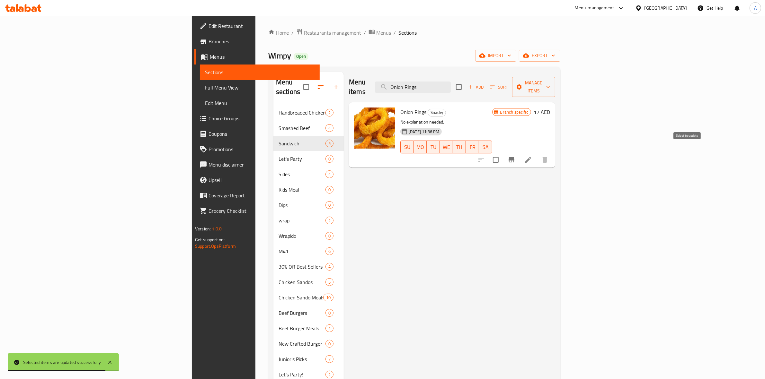
type input "Onion Rings"
click at [503, 153] on input "checkbox" at bounding box center [495, 159] width 13 height 13
checkbox input "true"
click at [550, 81] on span "Manage items" at bounding box center [533, 87] width 33 height 16
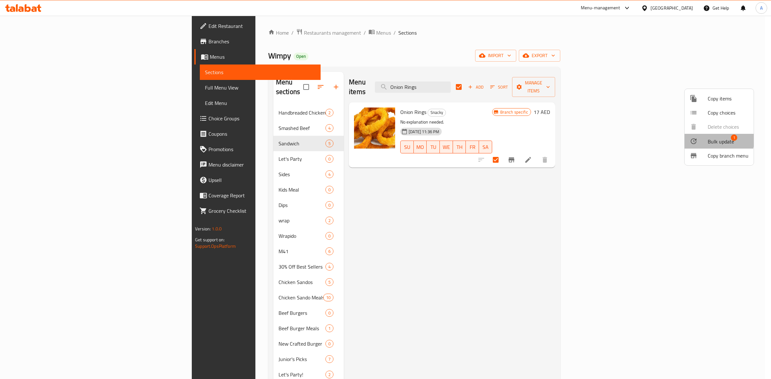
click at [711, 139] on span "Bulk update" at bounding box center [721, 142] width 26 height 8
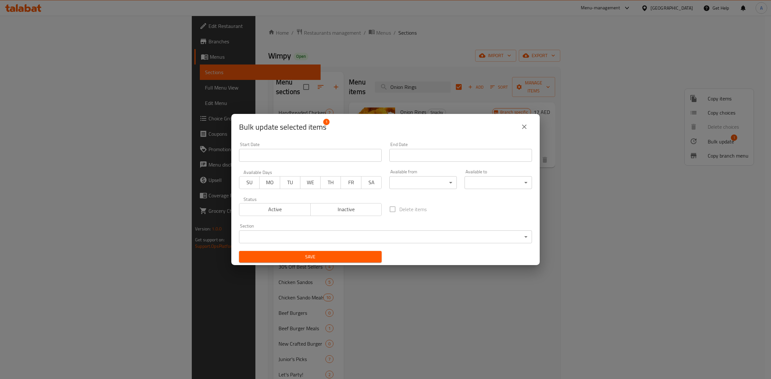
click at [276, 228] on div "Section ​ ​" at bounding box center [385, 234] width 293 height 20
click at [280, 240] on body "​ Menu-management United Arab Emirates Get Help A Edit Restaurant Branches Menu…" at bounding box center [385, 198] width 771 height 364
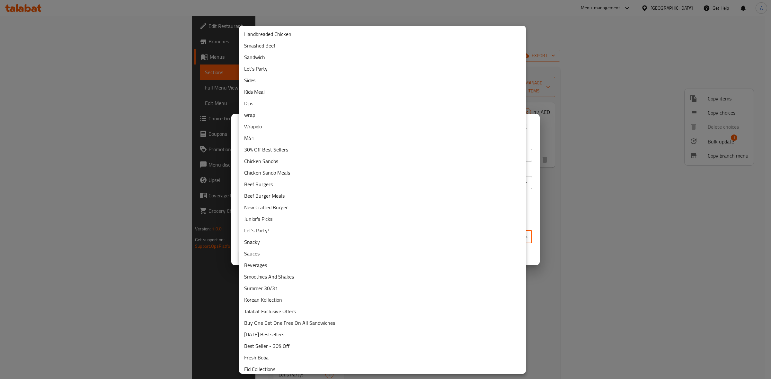
click at [258, 77] on li "Sides" at bounding box center [382, 81] width 287 height 12
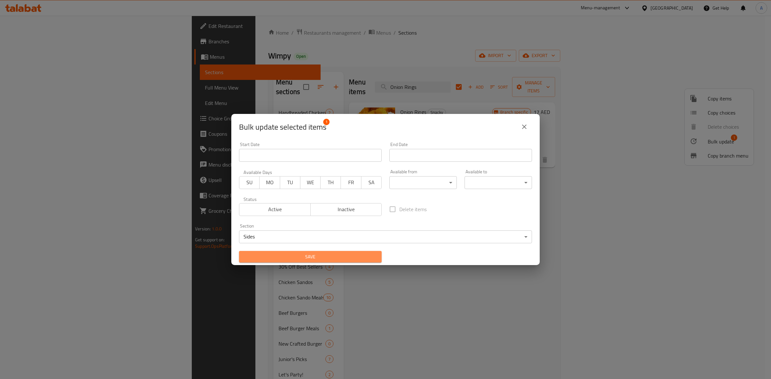
click at [313, 255] on span "Save" at bounding box center [310, 257] width 132 height 8
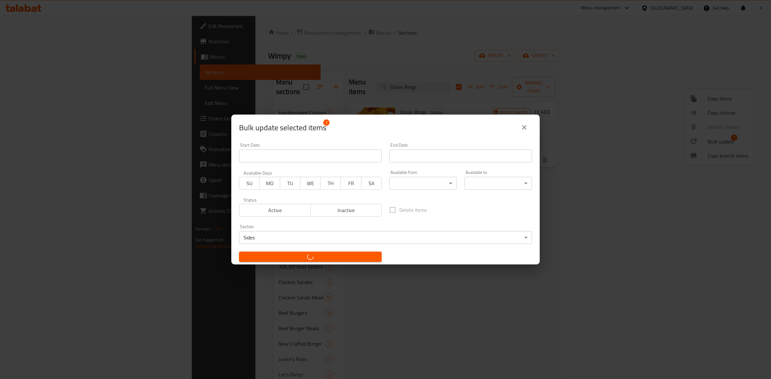
checkbox input "false"
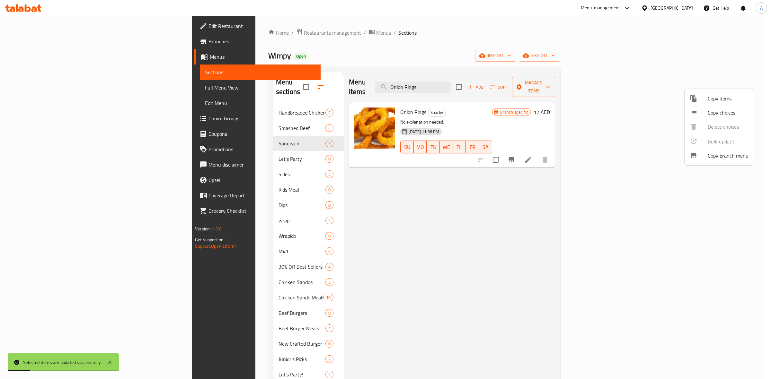
click at [481, 83] on div at bounding box center [385, 189] width 771 height 379
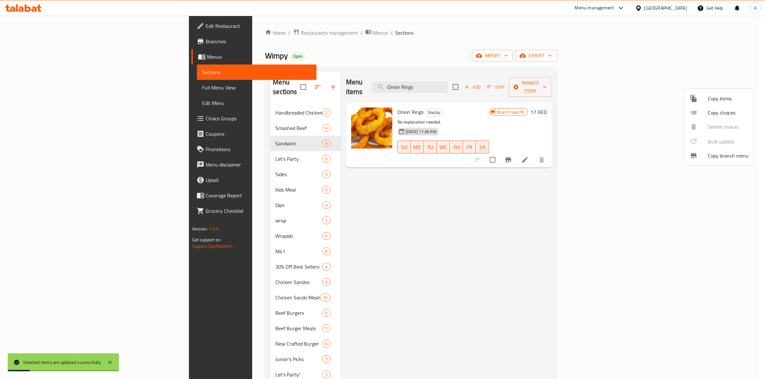
click at [448, 83] on input "Onion Rings" at bounding box center [410, 87] width 76 height 11
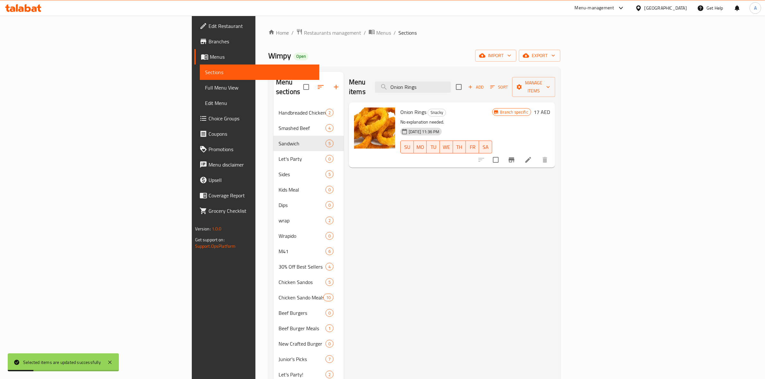
click at [451, 83] on input "Onion Rings" at bounding box center [413, 87] width 76 height 11
paste input "Tot"
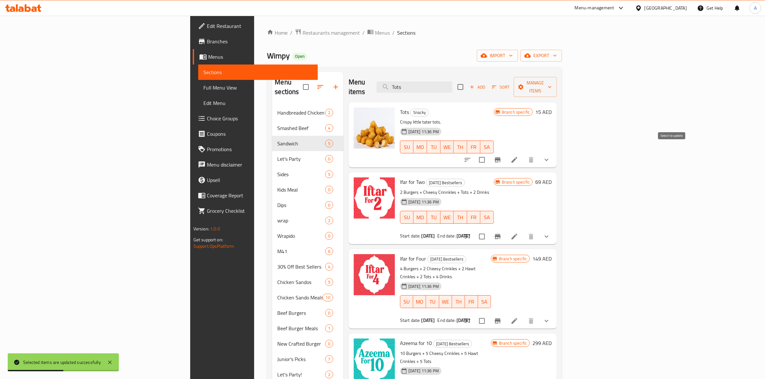
type input "Tots"
click at [489, 155] on input "checkbox" at bounding box center [481, 159] width 13 height 13
click at [552, 84] on span "Manage items" at bounding box center [535, 87] width 33 height 16
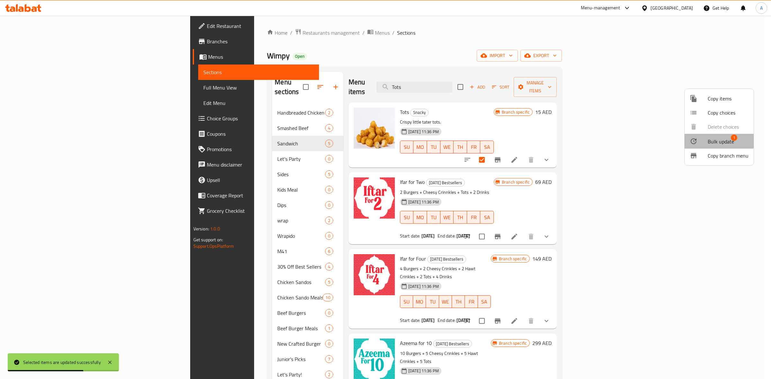
click at [714, 138] on span "Bulk update" at bounding box center [721, 142] width 26 height 8
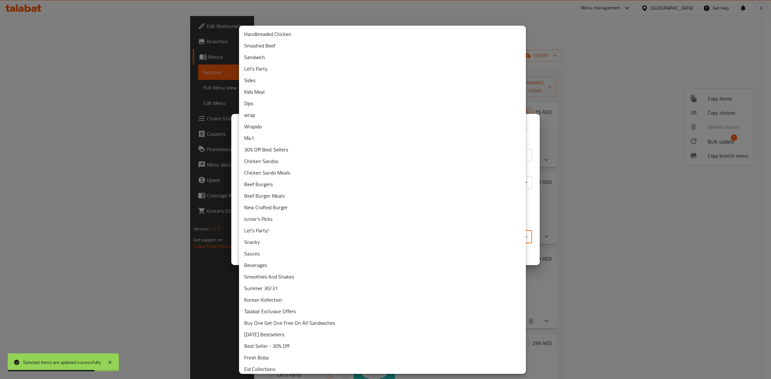
click at [305, 235] on body "Selected items are updated successfully ​ Menu-management United Arab Emirates …" at bounding box center [385, 198] width 771 height 364
click at [269, 82] on li "Sides" at bounding box center [382, 81] width 287 height 12
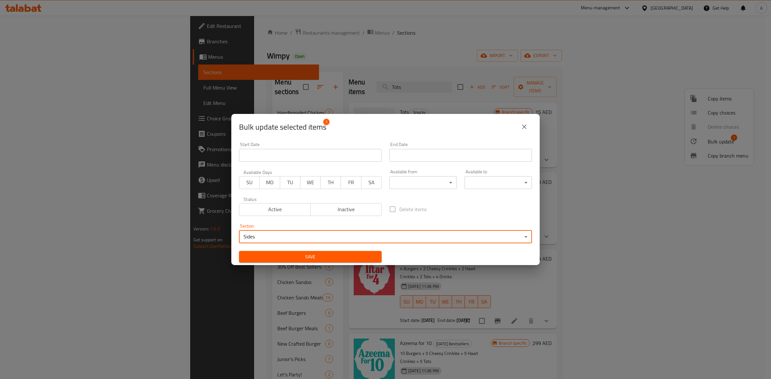
click at [323, 256] on span "Save" at bounding box center [310, 257] width 132 height 8
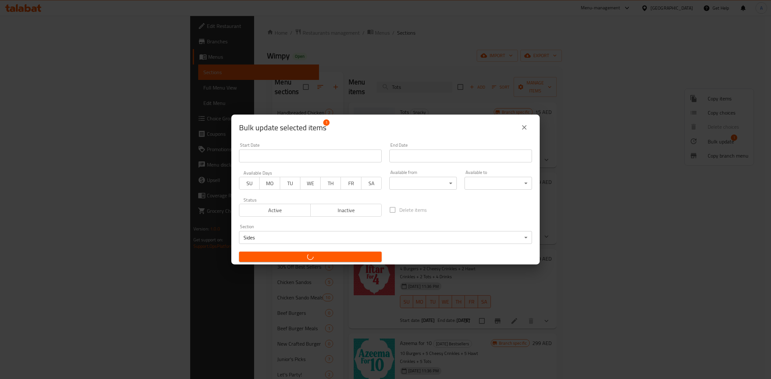
checkbox input "false"
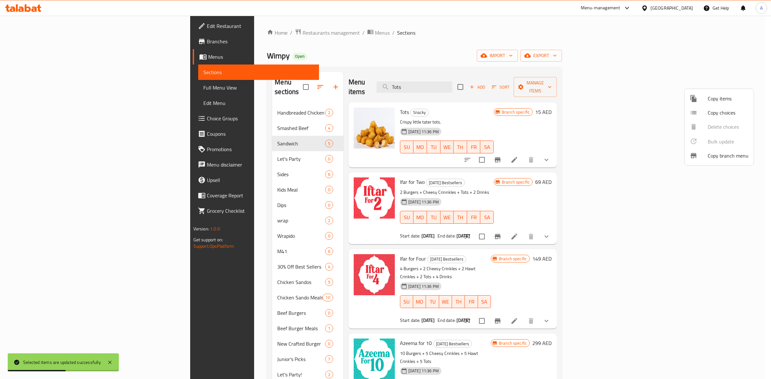
click at [468, 82] on div at bounding box center [385, 189] width 771 height 379
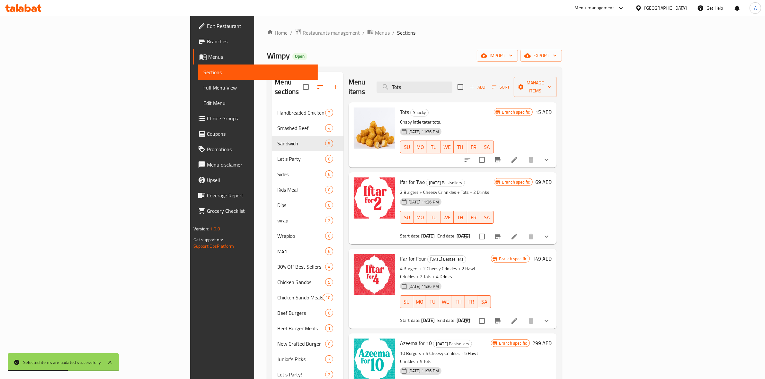
click at [452, 82] on input "Tots" at bounding box center [415, 87] width 76 height 11
paste input "Cheesy Crinkle"
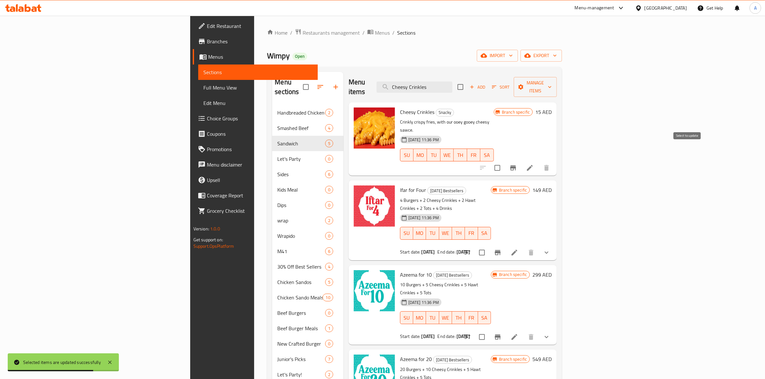
type input "Cheesy Crinkles"
click at [504, 161] on input "checkbox" at bounding box center [497, 167] width 13 height 13
click at [552, 84] on span "Manage items" at bounding box center [535, 87] width 33 height 16
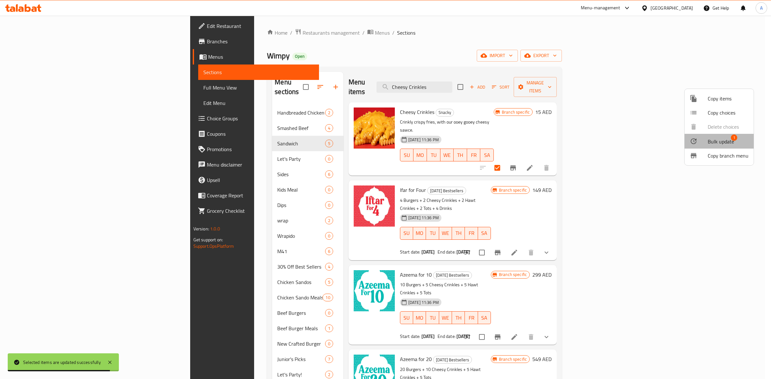
click at [725, 141] on span "Bulk update" at bounding box center [721, 142] width 26 height 8
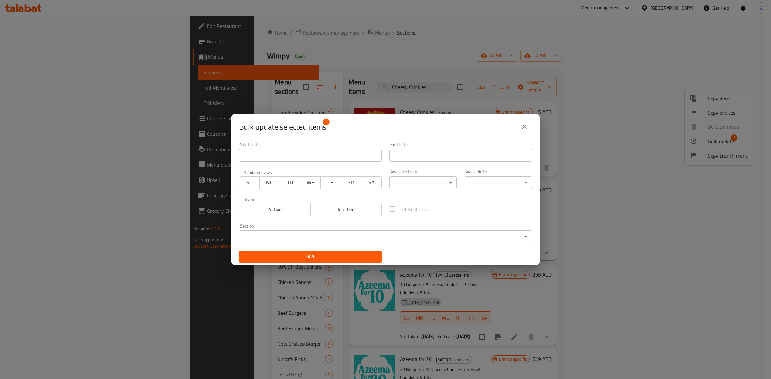
click at [307, 237] on body "Selected items are updated successfully ​ Menu-management United Arab Emirates …" at bounding box center [385, 198] width 771 height 364
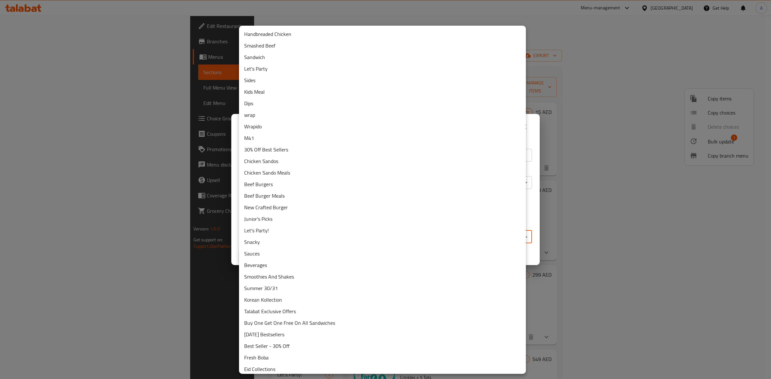
click at [259, 81] on li "Sides" at bounding box center [382, 81] width 287 height 12
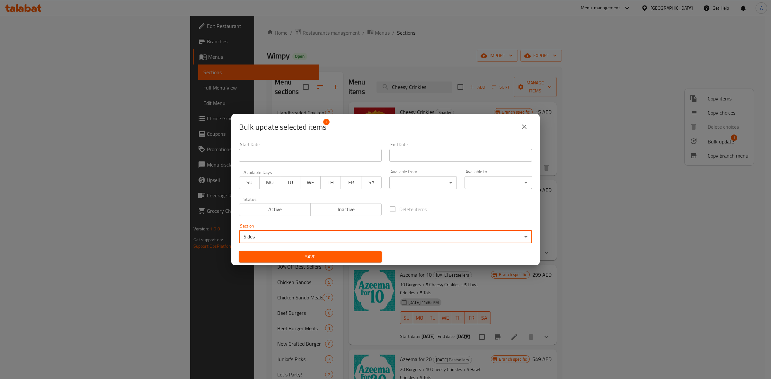
click at [344, 256] on span "Save" at bounding box center [310, 257] width 132 height 8
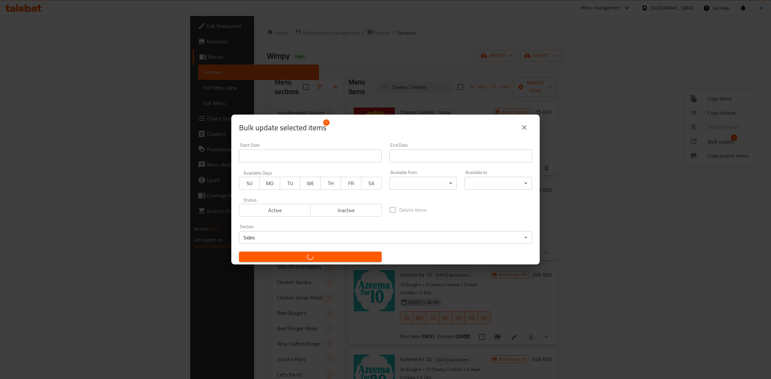
checkbox input "false"
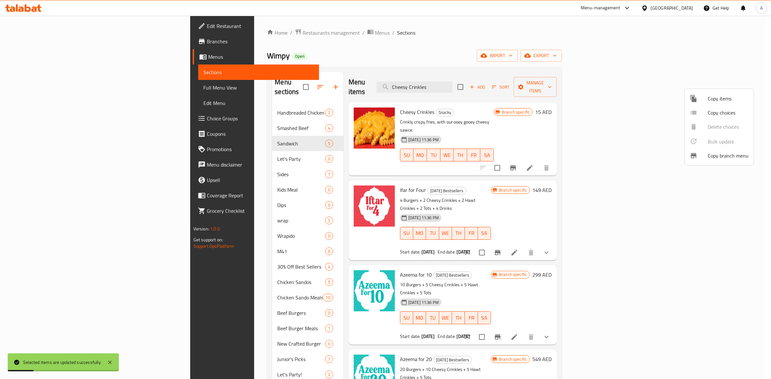
click at [481, 85] on div at bounding box center [385, 189] width 771 height 379
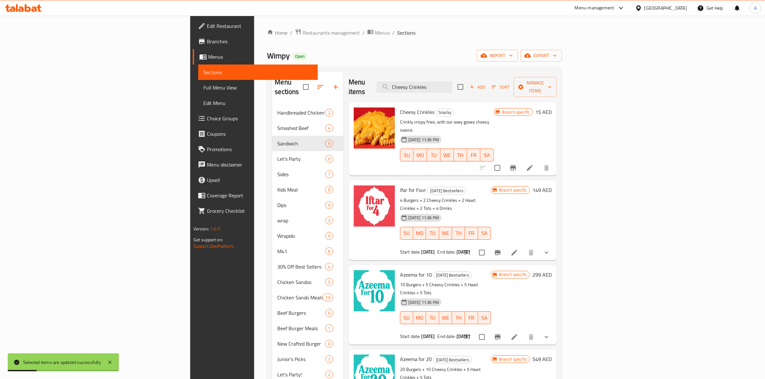
click at [452, 85] on input "Cheesy Crinkles" at bounding box center [415, 87] width 76 height 11
paste input "Junior Chicken Tenders (combo)"
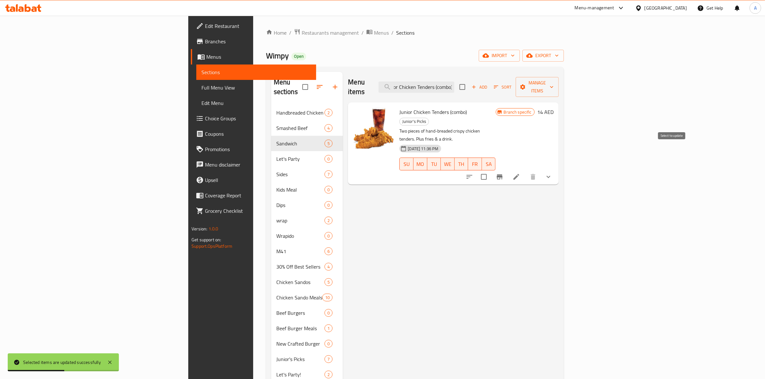
type input "Junior Chicken Tenders (combo)"
click at [491, 170] on input "checkbox" at bounding box center [483, 176] width 13 height 13
checkbox input "true"
click at [554, 84] on span "Manage items" at bounding box center [537, 87] width 33 height 16
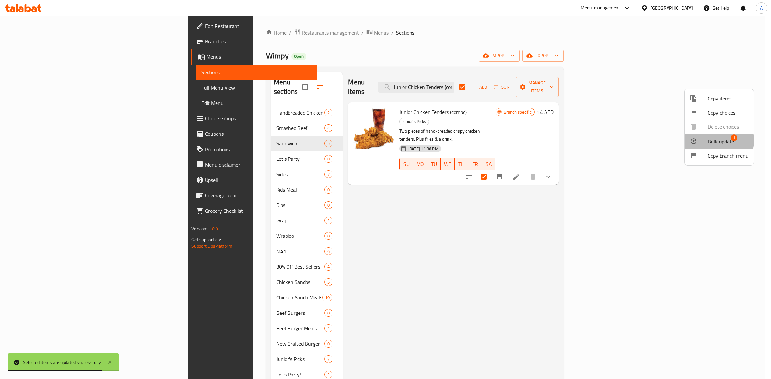
click at [712, 141] on span "Bulk update" at bounding box center [721, 142] width 26 height 8
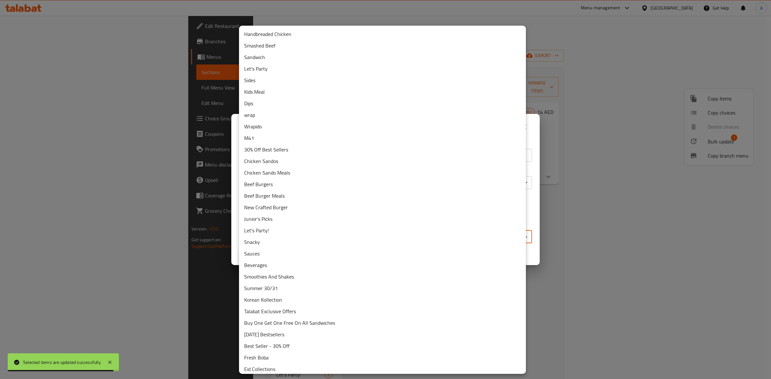
click at [274, 238] on body "Selected items are updated successfully ​ Menu-management United Arab Emirates …" at bounding box center [385, 198] width 771 height 364
click at [269, 90] on li "Kids Meal" at bounding box center [382, 92] width 287 height 12
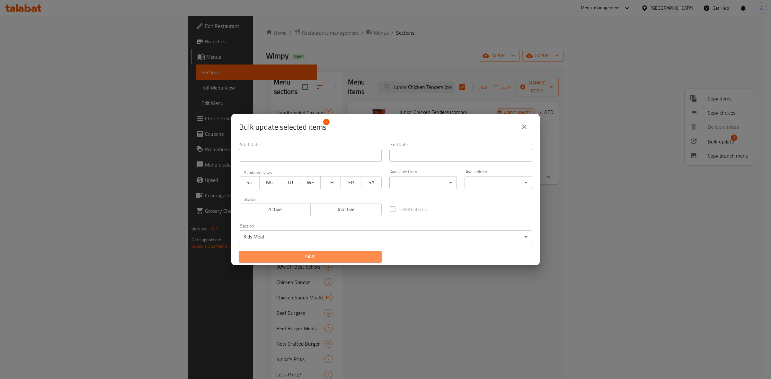
click at [328, 254] on span "Save" at bounding box center [310, 257] width 132 height 8
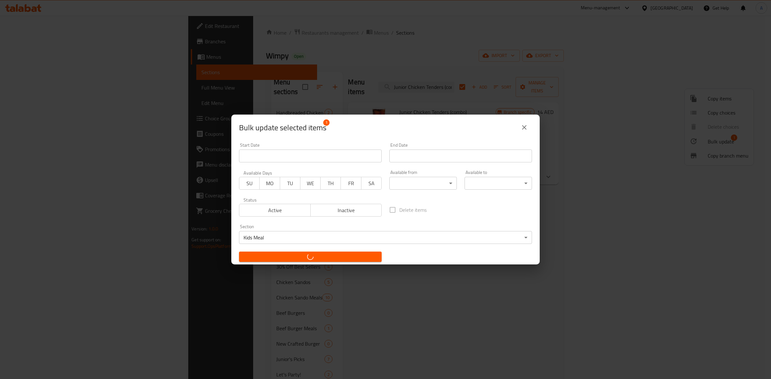
checkbox input "false"
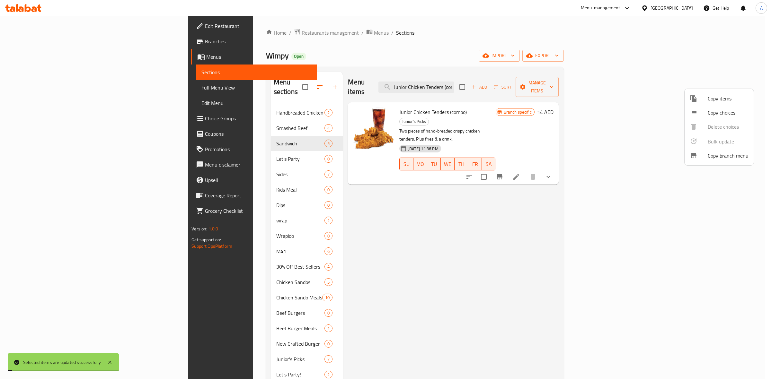
click at [379, 246] on div at bounding box center [385, 189] width 771 height 379
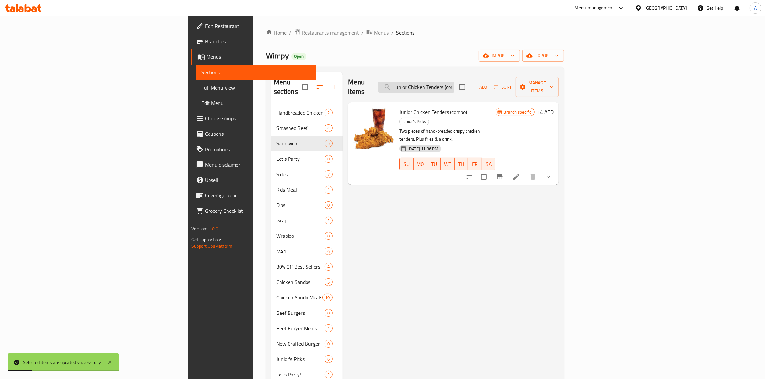
click at [454, 82] on input "Junior Chicken Tenders (combo)" at bounding box center [417, 87] width 76 height 11
paste input "eesy B"
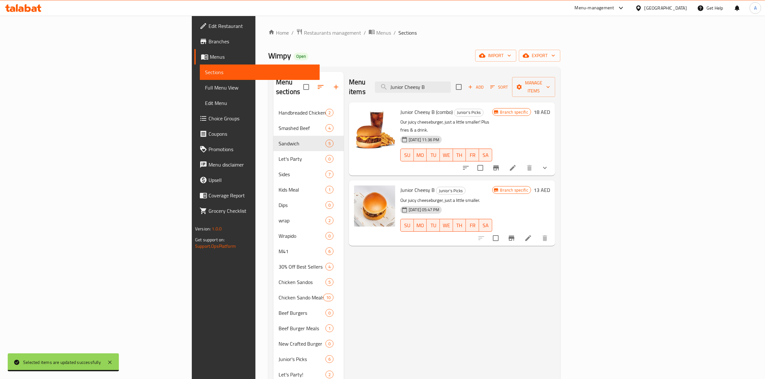
type input "Junior Cheesy B"
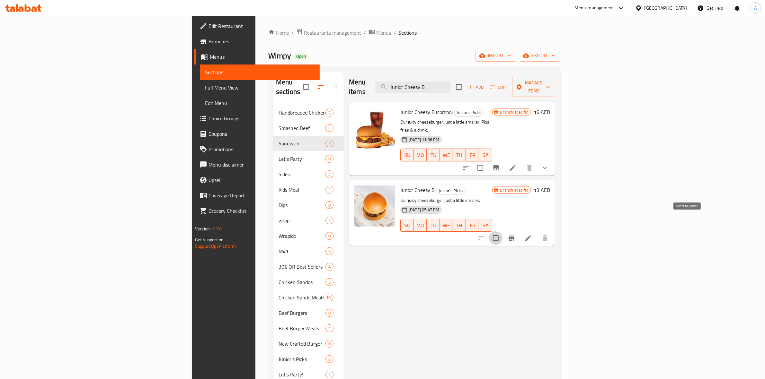
click at [503, 232] on input "checkbox" at bounding box center [495, 238] width 13 height 13
checkbox input "true"
click at [487, 161] on input "checkbox" at bounding box center [480, 167] width 13 height 13
checkbox input "true"
click at [550, 82] on span "Manage items" at bounding box center [533, 87] width 33 height 16
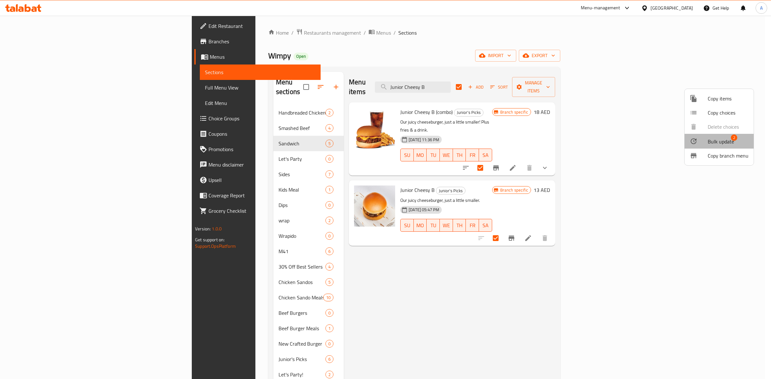
click at [720, 142] on span "Bulk update" at bounding box center [721, 142] width 26 height 8
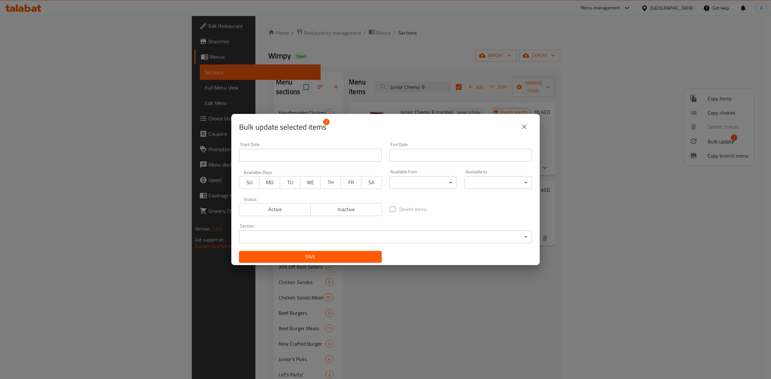
click at [300, 234] on body "​ Menu-management United Arab Emirates Get Help A Edit Restaurant Branches Menu…" at bounding box center [385, 198] width 771 height 364
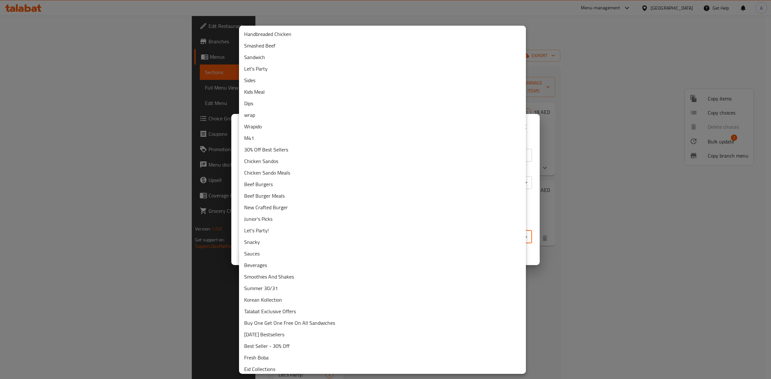
click at [281, 87] on li "Kids Meal" at bounding box center [382, 92] width 287 height 12
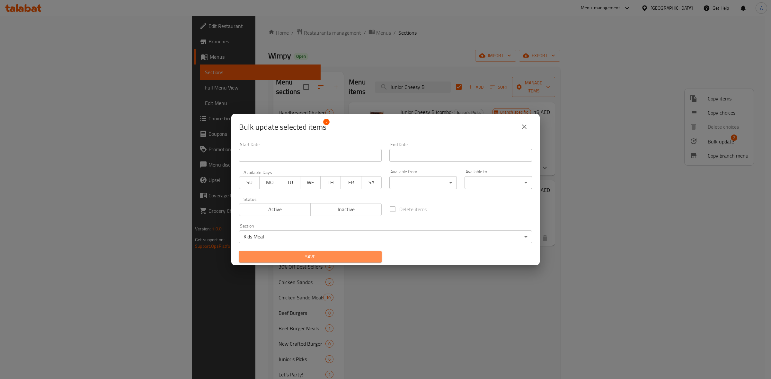
click at [345, 254] on span "Save" at bounding box center [310, 257] width 132 height 8
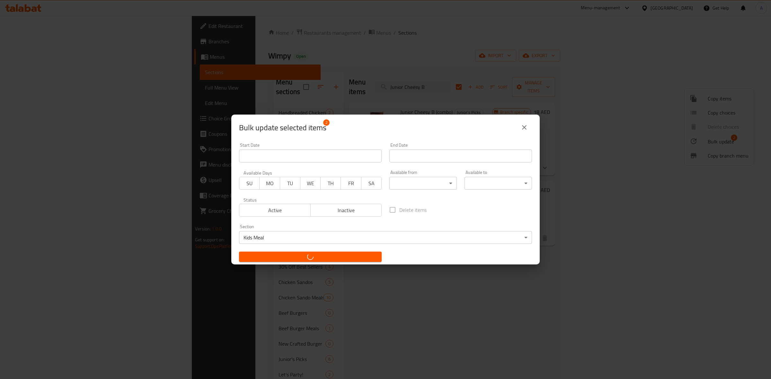
checkbox input "false"
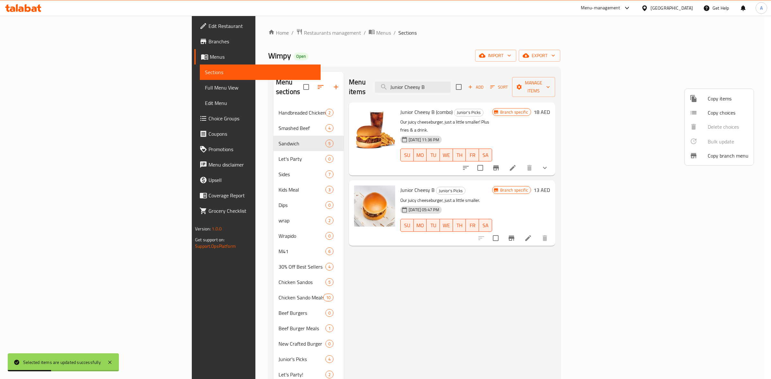
click at [163, 200] on div at bounding box center [385, 189] width 771 height 379
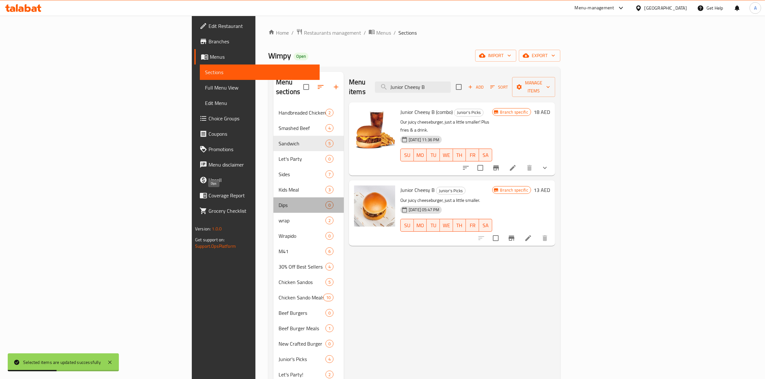
click at [279, 201] on span "Dips" at bounding box center [302, 205] width 47 height 8
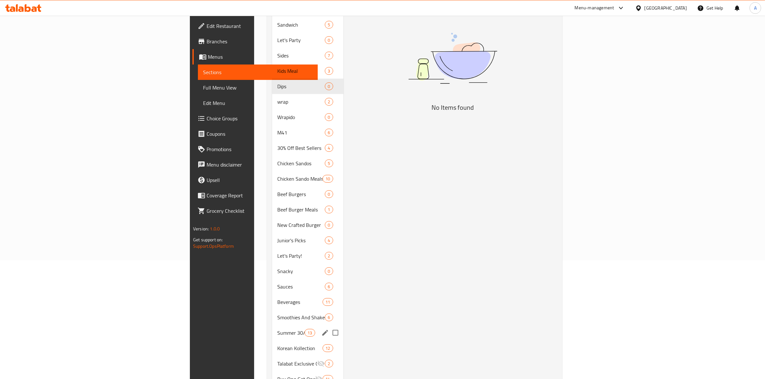
scroll to position [120, 0]
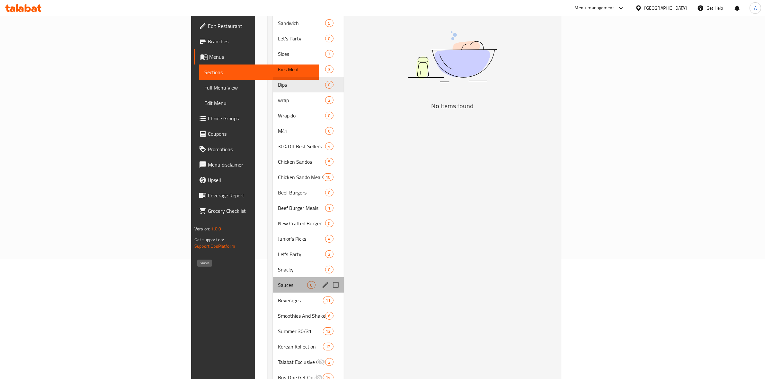
click at [278, 281] on span "Sauces" at bounding box center [292, 285] width 29 height 8
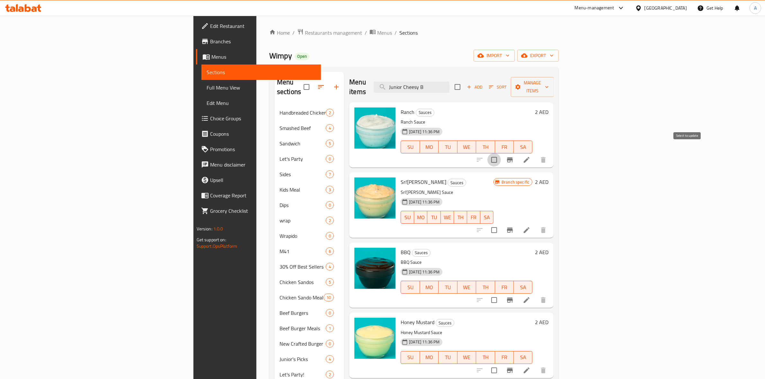
click at [501, 153] on input "checkbox" at bounding box center [493, 159] width 13 height 13
checkbox input "true"
click at [501, 224] on input "checkbox" at bounding box center [493, 230] width 13 height 13
checkbox input "true"
click at [501, 294] on input "checkbox" at bounding box center [493, 300] width 13 height 13
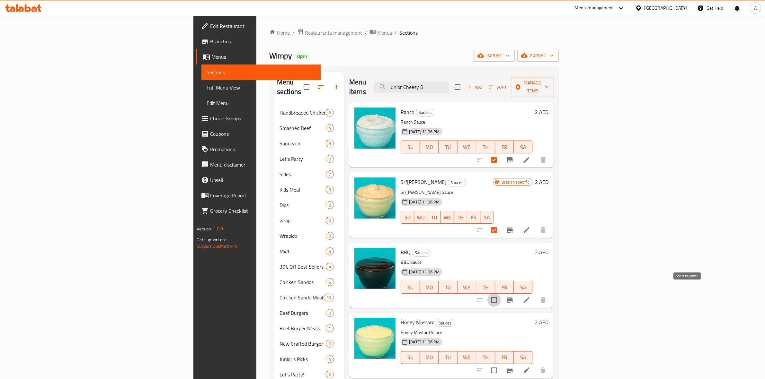
checkbox input "true"
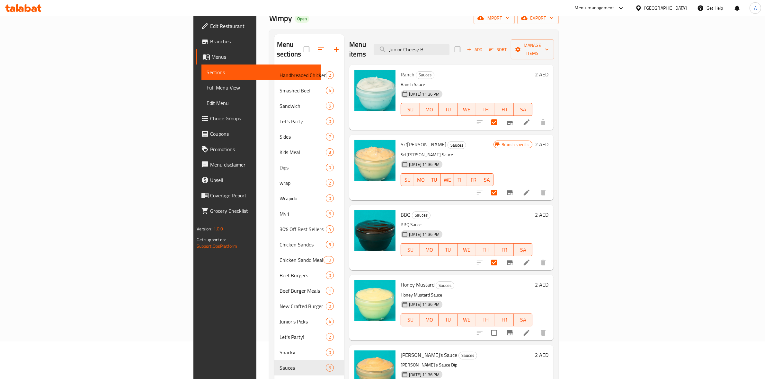
scroll to position [161, 0]
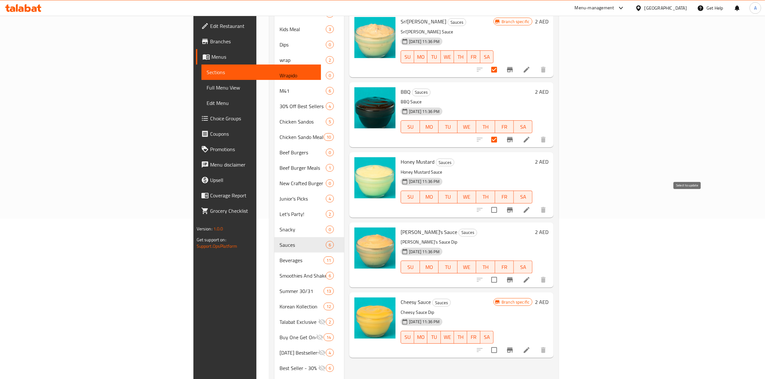
click at [501, 203] on input "checkbox" at bounding box center [493, 209] width 13 height 13
checkbox input "true"
click at [501, 273] on input "checkbox" at bounding box center [493, 279] width 13 height 13
checkbox input "true"
click at [501, 344] on input "checkbox" at bounding box center [493, 350] width 13 height 13
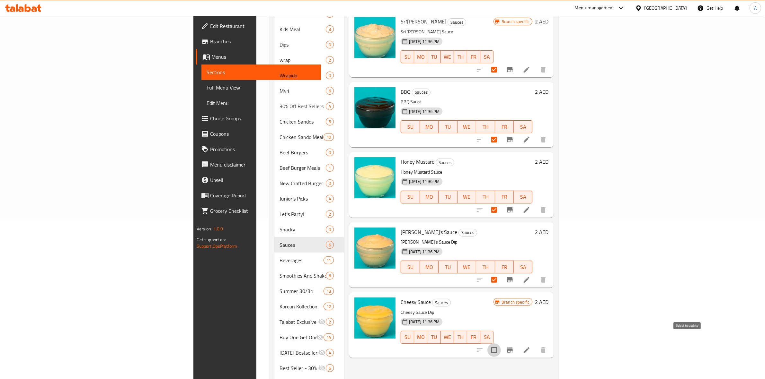
checkbox input "true"
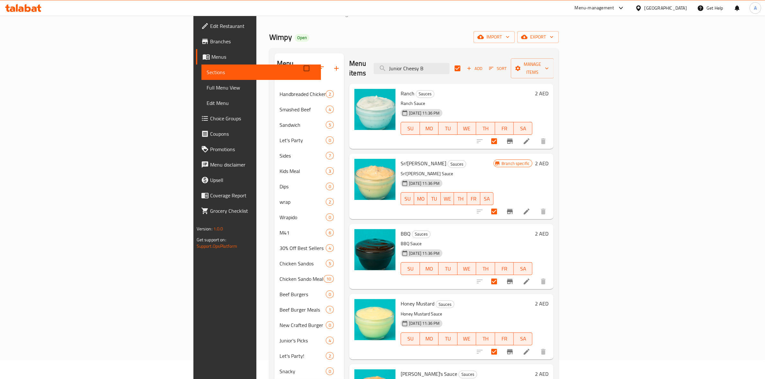
scroll to position [0, 0]
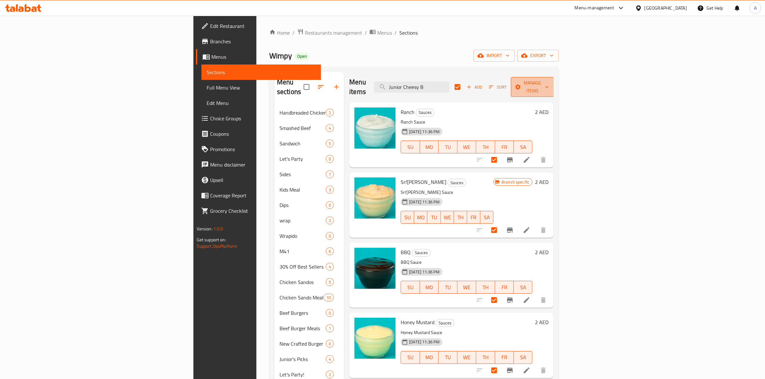
click at [549, 85] on span "Manage items" at bounding box center [532, 87] width 33 height 16
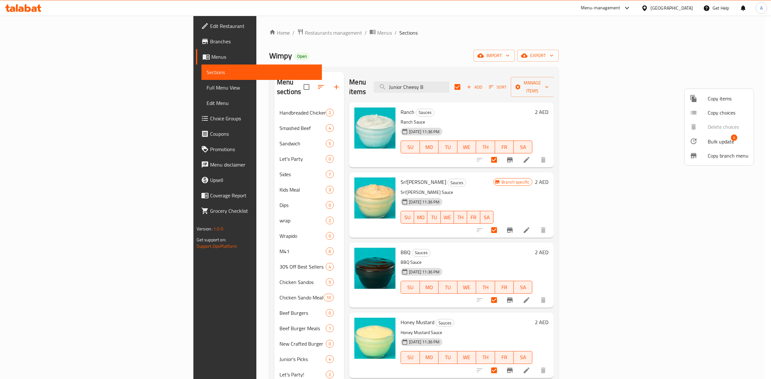
click at [715, 142] on span "Bulk update" at bounding box center [721, 142] width 26 height 8
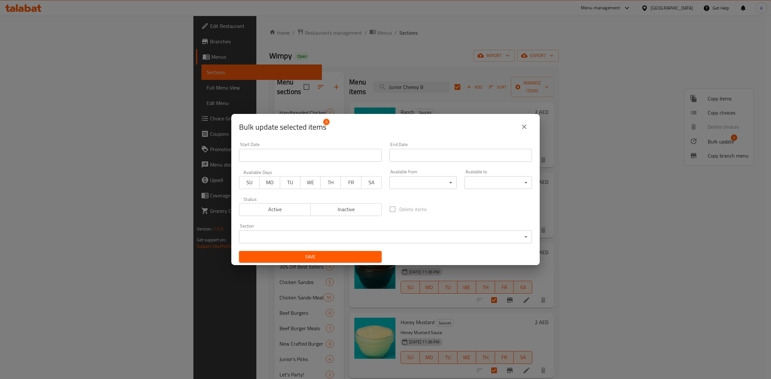
click at [407, 236] on body "​ Menu-management United Arab Emirates Get Help A Edit Restaurant Branches Menu…" at bounding box center [385, 198] width 771 height 364
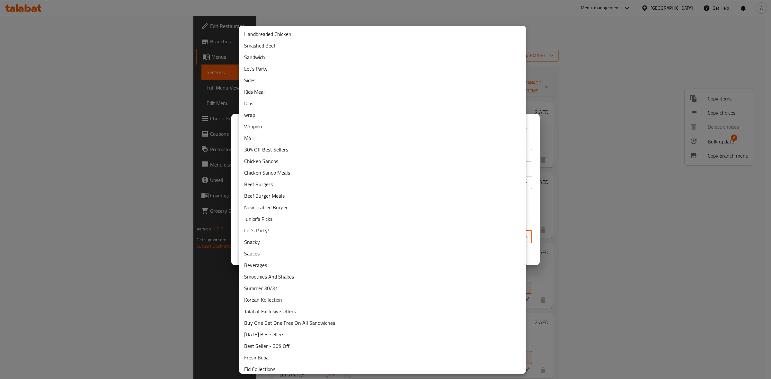
click at [255, 101] on li "Dips" at bounding box center [382, 104] width 287 height 12
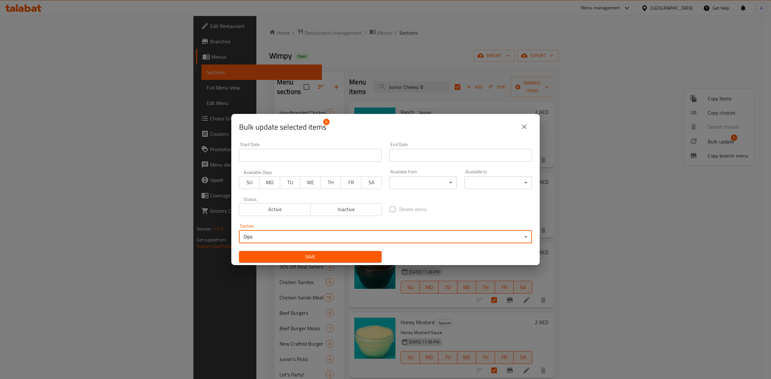
click at [312, 255] on span "Save" at bounding box center [310, 257] width 132 height 8
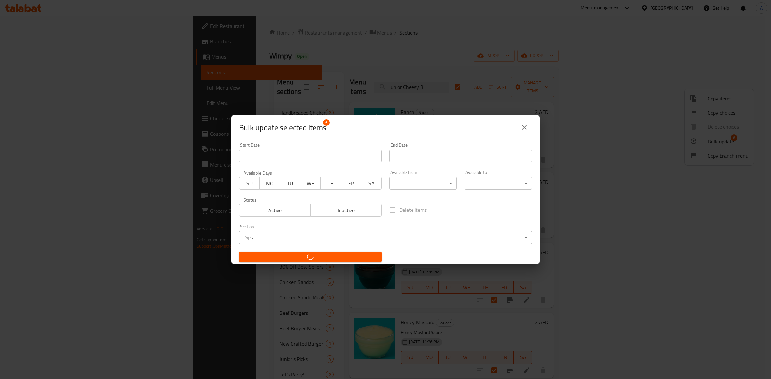
checkbox input "false"
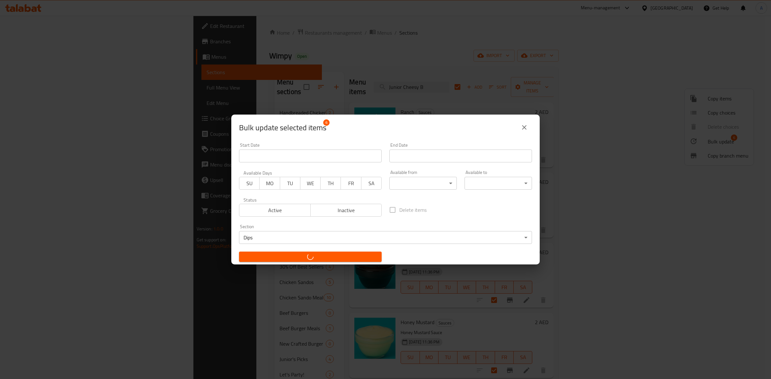
checkbox input "false"
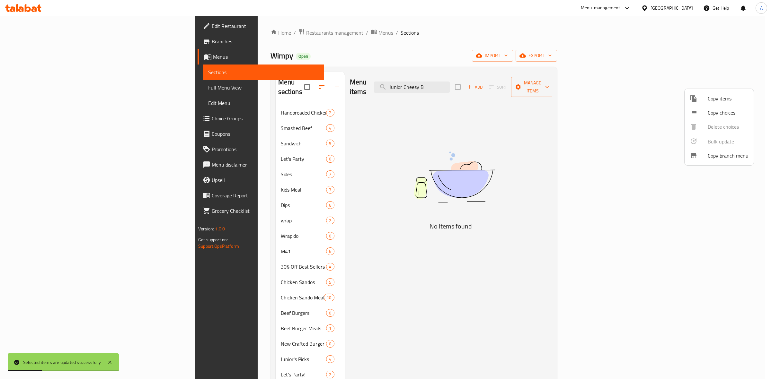
click at [502, 95] on div at bounding box center [385, 189] width 771 height 379
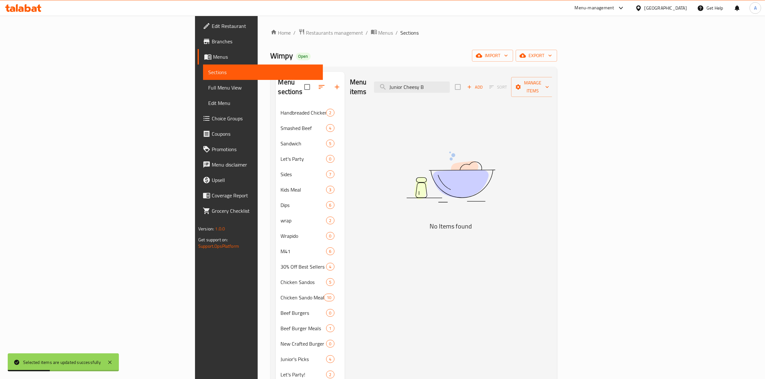
drag, startPoint x: 482, startPoint y: 84, endPoint x: 427, endPoint y: 81, distance: 55.3
click at [427, 81] on div "Menu items Junior Cheesy B Add Sort Manage items" at bounding box center [451, 87] width 202 height 31
click at [433, 202] on div "Menu items Add Sort Manage items No Items found" at bounding box center [448, 367] width 207 height 591
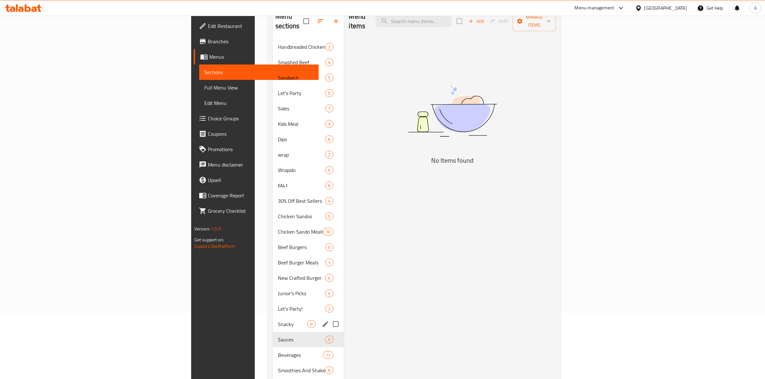
scroll to position [80, 0]
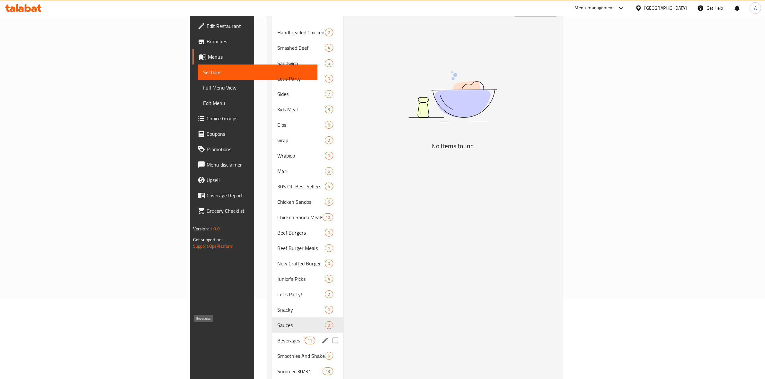
click at [277, 337] on span "Beverages" at bounding box center [290, 341] width 27 height 8
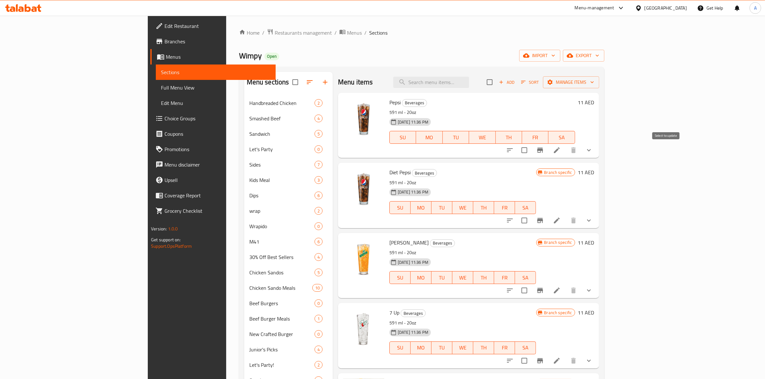
click at [531, 152] on input "checkbox" at bounding box center [524, 150] width 13 height 13
checkbox input "true"
click at [531, 220] on input "checkbox" at bounding box center [524, 220] width 13 height 13
checkbox input "true"
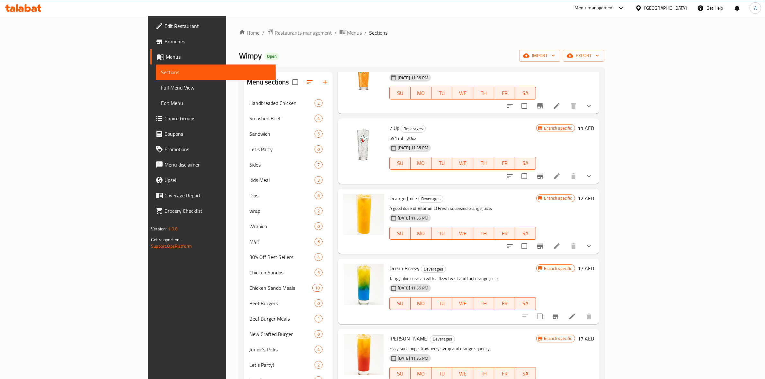
scroll to position [201, 0]
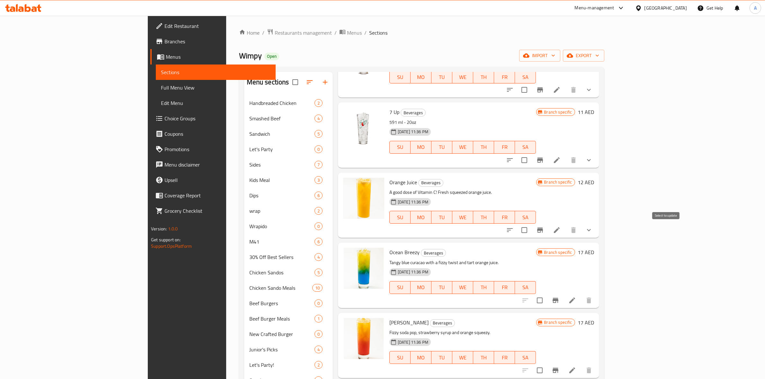
click at [531, 229] on input "checkbox" at bounding box center [524, 230] width 13 height 13
checkbox input "true"
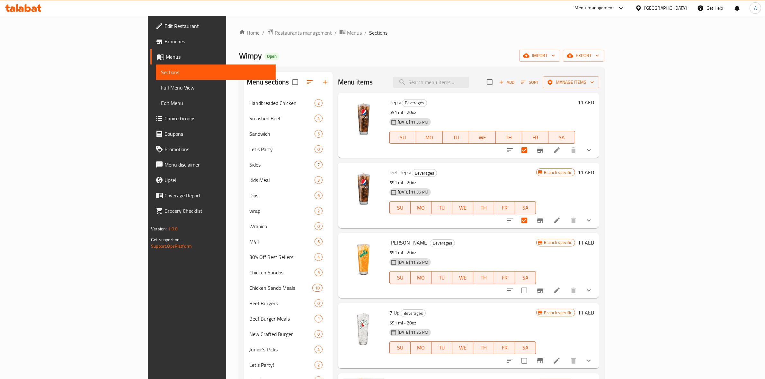
scroll to position [120, 0]
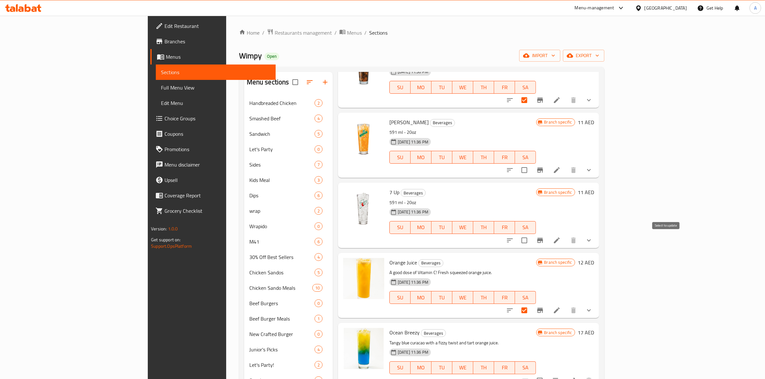
click at [531, 239] on input "checkbox" at bounding box center [524, 240] width 13 height 13
checkbox input "true"
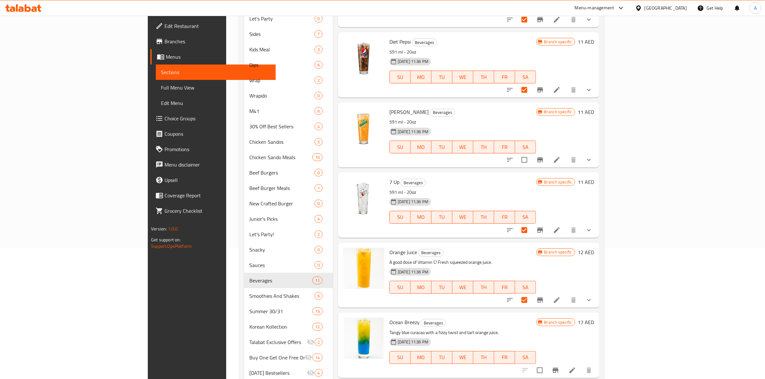
scroll to position [130, 0]
click at [531, 160] on input "checkbox" at bounding box center [524, 160] width 13 height 13
checkbox input "true"
click at [547, 371] on input "checkbox" at bounding box center [539, 370] width 13 height 13
checkbox input "true"
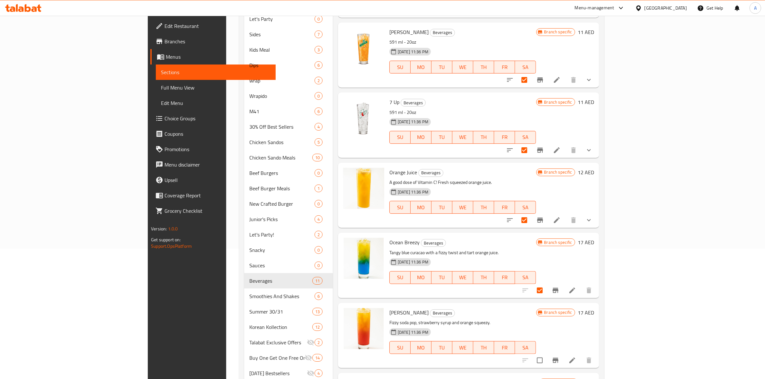
scroll to position [161, 0]
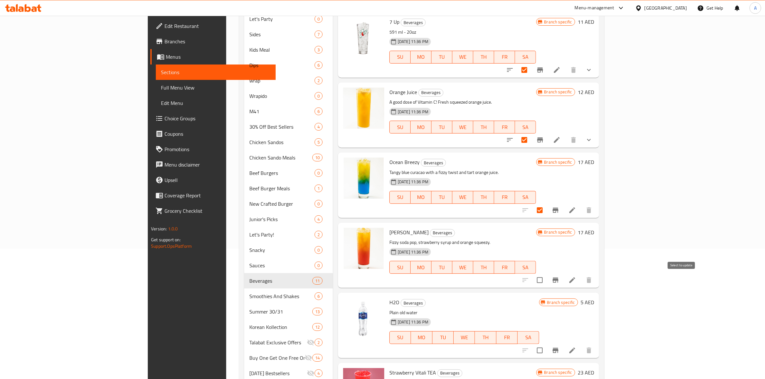
click at [547, 281] on input "checkbox" at bounding box center [539, 280] width 13 height 13
checkbox input "true"
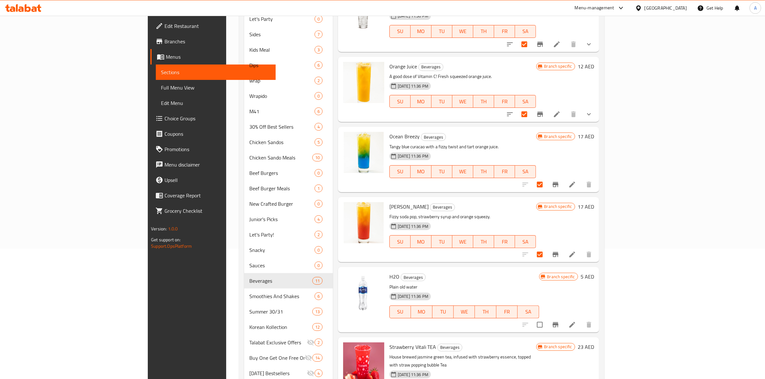
scroll to position [214, 0]
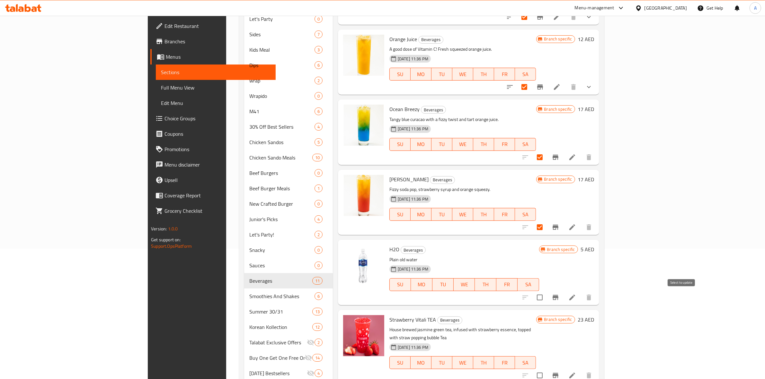
click at [547, 301] on input "checkbox" at bounding box center [539, 297] width 13 height 13
checkbox input "true"
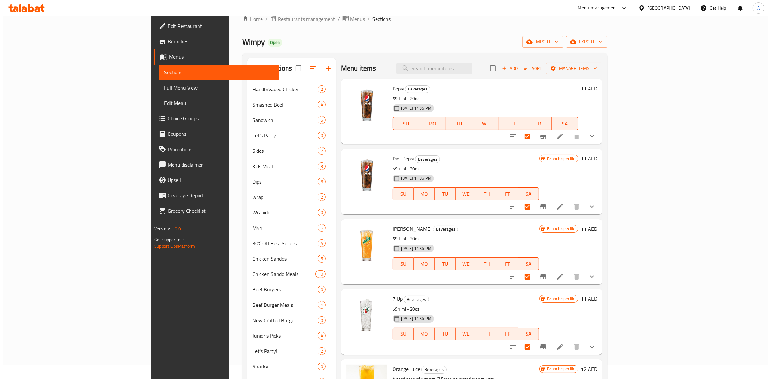
scroll to position [0, 0]
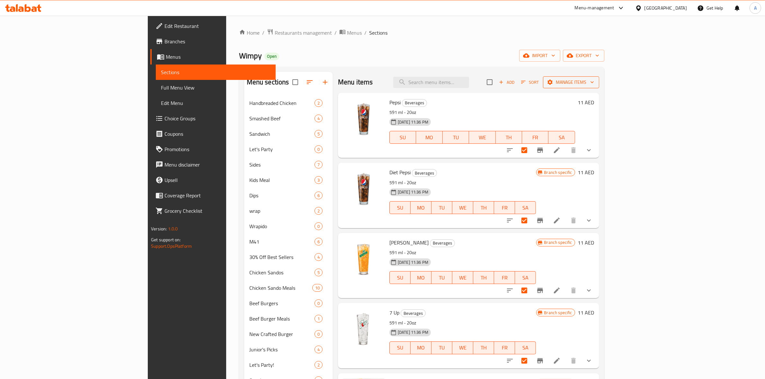
click at [594, 83] on span "Manage items" at bounding box center [571, 82] width 46 height 8
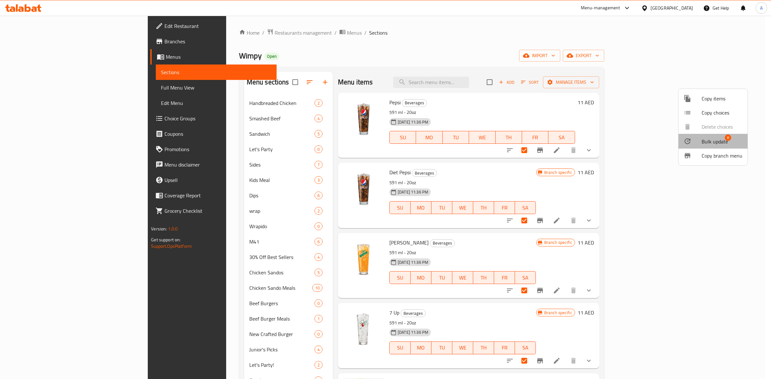
click at [705, 144] on span "Bulk update" at bounding box center [715, 142] width 26 height 8
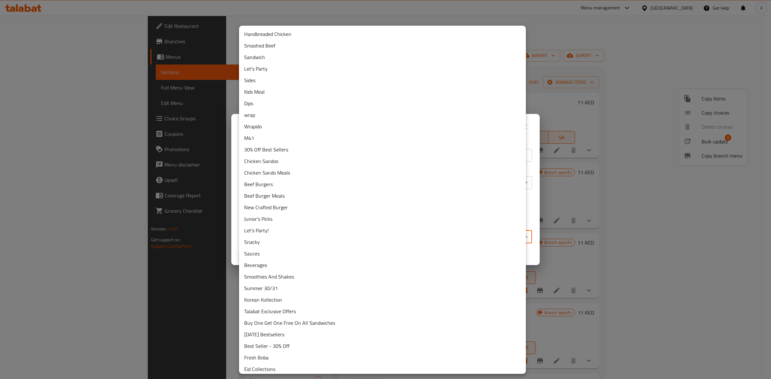
click at [300, 235] on body "​ Menu-management United Arab Emirates Get Help A Edit Restaurant Branches Menu…" at bounding box center [385, 198] width 771 height 364
click at [657, 310] on div at bounding box center [385, 189] width 771 height 379
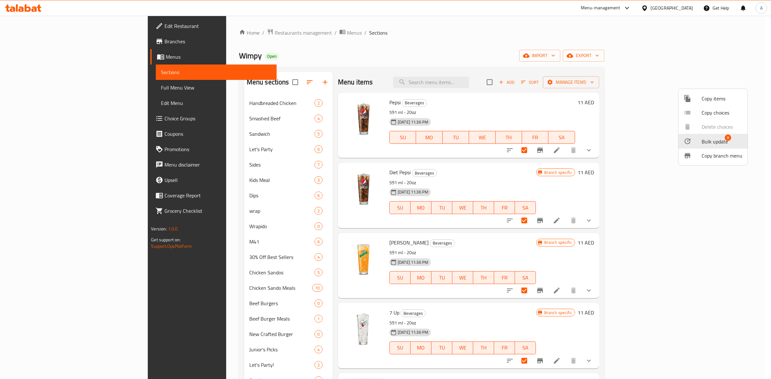
click at [272, 85] on div at bounding box center [385, 189] width 771 height 379
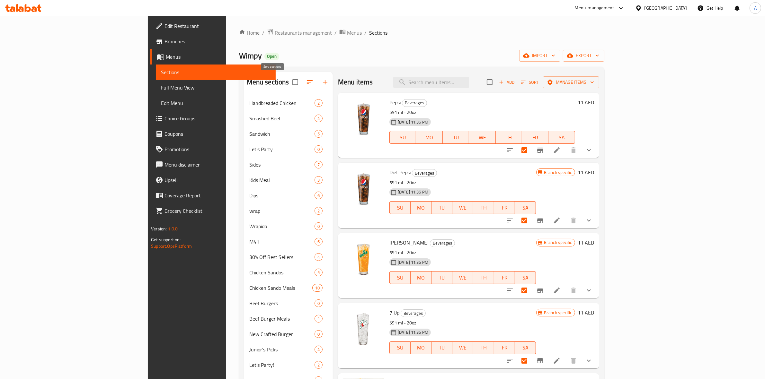
click at [306, 82] on icon "button" at bounding box center [310, 82] width 8 height 8
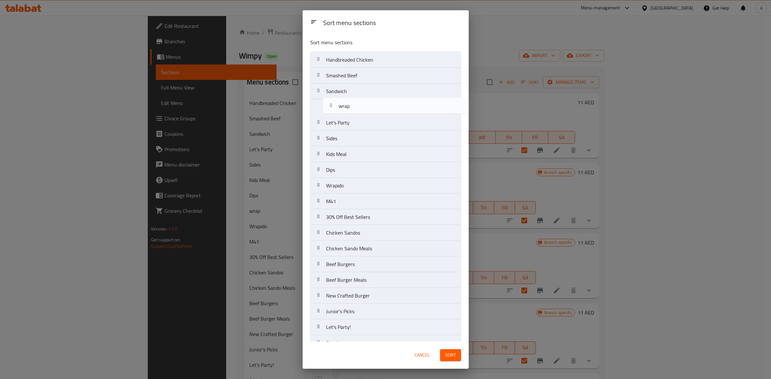
drag, startPoint x: 347, startPoint y: 174, endPoint x: 360, endPoint y: 108, distance: 68.0
click at [360, 108] on nav "Handbreaded Chicken Smashed Beef Sandwich Let's Party Sides Kids Meal Dips wrap…" at bounding box center [385, 335] width 151 height 567
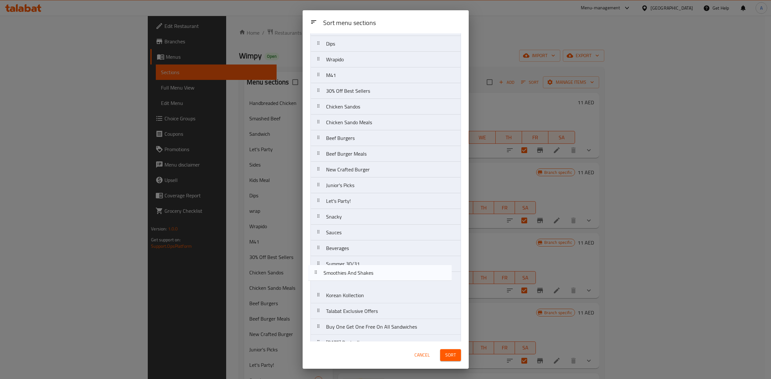
scroll to position [129, 0]
drag, startPoint x: 354, startPoint y: 263, endPoint x: 352, endPoint y: 261, distance: 3.4
click at [352, 261] on nav "Handbreaded Chicken Smashed Beef Sandwich wrap Let's Party Sides Kids Meal Dips…" at bounding box center [385, 206] width 151 height 567
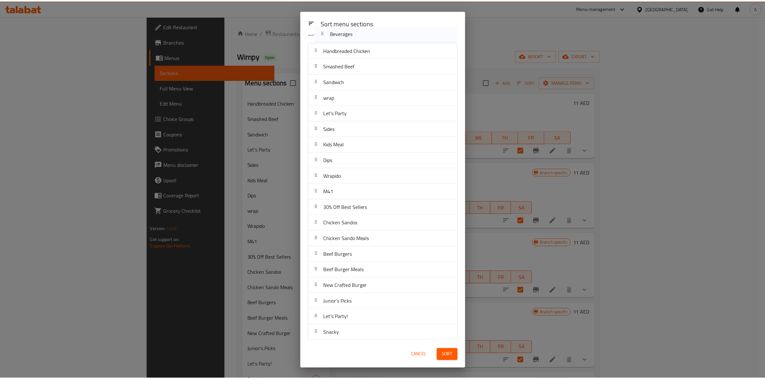
scroll to position [0, 0]
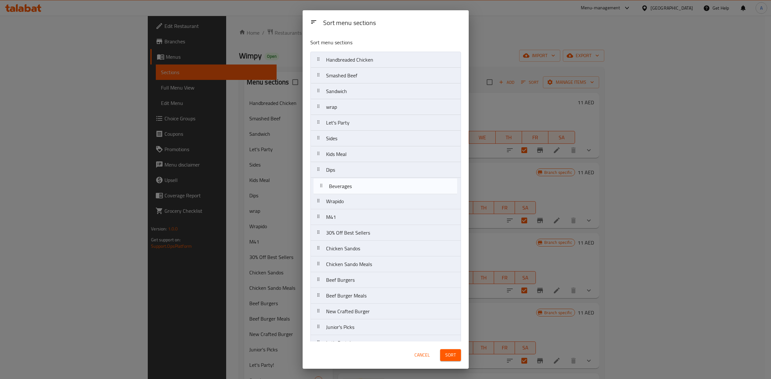
drag, startPoint x: 351, startPoint y: 248, endPoint x: 353, endPoint y: 183, distance: 65.0
click at [353, 183] on nav "Handbreaded Chicken Smashed Beef Sandwich wrap Let's Party Sides Kids Meal Dips…" at bounding box center [385, 335] width 151 height 567
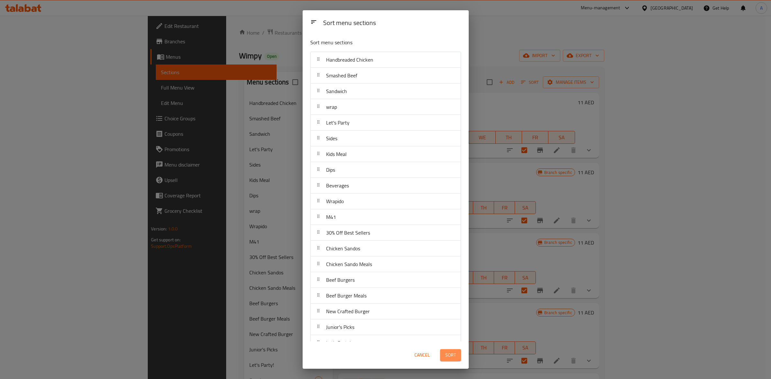
click at [452, 354] on span "Sort" at bounding box center [450, 356] width 11 height 8
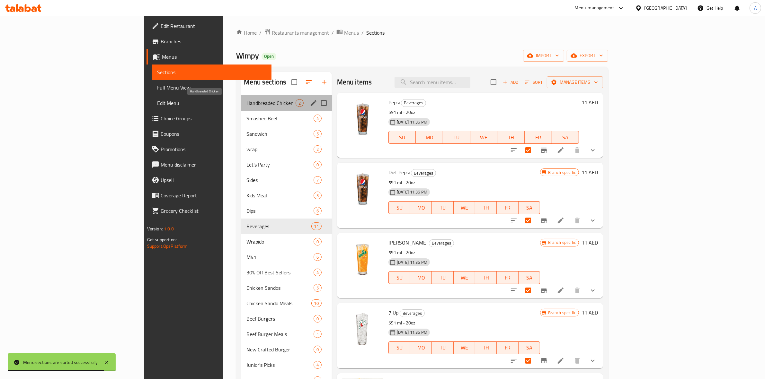
click at [246, 102] on span "Handbreaded Chicken" at bounding box center [270, 103] width 49 height 8
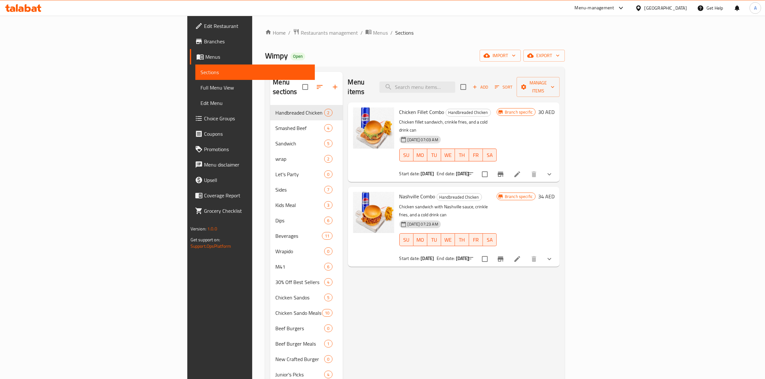
click at [521, 171] on icon at bounding box center [517, 175] width 8 height 8
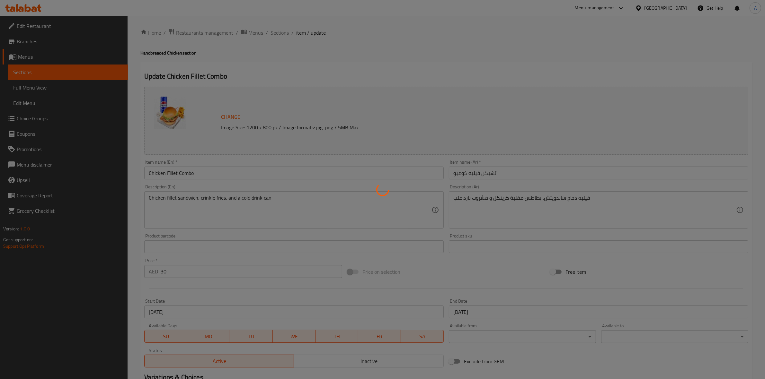
type input "أختيار البرجر :"
type input "1"
type input "اختيار المشروب :"
type input "1"
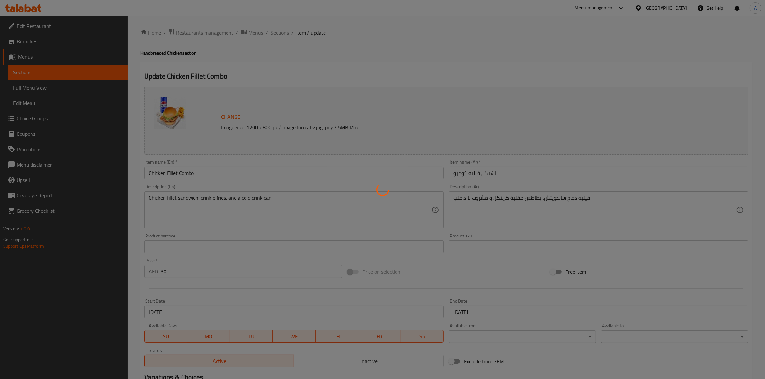
type input "1"
type input "اختيار الطبق الجانبي."
type input "1"
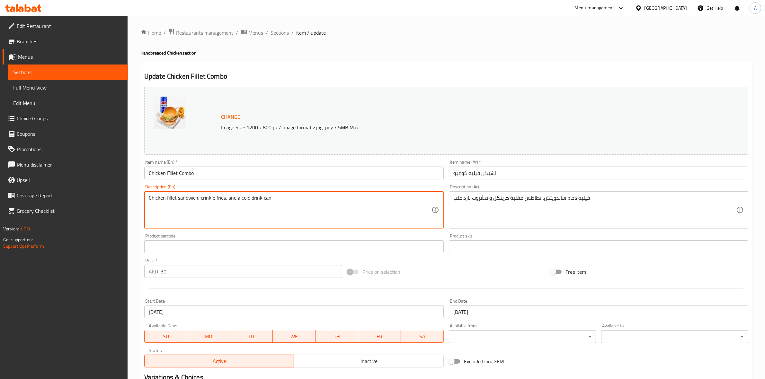
drag, startPoint x: 274, startPoint y: 203, endPoint x: 10, endPoint y: 195, distance: 263.9
paste textarea "Hand-breaded fried chicken, pickles, lollo bionda lettuce, ranch sauce in potat…"
type textarea "Hand-breaded fried chicken, pickles, lollo bionda lettuce, ranch sauce in potat…"
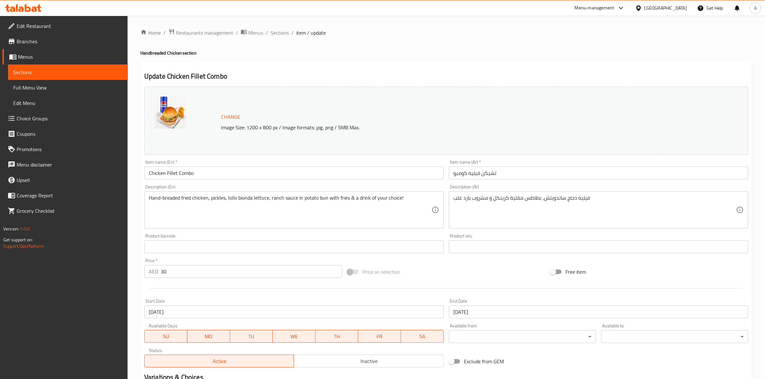
click at [138, 222] on div "Home / Restaurants management / Menus / Sections / item / update Handbreaded Ch…" at bounding box center [446, 271] width 637 height 511
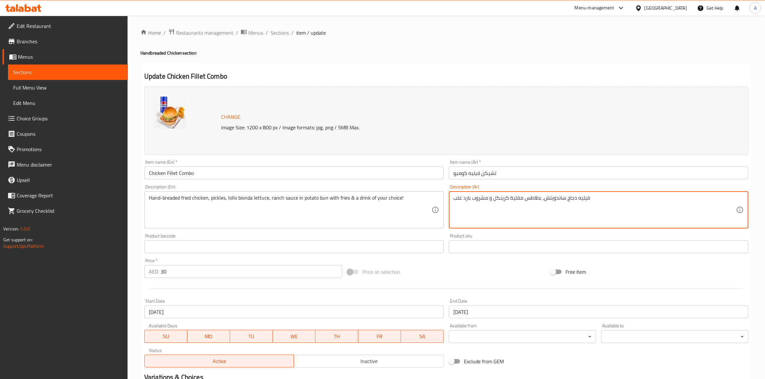
click at [521, 199] on textarea "فيليه دجاج ساندويتش، بطاطس مقلية كرينكل و مشروب بارد علب" at bounding box center [594, 210] width 283 height 31
paste textarea "دجاج مقلي مغطى يدويًا مع مخلل وخس لولو بيوندا، وصوص رانش في خبز بطاطس، يُقدم مع…"
type textarea "دجاج مقلي مغطى يدويًا مع مخلل وخس لولو بيوندا، وصوص رانش في خبز بطاطس، يُقدم مع…"
click at [449, 60] on div "Home / Restaurants management / Menus / Sections / item / update Handbreaded Ch…" at bounding box center [446, 271] width 612 height 485
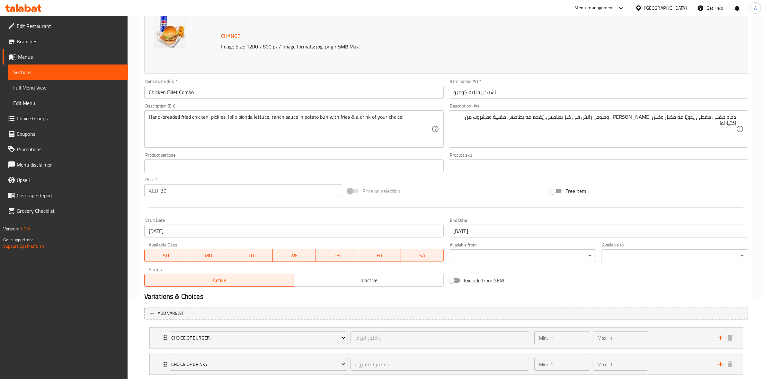
scroll to position [147, 0]
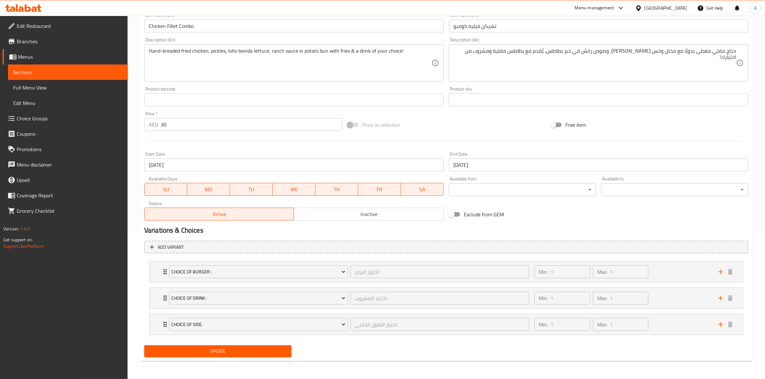
click at [209, 349] on span "Update" at bounding box center [217, 352] width 137 height 8
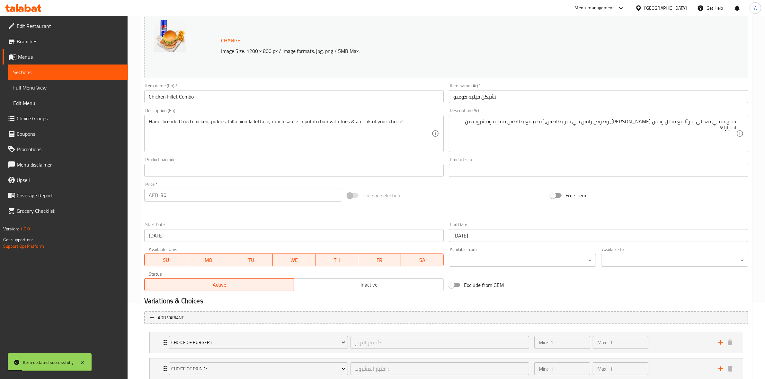
scroll to position [0, 0]
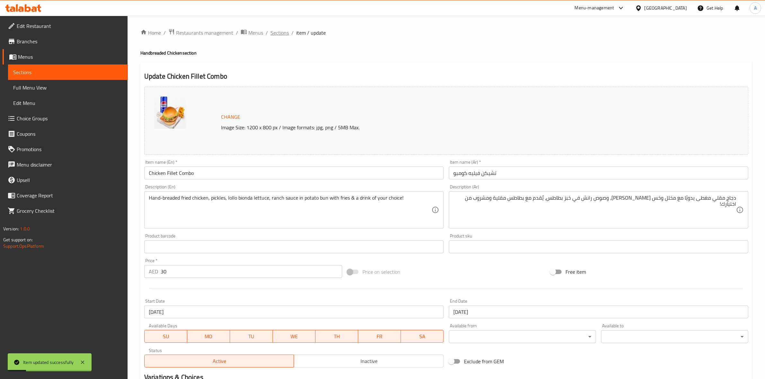
click at [280, 37] on span "Sections" at bounding box center [280, 33] width 18 height 8
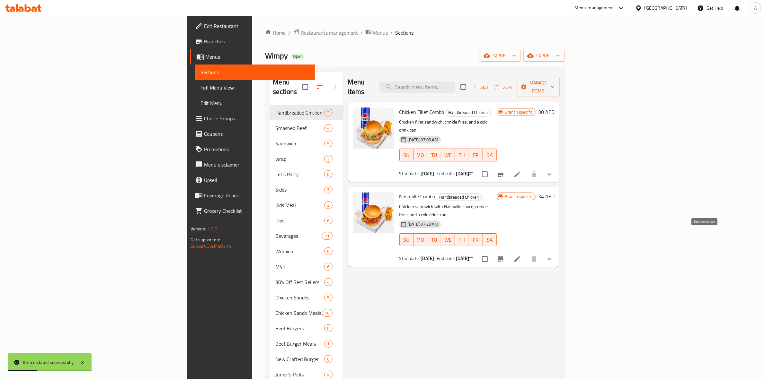
click at [521, 255] on icon at bounding box center [517, 259] width 8 height 8
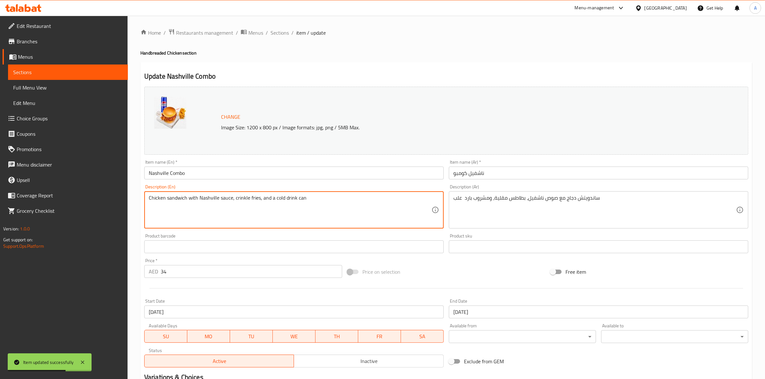
click at [206, 195] on textarea "Chicken sandwich with Nashville sauce, crinkle fries, and a cold drink can" at bounding box center [290, 210] width 283 height 31
paste textarea "Hand Breaded Fried chicken drenched in Nashville sauce, sweet pickles, mayo in …"
type textarea "Hand Breaded Fried chicken drenched in Nashville sauce, sweet pickles, mayo in …"
click at [134, 232] on div "Home / Restaurants management / Menus / Sections / item / update Handbreaded Ch…" at bounding box center [446, 271] width 637 height 511
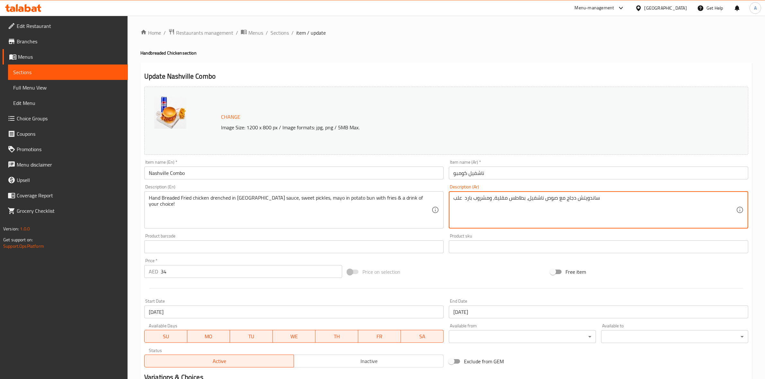
click at [494, 200] on textarea "ساندويتش دجاج مع صوص ناشفيل، بطاطس مقلية، ومشروب بارد علب" at bounding box center [594, 210] width 283 height 31
paste textarea "جاج مقلي مغطى يدويًا بصلصة ناشفيل الحارة، مع مخلل حلو، مايونيز، في خبز بطاطس، ي…"
type textarea "دجاج مقلي مغطى يدويًا بصلصة ناشفيل الحارة، مع مخلل حلو، مايونيز، في خبز بطاطس، …"
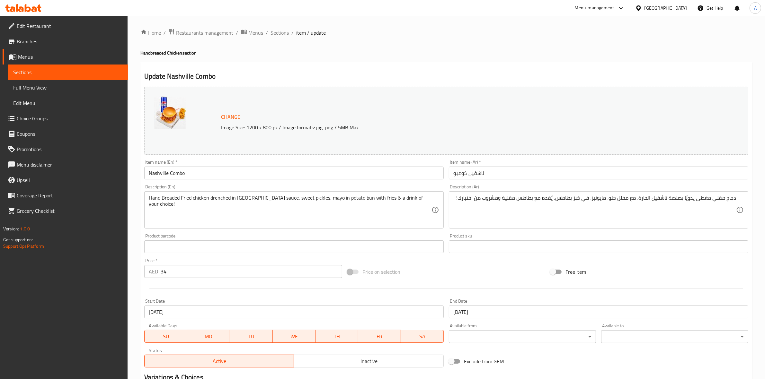
click at [455, 8] on div "Menu-management United Arab Emirates Get Help A" at bounding box center [382, 7] width 765 height 15
click at [430, 58] on div "Home / Restaurants management / Menus / Sections / item / update Handbreaded Ch…" at bounding box center [446, 271] width 612 height 485
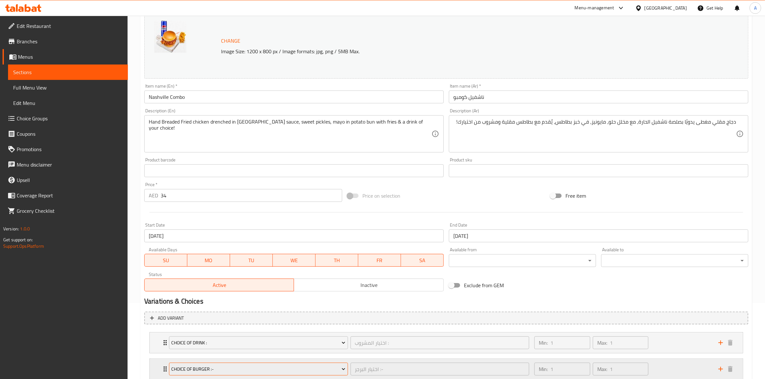
scroll to position [147, 0]
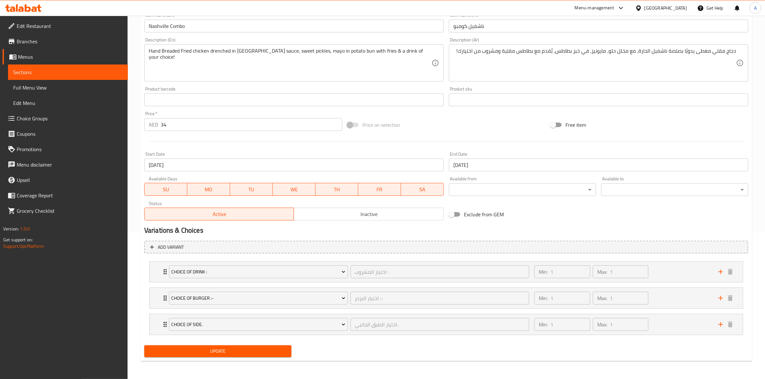
click at [228, 347] on button "Update" at bounding box center [217, 352] width 147 height 12
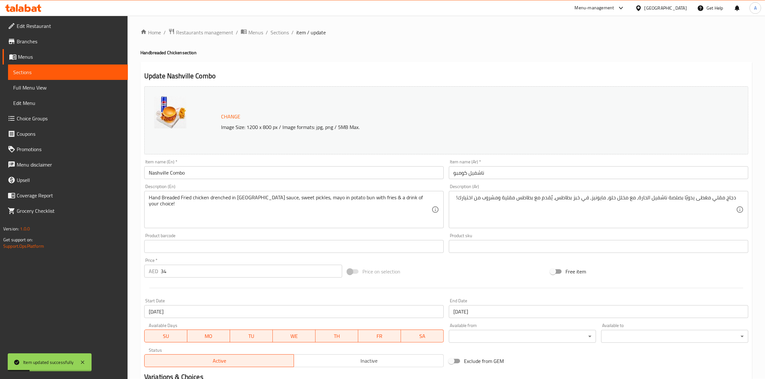
scroll to position [0, 0]
click at [285, 34] on span "Sections" at bounding box center [280, 33] width 18 height 8
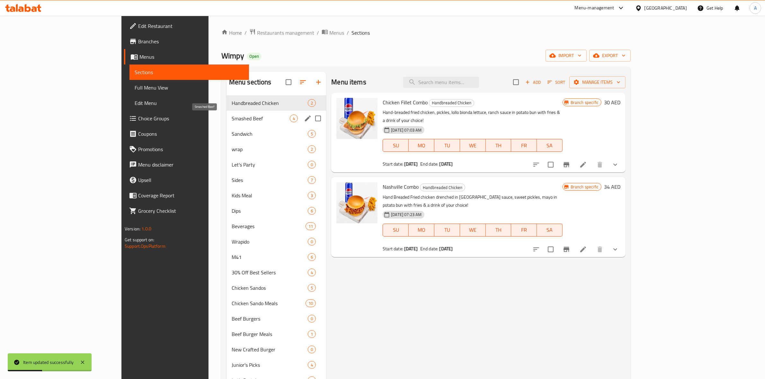
click at [232, 119] on span "Smashed Beef" at bounding box center [261, 119] width 58 height 8
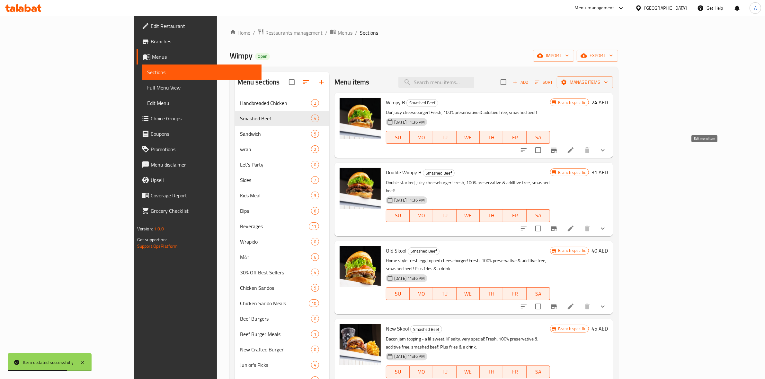
click at [575, 148] on icon at bounding box center [571, 151] width 8 height 8
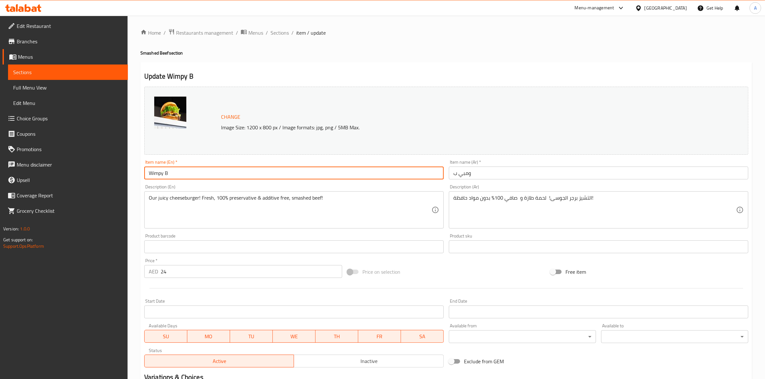
drag, startPoint x: 221, startPoint y: 175, endPoint x: 74, endPoint y: 166, distance: 146.8
click at [62, 168] on div "Edit Restaurant Branches Menus Sections Full Menu View Edit Menu Choice Groups …" at bounding box center [382, 245] width 765 height 458
paste input "Combo"
type input "Wimpy B Combo"
click at [465, 172] on input "ومبي ب" at bounding box center [598, 173] width 299 height 13
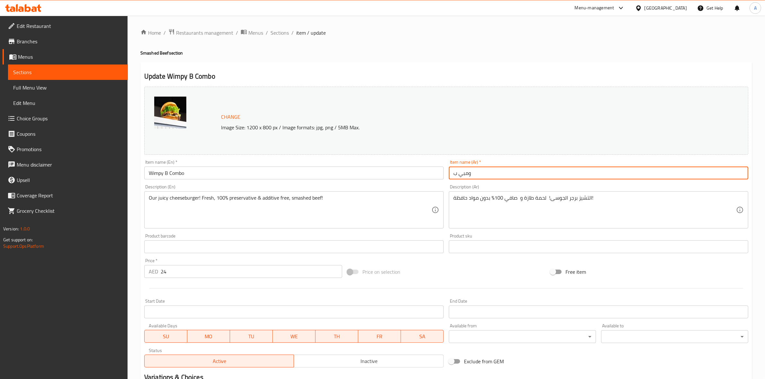
click at [465, 172] on input "ومبي ب" at bounding box center [598, 173] width 299 height 13
paste input "ومبو ويمبي بي"
type input "كومبو ويمبي بي"
click at [477, 51] on h4 "Smashed Beef section" at bounding box center [446, 53] width 612 height 6
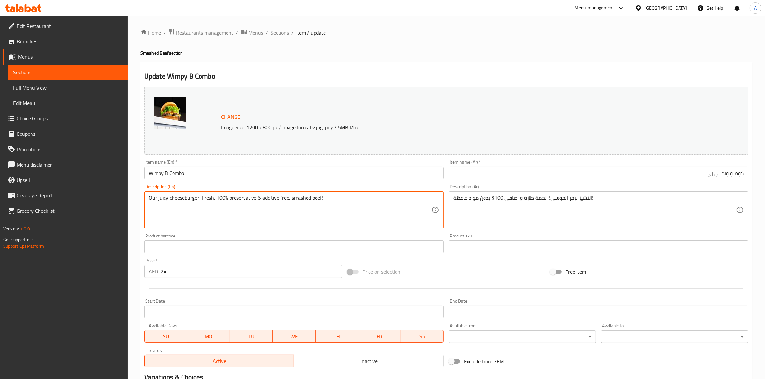
drag, startPoint x: 328, startPoint y: 200, endPoint x: 0, endPoint y: 144, distance: 332.5
paste textarea "Smashed beef patty, lollo bionda lettuce, tomatoes, pickles, Wimpy sauce in pot…"
click at [359, 198] on textarea "Smashed beef patty, lollo bionda lettuce, tomatoes, pickles, Wimpy sauce in pot…" at bounding box center [290, 210] width 283 height 31
type textarea "Smashed beef patty, lollo bionda lettuce, tomatoes, pickles, Wimpy sauce in pot…"
click at [379, 50] on h4 "Smashed Beef section" at bounding box center [446, 53] width 612 height 6
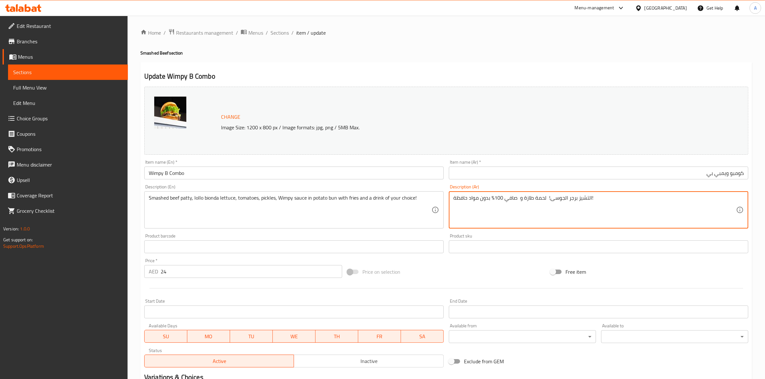
click at [540, 199] on textarea "التشيز برجر الجوسى! لحمة طازة و صافي 100% بدون مواد حافظة!" at bounding box center [594, 210] width 283 height 31
paste textarea "رجر بيف سماش مع خس لولو بيوندا، طماطم، مخلل، وصلصة ويمبي المميزة في خبز بطاطس، …"
type textarea "برجر بيف سماش مع خس لولو بيوندا، طماطم، مخلل، وصلصة ويمبي المميزة في خبز بطاطس،…"
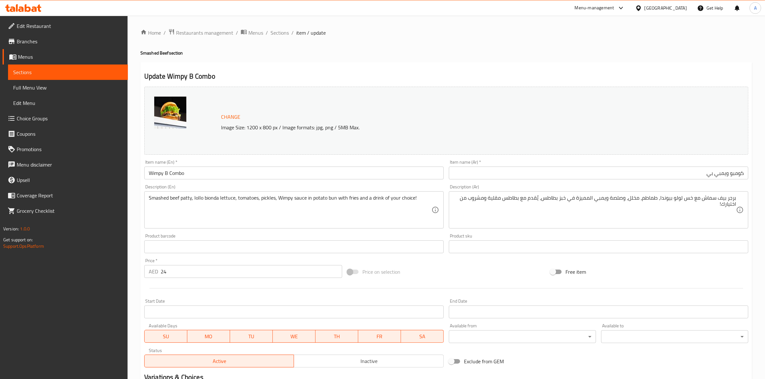
click at [440, 58] on div "Home / Restaurants management / Menus / Sections / item / update Smashed Beef s…" at bounding box center [446, 245] width 612 height 432
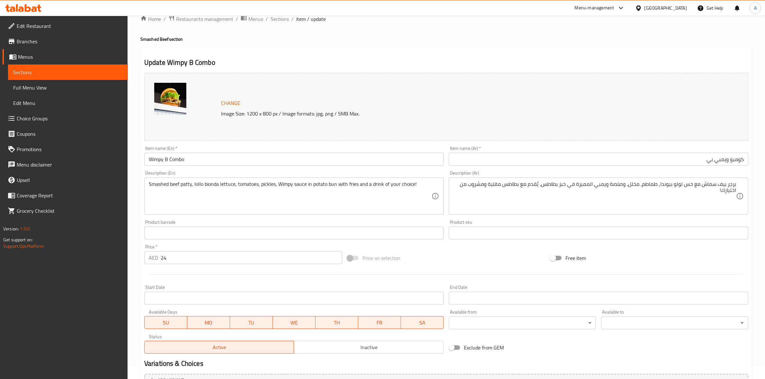
scroll to position [94, 0]
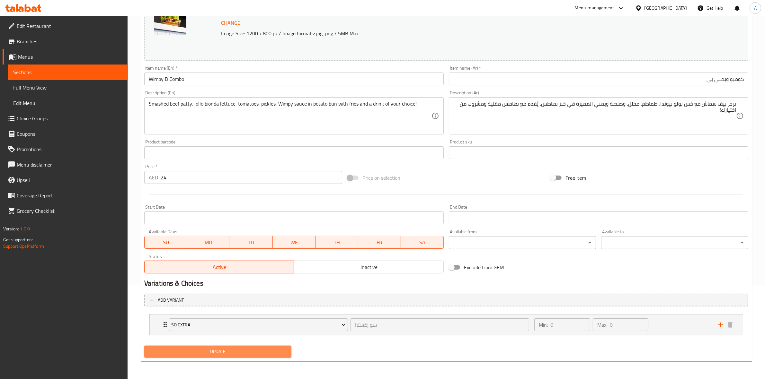
click at [214, 353] on span "Update" at bounding box center [217, 352] width 137 height 8
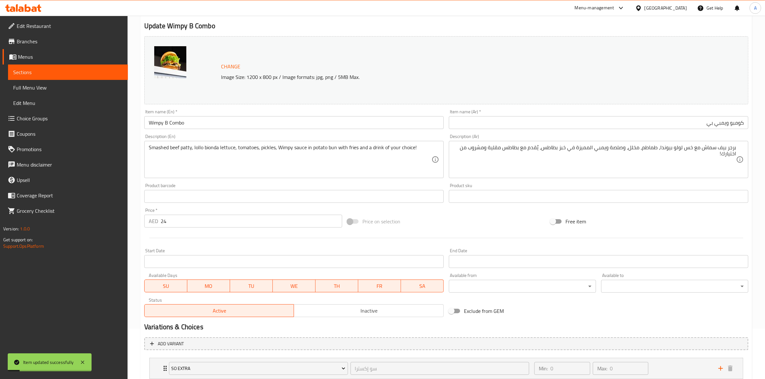
scroll to position [0, 0]
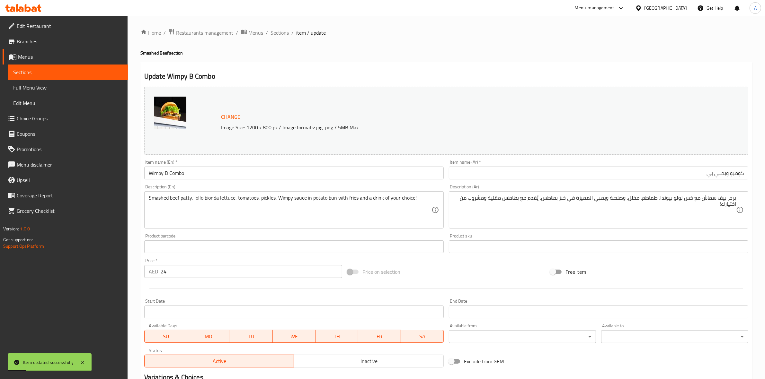
click at [280, 31] on span "Sections" at bounding box center [280, 33] width 18 height 8
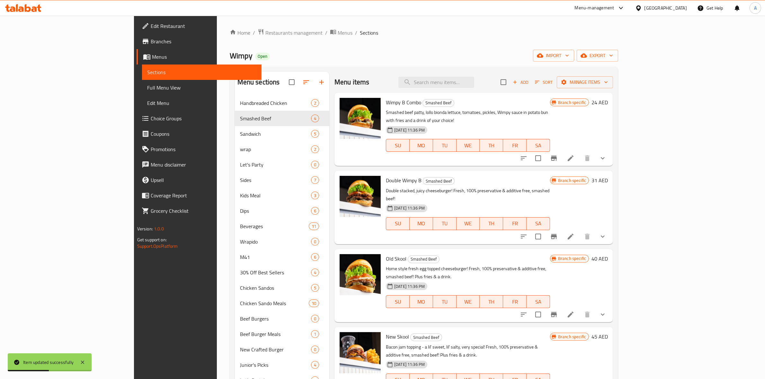
click at [580, 231] on li at bounding box center [571, 237] width 18 height 12
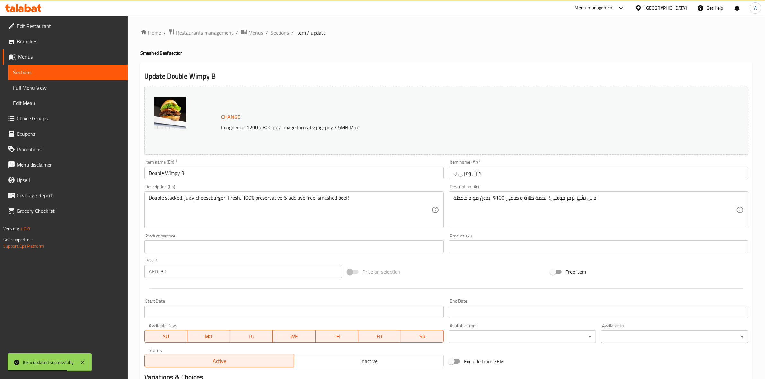
drag, startPoint x: 225, startPoint y: 174, endPoint x: 9, endPoint y: 134, distance: 219.9
click at [0, 140] on div "Edit Restaurant Branches Menus Sections Full Menu View Edit Menu Choice Groups …" at bounding box center [382, 245] width 765 height 458
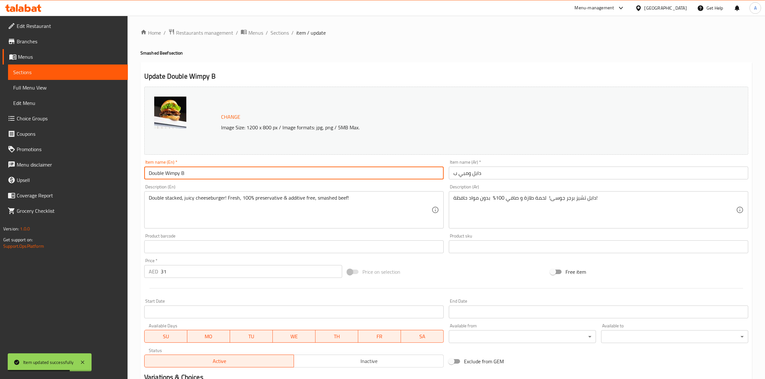
paste input "Combo"
type input "Double Wimpy B Combo"
click at [469, 173] on input "دابل ومبي ب" at bounding box center [598, 173] width 299 height 13
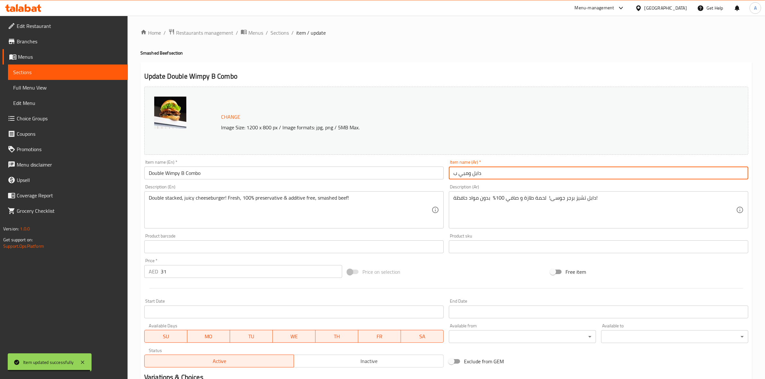
click at [469, 173] on input "دابل ومبي ب" at bounding box center [598, 173] width 299 height 13
paste input "كومبو دبل ويمبي بي"
type input "كومبو دبل ويمبي بي"
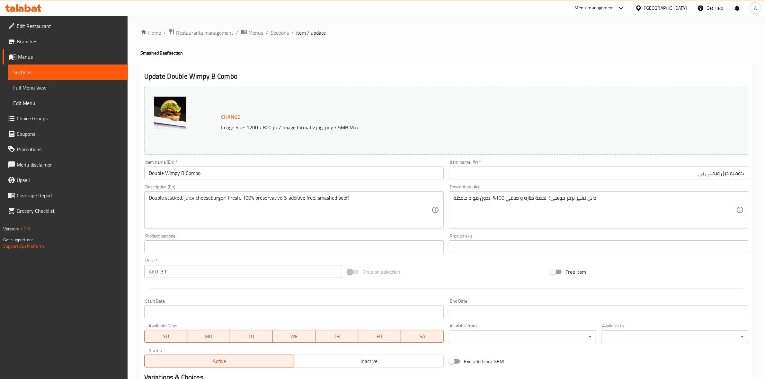
click at [438, 50] on h4 "Smashed Beef section" at bounding box center [446, 53] width 612 height 6
drag, startPoint x: 353, startPoint y: 198, endPoint x: 0, endPoint y: 124, distance: 360.5
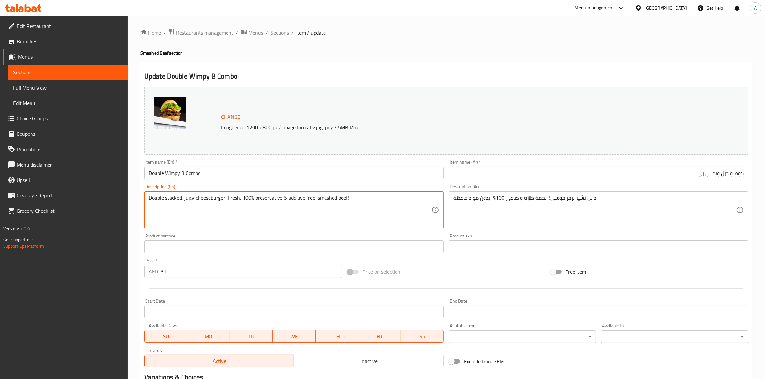
paste textarea "Smashed double beef patty, lollo bionda lettuce, tomatoes, pickles, Wimpy sauce…"
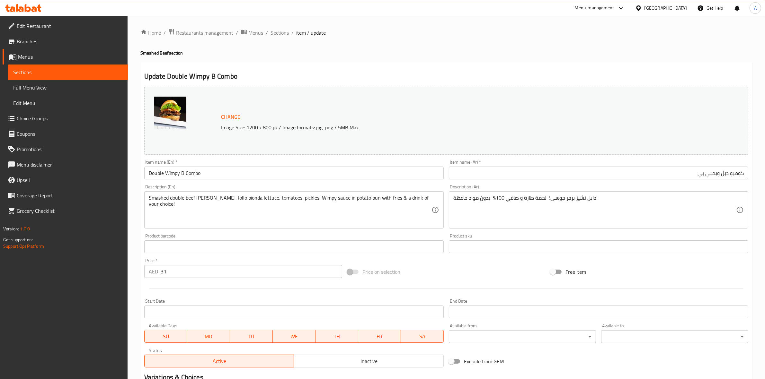
click at [394, 67] on div "Update Double Wimpy B Combo Change Image Size: 1200 x 800 px / Image formats: j…" at bounding box center [446, 259] width 612 height 394
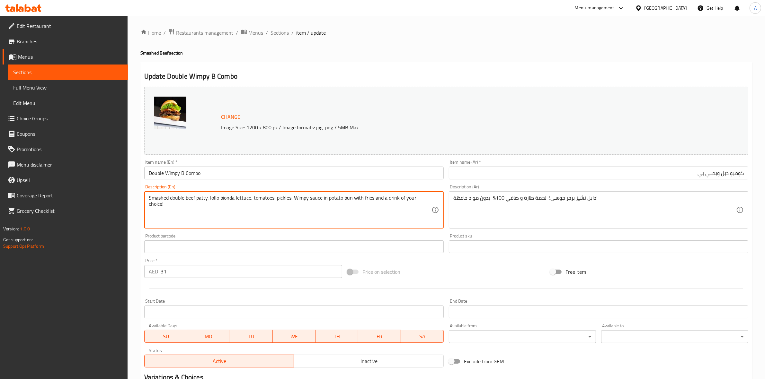
type textarea "Smashed double beef patty, lollo bionda lettuce, tomatoes, pickles, Wimpy sauce…"
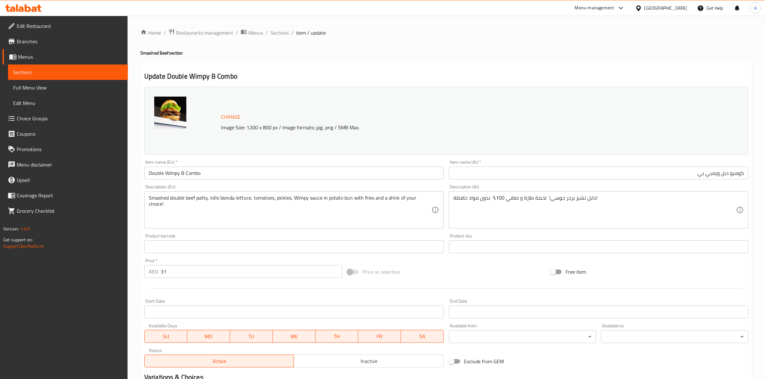
click at [389, 54] on h4 "Smashed Beef section" at bounding box center [446, 53] width 612 height 6
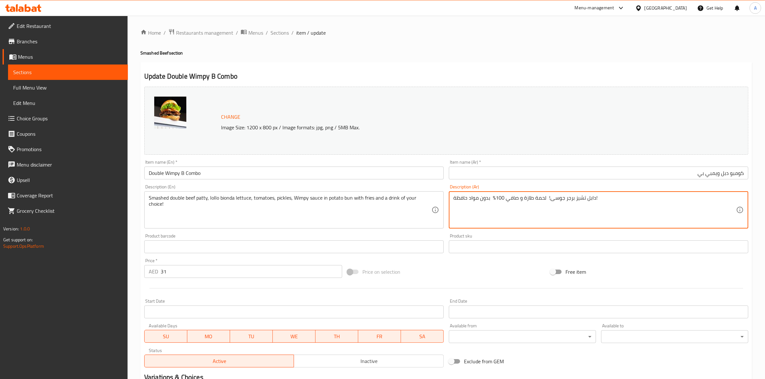
click at [548, 196] on textarea "دابل تشيز برجر جوسى! لحمة طازة و صافي 100% بدون مواد حافظة!" at bounding box center [594, 210] width 283 height 31
paste textarea "قطعتان برجر بيف سماش مع خس لولو بيوندا، طماطم، مخلل، وصوص ويمبي المميزة في خبز …"
type textarea "قطعتان برجر بيف سماش مع خس لولو بيوندا، طماطم، مخلل، وصوص ويمبي المميزة في خبز …"
click at [457, 65] on div "Update Double Wimpy B Combo Change Image Size: 1200 x 800 px / Image formats: j…" at bounding box center [446, 259] width 612 height 394
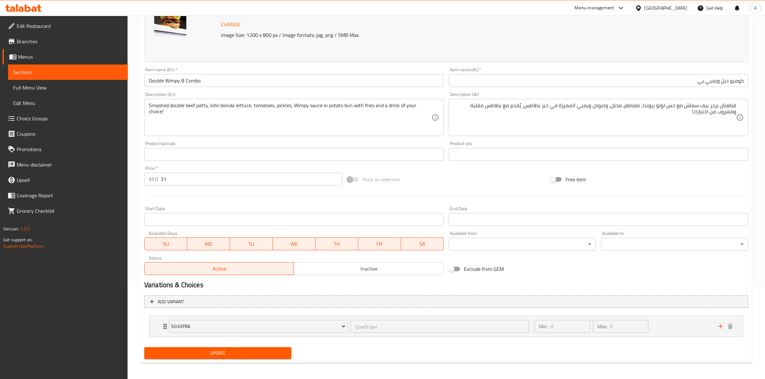
scroll to position [94, 0]
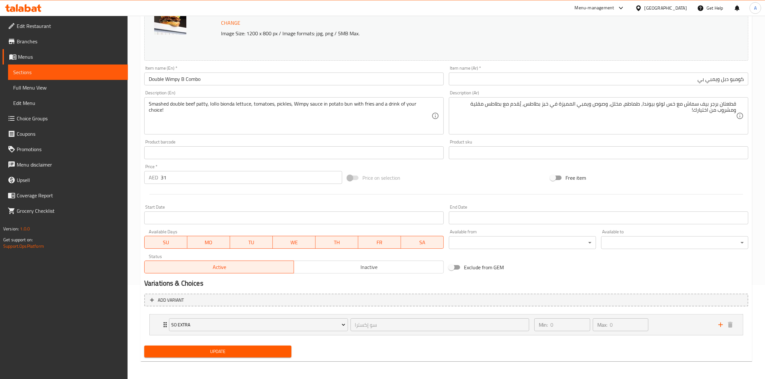
click at [255, 354] on span "Update" at bounding box center [217, 352] width 137 height 8
click at [720, 324] on icon "add" at bounding box center [721, 325] width 8 height 8
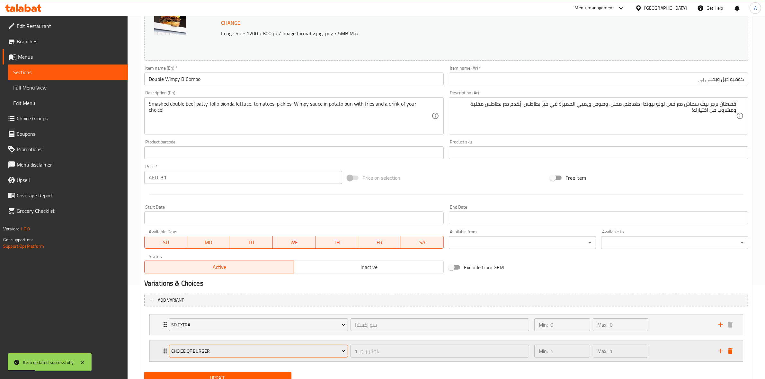
click at [314, 352] on span "Choice of Burger" at bounding box center [258, 352] width 174 height 8
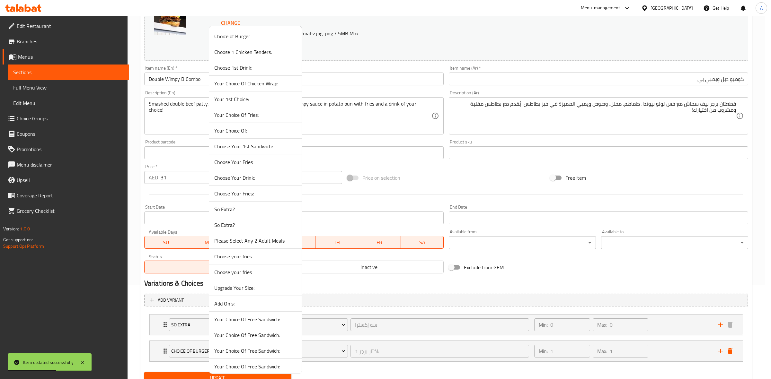
click at [257, 180] on span "Choose Your Drink:" at bounding box center [255, 178] width 82 height 8
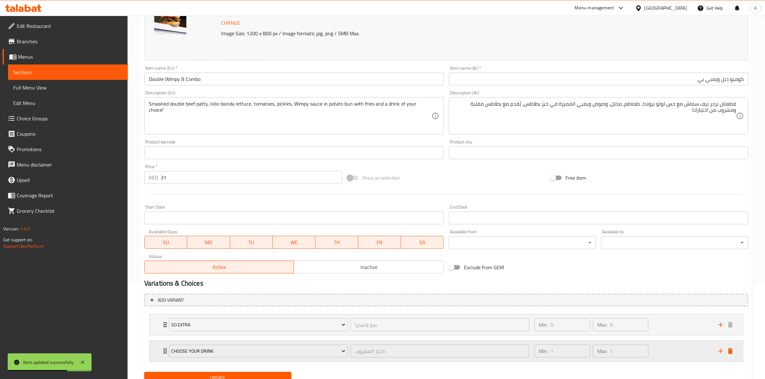
click at [676, 352] on div "Min: 1 ​ Max: 1 ​" at bounding box center [622, 351] width 184 height 21
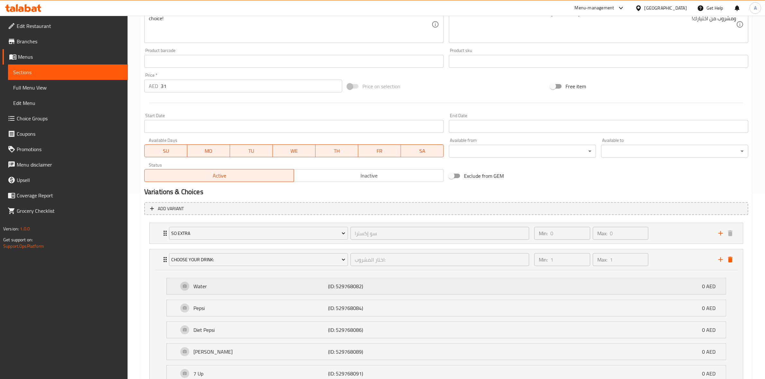
scroll to position [157, 0]
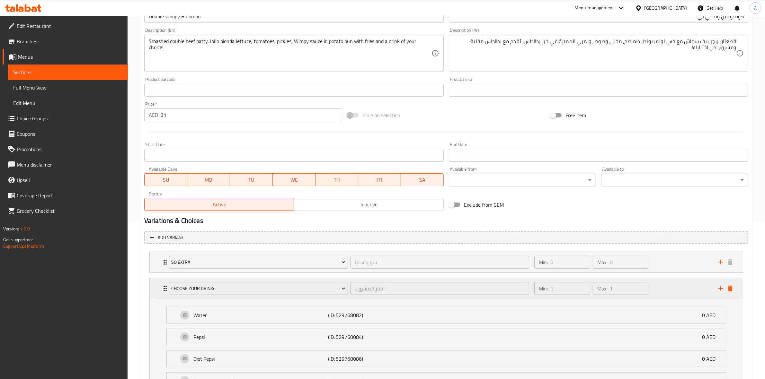
click at [675, 293] on div "Min: 1 ​ Max: 1 ​" at bounding box center [622, 289] width 184 height 21
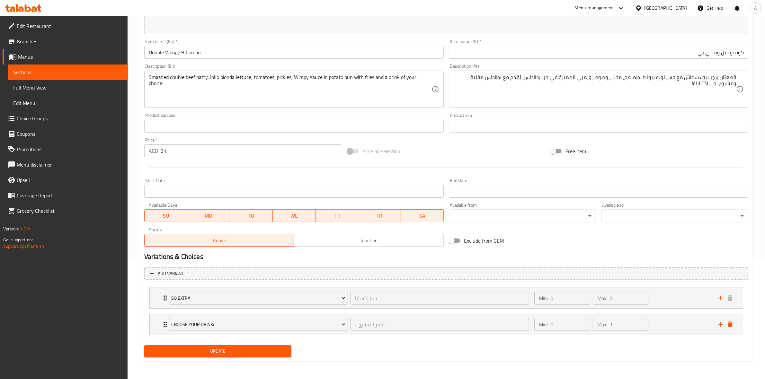
scroll to position [121, 0]
click at [215, 349] on span "Update" at bounding box center [217, 352] width 137 height 8
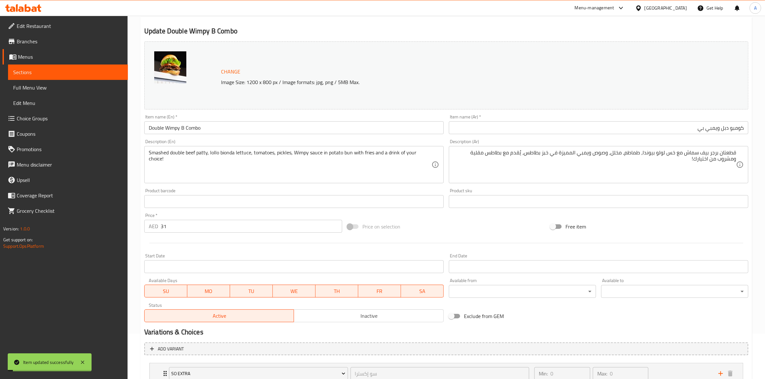
scroll to position [0, 0]
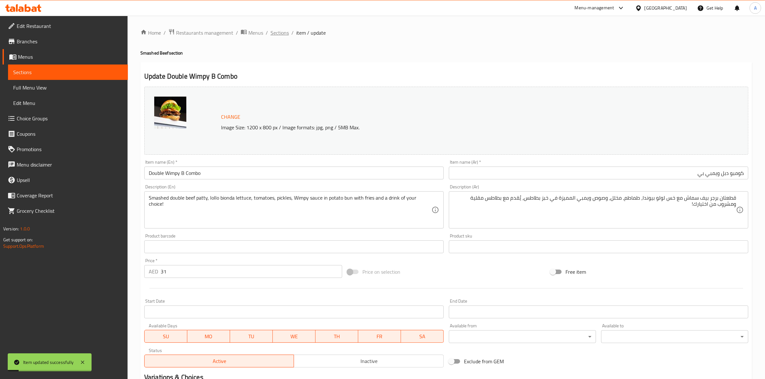
click at [280, 34] on span "Sections" at bounding box center [280, 33] width 18 height 8
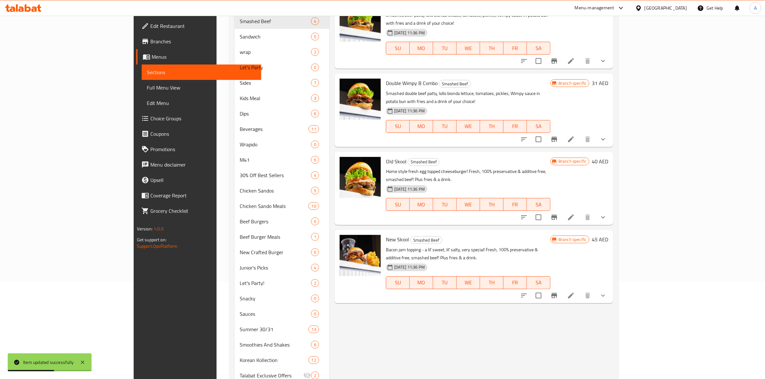
scroll to position [120, 0]
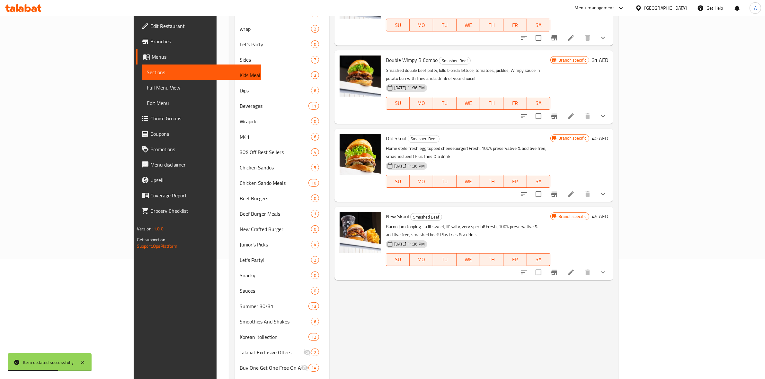
click at [580, 189] on li at bounding box center [571, 195] width 18 height 12
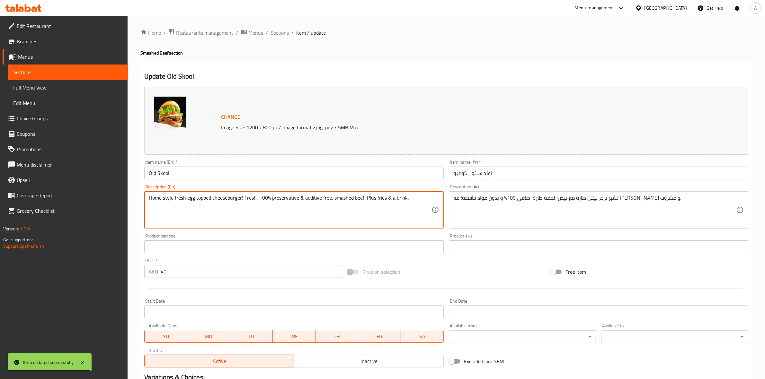
drag, startPoint x: 411, startPoint y: 199, endPoint x: 0, endPoint y: 141, distance: 415.3
paste textarea "Old Skool Combo"
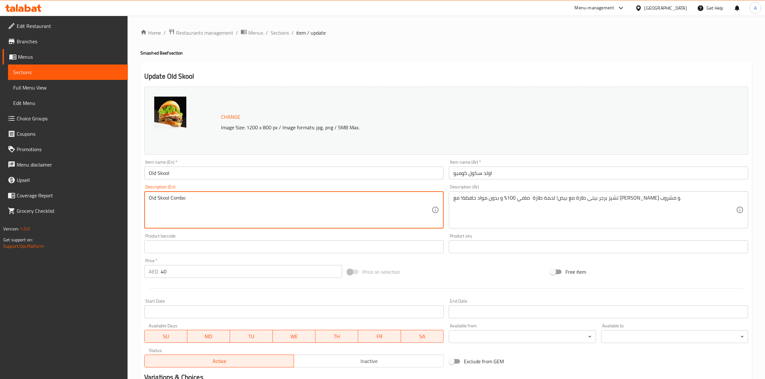
drag, startPoint x: 192, startPoint y: 196, endPoint x: 164, endPoint y: 179, distance: 32.9
click at [53, 187] on div "Edit Restaurant Branches Menus Sections Full Menu View Edit Menu Choice Groups …" at bounding box center [382, 284] width 765 height 537
type textarea "Old Skool Combo"
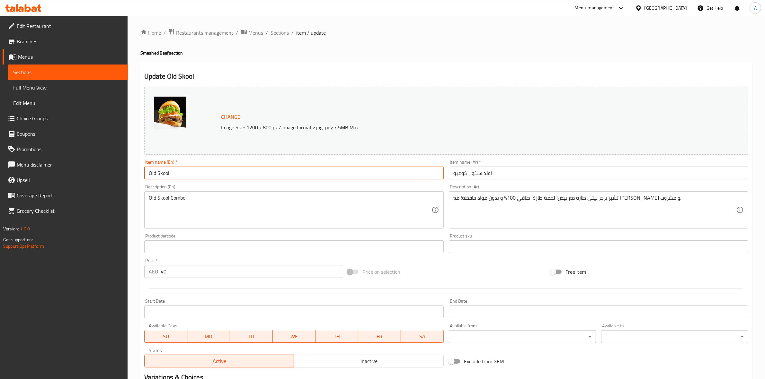
drag, startPoint x: 180, startPoint y: 174, endPoint x: 138, endPoint y: 150, distance: 48.4
click at [59, 156] on div "Edit Restaurant Branches Menus Sections Full Menu View Edit Menu Choice Groups …" at bounding box center [382, 284] width 765 height 537
paste input "Combo"
type input "Old Skool Combo"
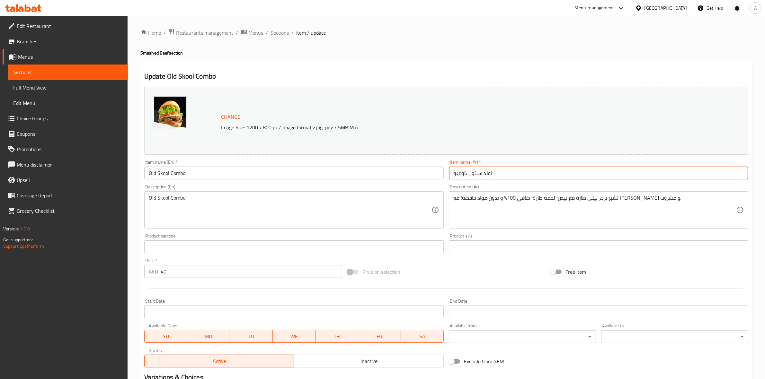
drag, startPoint x: 505, startPoint y: 177, endPoint x: 432, endPoint y: 166, distance: 73.0
click at [432, 166] on div "Change Image Size: 1200 x 800 px / Image formats: jpg, png / 5MB Max. Item name…" at bounding box center [446, 227] width 609 height 286
paste input "كومبو أولد سكول"
type input "كومبو أولد سكول"
click at [513, 71] on div "Update Old Skool Combo Change Image Size: 1200 x 800 px / Image formats: jpg, p…" at bounding box center [446, 298] width 612 height 473
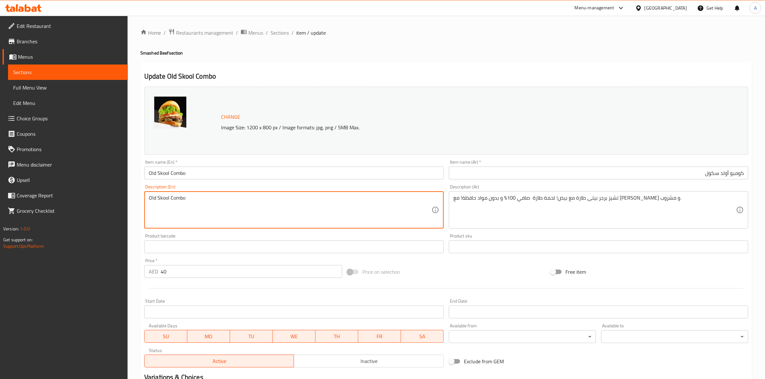
drag, startPoint x: 203, startPoint y: 203, endPoint x: 44, endPoint y: 177, distance: 161.1
paste textarea "Smashed beef patty, egg, pickles, lollo bionda lettuce, Wimpy sauce, potato bun…"
drag, startPoint x: 374, startPoint y: 199, endPoint x: 371, endPoint y: 198, distance: 3.2
click at [371, 198] on textarea "Smashed beef patty, egg, pickles, lollo bionda lettuce, Wimpy sauce, potato bun…" at bounding box center [290, 210] width 283 height 31
type textarea "Smashed beef patty, egg, pickles, lollo bionda lettuce, Wimpy sauce, potato bun…"
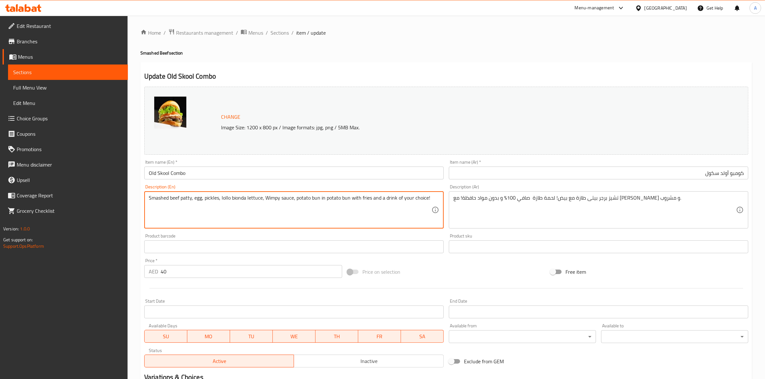
click at [325, 52] on h4 "Smashed Beef section" at bounding box center [446, 53] width 612 height 6
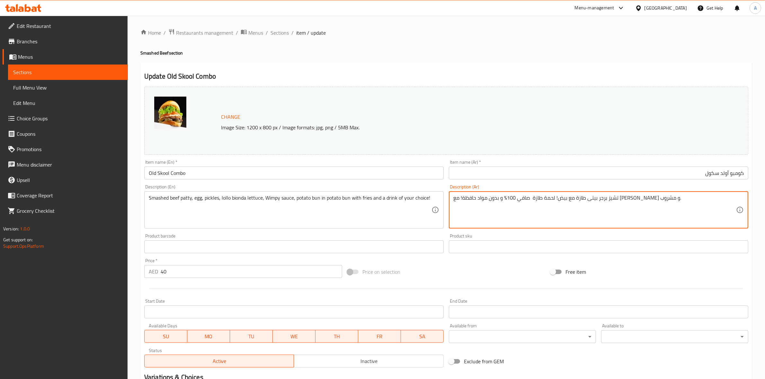
drag, startPoint x: 658, startPoint y: 198, endPoint x: 257, endPoint y: 156, distance: 402.5
paste textarea "رجر بيف سماش مع بيضة، مخلل، خس لولو بيوندا، وصوص ويمبي الخاصة في خبز بطاطس، يُق…"
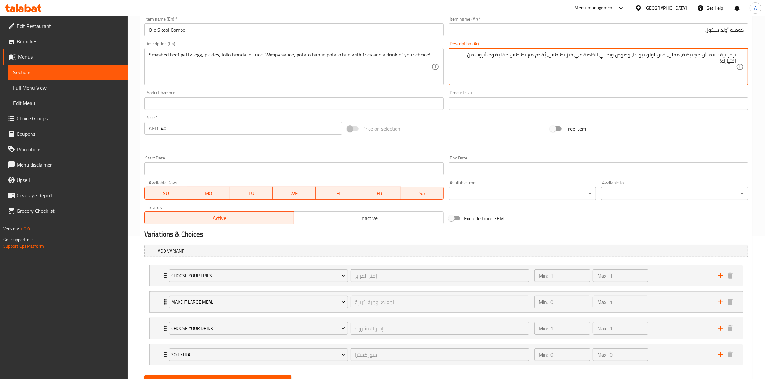
scroll to position [161, 0]
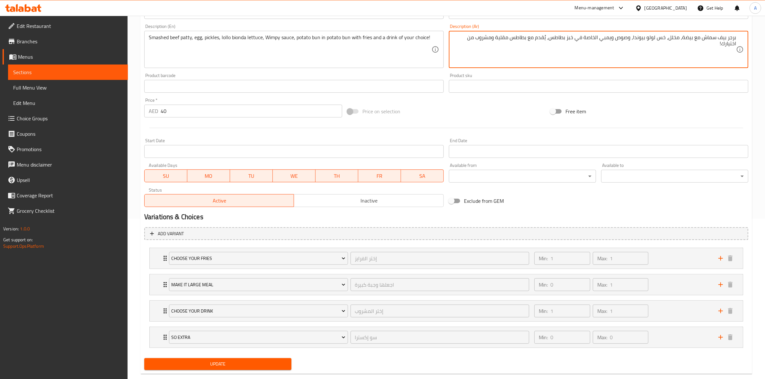
type textarea "برجر بيف سماش مع بيضة، مخلل، خس لولو بيوندا، وصوص ويمبي الخاصة في خبز بطاطس، يُ…"
click at [200, 373] on div "Update" at bounding box center [218, 364] width 152 height 17
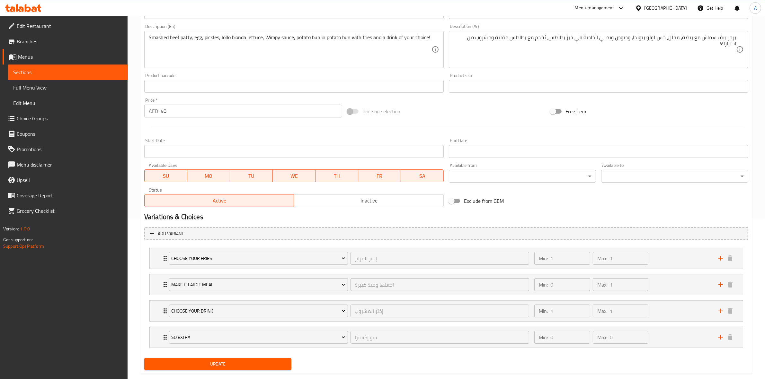
click at [206, 367] on span "Update" at bounding box center [217, 365] width 137 height 8
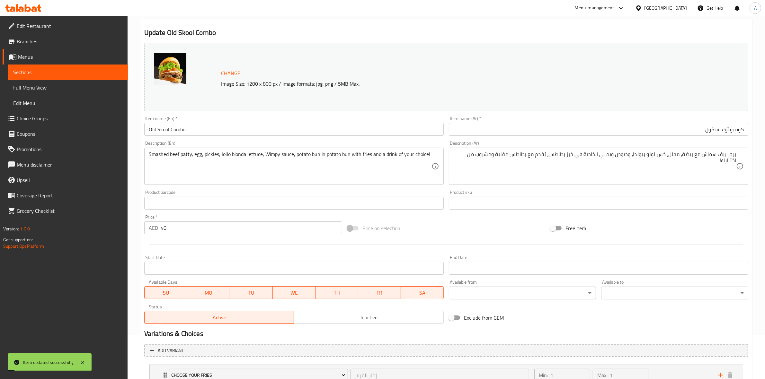
scroll to position [0, 0]
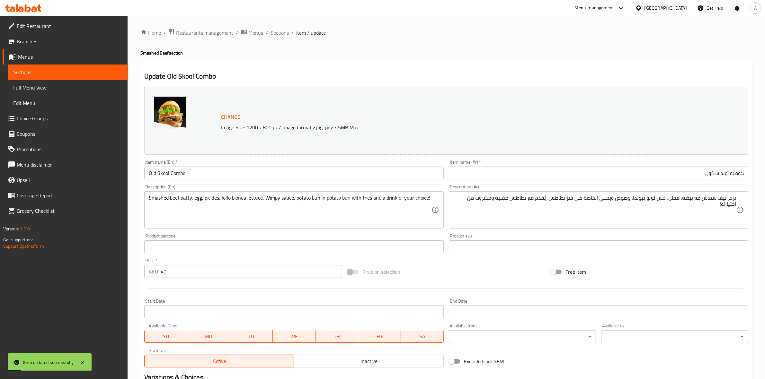
click at [278, 29] on span "Sections" at bounding box center [280, 33] width 18 height 8
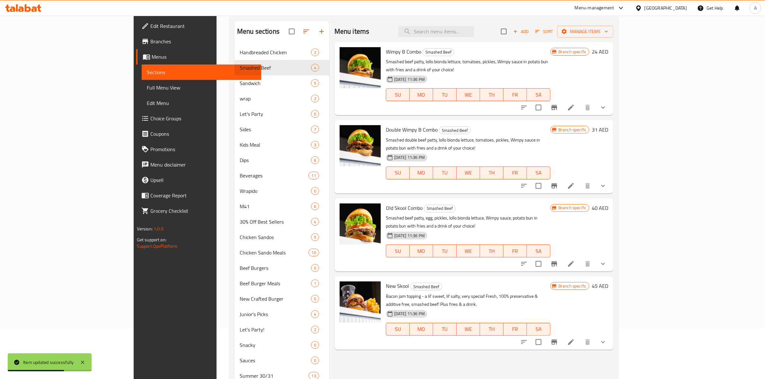
scroll to position [40, 0]
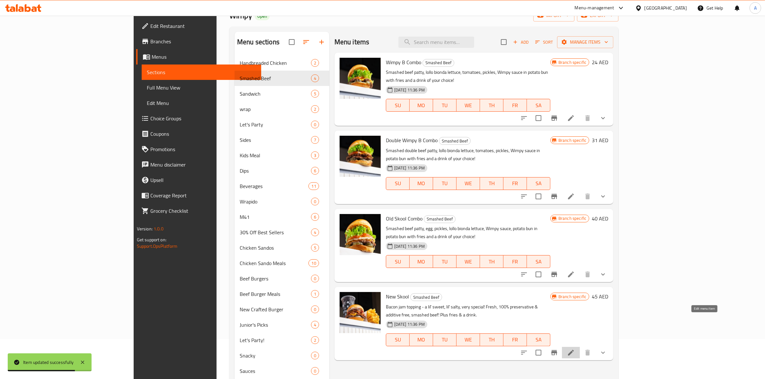
click at [575, 349] on icon at bounding box center [571, 353] width 8 height 8
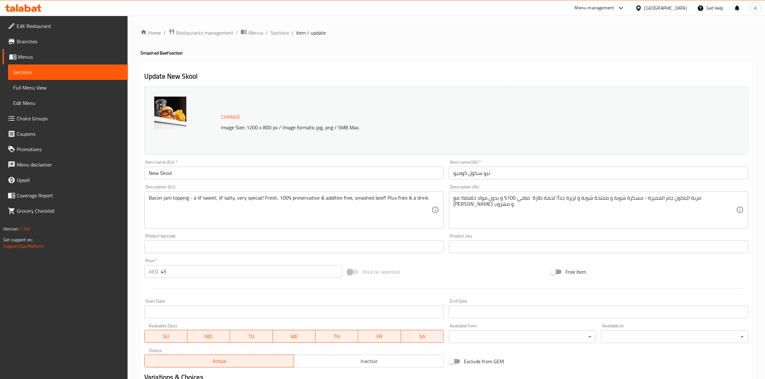
drag, startPoint x: 193, startPoint y: 172, endPoint x: 203, endPoint y: 143, distance: 30.9
click at [81, 163] on div "Edit Restaurant Branches Menus Sections Full Menu View Edit Menu Choice Groups …" at bounding box center [382, 284] width 765 height 537
paste input "Combo"
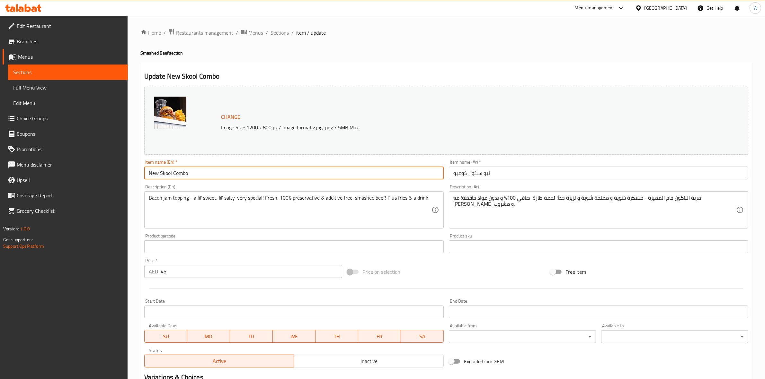
type input "New Skool Combo"
click at [306, 63] on div "Update New Skool Combo Change Image Size: 1200 x 800 px / Image formats: jpg, p…" at bounding box center [446, 298] width 612 height 473
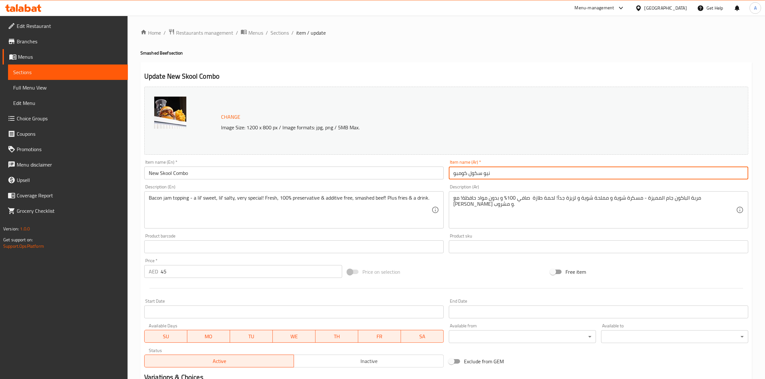
drag, startPoint x: 520, startPoint y: 174, endPoint x: 400, endPoint y: 156, distance: 120.8
click at [400, 156] on div "Change Image Size: 1200 x 800 px / Image formats: jpg, png / 5MB Max. Item name…" at bounding box center [446, 227] width 609 height 286
paste input "ومبو نيو سكول"
type input "كومبو نيو سكول"
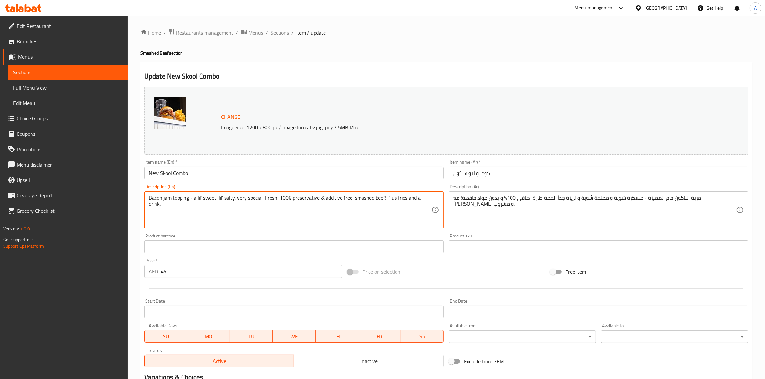
type textarea "Bacon jam topping - a lil' sweet, lil' salty, very special! Fresh, 100% preserv…"
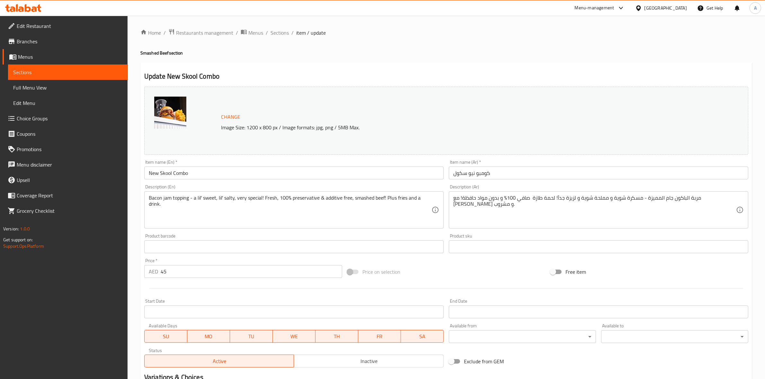
click at [423, 72] on h2 "Update New Skool Combo" at bounding box center [446, 77] width 604 height 10
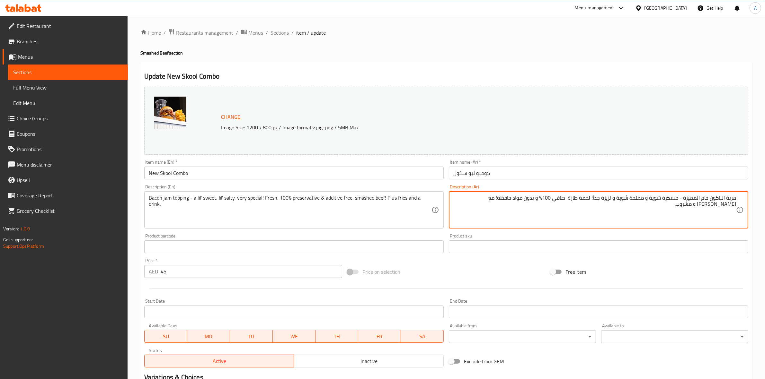
click at [403, 60] on div "Home / Restaurants management / Menus / Sections / item / update Smashed Beef s…" at bounding box center [446, 285] width 612 height 512
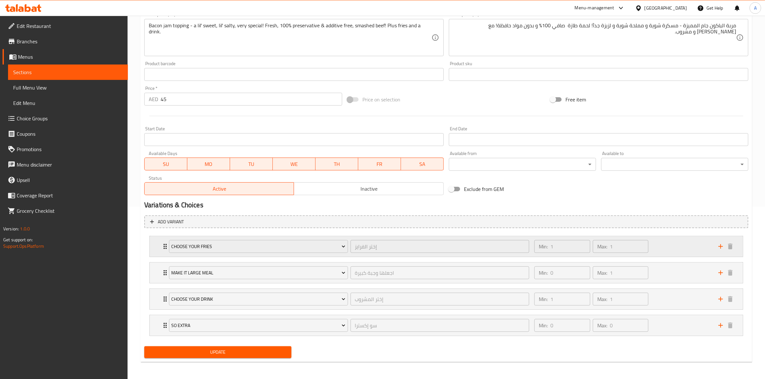
scroll to position [174, 0]
click at [219, 352] on span "Update" at bounding box center [217, 352] width 137 height 8
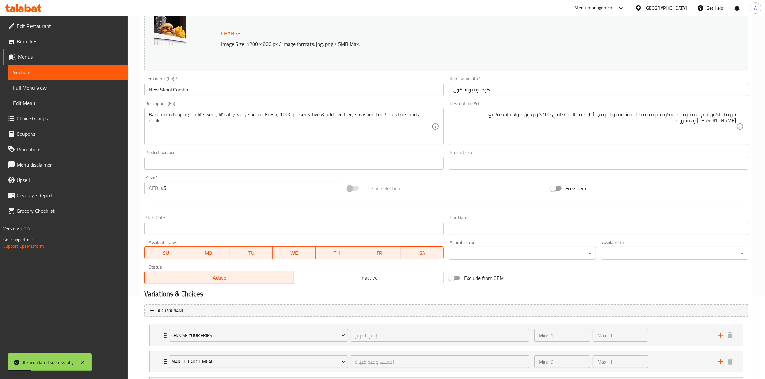
scroll to position [0, 0]
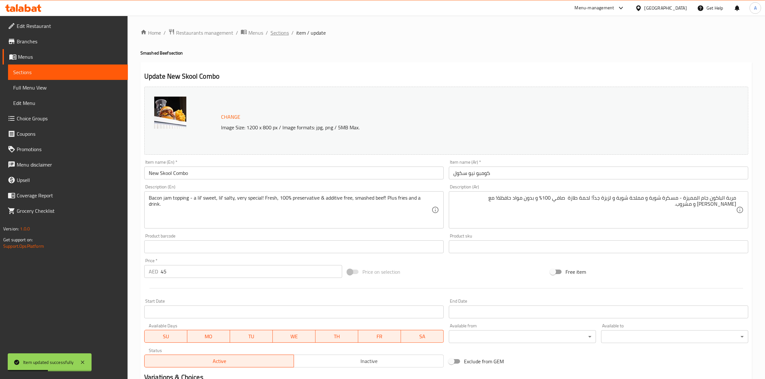
click at [281, 34] on span "Sections" at bounding box center [280, 33] width 18 height 8
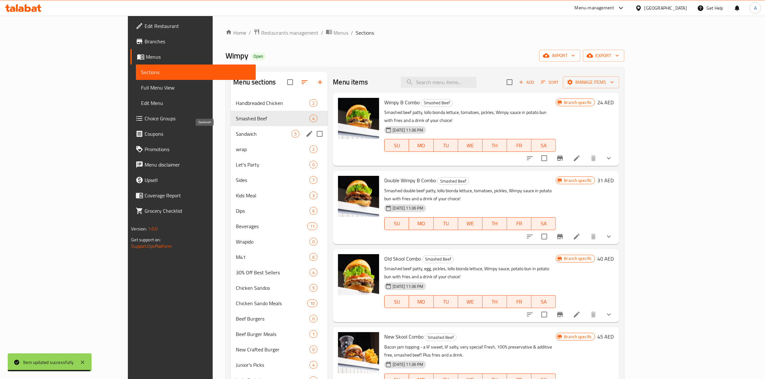
click at [236, 136] on span "Sandwich" at bounding box center [264, 134] width 56 height 8
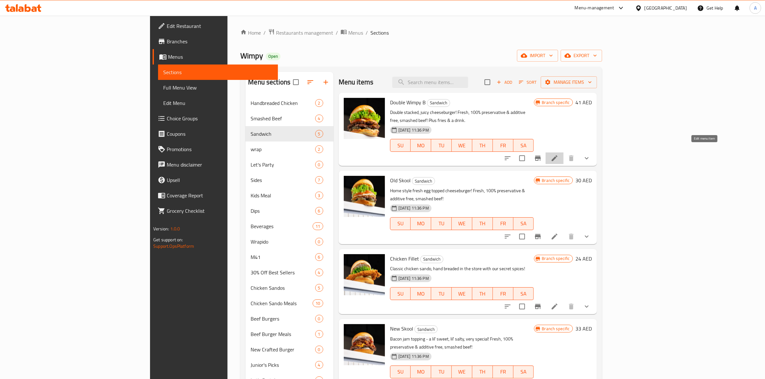
click at [558, 155] on icon at bounding box center [555, 159] width 8 height 8
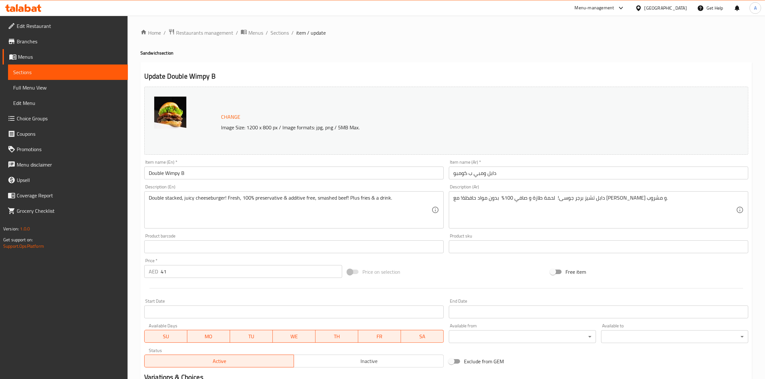
scroll to position [174, 0]
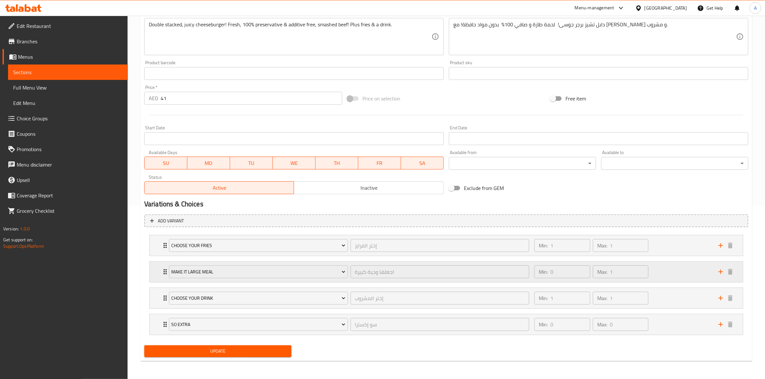
click at [690, 278] on div "Min: 0 ​ Max: 1 ​" at bounding box center [622, 272] width 184 height 21
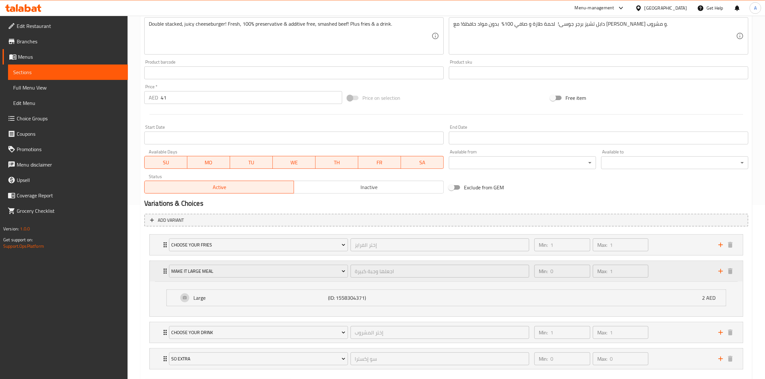
click at [684, 269] on div "Min: 0 ​ Max: 1 ​" at bounding box center [622, 271] width 184 height 21
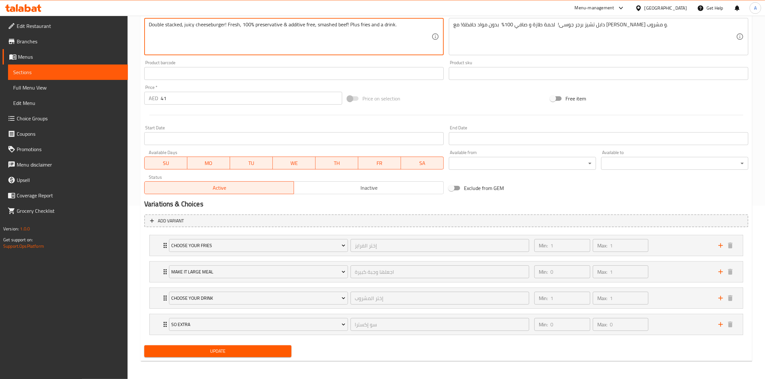
type textarea "Double stacked, juicy cheeseburger! Fresh, 100% preservative & additive free, s…"
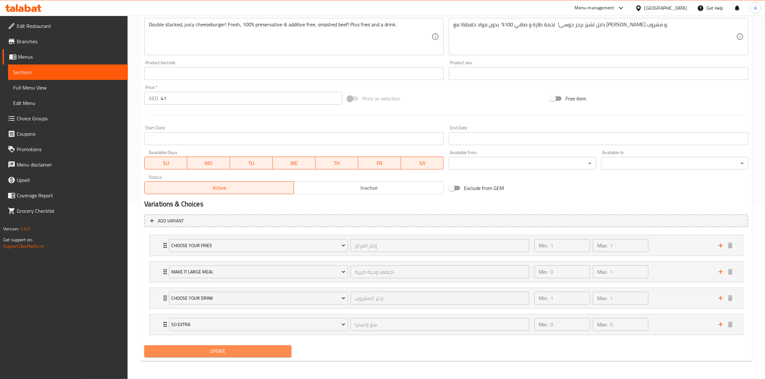
click at [231, 353] on span "Update" at bounding box center [217, 352] width 137 height 8
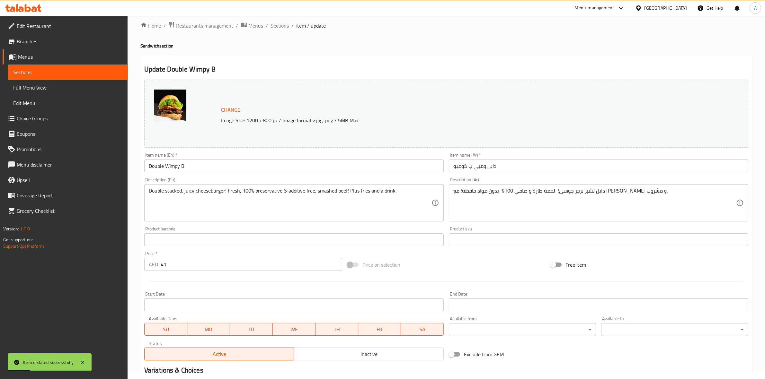
scroll to position [0, 0]
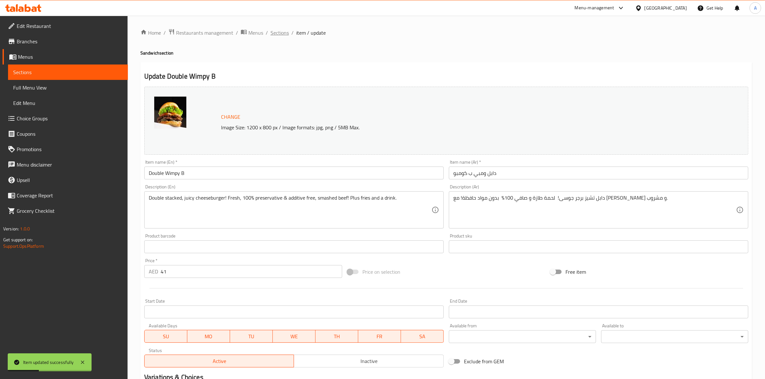
click at [272, 32] on span "Sections" at bounding box center [280, 33] width 18 height 8
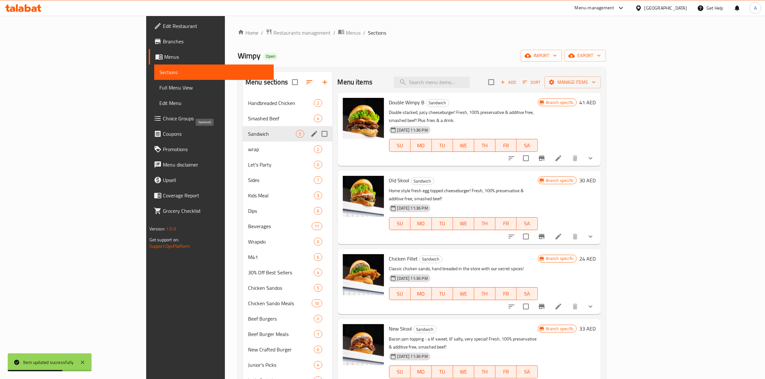
click at [248, 132] on span "Sandwich" at bounding box center [272, 134] width 48 height 8
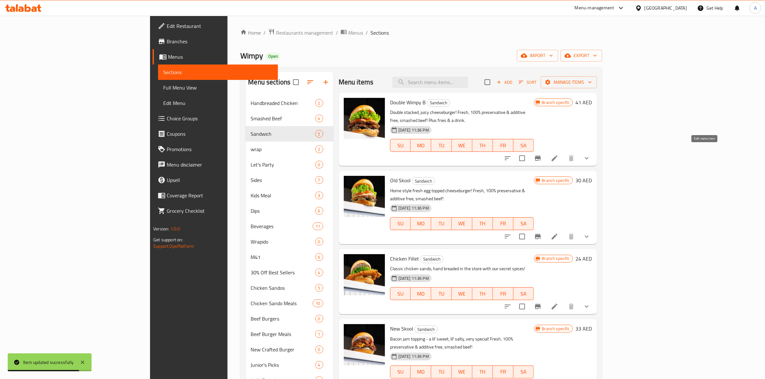
click at [558, 155] on icon at bounding box center [555, 159] width 8 height 8
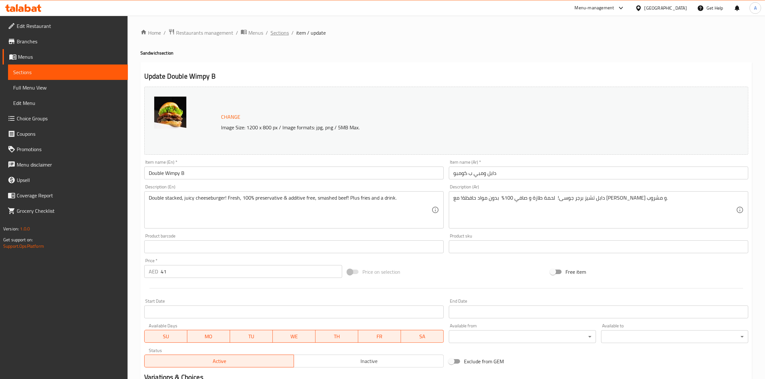
click at [272, 30] on span "Sections" at bounding box center [280, 33] width 18 height 8
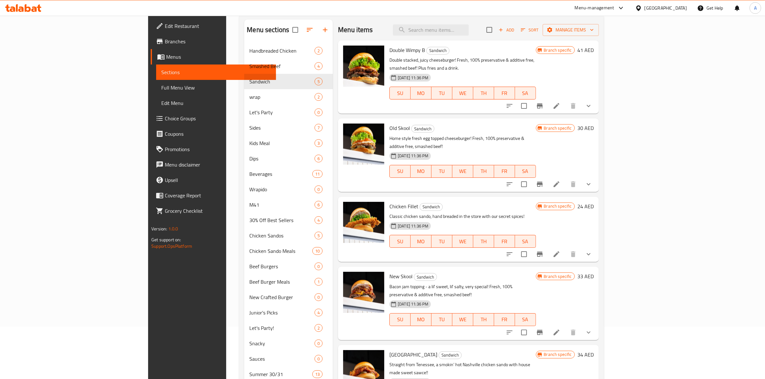
scroll to position [40, 0]
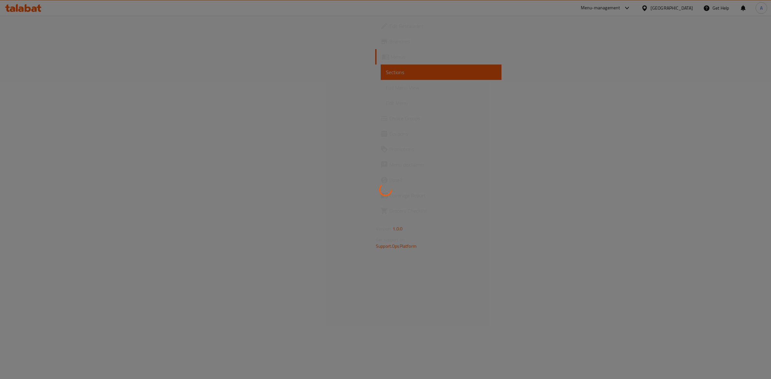
click at [457, 258] on div at bounding box center [385, 189] width 771 height 379
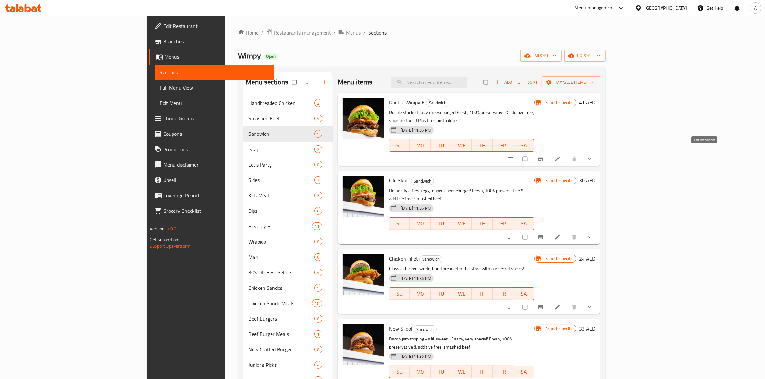
click at [561, 156] on icon at bounding box center [557, 159] width 6 height 6
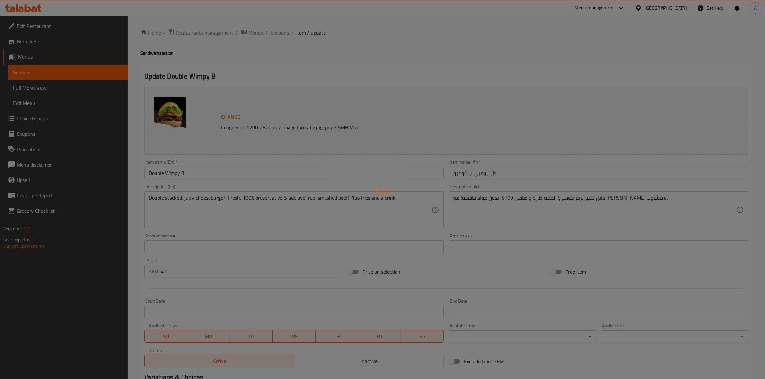
type input "إختر الفرايز"
type input "1"
type input "اجعلها وجبة كبيرة"
type input "0"
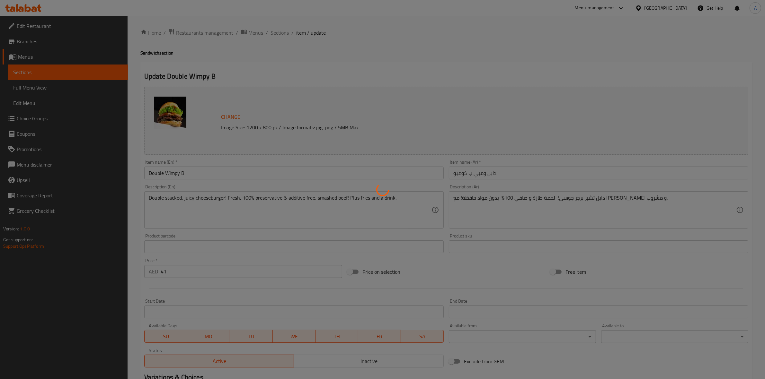
type input "1"
type input "إختر المشروب"
type input "1"
type input "سو إكسترا"
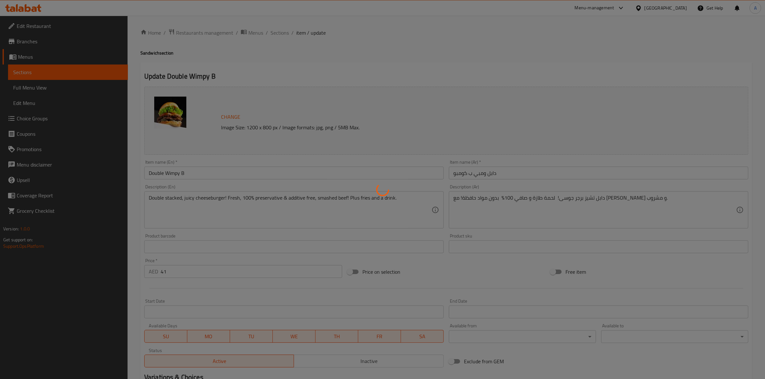
type input "0"
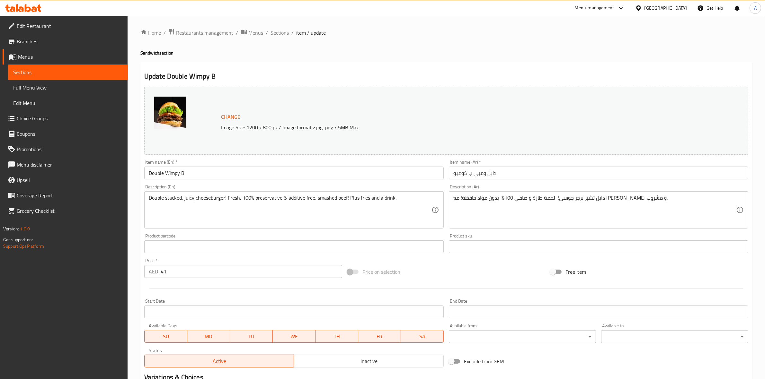
drag, startPoint x: 397, startPoint y: 199, endPoint x: 79, endPoint y: 150, distance: 322.4
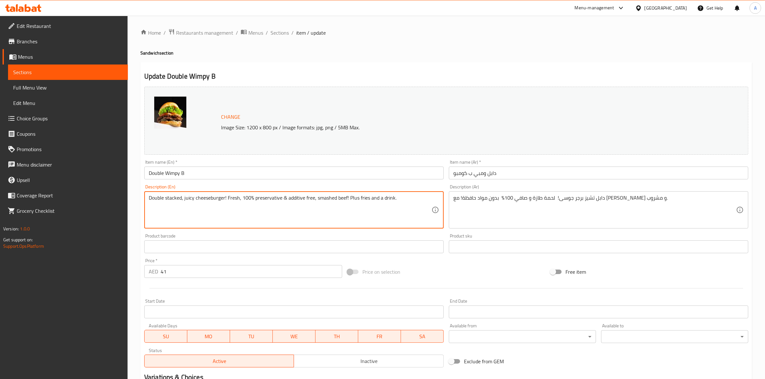
paste textarea "Smashed double beef patty, lollo bionda lettuce, tomatoes, pickles, Wimpy Sawce…"
type textarea "Smashed double beef patty, lollo bionda lettuce, tomatoes, pickles, Wimpy Sawce…"
click at [137, 227] on div "Home / Restaurants management / Menus / Sections / item / update Sandwich secti…" at bounding box center [446, 284] width 637 height 537
drag, startPoint x: 361, startPoint y: 200, endPoint x: 20, endPoint y: 145, distance: 344.8
click at [327, 237] on div "Product barcode Product barcode" at bounding box center [293, 244] width 299 height 20
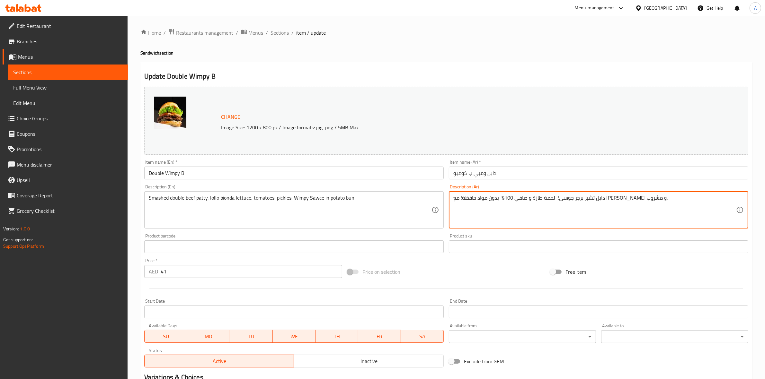
drag, startPoint x: 650, startPoint y: 196, endPoint x: 360, endPoint y: 160, distance: 291.8
paste textarea "قرصان من لحم البقر المسحوق، خس لولو بيوندا، طماطم، مخلل، صوص ويمبي المميزة في خ…"
type textarea "قرصان من لحم البقر المسحوق، خس لولو بيوندا، طماطم، مخلل، صوص ويمبي المميزة في خ…"
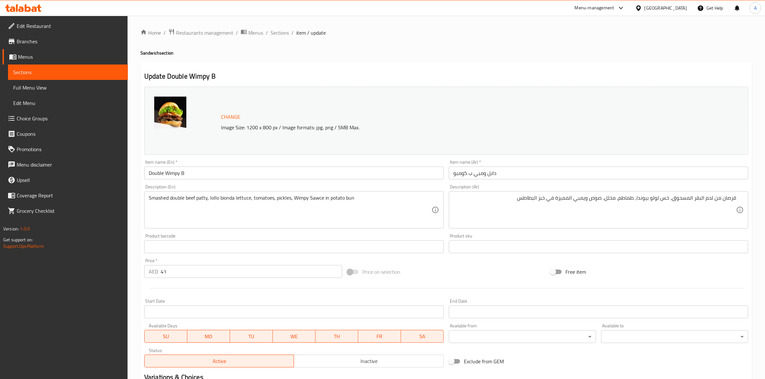
click at [638, 58] on div "Home / Restaurants management / Menus / Sections / item / update Sandwich secti…" at bounding box center [446, 285] width 612 height 512
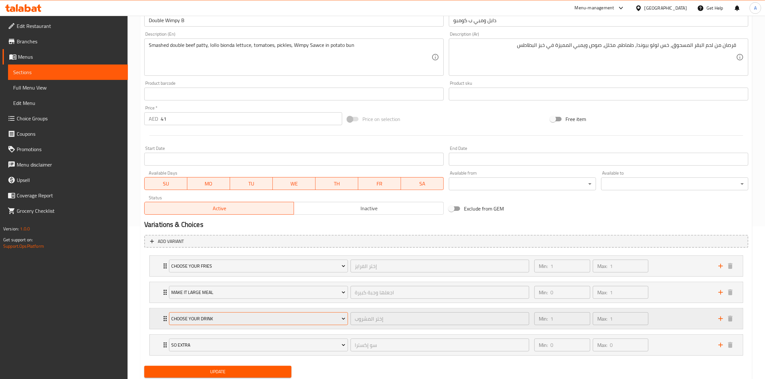
scroll to position [174, 0]
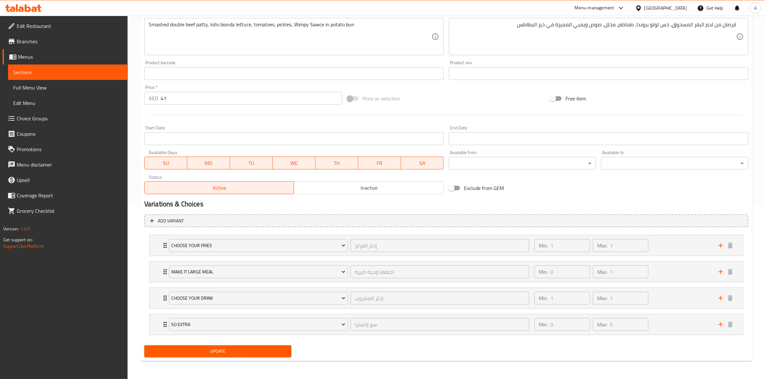
click at [249, 354] on span "Update" at bounding box center [217, 352] width 137 height 8
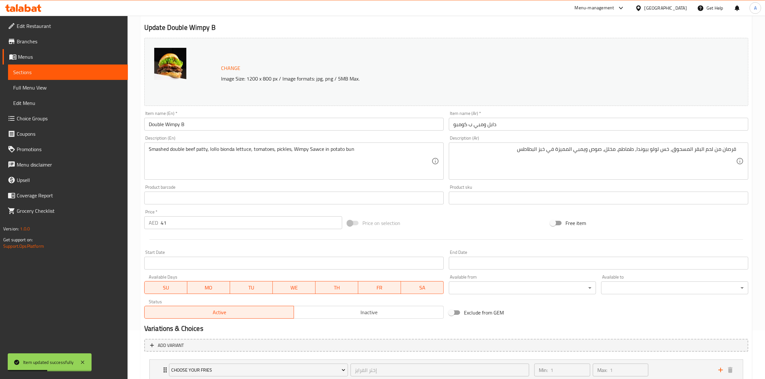
scroll to position [0, 0]
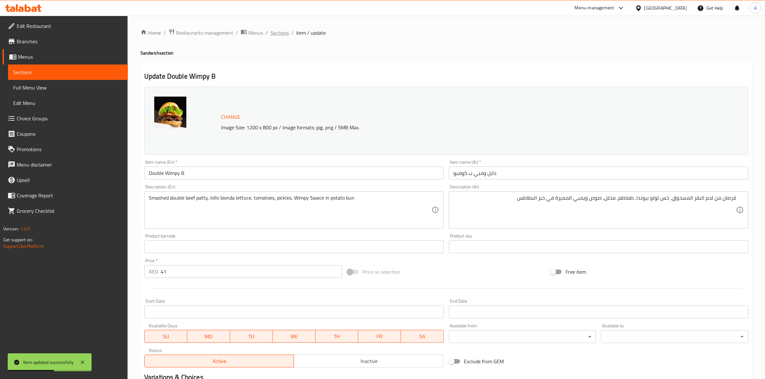
click at [283, 29] on span "Sections" at bounding box center [280, 33] width 18 height 8
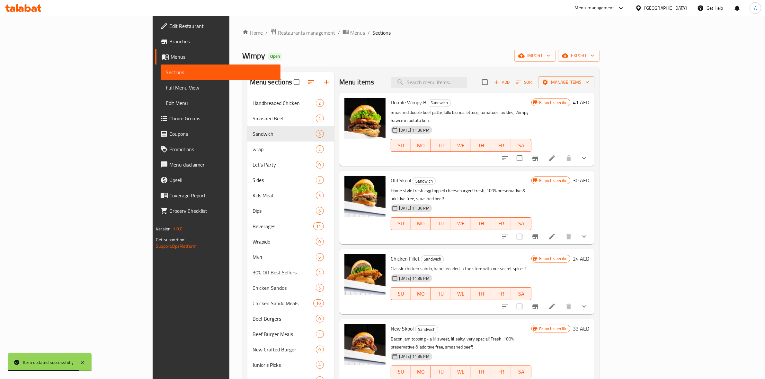
click at [483, 92] on div "Menu items Add Sort Manage items" at bounding box center [466, 82] width 255 height 21
click at [467, 79] on input "search" at bounding box center [429, 82] width 76 height 11
paste input "Chicken Fillet"
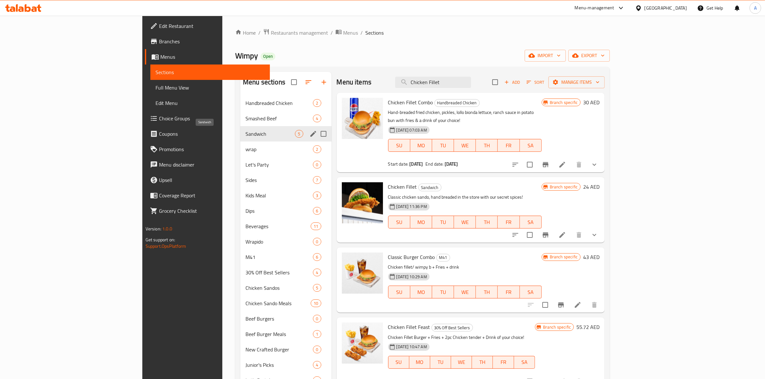
type input "Chicken Fillet"
click at [246, 137] on span "Sandwich" at bounding box center [269, 134] width 49 height 8
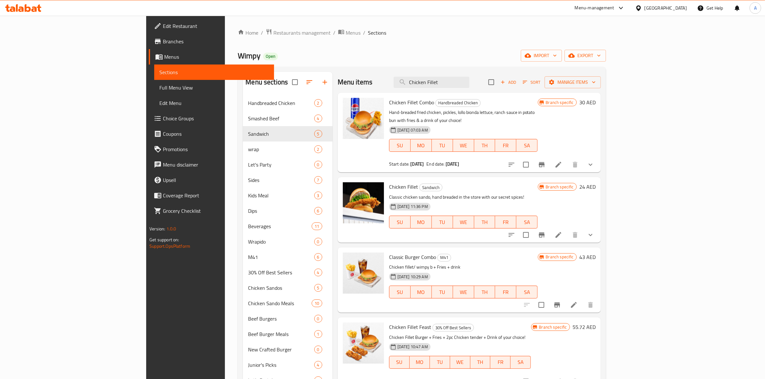
drag, startPoint x: 504, startPoint y: 80, endPoint x: 241, endPoint y: 76, distance: 262.2
click at [243, 78] on div "Menu sections Handbreaded Chicken 2 Smashed Beef 4 Sandwich 5 wrap 2 Let's Part…" at bounding box center [422, 362] width 358 height 581
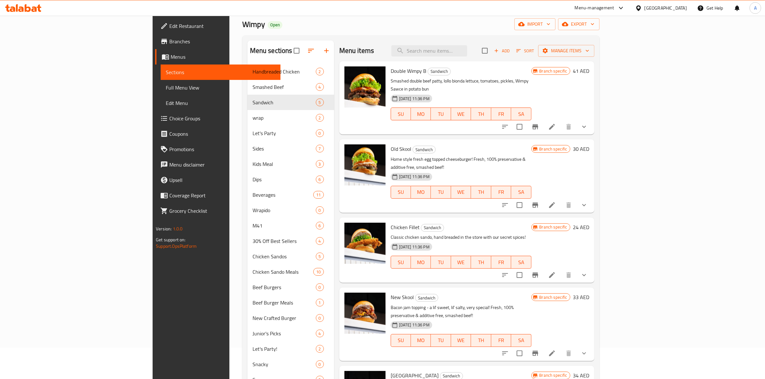
scroll to position [80, 0]
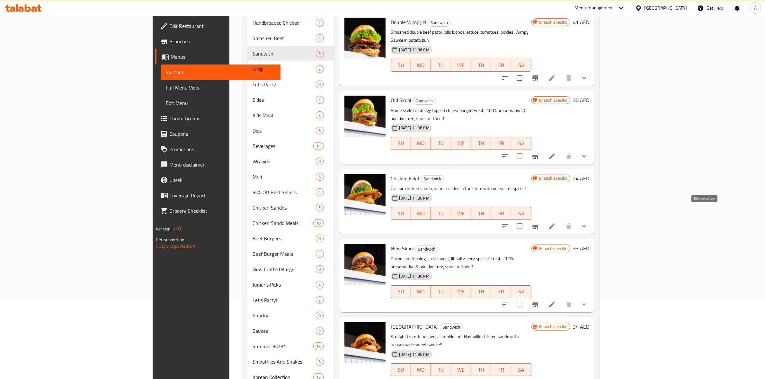
click at [556, 223] on icon at bounding box center [552, 227] width 8 height 8
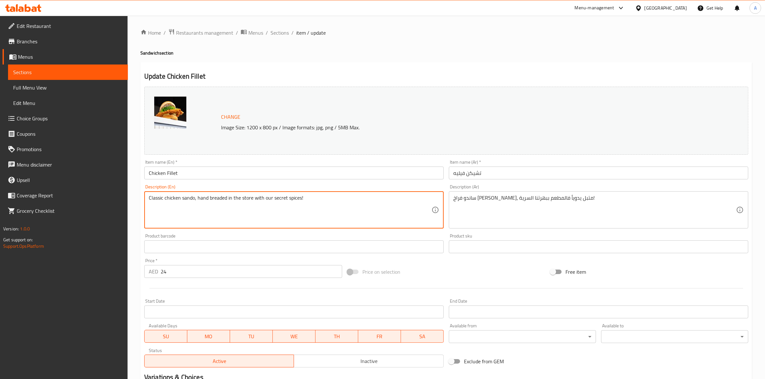
drag, startPoint x: 318, startPoint y: 200, endPoint x: 292, endPoint y: 181, distance: 32.3
paste textarea "Hand-breaded fried chicken, pickles, lollo bionda lettuce, ranch sauce in potat…"
type textarea "Hand-breaded fried chicken, pickles, lollo bionda lettuce, ranch sauce in potat…"
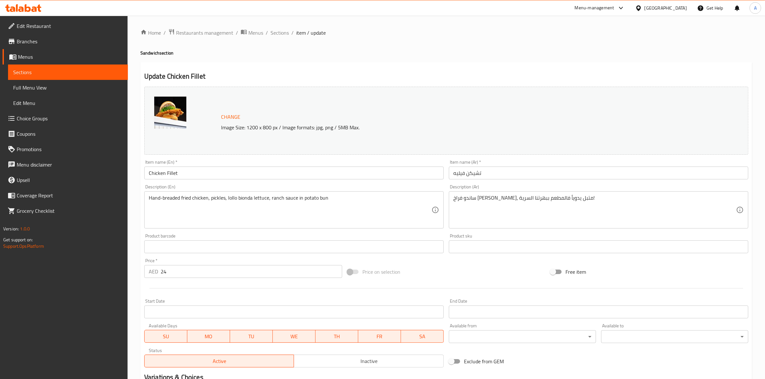
click at [308, 66] on div "Update Chicken Fillet Change Image Size: 1200 x 800 px / Image formats: jpg, pn…" at bounding box center [446, 259] width 612 height 394
drag, startPoint x: 596, startPoint y: 201, endPoint x: 287, endPoint y: 176, distance: 310.5
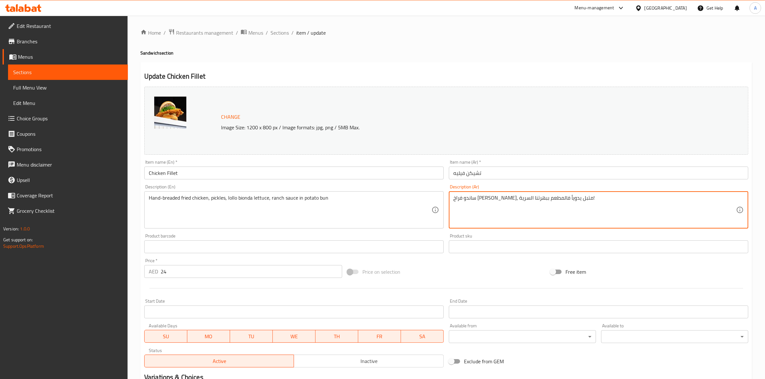
paste textarea "جاج مقلي مغطى بالخبزات، مخلل، خس لولو بيوندا، صوص رانش في خبز البطاطس"
type textarea "دجاج مقلي مغطى بالخبزات، مخلل، خس لولو بيوندا، صوص رانش في خبز البطاطس"
click at [492, 53] on h4 "Sandwich section" at bounding box center [446, 53] width 612 height 6
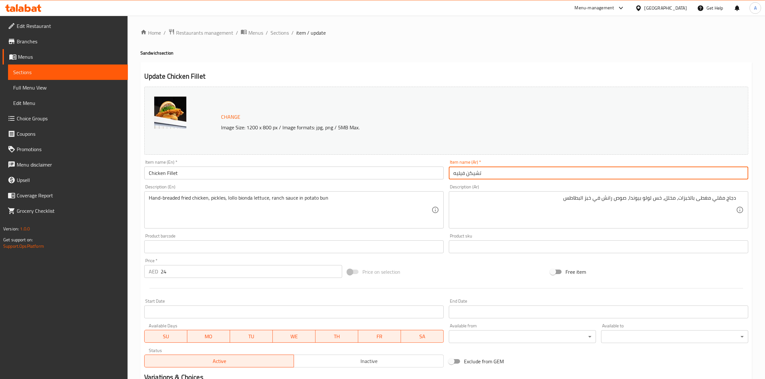
click at [512, 177] on input "تشيكن فيليه" at bounding box center [598, 173] width 299 height 13
click at [497, 69] on div "Update Chicken Fillet Change Image Size: 1200 x 800 px / Image formats: jpg, pn…" at bounding box center [446, 259] width 612 height 394
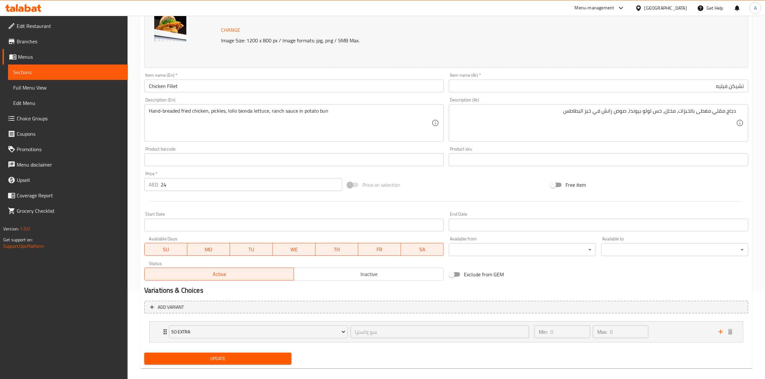
scroll to position [94, 0]
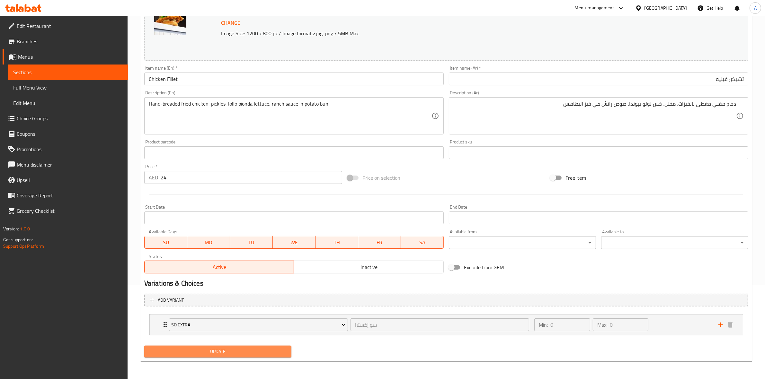
click at [215, 352] on span "Update" at bounding box center [217, 352] width 137 height 8
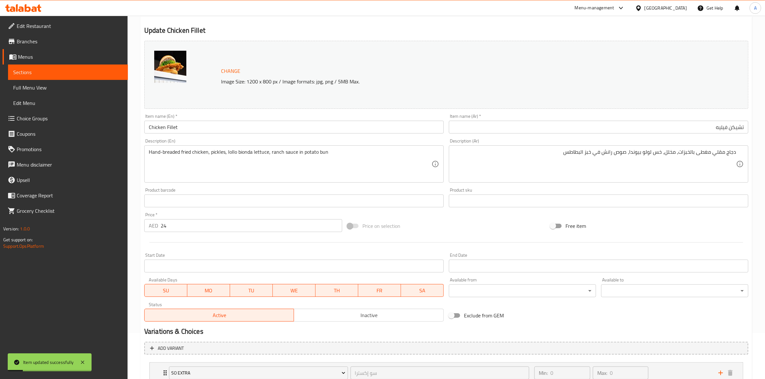
scroll to position [0, 0]
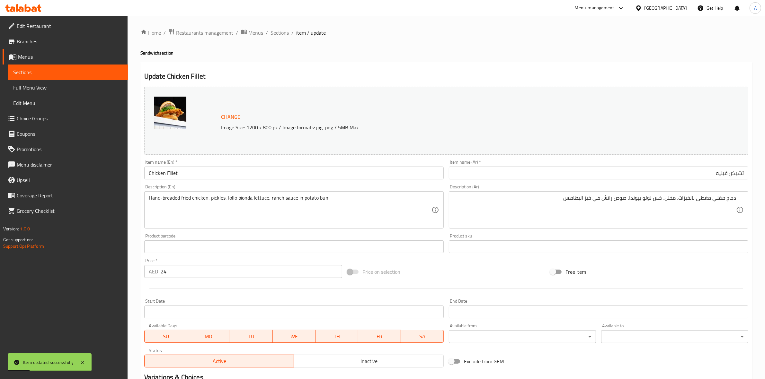
click at [281, 33] on span "Sections" at bounding box center [280, 33] width 18 height 8
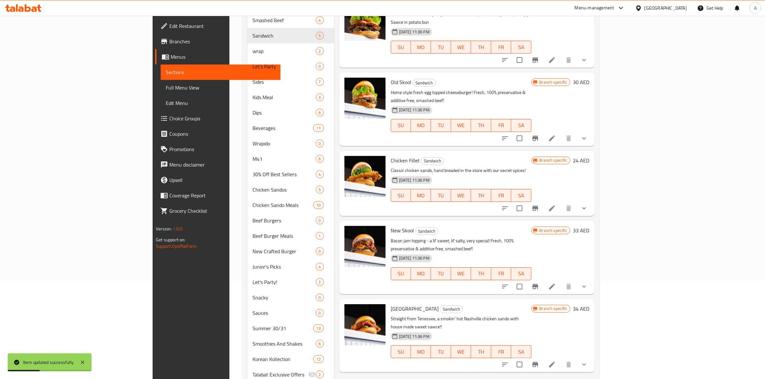
scroll to position [120, 0]
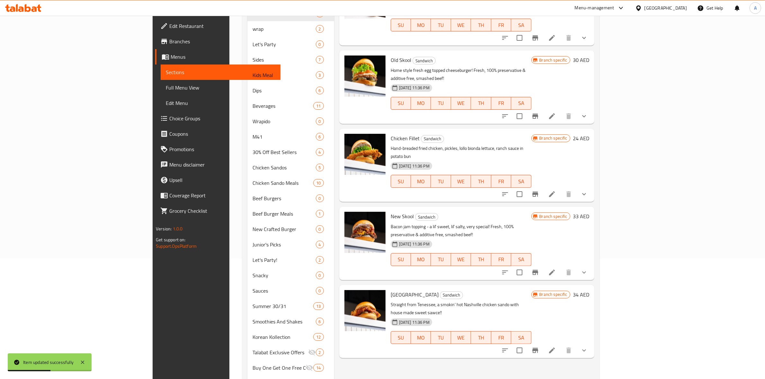
click at [556, 347] on icon at bounding box center [552, 351] width 8 height 8
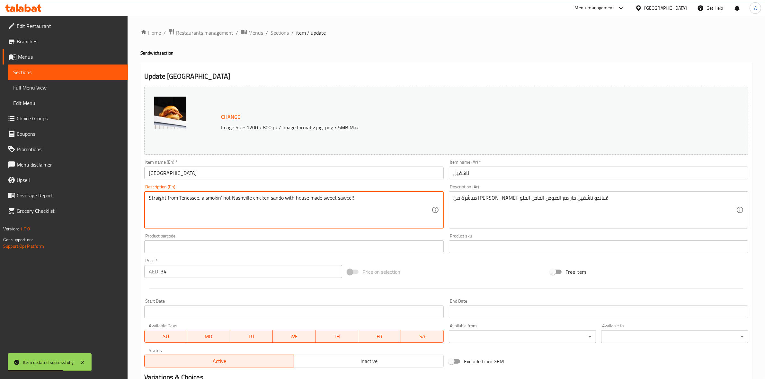
drag, startPoint x: 370, startPoint y: 201, endPoint x: 14, endPoint y: 177, distance: 356.9
paste textarea "[GEOGRAPHIC_DATA]"
type textarea "[GEOGRAPHIC_DATA]"
drag, startPoint x: 208, startPoint y: 204, endPoint x: 71, endPoint y: 185, distance: 137.9
click at [67, 185] on div "Edit Restaurant Branches Menus Sections Full Menu View Edit Menu Choice Groups …" at bounding box center [382, 245] width 765 height 458
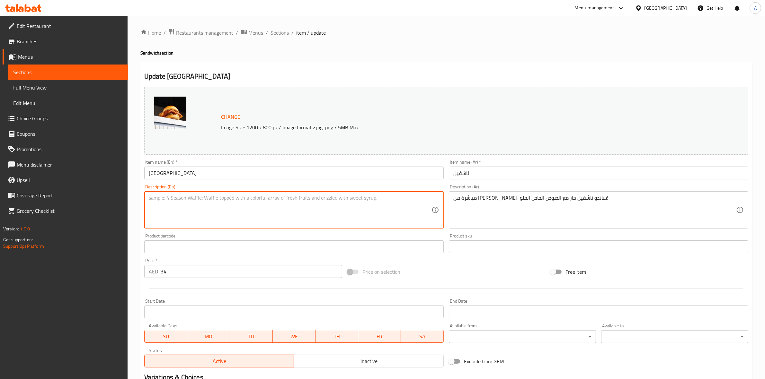
click at [227, 207] on textarea at bounding box center [290, 210] width 283 height 31
paste textarea "Hand Breaded Fried chicken drenched in [GEOGRAPHIC_DATA] sauce, sweet pickles, …"
type textarea "Hand Breaded Fried chicken drenched in [GEOGRAPHIC_DATA] sauce, sweet pickles, …"
click at [134, 220] on div "Home / Restaurants management / Menus / Sections / item / update Sandwich secti…" at bounding box center [446, 245] width 637 height 458
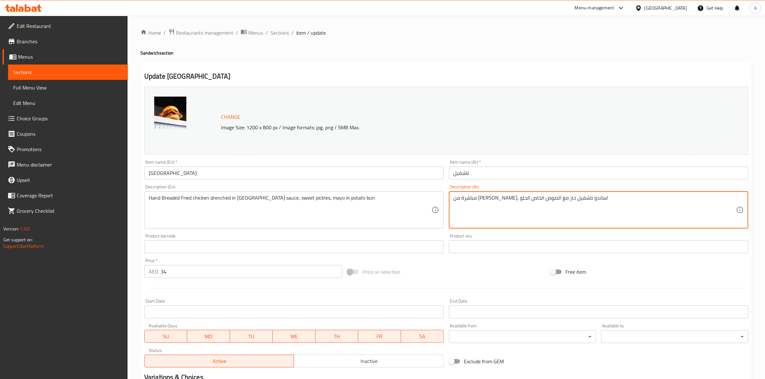
drag, startPoint x: 599, startPoint y: 200, endPoint x: 317, endPoint y: 159, distance: 284.4
paste textarea "دجاج مقلي مغطى بالخبزات مغموس في صوص ناشفيل، مخلل حلو، مايونيز في خبز البطاطس"
type textarea "دجاج مقلي مغطى بالخبزات مغموس في صوص ناشفيل، مخلل حلو، مايونيز في خبز البطاطس"
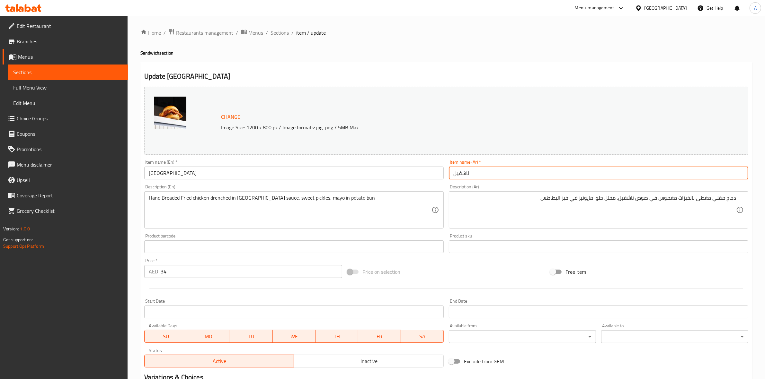
click at [490, 173] on input "ناشفيل" at bounding box center [598, 173] width 299 height 13
click at [487, 62] on div "Home / Restaurants management / Menus / Sections / item / update Sandwich secti…" at bounding box center [446, 245] width 612 height 432
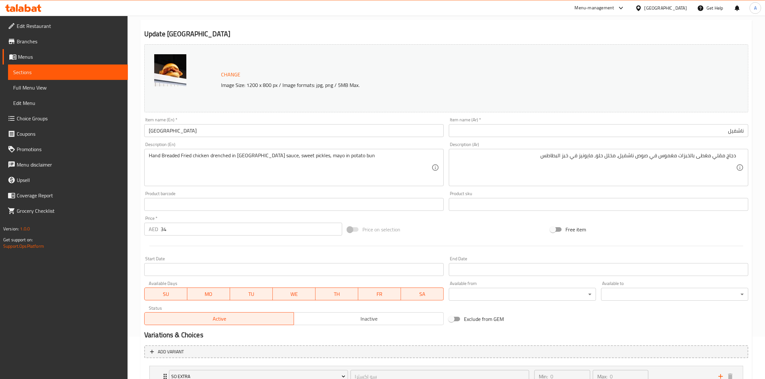
scroll to position [94, 0]
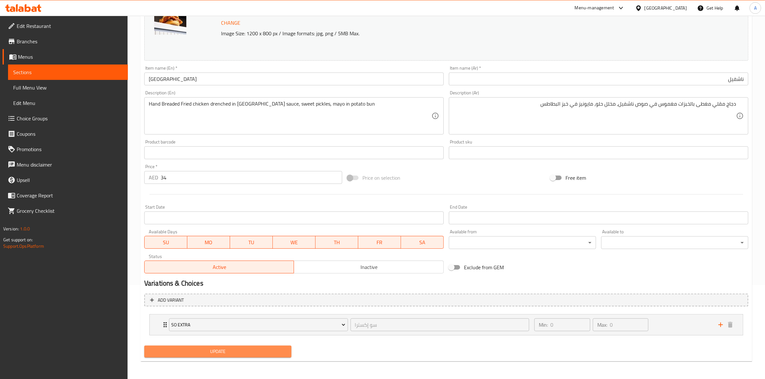
click at [211, 355] on span "Update" at bounding box center [217, 352] width 137 height 8
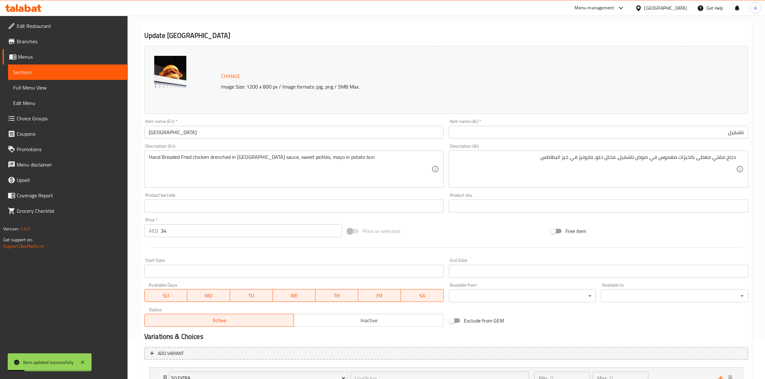
scroll to position [0, 0]
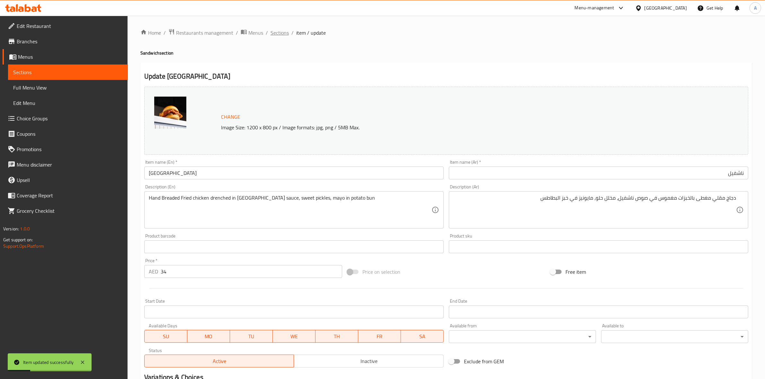
click at [281, 34] on span "Sections" at bounding box center [280, 33] width 18 height 8
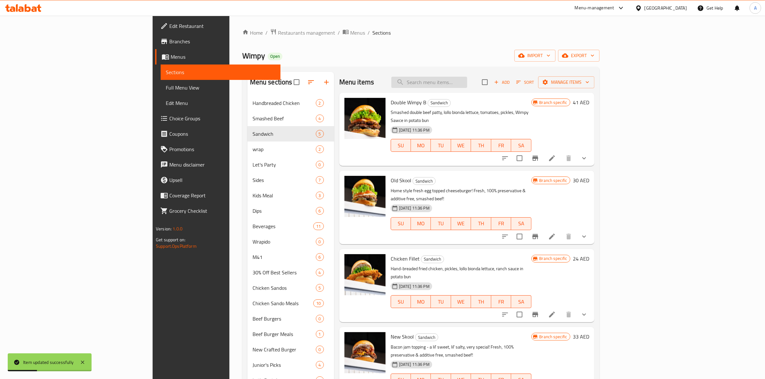
click at [467, 85] on input "search" at bounding box center [429, 82] width 76 height 11
paste input "Wimpy B"
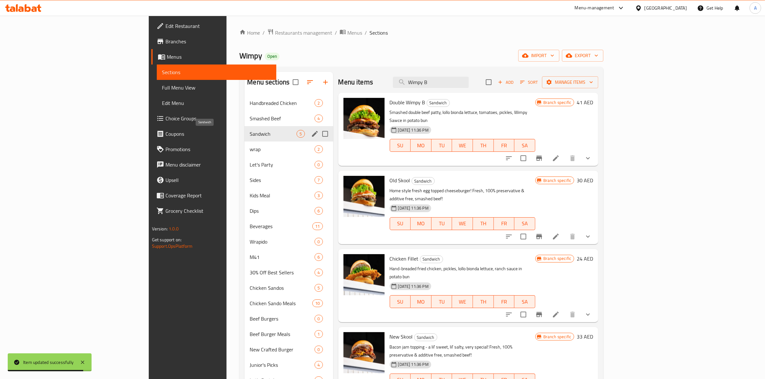
type input "Wimpy B"
click at [245, 129] on div "Sandwich 5" at bounding box center [289, 133] width 88 height 15
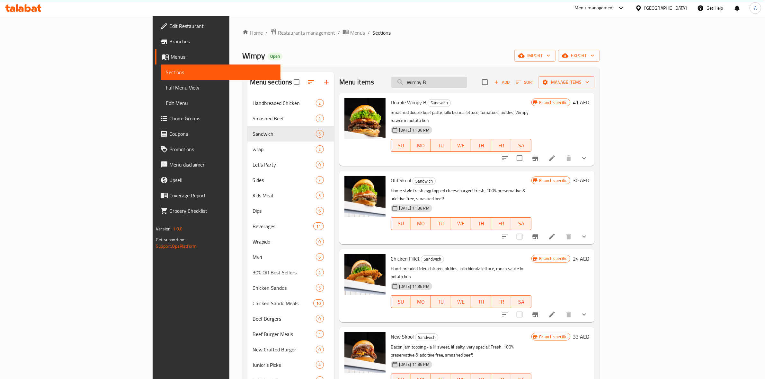
drag, startPoint x: 491, startPoint y: 83, endPoint x: 507, endPoint y: 82, distance: 16.1
click at [334, 75] on div "Menu items Wimpy B Add Sort Manage items Double Wimpy B Sandwich Smashed double…" at bounding box center [464, 362] width 260 height 581
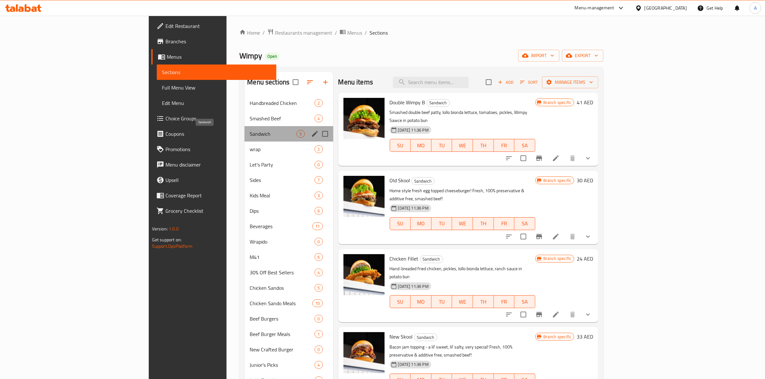
click at [250, 138] on span "Sandwich" at bounding box center [273, 134] width 47 height 8
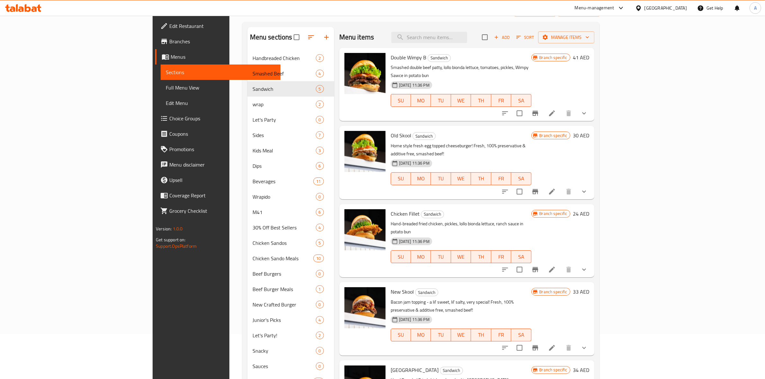
scroll to position [40, 0]
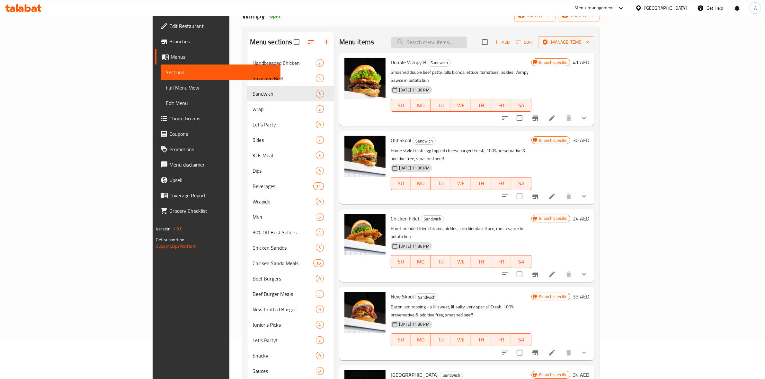
click at [467, 42] on input "search" at bounding box center [429, 42] width 76 height 11
paste input "Wimpy B"
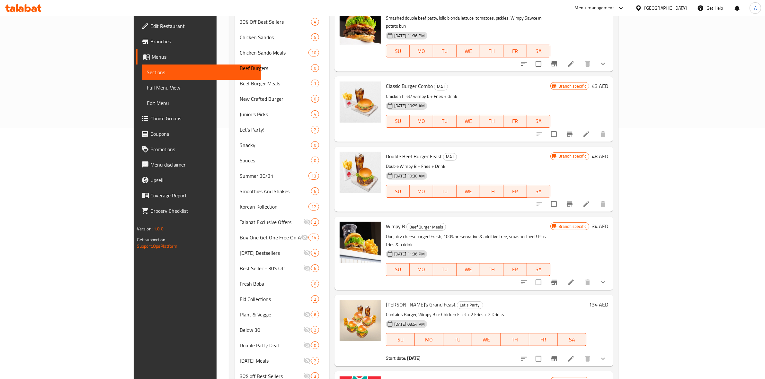
scroll to position [0, 0]
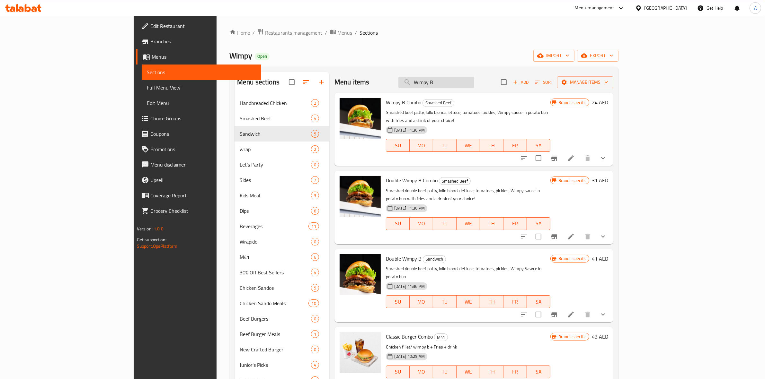
type input "Wimpy B"
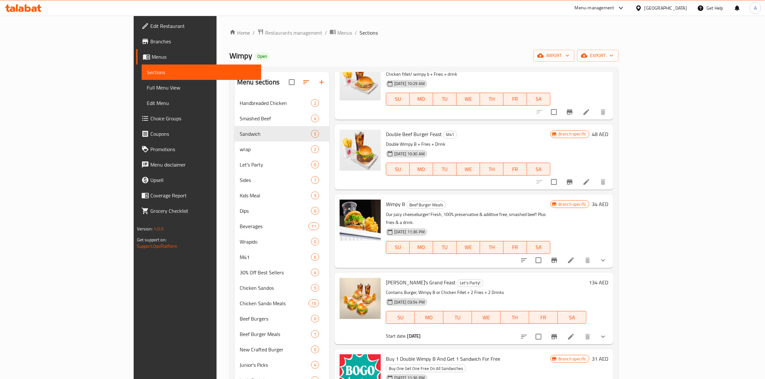
scroll to position [281, 0]
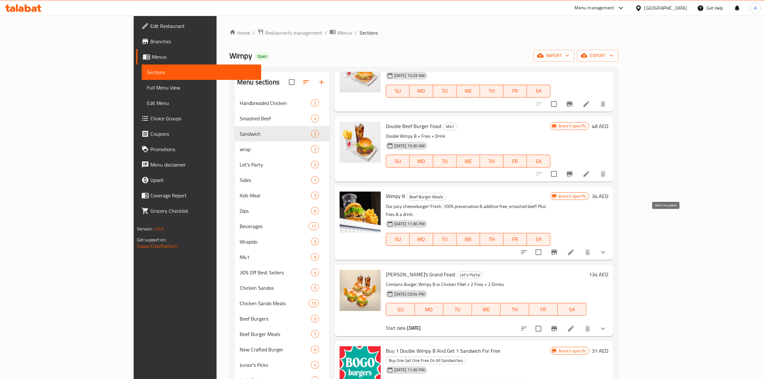
click at [545, 246] on input "checkbox" at bounding box center [538, 252] width 13 height 13
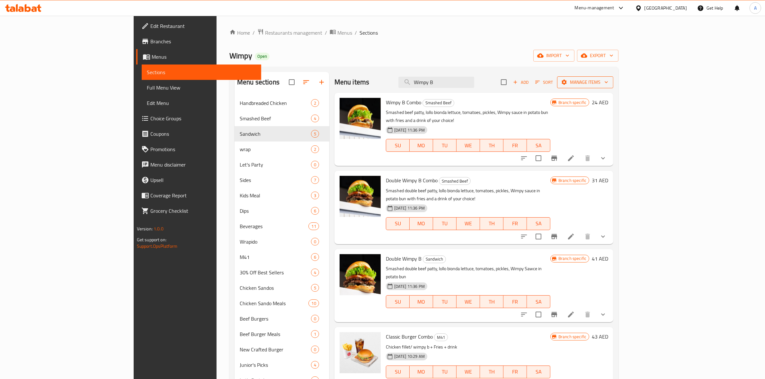
click at [608, 84] on span "Manage items" at bounding box center [585, 82] width 46 height 8
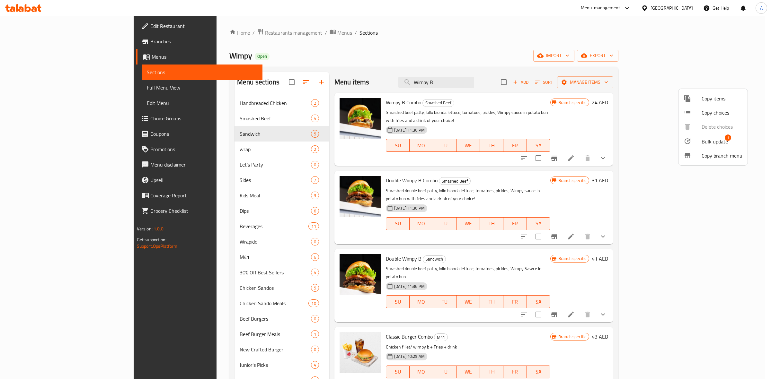
click at [719, 143] on span "Bulk update" at bounding box center [715, 142] width 26 height 8
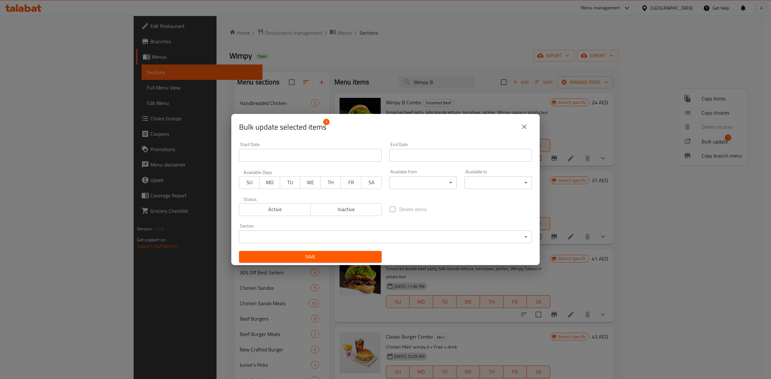
click at [366, 232] on body "​ Menu-management [GEOGRAPHIC_DATA] Get Help A Edit Restaurant Branches Menus S…" at bounding box center [385, 198] width 771 height 364
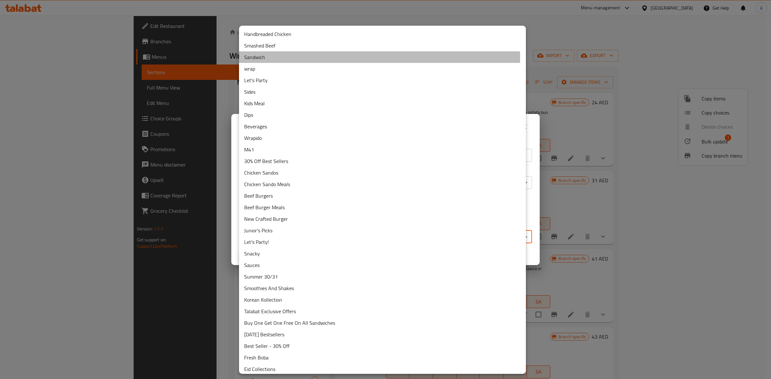
click at [272, 59] on li "Sandwich" at bounding box center [382, 57] width 287 height 12
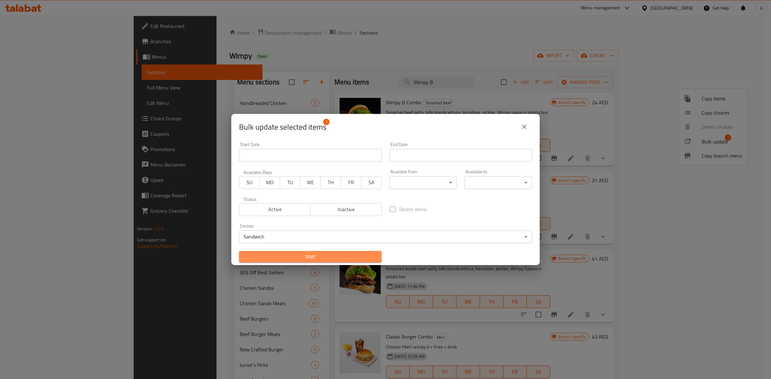
click at [331, 253] on span "Save" at bounding box center [310, 257] width 132 height 8
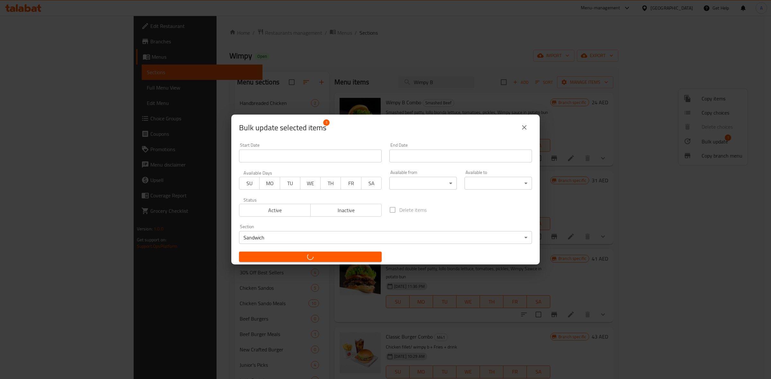
checkbox input "false"
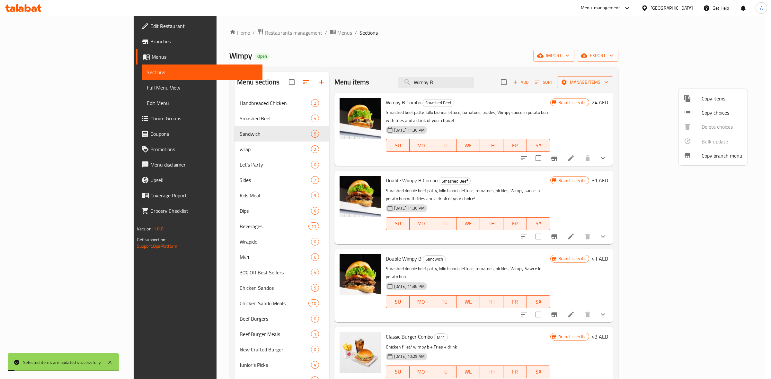
click at [197, 133] on div at bounding box center [385, 189] width 771 height 379
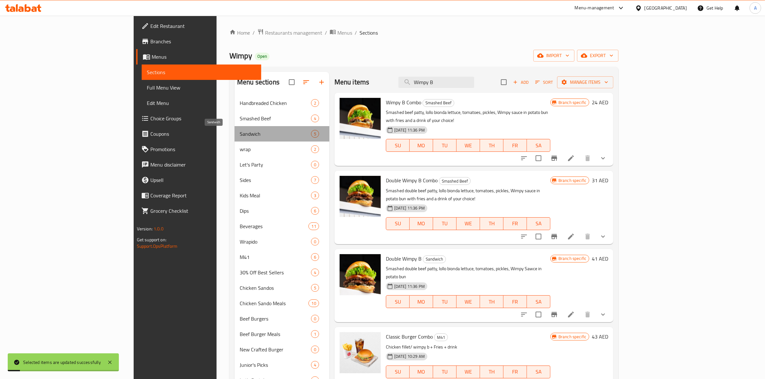
click at [240, 133] on span "Sandwich" at bounding box center [275, 134] width 71 height 8
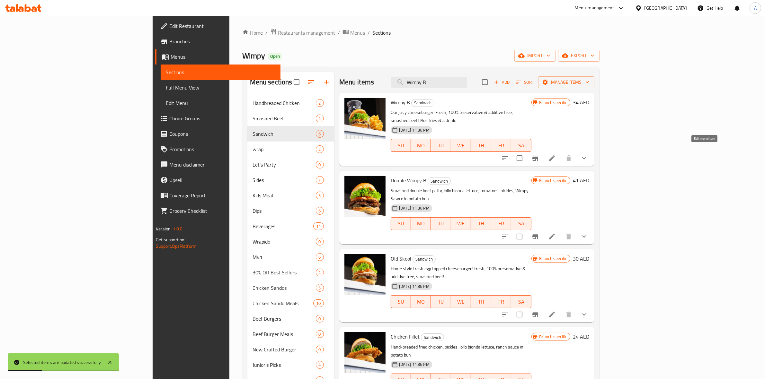
click at [556, 155] on icon at bounding box center [552, 159] width 8 height 8
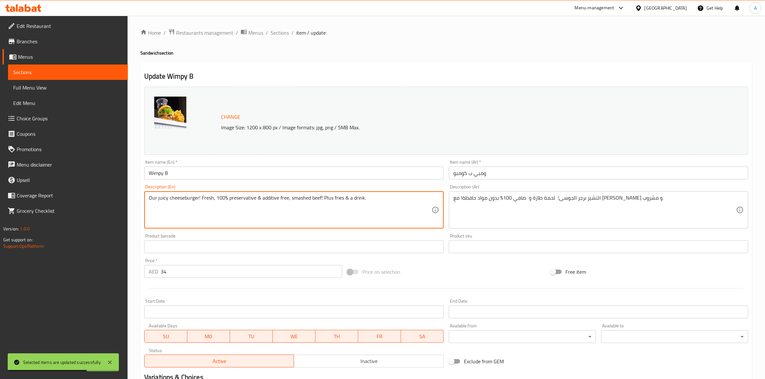
drag, startPoint x: 370, startPoint y: 199, endPoint x: 5, endPoint y: 144, distance: 369.5
paste textarea "Smashed beef patty, lollo bionda lettuce, tomatoes, pickles, Wimpy Sawce in pot…"
click at [365, 206] on textarea "Smashed beef patty, lollo bionda lettuce, tomatoes, pickles, Wimpy Sawce in pot…" at bounding box center [290, 210] width 283 height 31
type textarea "Smashed beef patty, lollo bionda lettuce, tomatoes, pickles, Wimpy Sawce in pot…"
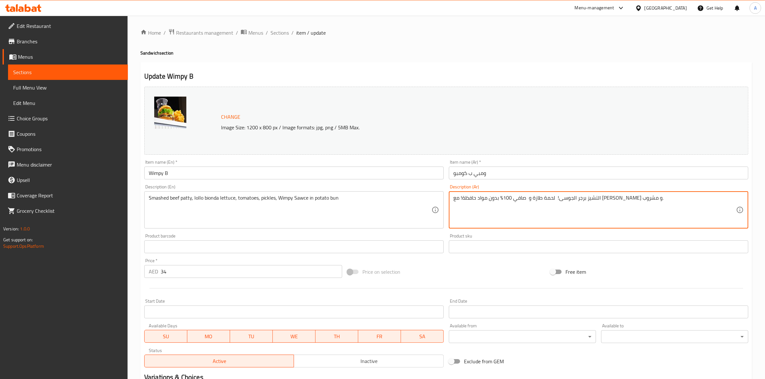
drag, startPoint x: 653, startPoint y: 201, endPoint x: 421, endPoint y: 193, distance: 232.1
paste textarea "قرص لحم بقر مسحوق، خس لولو بيوندا، طماطم، مخلل، صوص ويمبي المميزة в خبز البطاطس"
click at [571, 199] on textarea "قرص لحم بقر مسحوق، خس لولو بيوندا، طماطم، مخلل، صوص ويمبي المميزة в خبز البطاطس" at bounding box center [594, 210] width 283 height 31
type textarea "قرص لحم بقر مسحوق، خس لولو بيوندا، طماطم، مخلل، صوص ويمبي المميزة بي خبز البطاطس"
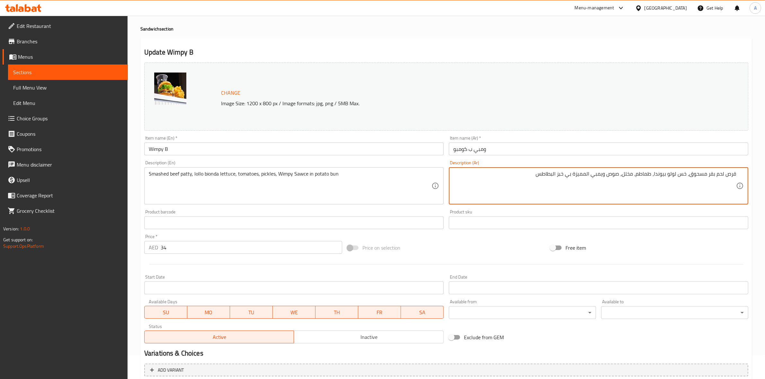
scroll to position [174, 0]
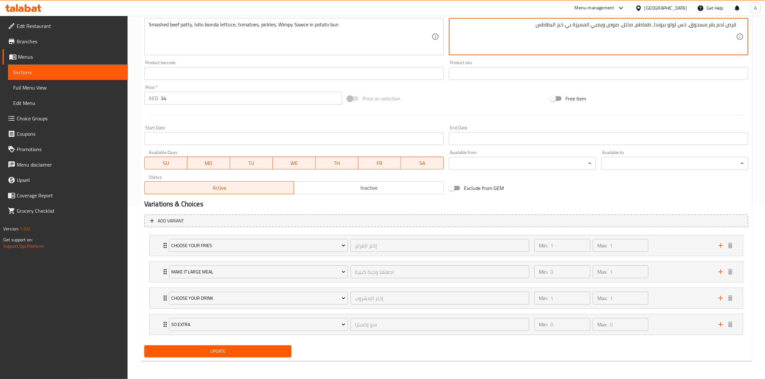
click at [244, 352] on span "Update" at bounding box center [217, 352] width 137 height 8
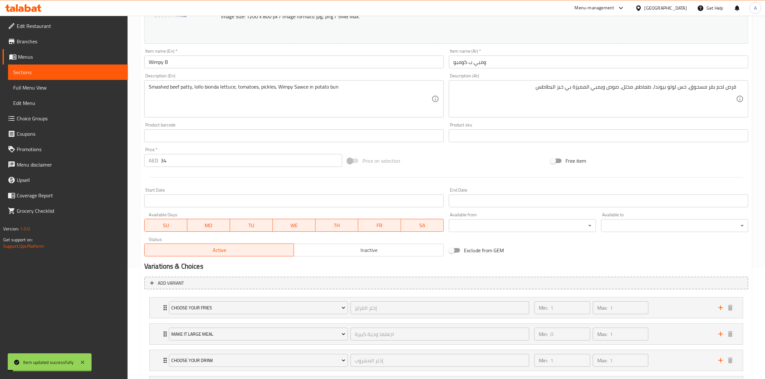
scroll to position [0, 0]
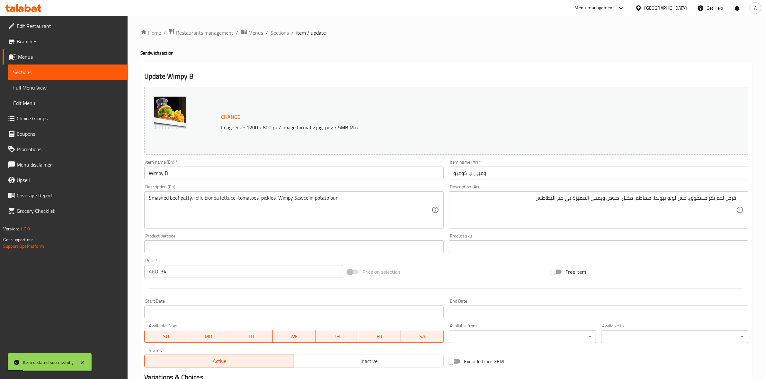
click at [276, 33] on span "Sections" at bounding box center [280, 33] width 18 height 8
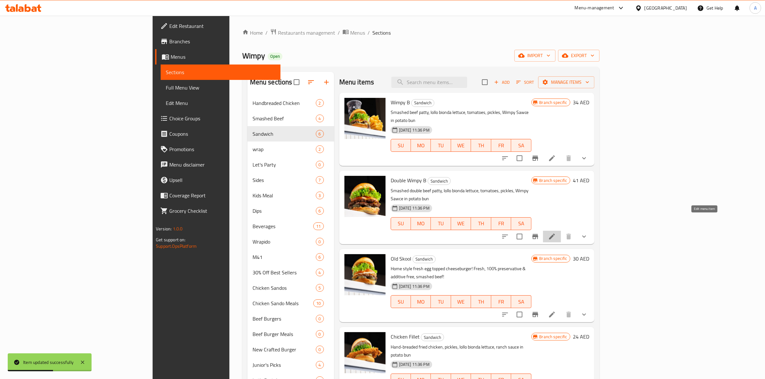
click at [556, 233] on icon at bounding box center [552, 237] width 8 height 8
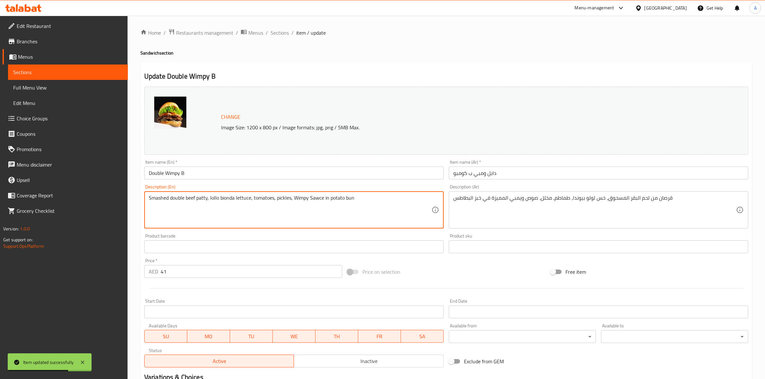
drag, startPoint x: 364, startPoint y: 199, endPoint x: 278, endPoint y: 201, distance: 86.2
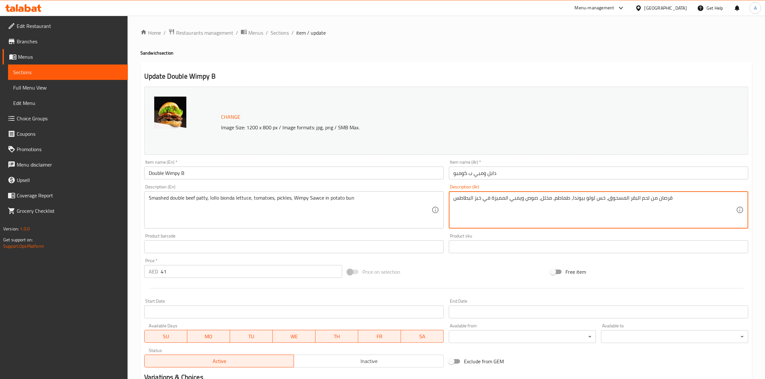
drag, startPoint x: 687, startPoint y: 200, endPoint x: 445, endPoint y: 190, distance: 241.5
click at [522, 175] on input "دابل ومبي ب كومبو" at bounding box center [598, 173] width 299 height 13
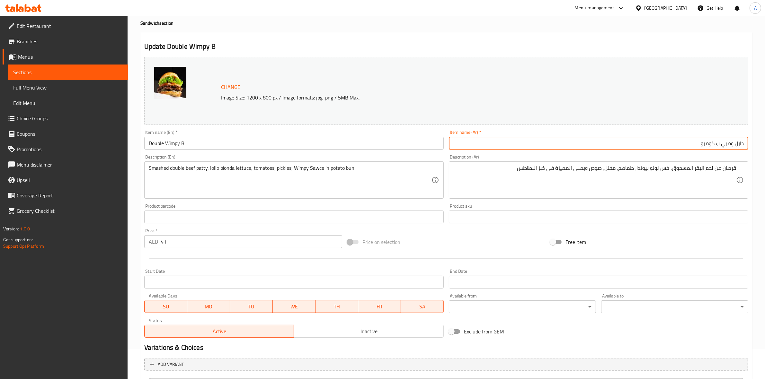
scroll to position [174, 0]
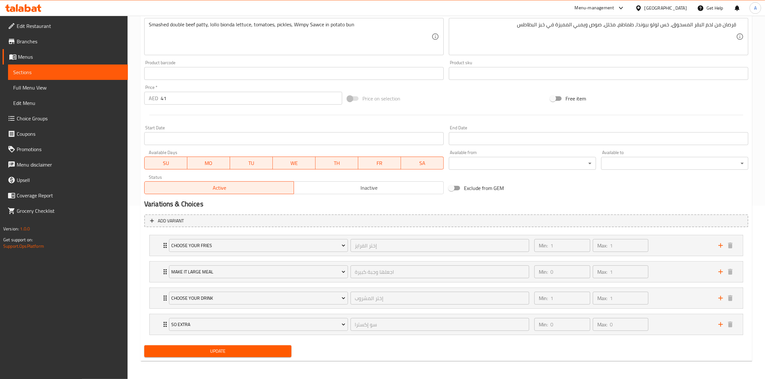
click at [211, 349] on span "Update" at bounding box center [217, 352] width 137 height 8
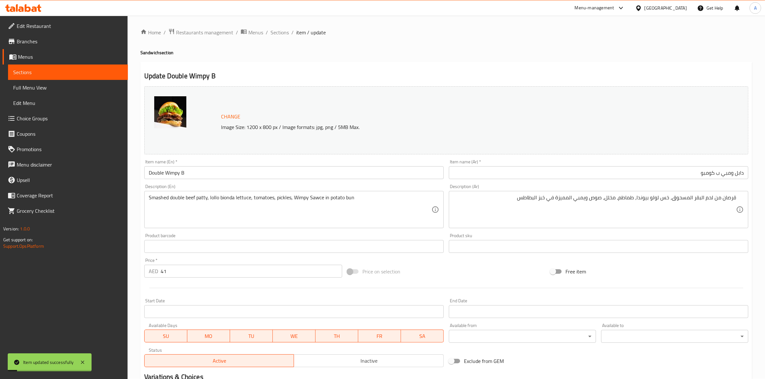
scroll to position [0, 0]
click at [279, 31] on span "Sections" at bounding box center [280, 33] width 18 height 8
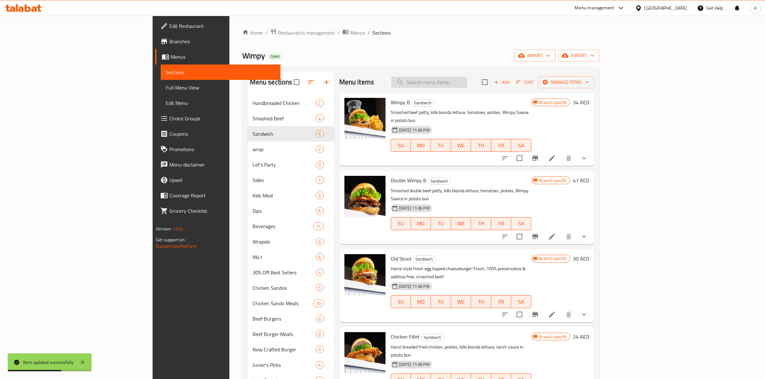
click at [467, 84] on input "search" at bounding box center [429, 82] width 76 height 11
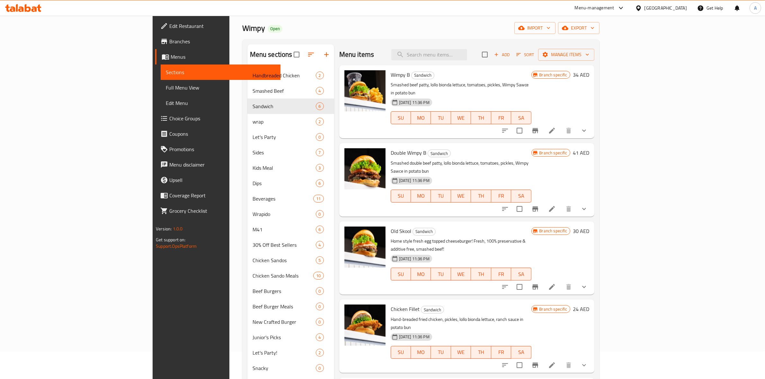
scroll to position [40, 0]
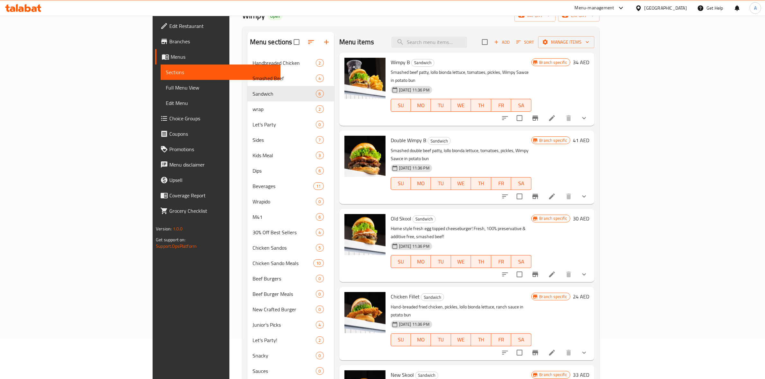
click at [556, 271] on icon at bounding box center [552, 275] width 8 height 8
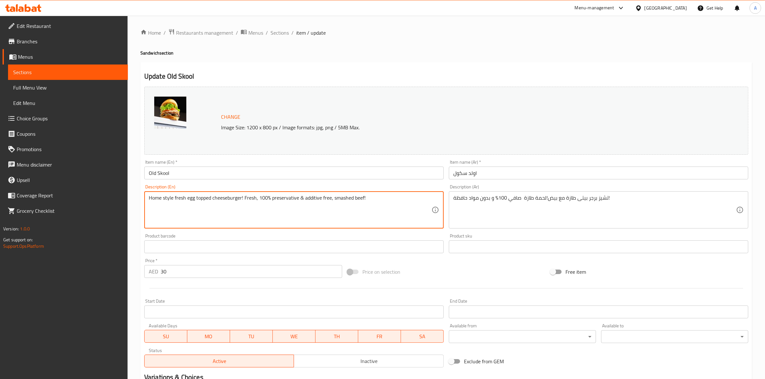
drag, startPoint x: 374, startPoint y: 199, endPoint x: 118, endPoint y: 173, distance: 257.8
paste textarea "Smashed beef patty, egg, pickles, lollo bionda lettuce, Wimpy Sawce in potato b…"
drag, startPoint x: 333, startPoint y: 198, endPoint x: 325, endPoint y: 185, distance: 15.3
type textarea "Smashed beef patty, egg, pickles, lollo bionda lettuce, Wimpy Sawce in potato b…"
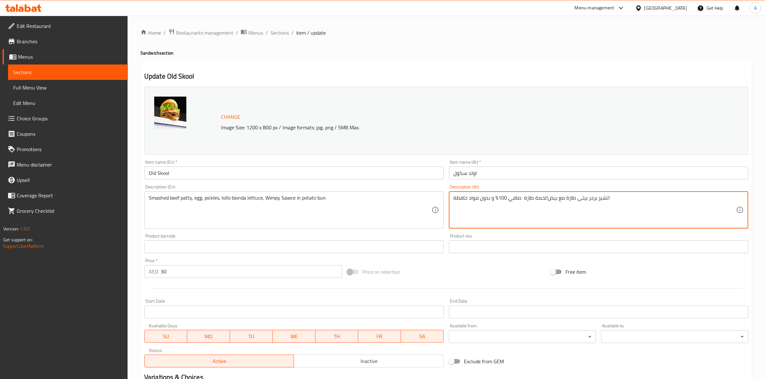
drag, startPoint x: 619, startPoint y: 201, endPoint x: 157, endPoint y: 166, distance: 463.4
paste textarea "قرص لحم بقر مسحوق، بيضة، مخلل، خس لولو بيوندا، صوص ويمبي المميزة في خبز البطاطس"
type textarea "قرص لحم بقر مسحوق، بيضة، مخلل، خس لولو بيوندا، صوص ويمبي المميزة في خبز البطاطس"
click at [486, 175] on input "اولد سكول" at bounding box center [598, 173] width 299 height 13
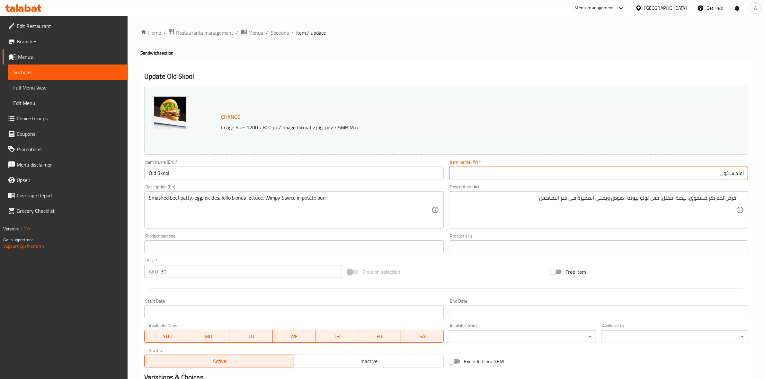
click at [497, 64] on div "Update Old Skool Change Image Size: 1200 x 800 px / Image formats: jpg, png / 5…" at bounding box center [446, 259] width 612 height 394
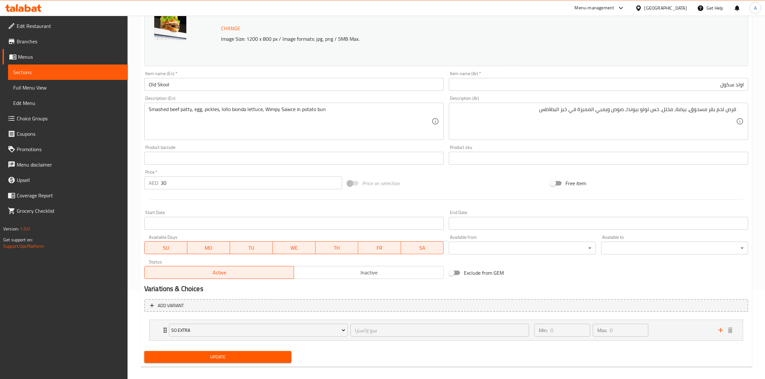
scroll to position [94, 0]
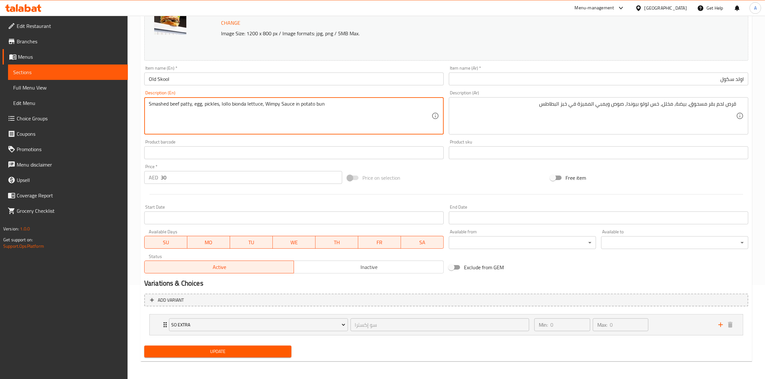
type textarea "Smashed beef patty, egg, pickles, lollo bionda lettuce, Wimpy Sauce in potato b…"
click at [325, 145] on div "Product barcode Product barcode" at bounding box center [293, 150] width 299 height 20
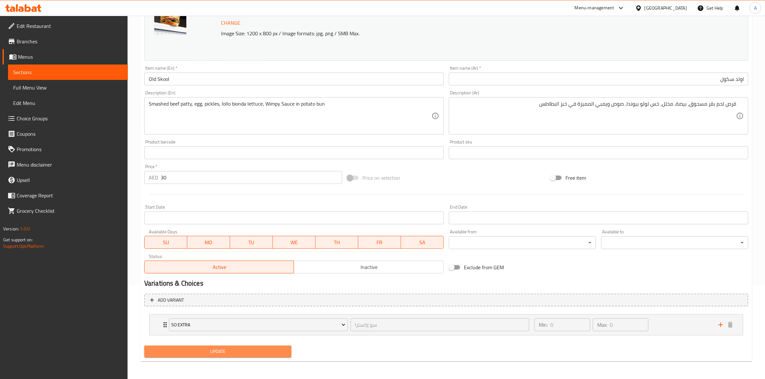
click at [240, 352] on span "Update" at bounding box center [217, 352] width 137 height 8
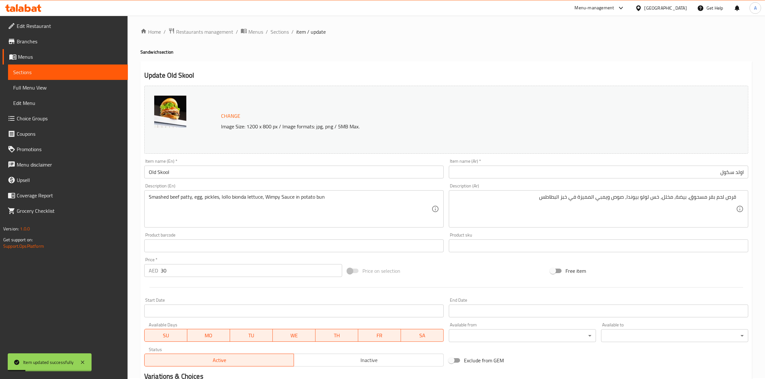
scroll to position [0, 0]
click at [278, 22] on div "Home / Restaurants management / Menus / Sections / item / update Sandwich secti…" at bounding box center [446, 245] width 637 height 458
click at [280, 30] on span "Sections" at bounding box center [280, 33] width 18 height 8
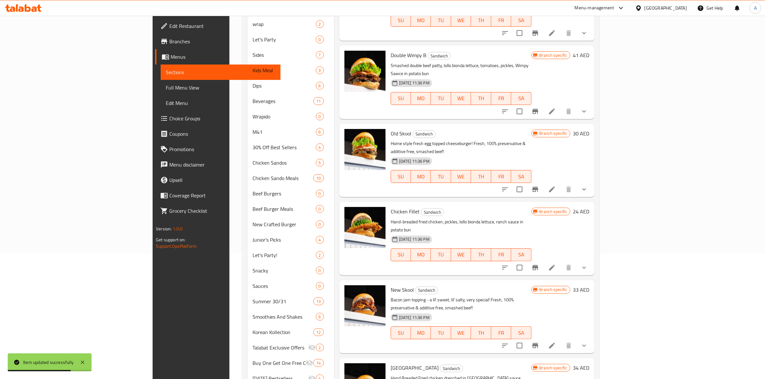
scroll to position [120, 0]
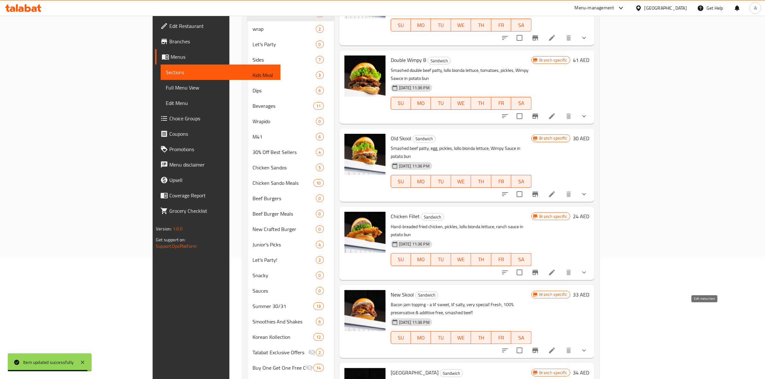
click at [556, 347] on icon at bounding box center [552, 351] width 8 height 8
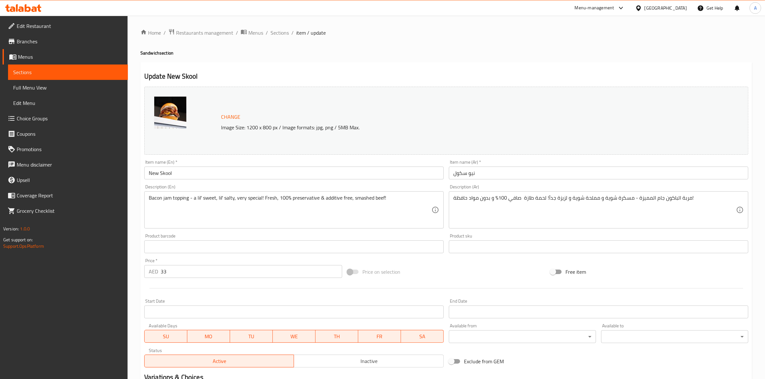
drag, startPoint x: 389, startPoint y: 200, endPoint x: 76, endPoint y: 105, distance: 327.1
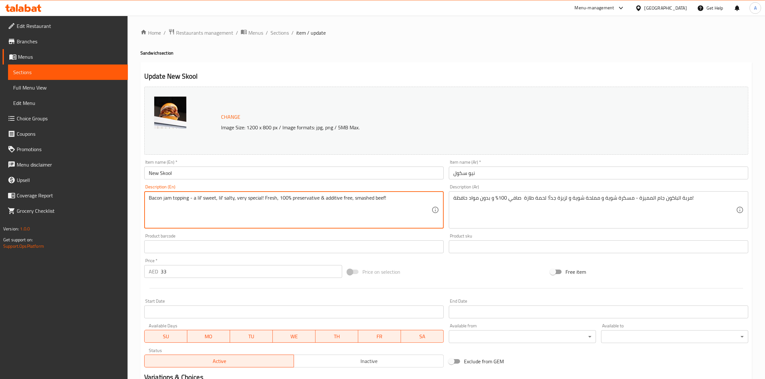
paste textarea "Smashed beef burger, caramelized halal bacon jam, pickles, mayo in potato bun"
type textarea "Smashed beef burger, caramelized halal bacon jam, pickles, mayo in potato bun"
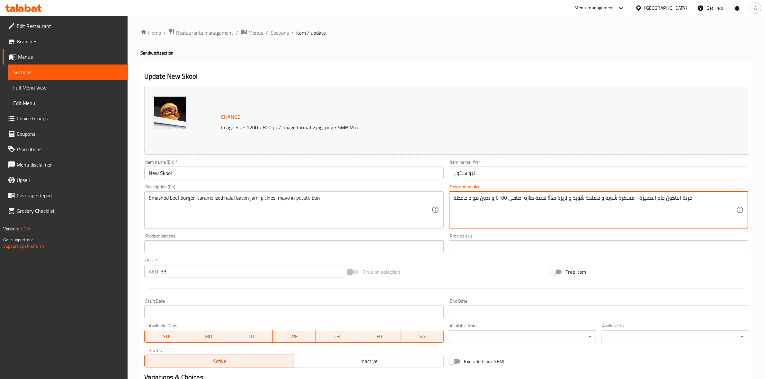
drag, startPoint x: 699, startPoint y: 202, endPoint x: 307, endPoint y: 170, distance: 392.9
paste textarea "برغر لحم بقر مسحوق، مربى بيكون حلال مكرمل، مخلل، مايونيز في خبز البطاطس"
type textarea "برغر لحم بقر مسحوق، مربى بيكون حلال مكرمل، مخلل، مايونيز في خبز البطاطس"
click at [494, 175] on input "نيو سكول" at bounding box center [598, 173] width 299 height 13
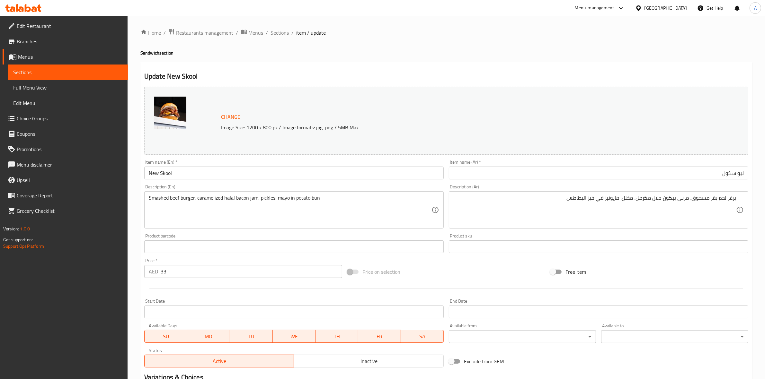
click at [475, 68] on div "Update New Skool Change Image Size: 1200 x 800 px / Image formats: jpg, png / 5…" at bounding box center [446, 259] width 612 height 394
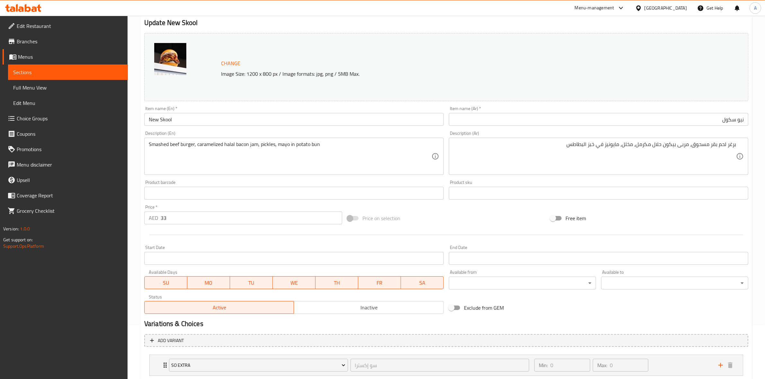
scroll to position [94, 0]
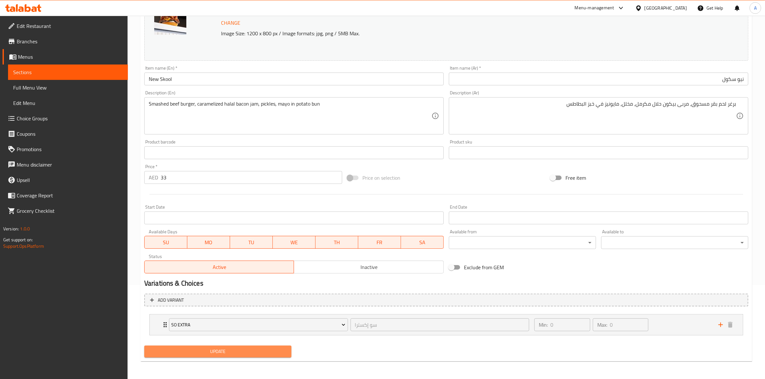
click at [239, 353] on span "Update" at bounding box center [217, 352] width 137 height 8
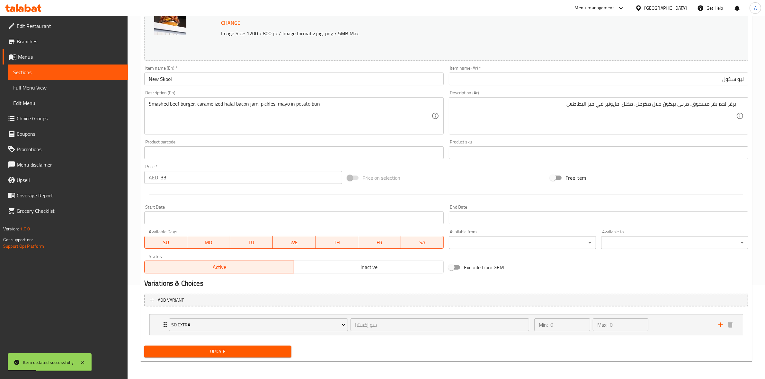
scroll to position [0, 0]
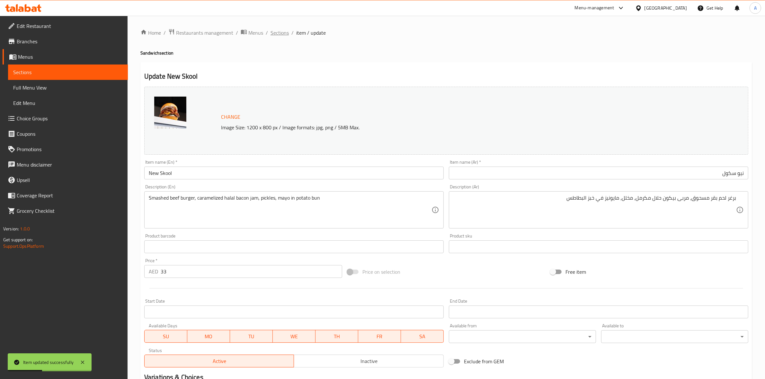
click at [280, 32] on span "Sections" at bounding box center [280, 33] width 18 height 8
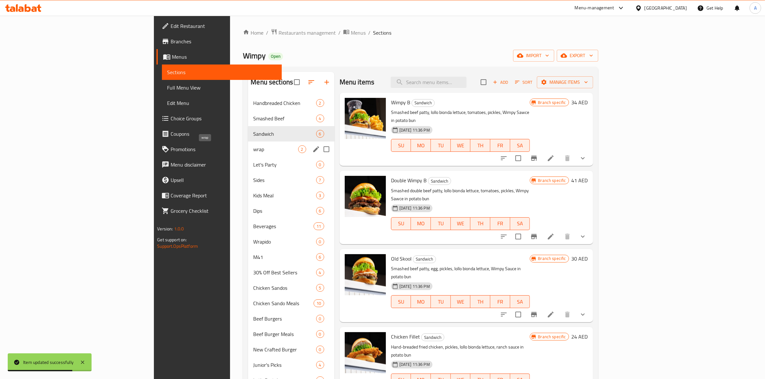
click at [253, 149] on span "wrap" at bounding box center [275, 150] width 45 height 8
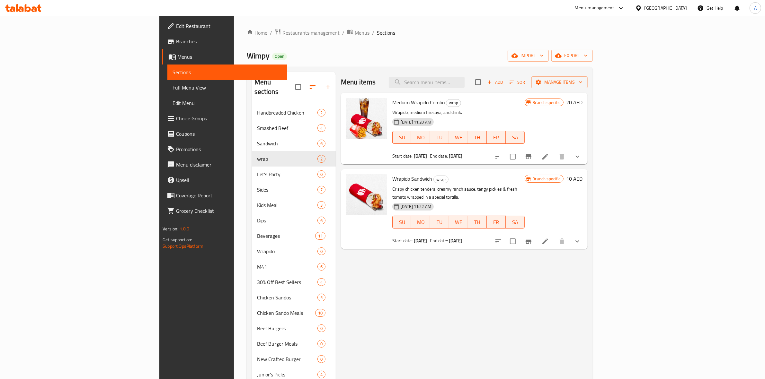
click at [554, 158] on li at bounding box center [545, 157] width 18 height 12
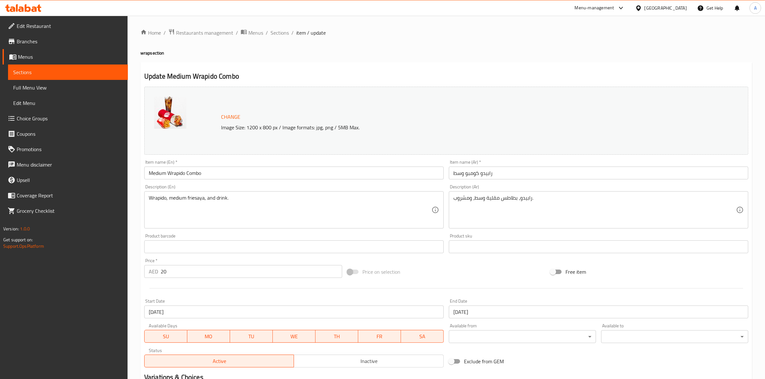
drag, startPoint x: 233, startPoint y: 170, endPoint x: 66, endPoint y: 157, distance: 167.6
click at [69, 159] on div "Edit Restaurant Branches Menus Sections Full Menu View Edit Menu Choice Groups …" at bounding box center [382, 284] width 765 height 537
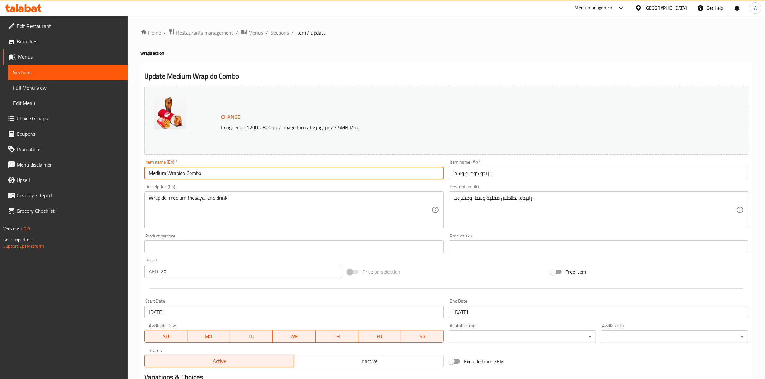
paste input "Crispy chicken tenders, creamy ranch sauce, tangy pickles & fresh tomato wrappe…"
click at [253, 173] on input "Medium Wrapido Combo" at bounding box center [293, 173] width 299 height 13
drag, startPoint x: 253, startPoint y: 173, endPoint x: 14, endPoint y: 171, distance: 238.7
click at [14, 171] on div "Edit Restaurant Branches Menus Sections Full Menu View Edit Menu Choice Groups …" at bounding box center [382, 284] width 765 height 537
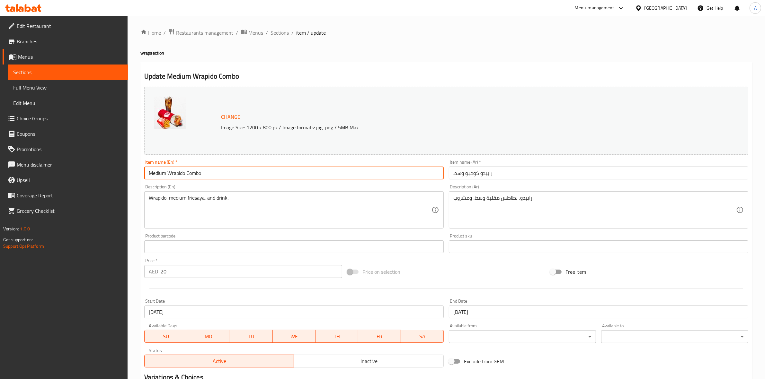
paste input "Wrapido Medium Combo"
type input "Wrapido Medium Combo"
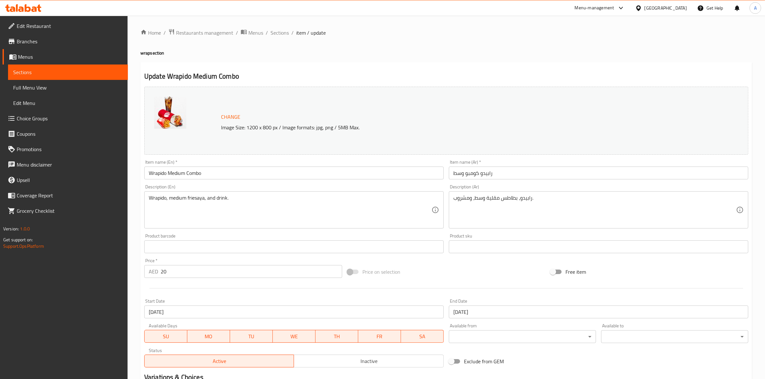
click at [134, 186] on div "Home / Restaurants management / Menus / Sections / item / update wrap section U…" at bounding box center [446, 284] width 637 height 537
click at [484, 173] on input "رابيدو كومبو وسط" at bounding box center [598, 173] width 299 height 13
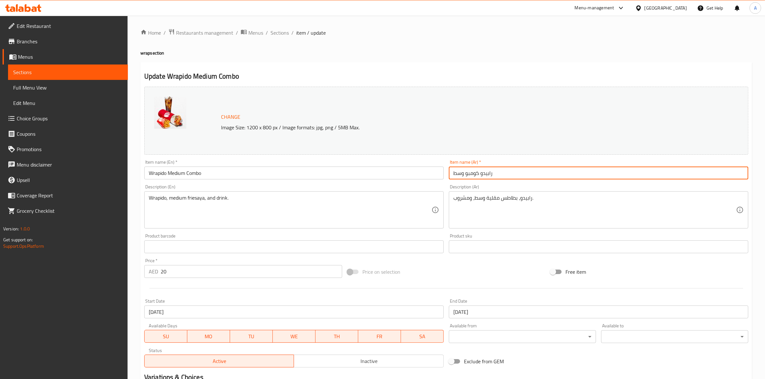
click at [484, 173] on input "رابيدو كومبو وسط" at bounding box center [598, 173] width 299 height 13
paste input "كومبو رابيدو مت"
type input "كومبو رابيدو متوسط"
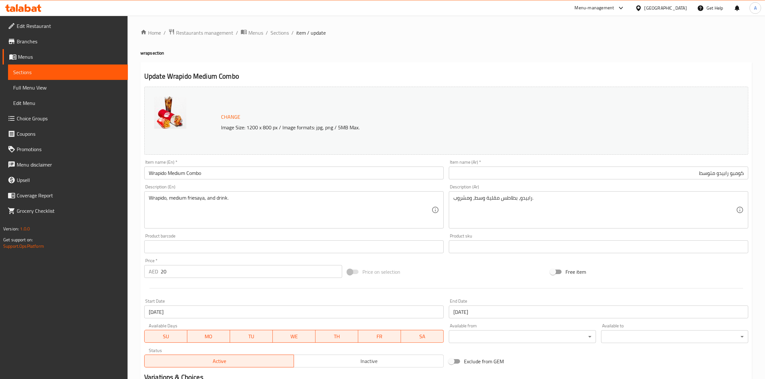
click at [470, 63] on div "Update Wrapido Medium Combo Change Image Size: 1200 x 800 px / Image formats: j…" at bounding box center [446, 298] width 612 height 473
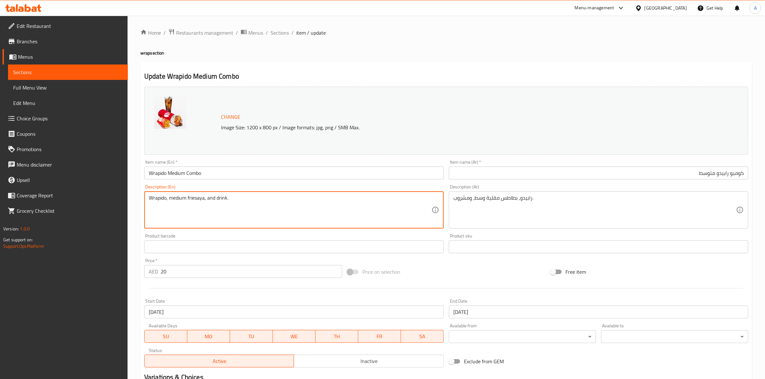
drag, startPoint x: 241, startPoint y: 203, endPoint x: 105, endPoint y: 194, distance: 136.2
paste textarea "Crispy chicken tenders, creamy ranch sauce, tangy pickles & fresh tomato wrappe…"
drag, startPoint x: 377, startPoint y: 198, endPoint x: 373, endPoint y: 198, distance: 3.5
click at [373, 198] on textarea "Crispy chicken tenders, creamy ranch sauce, tangy pickles & fresh tomato wrappe…" at bounding box center [290, 210] width 283 height 31
type textarea "Crispy chicken tenders, creamy ranch sauce, tangy pickles & fresh tomato wrappe…"
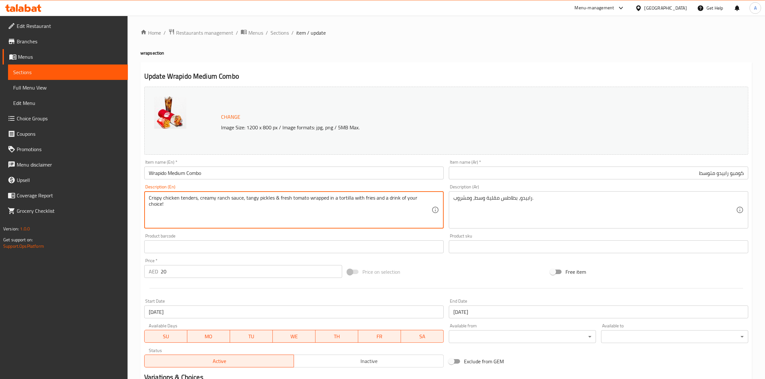
drag, startPoint x: 459, startPoint y: 51, endPoint x: 432, endPoint y: 31, distance: 33.9
click at [459, 51] on h4 "wrap section" at bounding box center [446, 53] width 612 height 6
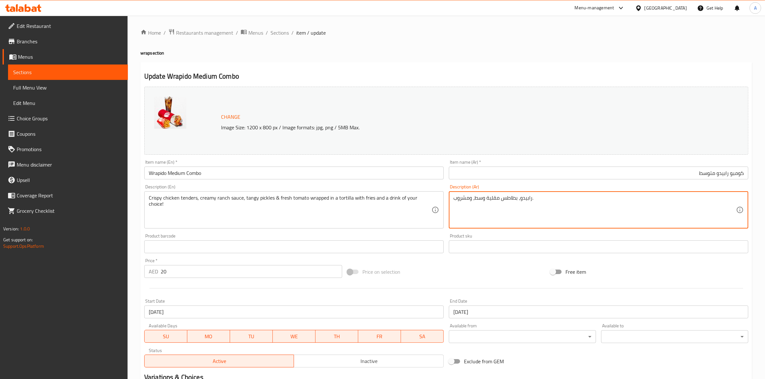
drag, startPoint x: 547, startPoint y: 200, endPoint x: 273, endPoint y: 187, distance: 273.7
paste textarea "ندرز دجاج مقرمشة مع صلصة رانش كريمية، مخلل لاذع، وطماطم طازجة، ملفوفة في تورتيل…"
type textarea "تندرز دجاج مقرمشة مع صلصة رانش كريمية، مخلل لاذع، وطماطم طازجة، ملفوفة في تورتي…"
click at [431, 47] on div "Home / Restaurants management / Menus / Sections / item / update wrap section U…" at bounding box center [446, 285] width 612 height 512
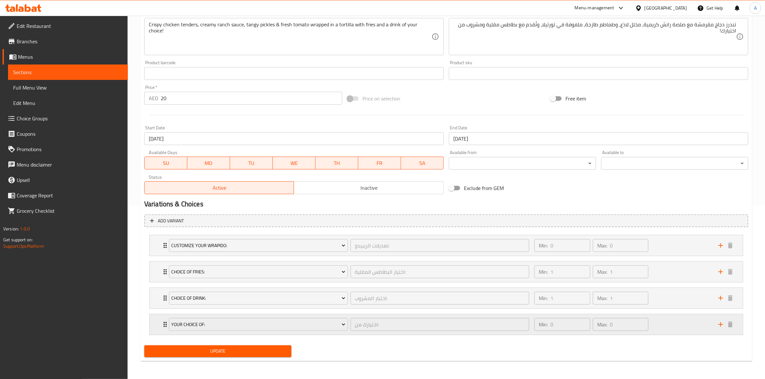
scroll to position [174, 0]
click at [243, 354] on span "Update" at bounding box center [217, 352] width 137 height 8
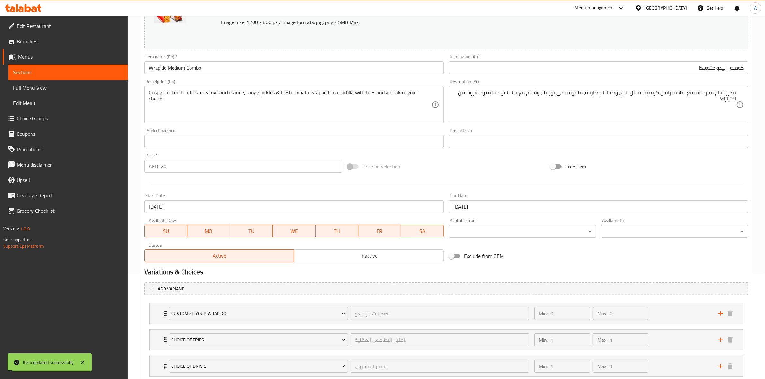
scroll to position [0, 0]
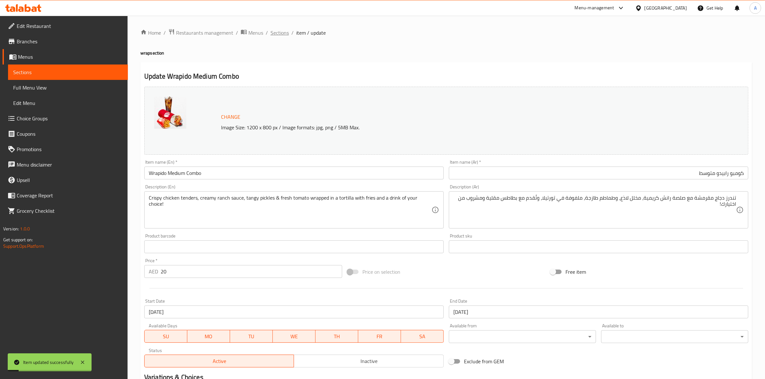
click at [277, 30] on span "Sections" at bounding box center [280, 33] width 18 height 8
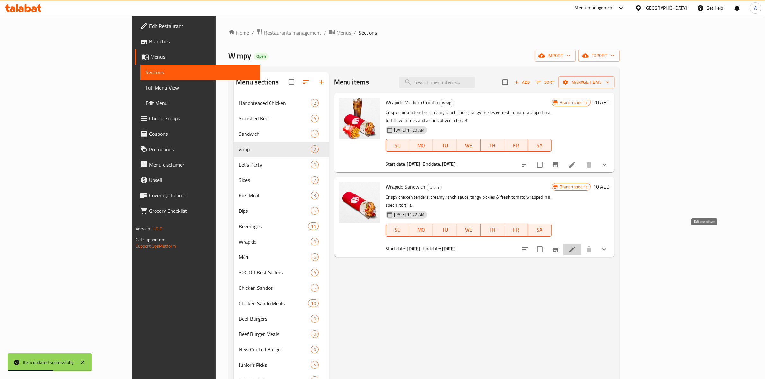
click at [576, 246] on icon at bounding box center [572, 250] width 8 height 8
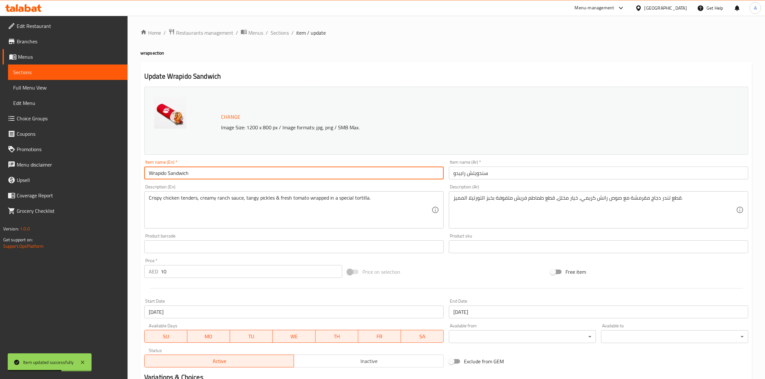
drag, startPoint x: 211, startPoint y: 174, endPoint x: 3, endPoint y: 182, distance: 208.7
click at [0, 187] on div "Edit Restaurant Branches Menus Sections Full Menu View Edit Menu Choice Groups …" at bounding box center [382, 245] width 765 height 458
paste input "text"
type input "Wrapido"
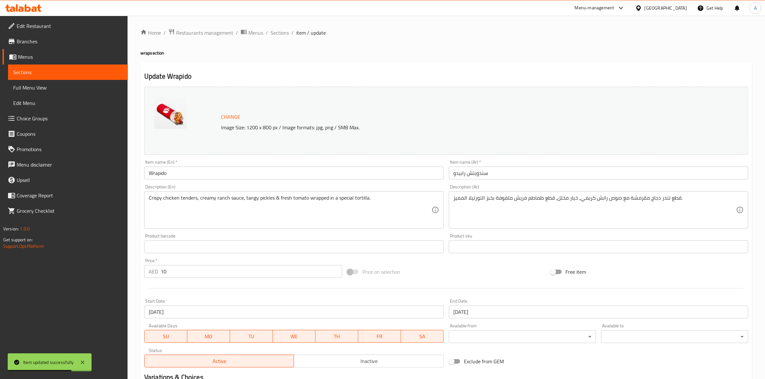
click at [136, 195] on div "Home / Restaurants management / Menus / Sections / item / update wrap section U…" at bounding box center [446, 245] width 637 height 458
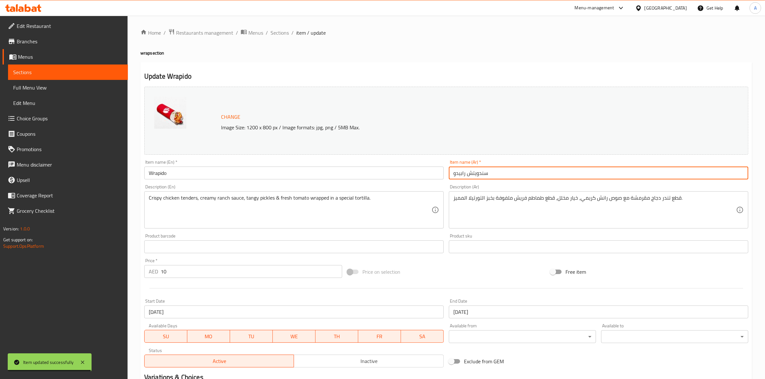
drag, startPoint x: 499, startPoint y: 172, endPoint x: 299, endPoint y: 148, distance: 200.9
click at [298, 151] on div "Change Image Size: 1200 x 800 px / Image formats: jpg, png / 5MB Max. Item name…" at bounding box center [446, 227] width 609 height 286
paste input "ابيدو"
type input "رابيدو"
click at [461, 53] on h4 "wrap section" at bounding box center [446, 53] width 612 height 6
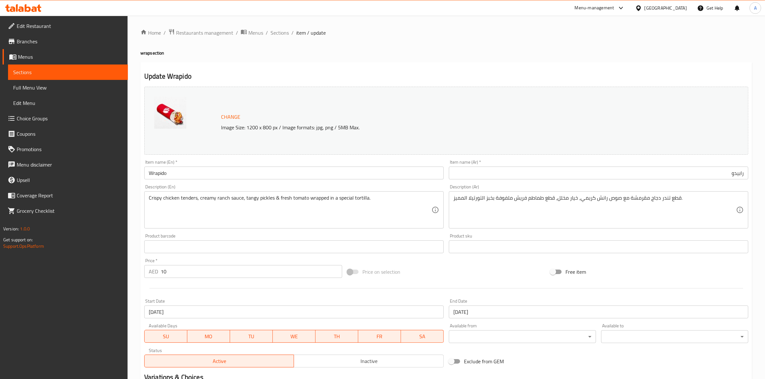
drag, startPoint x: 379, startPoint y: 200, endPoint x: 0, endPoint y: 142, distance: 383.5
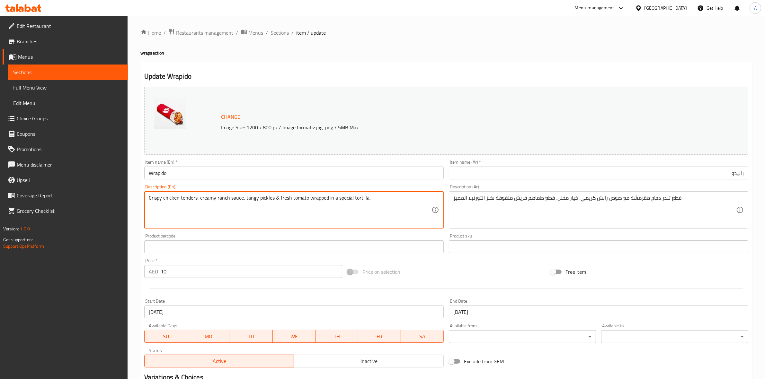
paste textarea "tortilla!"
type textarea "Crispy chicken tenders, creamy ranch sauce, tangy pickles & fresh tomato wrappe…"
drag, startPoint x: 394, startPoint y: 58, endPoint x: 265, endPoint y: 4, distance: 139.9
click at [393, 58] on div "Home / Restaurants management / Menus / Sections / item / update wrap section U…" at bounding box center [446, 245] width 612 height 432
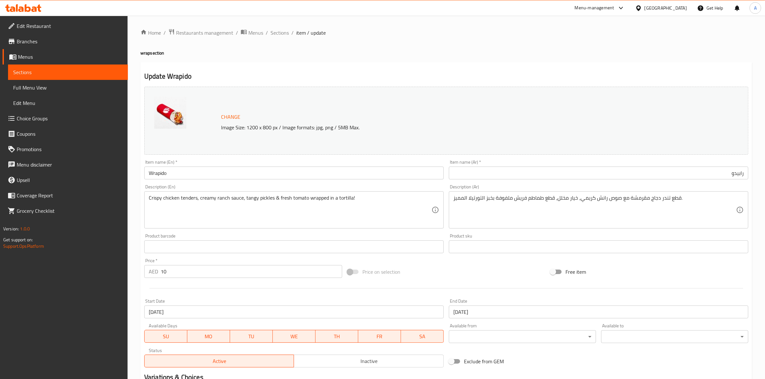
drag, startPoint x: 691, startPoint y: 199, endPoint x: 280, endPoint y: 143, distance: 415.0
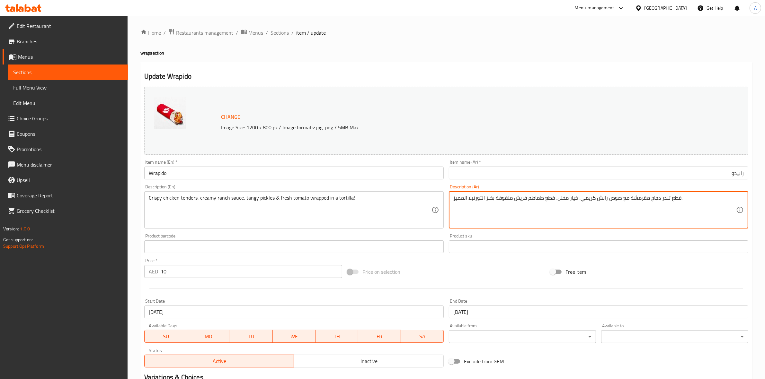
paste textarea "شرائح دجاج مقرمشة، صوص [PERSON_NAME]، مخلل لاذع وطماطم طازجة ملفوفة في تورتيلا!"
type textarea "شرائح دجاج مقرمشة، صوص [PERSON_NAME]، مخلل لاذع وطماطم طازجة ملفوفة في تورتيلا!"
click at [535, 48] on div "Home / Restaurants management / Menus / Sections / item / update wrap section U…" at bounding box center [446, 245] width 612 height 432
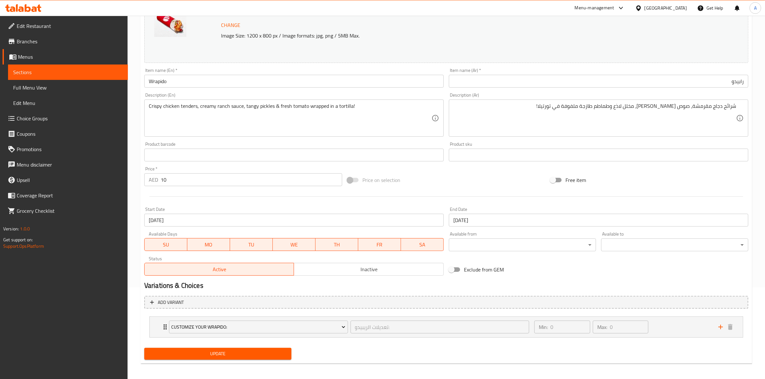
scroll to position [94, 0]
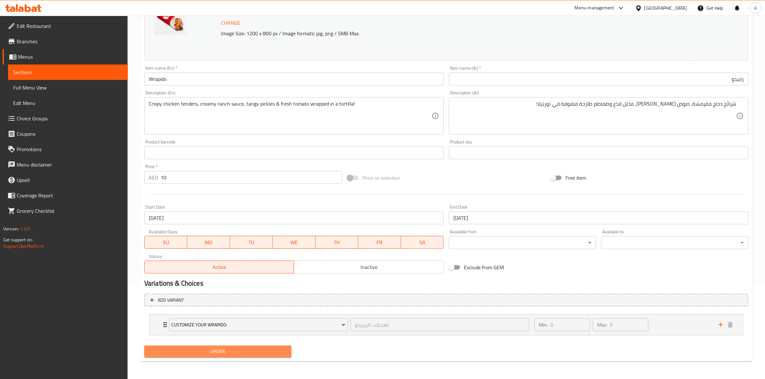
click at [256, 357] on button "Update" at bounding box center [217, 352] width 147 height 12
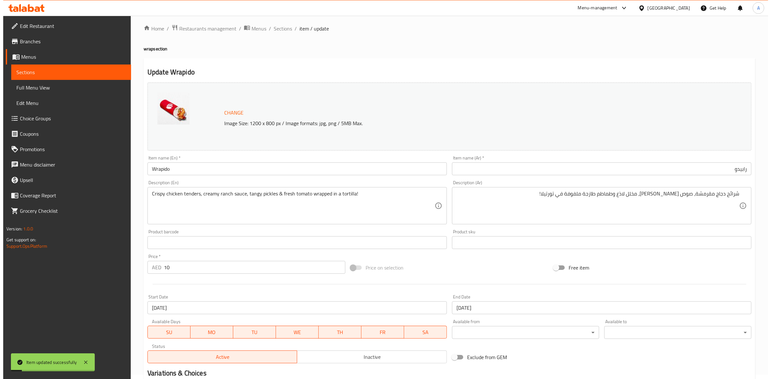
scroll to position [0, 0]
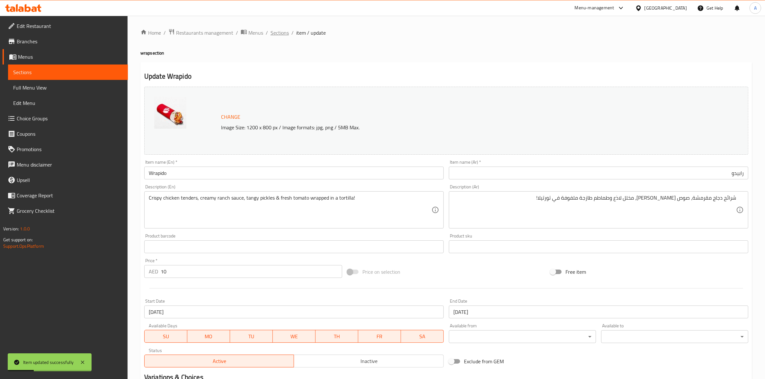
click at [285, 34] on span "Sections" at bounding box center [280, 33] width 18 height 8
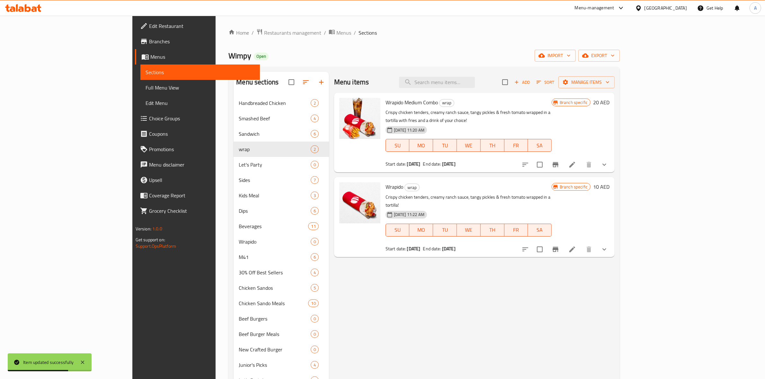
drag, startPoint x: 593, startPoint y: 310, endPoint x: 599, endPoint y: 313, distance: 5.6
click at [594, 310] on div "Menu items Add Sort Manage items Wrapido Medium Combo wrap Crispy chicken tende…" at bounding box center [472, 362] width 286 height 581
click at [615, 58] on span "export" at bounding box center [599, 56] width 31 height 8
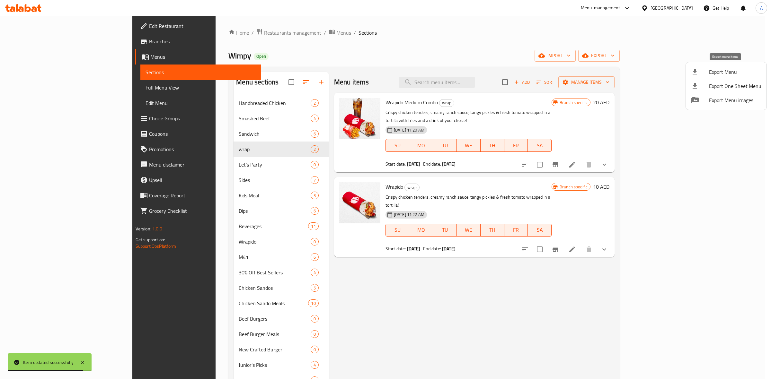
click at [724, 73] on span "Export Menu" at bounding box center [735, 72] width 52 height 8
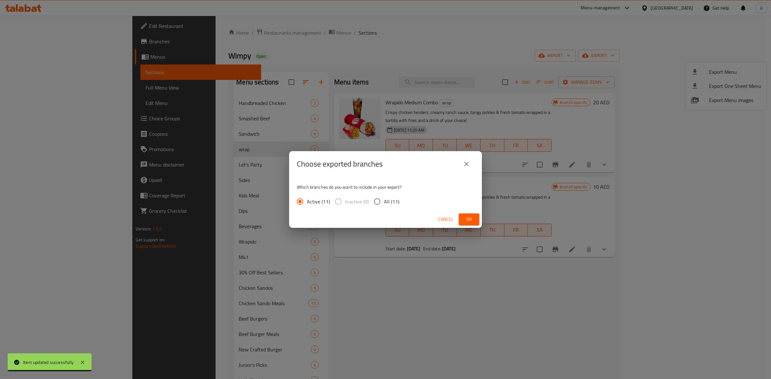
click at [381, 202] on input "All (11)" at bounding box center [376, 201] width 13 height 13
radio input "true"
click at [465, 220] on span "Ok" at bounding box center [469, 220] width 10 height 8
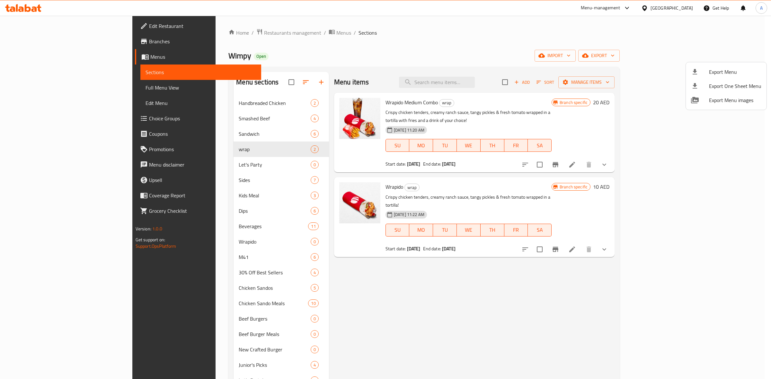
click at [492, 311] on div at bounding box center [385, 189] width 771 height 379
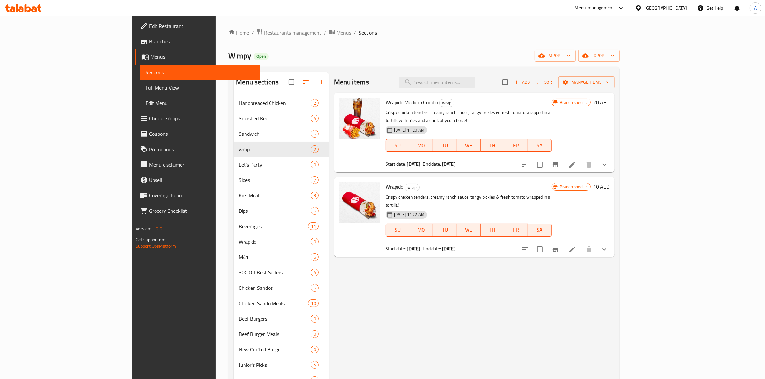
click at [559, 36] on ol "Home / Restaurants management / Menus / Sections" at bounding box center [423, 33] width 391 height 8
click at [150, 58] on span "Menus" at bounding box center [202, 57] width 105 height 8
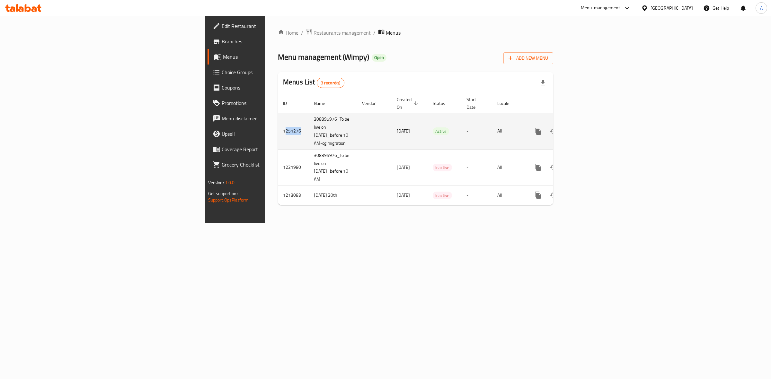
copy td "251276"
drag, startPoint x: 169, startPoint y: 129, endPoint x: 146, endPoint y: 129, distance: 23.5
click at [278, 129] on td "1251276" at bounding box center [293, 131] width 31 height 36
copy td "1251276"
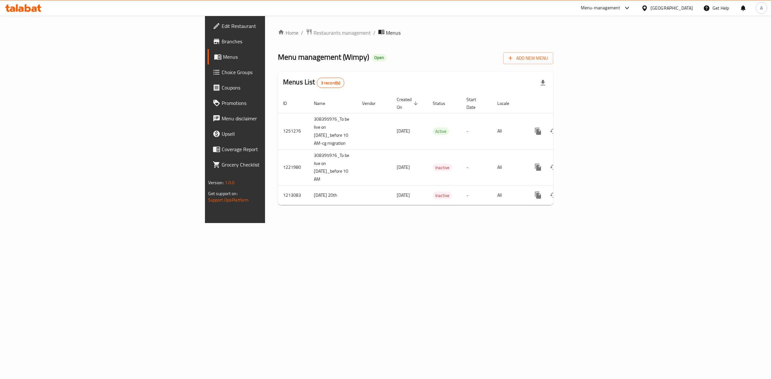
click at [337, 223] on div "Home / Restaurants management / Menus Menu management ( Wimpy ) Open Add New Me…" at bounding box center [415, 120] width 301 height 208
